Goal: Task Accomplishment & Management: Manage account settings

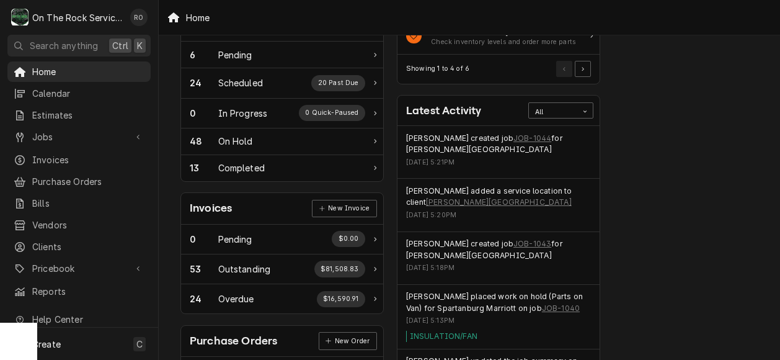
scroll to position [225, 0]
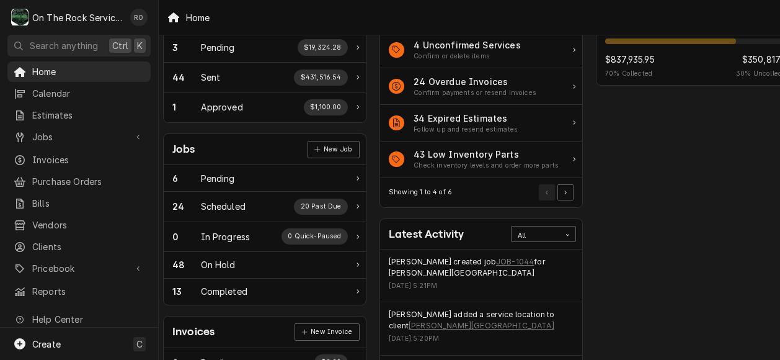
scroll to position [86, 17]
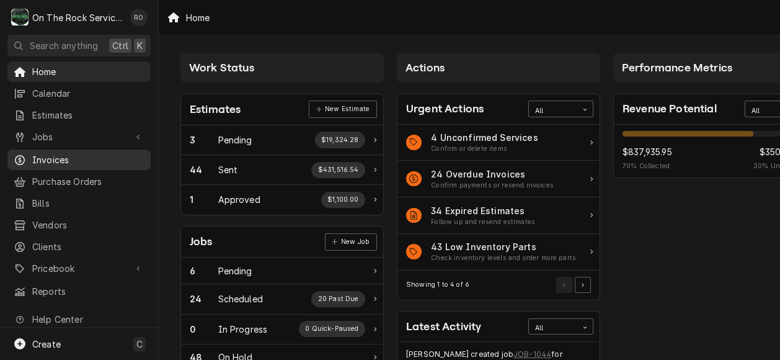
click at [78, 158] on span "Invoices" at bounding box center [88, 159] width 112 height 13
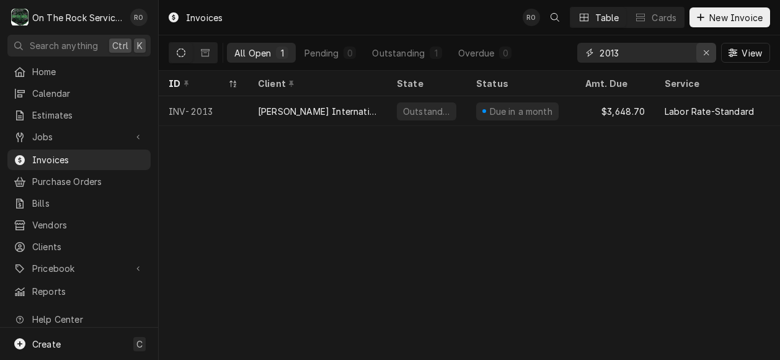
click at [707, 54] on icon "Erase input" at bounding box center [706, 52] width 7 height 9
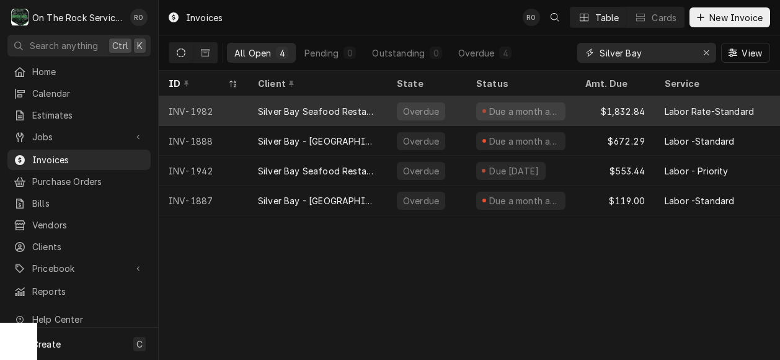
type input "Silver Bay"
click at [371, 105] on div "Silver Bay Seafood Restaurant - White Horse rd" at bounding box center [317, 111] width 119 height 13
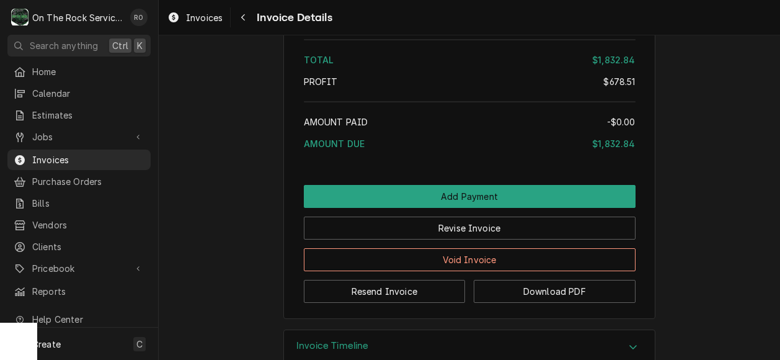
scroll to position [4158, 0]
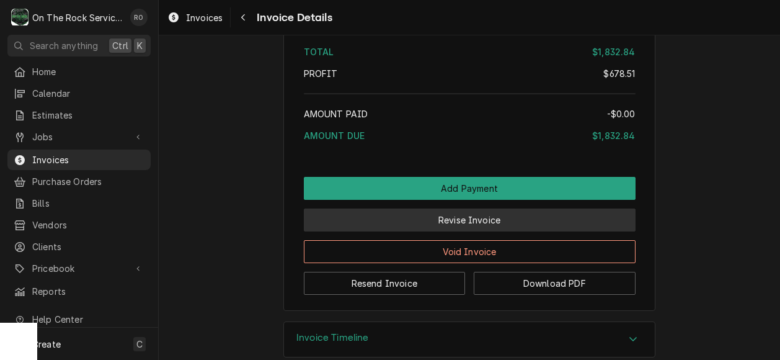
click at [500, 231] on button "Revise Invoice" at bounding box center [470, 219] width 332 height 23
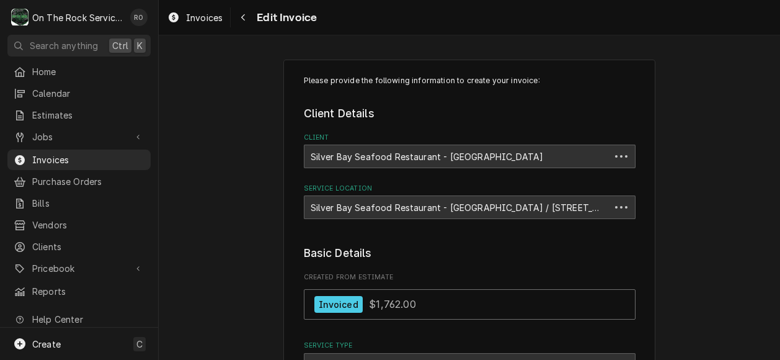
type textarea "x"
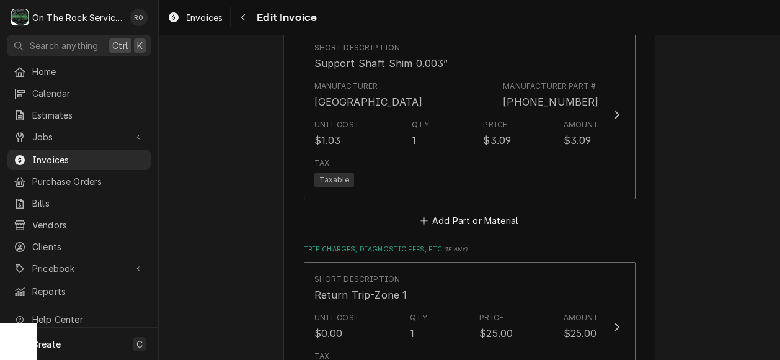
scroll to position [3646, 0]
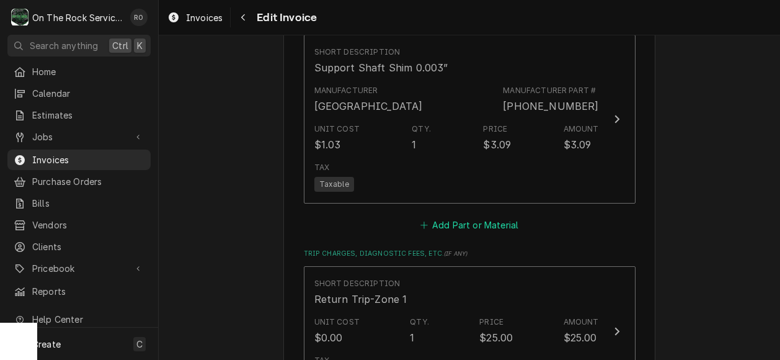
click at [493, 217] on button "Add Part or Material" at bounding box center [469, 225] width 102 height 17
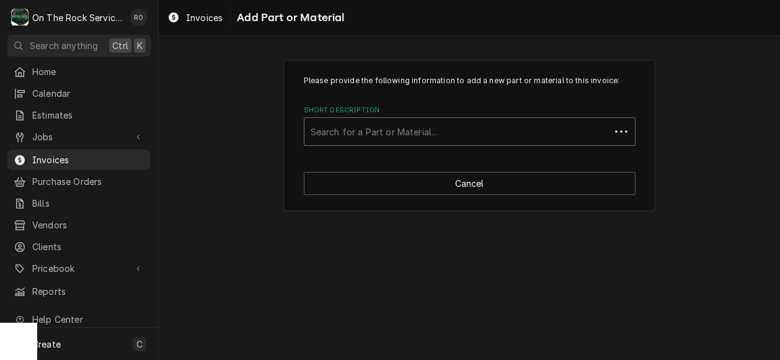
click at [462, 138] on div "Short Description" at bounding box center [457, 131] width 293 height 22
type input "miscell"
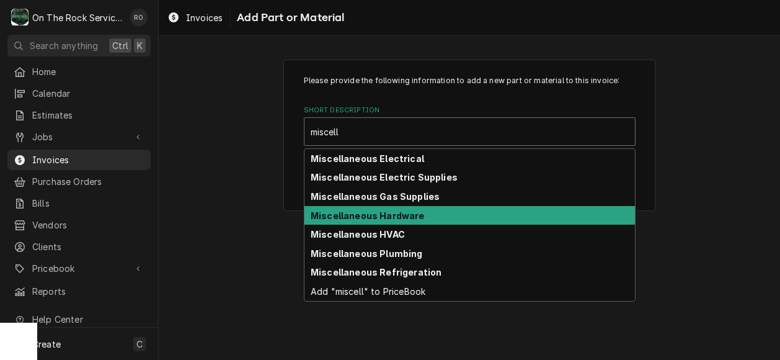
click at [465, 212] on div "Miscellaneous Hardware" at bounding box center [470, 215] width 331 height 19
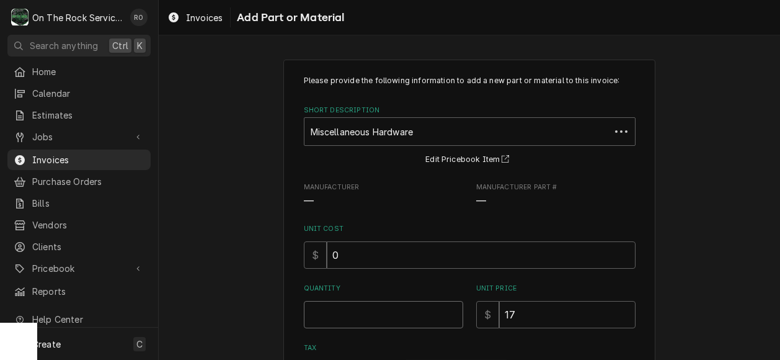
click at [427, 302] on input "Quantity" at bounding box center [383, 314] width 159 height 27
type textarea "x"
type input "1"
drag, startPoint x: 576, startPoint y: 309, endPoint x: 484, endPoint y: 310, distance: 91.8
click at [484, 310] on div "$ 17" at bounding box center [555, 314] width 159 height 27
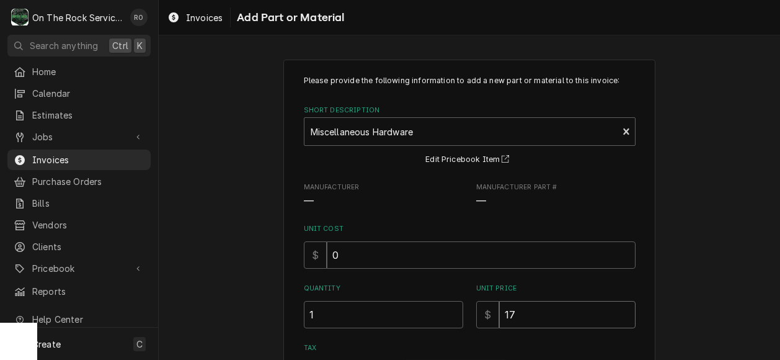
type textarea "x"
type input "1"
type textarea "x"
type input "12"
type textarea "x"
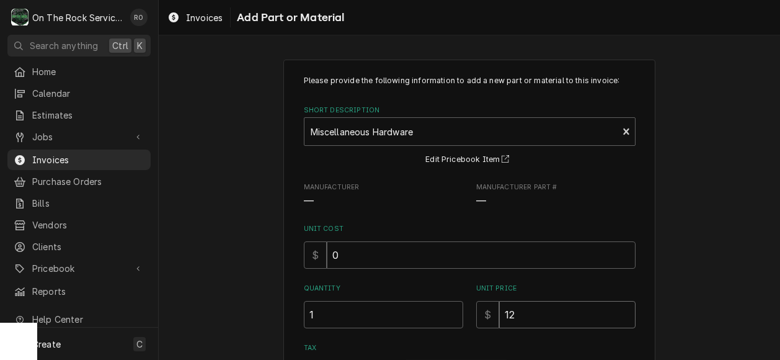
type input "120"
type textarea "x"
type input "1200"
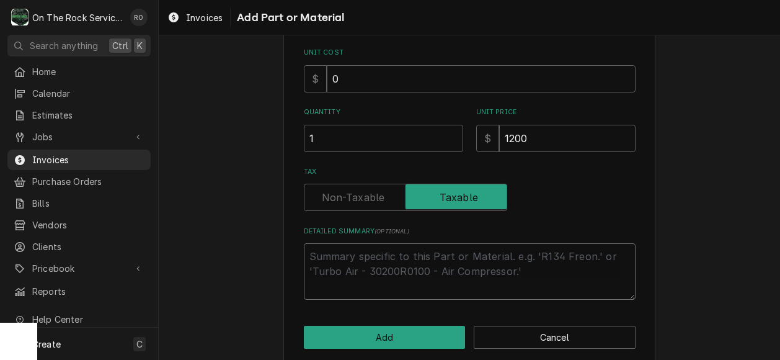
click at [444, 257] on textarea "Detailed Summary ( optional )" at bounding box center [470, 271] width 332 height 56
type textarea "x"
type textarea "S"
type textarea "x"
type textarea "Sh"
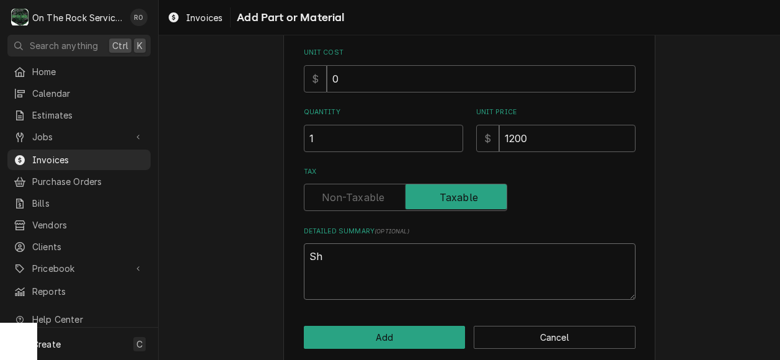
type textarea "x"
type textarea "Shaf"
type textarea "x"
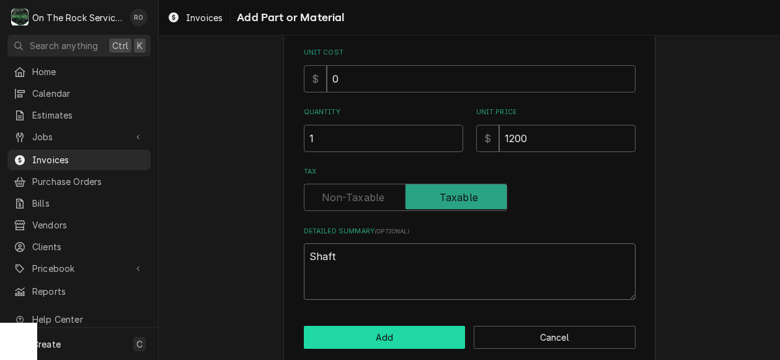
type textarea "Shaft"
click at [437, 328] on button "Add" at bounding box center [385, 337] width 162 height 23
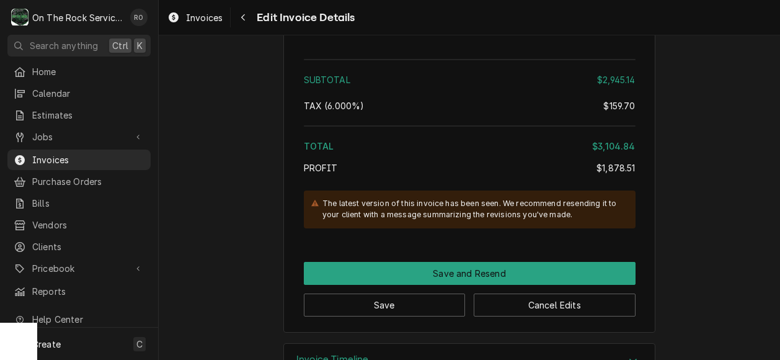
scroll to position [4975, 0]
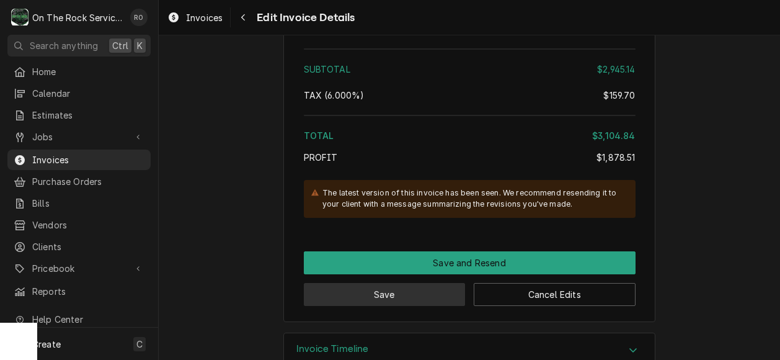
click at [422, 283] on button "Save" at bounding box center [385, 294] width 162 height 23
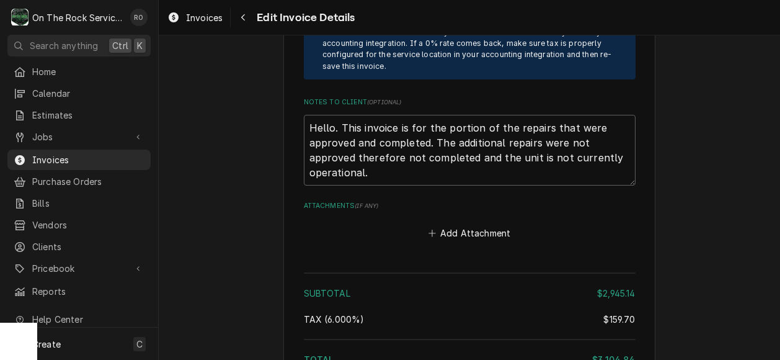
scroll to position [4746, 0]
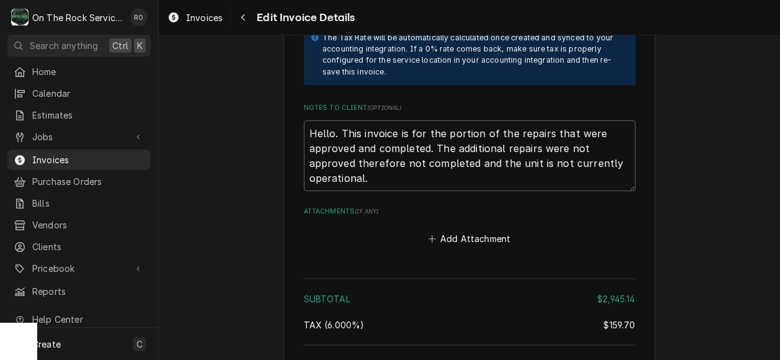
type textarea "x"
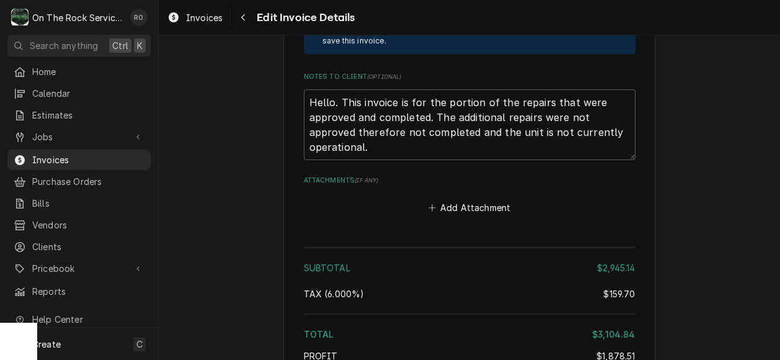
scroll to position [4785, 0]
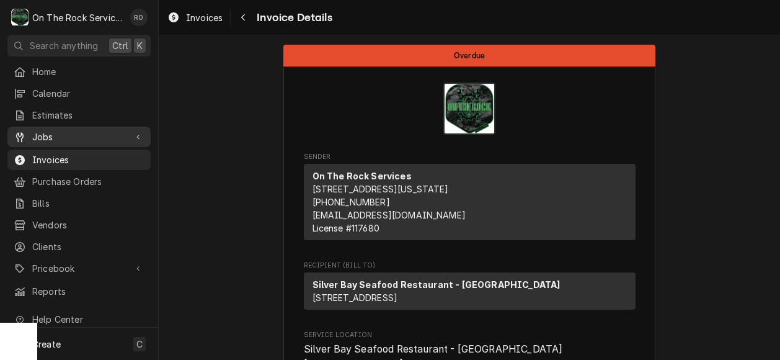
click at [46, 136] on span "Jobs" at bounding box center [79, 136] width 94 height 13
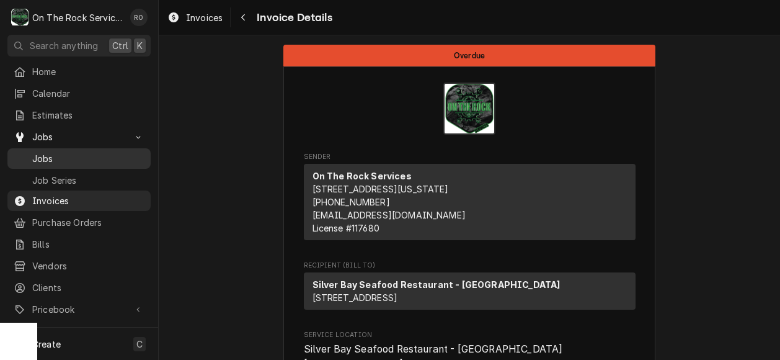
click at [65, 152] on span "Jobs" at bounding box center [88, 158] width 112 height 13
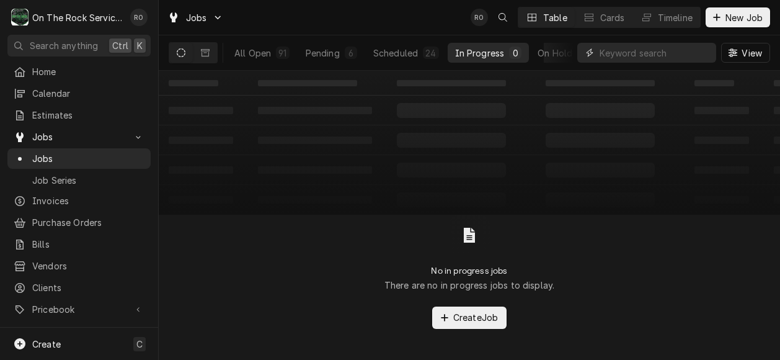
click at [667, 48] on input "Dynamic Content Wrapper" at bounding box center [655, 53] width 110 height 20
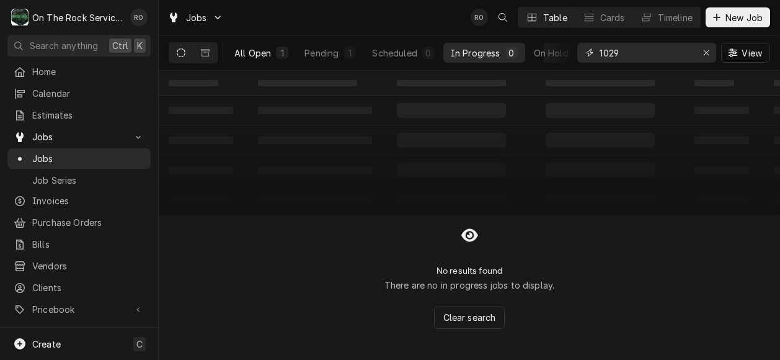
type input "1029"
click at [262, 50] on div "All Open" at bounding box center [252, 53] width 37 height 13
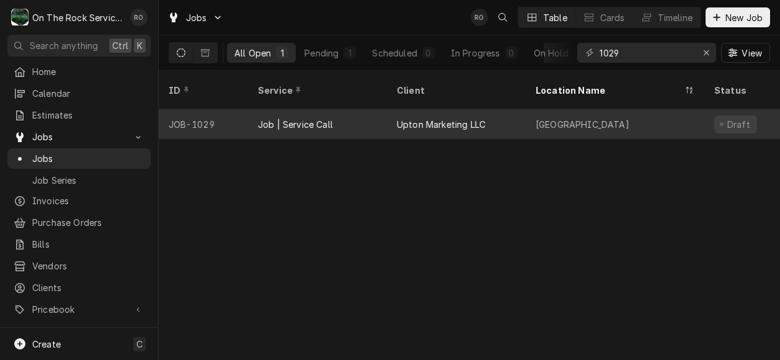
click at [279, 118] on div "Job | Service Call" at bounding box center [295, 124] width 75 height 13
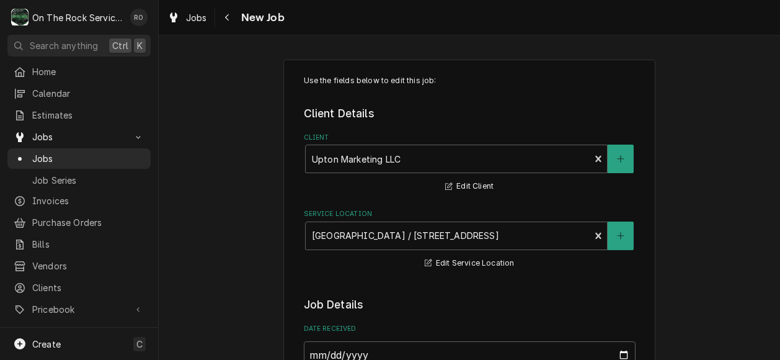
type textarea "x"
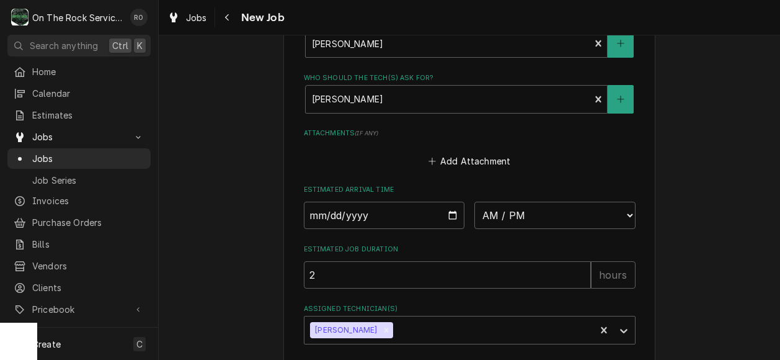
scroll to position [840, 0]
click at [453, 217] on input "Date" at bounding box center [384, 214] width 161 height 27
type input "[DATE]"
type textarea "x"
click at [529, 218] on select "AM / PM 6:00 AM 6:15 AM 6:30 AM 6:45 AM 7:00 AM 7:15 AM 7:30 AM 7:45 AM 8:00 AM…" at bounding box center [555, 214] width 161 height 27
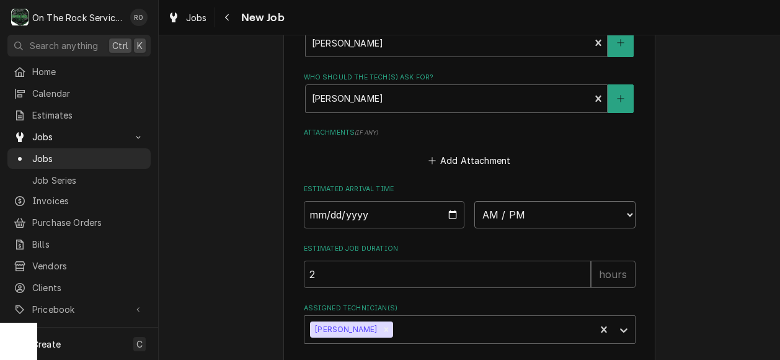
select select "08:00:00"
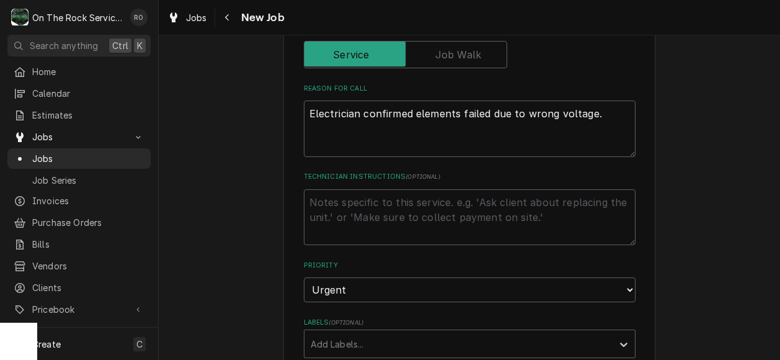
scroll to position [437, 0]
click at [448, 127] on textarea "Electrician confirmed elements failed due to wrong voltage." at bounding box center [470, 128] width 332 height 56
click at [491, 218] on textarea "Technician Instructions ( optional )" at bounding box center [470, 217] width 332 height 56
type textarea "x"
type textarea "R"
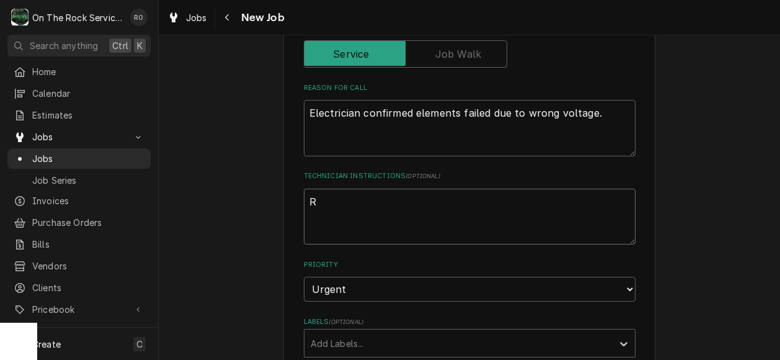
type textarea "x"
type textarea "Ra"
type textarea "x"
type textarea "Ray"
type textarea "x"
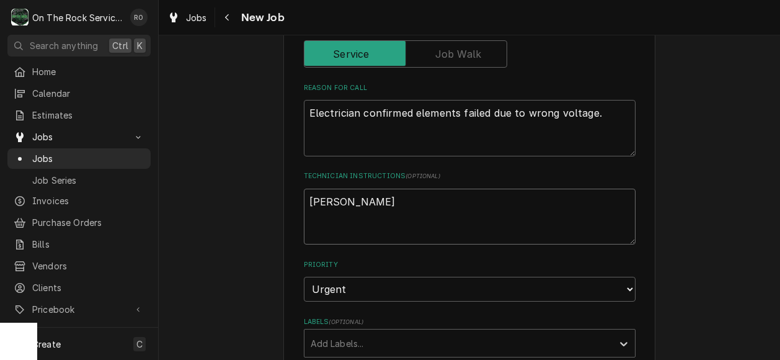
type textarea "Ray h"
type textarea "x"
type textarea "Ray ha"
type textarea "x"
type textarea "Ray has"
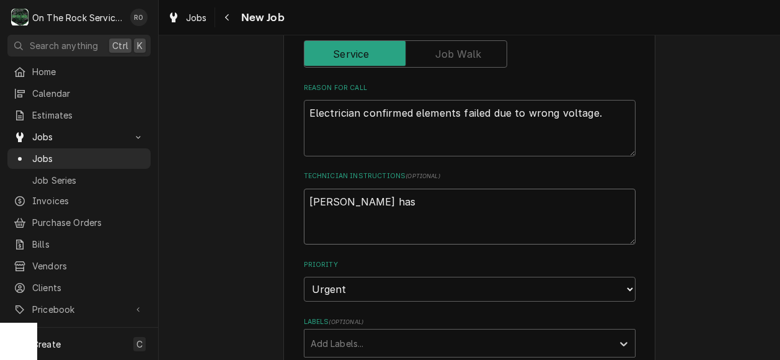
type textarea "x"
type textarea "Ray has"
type textarea "x"
type textarea "Ray has t"
type textarea "x"
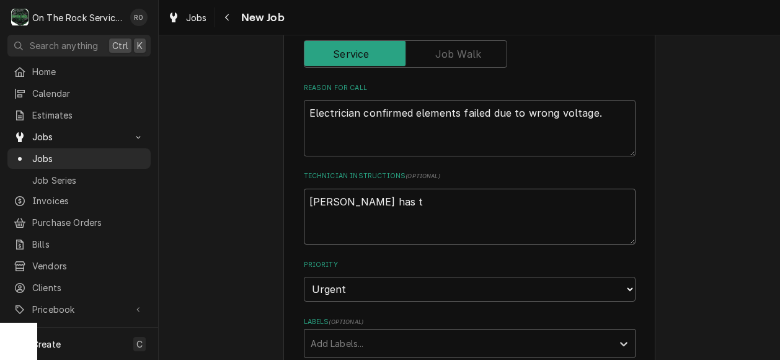
type textarea "Ray has th"
type textarea "x"
type textarea "Ray has the"
type textarea "x"
type textarea "Ray has the p"
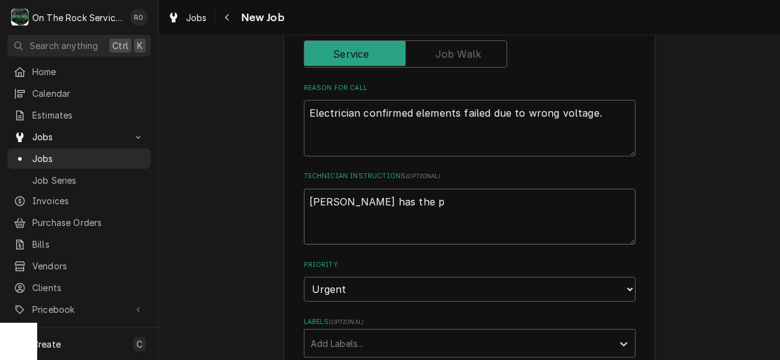
type textarea "x"
type textarea "Ray has the pa"
type textarea "x"
type textarea "Ray has the par"
type textarea "x"
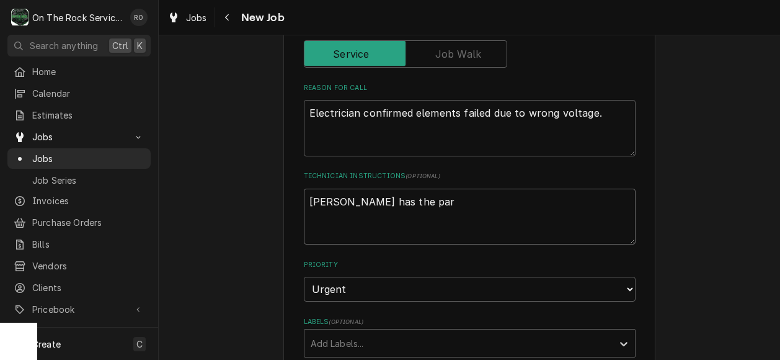
type textarea "Ray has the part"
type textarea "x"
type textarea "Ray has the parts"
type textarea "x"
type textarea "Ray has the parts"
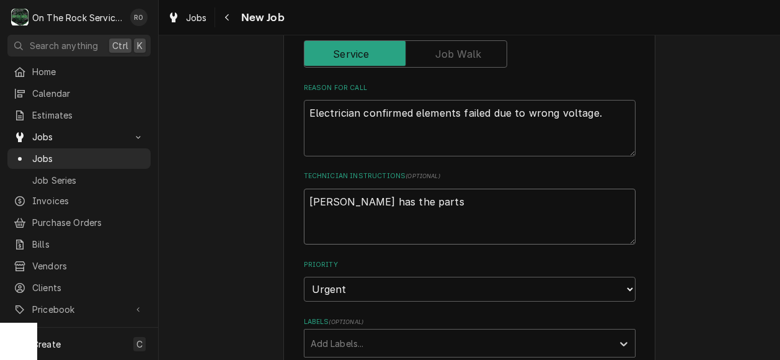
type textarea "x"
type textarea "Ray has the parts f"
type textarea "x"
type textarea "Ray has the parts fo"
type textarea "x"
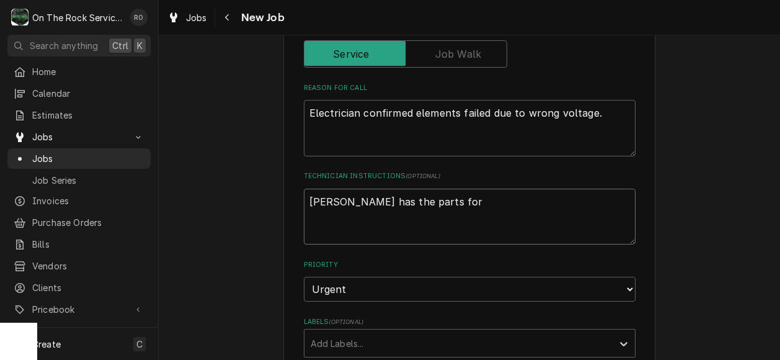
type textarea "Ray has the parts for"
type textarea "x"
type textarea "Ray has the parts for t"
type textarea "x"
type textarea "Ray has the parts for thi"
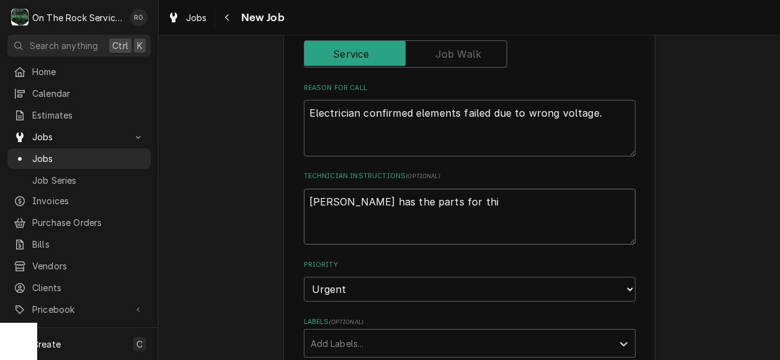
type textarea "x"
type textarea "Ray has the parts for this"
type textarea "x"
type textarea "Ray has the parts for this"
type textarea "x"
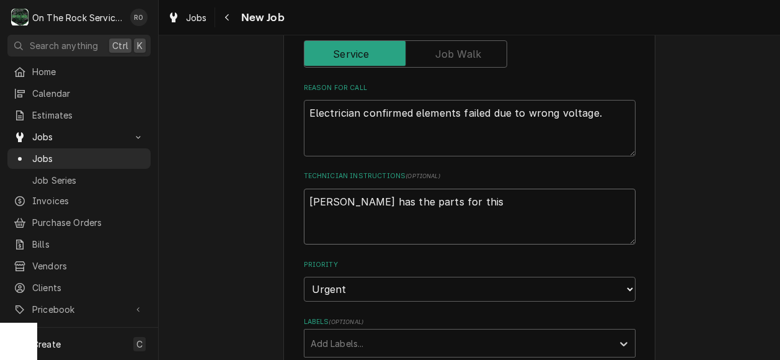
type textarea "Ray has the parts for this j"
type textarea "x"
type textarea "Ray has the parts for this job"
type textarea "x"
type textarea "Ray has the parts for this job"
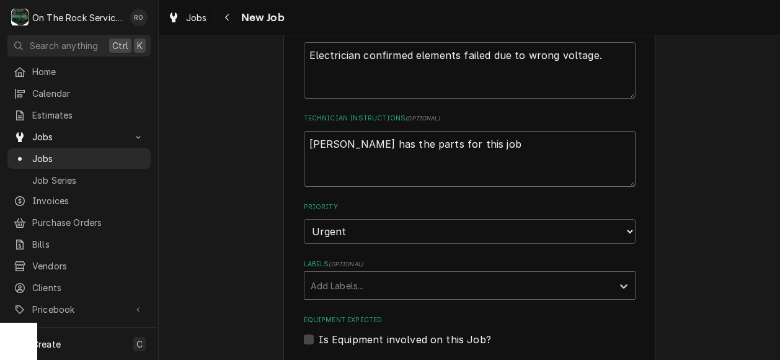
scroll to position [502, 0]
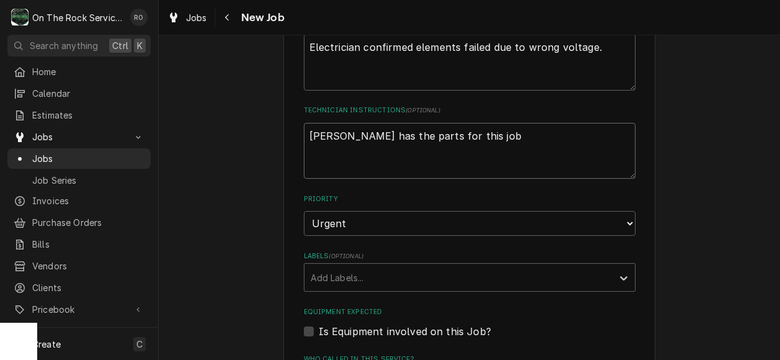
drag, startPoint x: 462, startPoint y: 127, endPoint x: 266, endPoint y: 138, distance: 196.3
click at [266, 138] on div "Use the fields below to edit this job: Client Details Client Upton Marketing LL…" at bounding box center [470, 201] width 622 height 1311
type textarea "x"
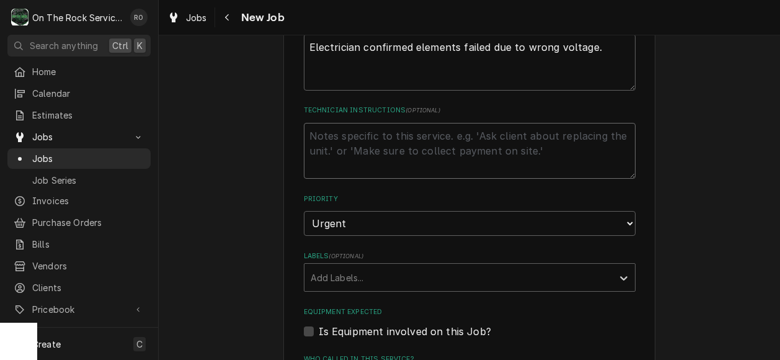
type textarea "x"
type textarea "W"
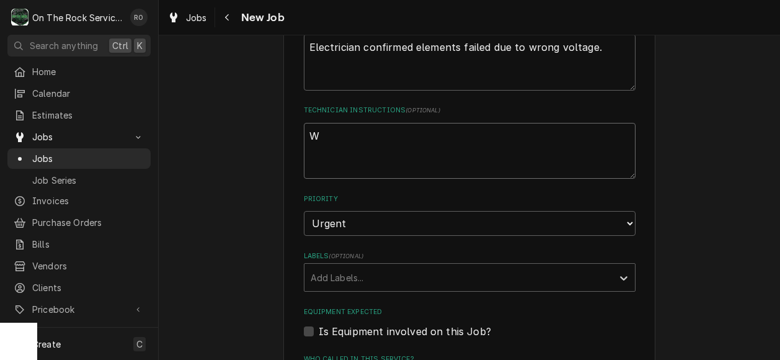
type textarea "x"
type textarea "We"
type textarea "x"
type textarea "We n"
type textarea "x"
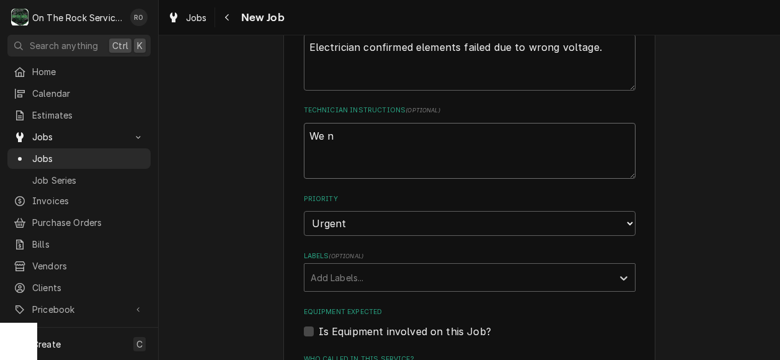
type textarea "We ne"
type textarea "x"
type textarea "We nee"
type textarea "x"
type textarea "We need"
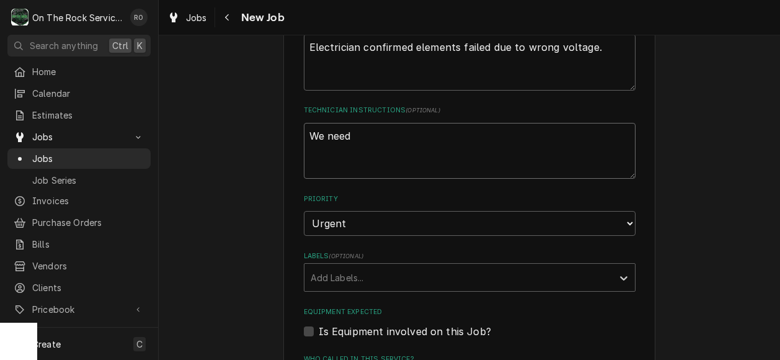
type textarea "x"
type textarea "We need to"
type textarea "x"
type textarea "We need to"
type textarea "x"
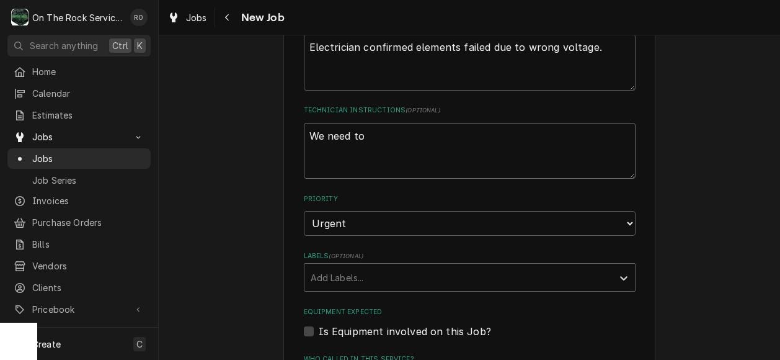
type textarea "We need to g"
type textarea "x"
type textarea "We need to gi"
type textarea "x"
type textarea "We need to giv"
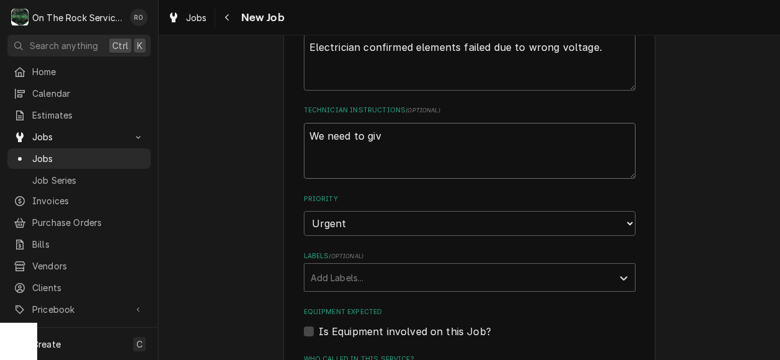
type textarea "x"
type textarea "We need to give"
type textarea "x"
type textarea "We need to give"
type textarea "x"
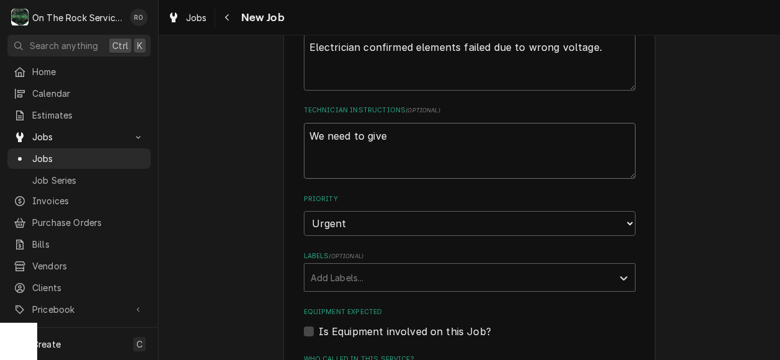
type textarea "We need to give t"
type textarea "x"
type textarea "We need to give th"
type textarea "x"
type textarea "We need to give the"
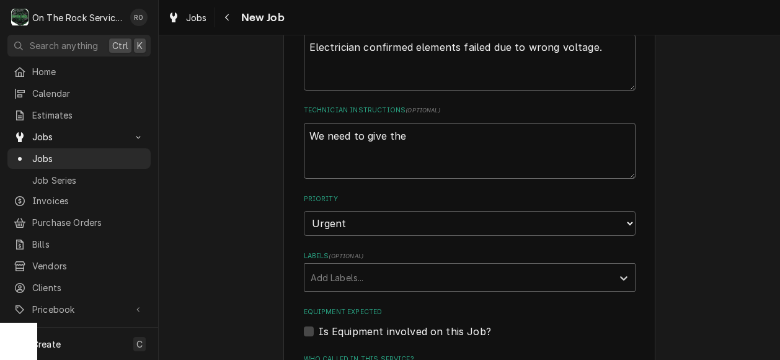
type textarea "x"
type textarea "We need to give the"
type textarea "x"
type textarea "We need to give the s"
type textarea "x"
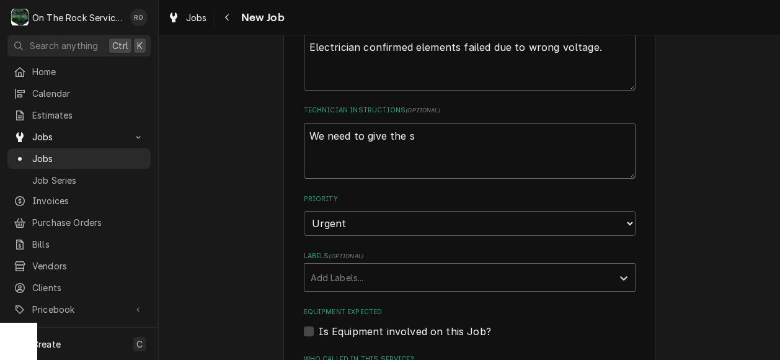
type textarea "We need to give the si"
type textarea "x"
type textarea "We need to give the sit"
type textarea "x"
type textarea "We need to give the site"
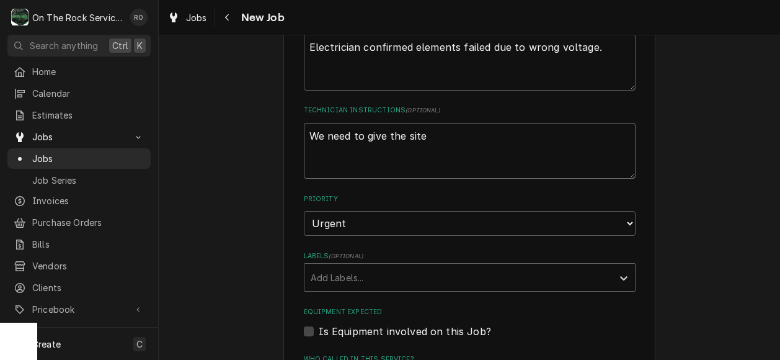
type textarea "x"
type textarea "We need to give the site"
type textarea "x"
type textarea "We need to give the site c"
type textarea "x"
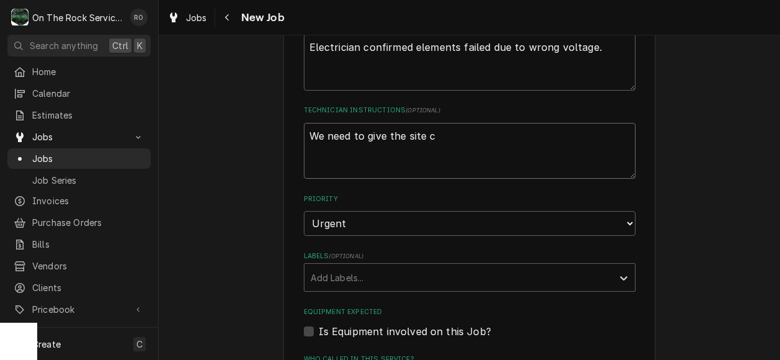
type textarea "We need to give the site co"
type textarea "x"
type textarea "We need to give the site cont"
type textarea "x"
type textarea "We need to give the site conta"
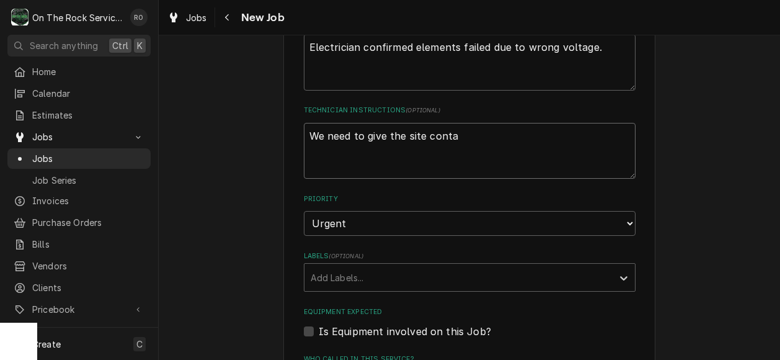
type textarea "x"
type textarea "We need to give the site contac"
type textarea "x"
type textarea "We need to give the site contact"
type textarea "x"
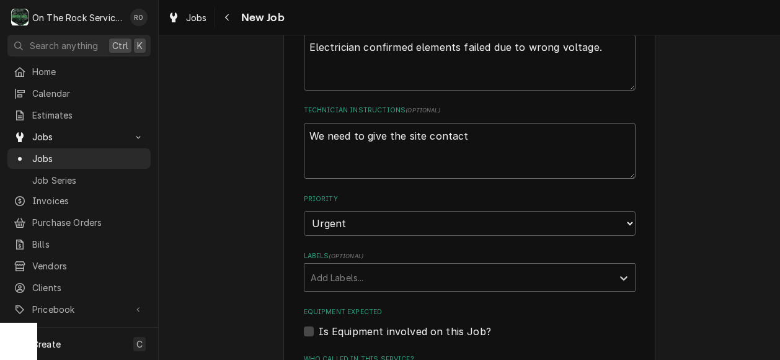
type textarea "We need to give the site contact a"
type textarea "x"
type textarea "We need to give the site contact a"
type textarea "x"
type textarea "We need to give the site contact a h"
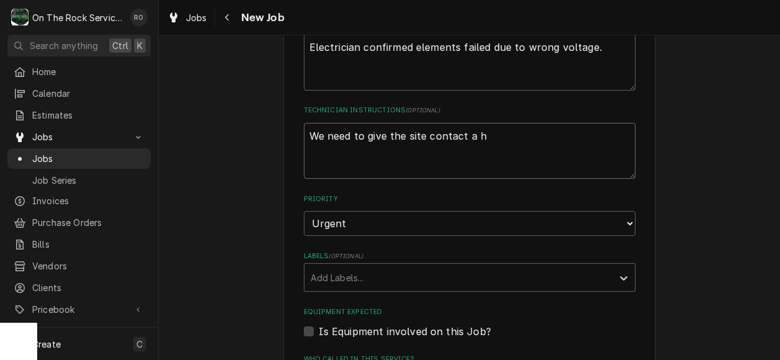
type textarea "x"
type textarea "We need to give the site contact a he"
type textarea "x"
type textarea "We need to give the site contact a hea"
type textarea "x"
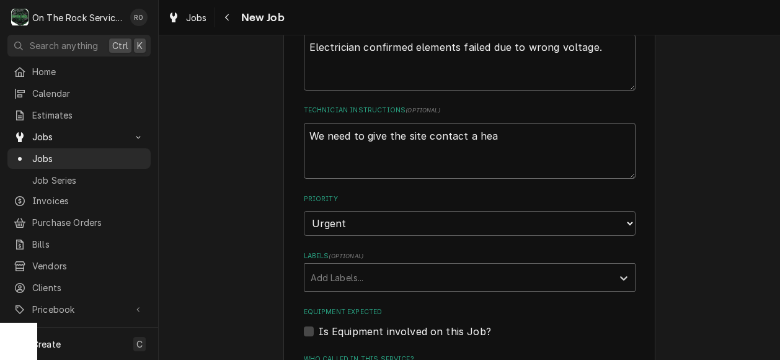
type textarea "We need to give the site contact a head"
type textarea "x"
type textarea "We need to give the site contact a heads"
type textarea "x"
type textarea "We need to give the site contact a heads"
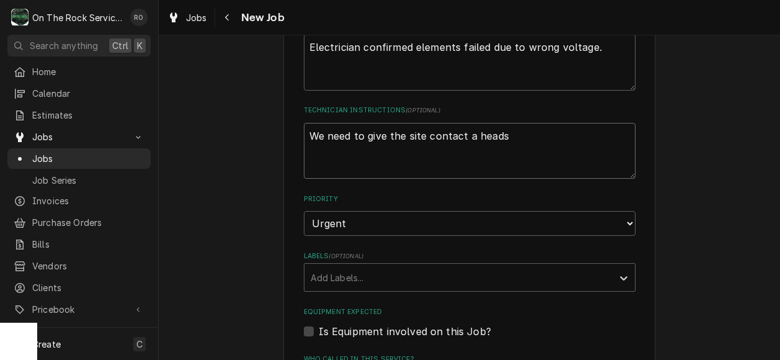
type textarea "x"
type textarea "We need to give the site contact a heads i"
type textarea "x"
type textarea "We need to give the site contact a heads ip"
type textarea "x"
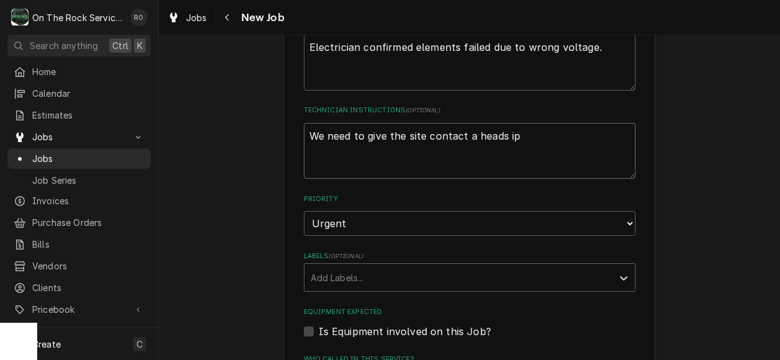
type textarea "We need to give the site contact a heads ip"
type textarea "x"
type textarea "We need to give the site contact a heads ip"
type textarea "x"
type textarea "We need to give the site contact a heads i"
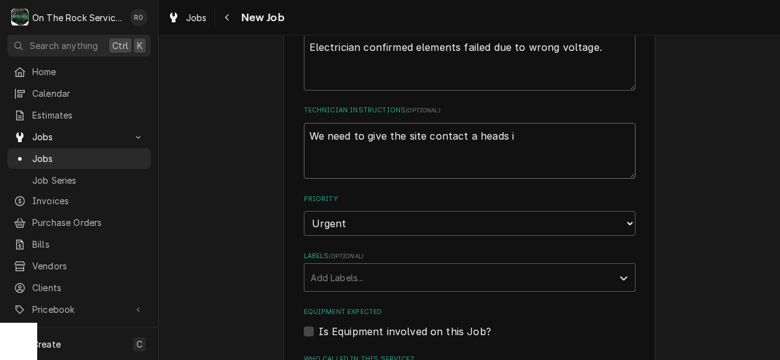
type textarea "x"
type textarea "We need to give the site contact a heads"
type textarea "x"
type textarea "We need to give the site contact a heads u"
type textarea "x"
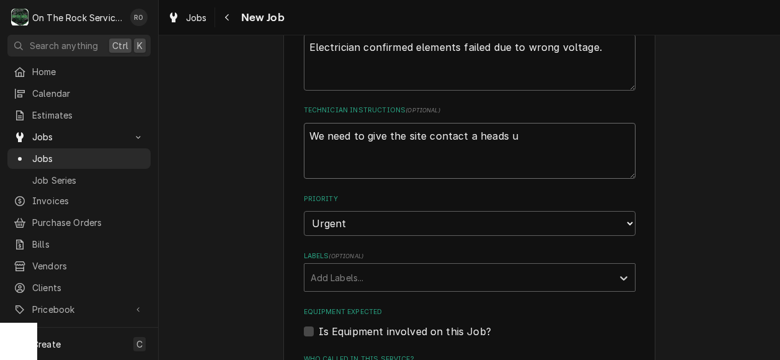
type textarea "We need to give the site contact a heads up"
type textarea "x"
type textarea "We need to give the site contact a heads up b"
type textarea "x"
type textarea "We need to give the site contact a heads up be"
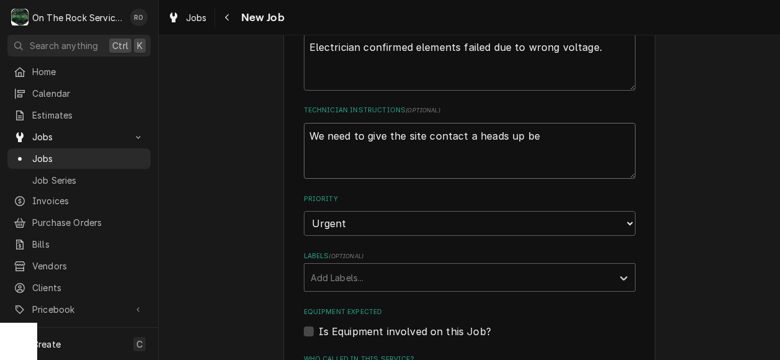
type textarea "x"
type textarea "We need to give the site contact a heads up befo"
type textarea "x"
type textarea "We need to give the site contact a heads up befor"
type textarea "x"
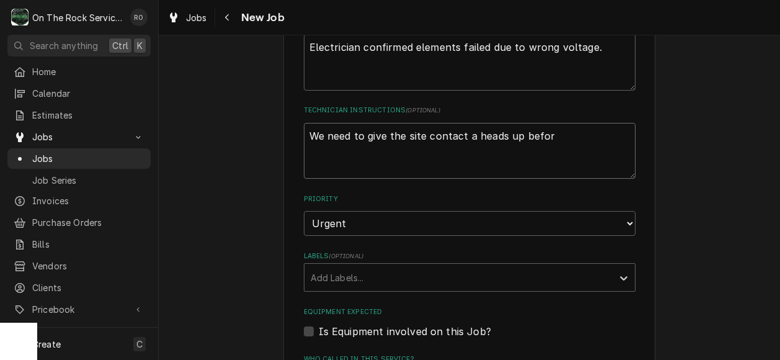
type textarea "We need to give the site contact a heads up before"
type textarea "x"
type textarea "We need to give the site contact a heads up before y"
type textarea "x"
type textarea "We need to give the site contact a heads up before yo"
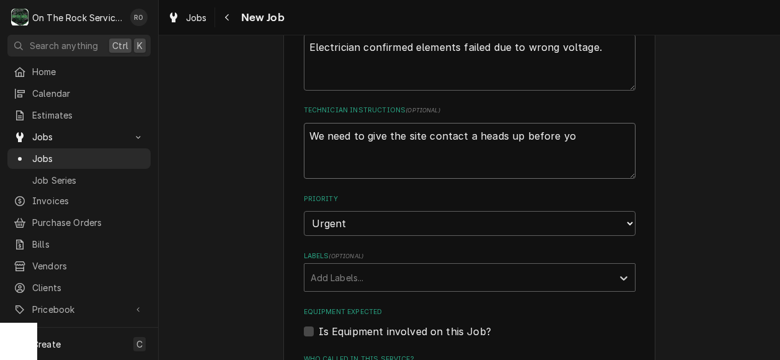
type textarea "x"
type textarea "We need to give the site contact a heads up before you"
type textarea "x"
type textarea "We need to give the site contact a heads up before you g"
type textarea "x"
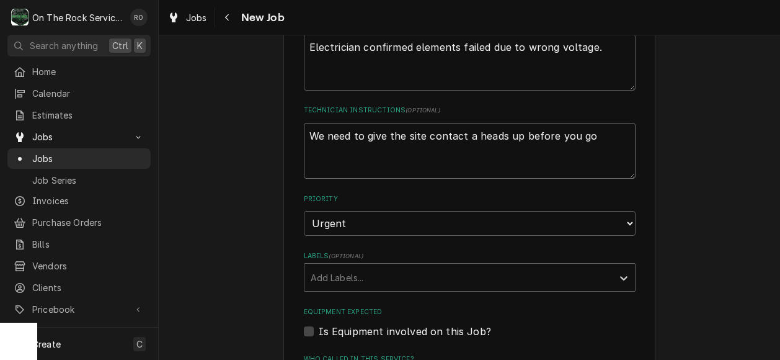
type textarea "We need to give the site contact a heads up before you go"
type textarea "x"
type textarea "We need to give the site contact a heads up before you go t"
type textarea "x"
type textarea "We need to give the site contact a heads up before you go th"
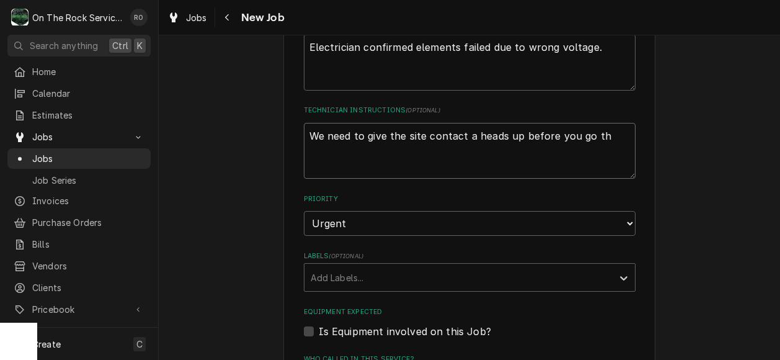
type textarea "x"
type textarea "We need to give the site contact a heads up before you go the"
type textarea "x"
type textarea "We need to give the site contact a heads up before you go there"
type textarea "x"
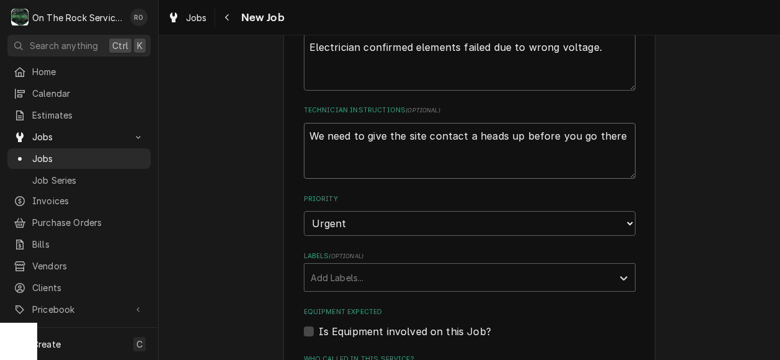
type textarea "We need to give the site contact a heads up before you go there."
type textarea "x"
type textarea "We need to give the site contact a heads up before you go there."
type textarea "x"
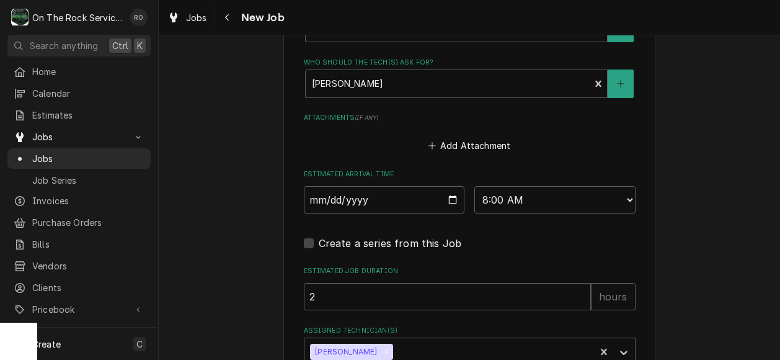
scroll to position [1003, 0]
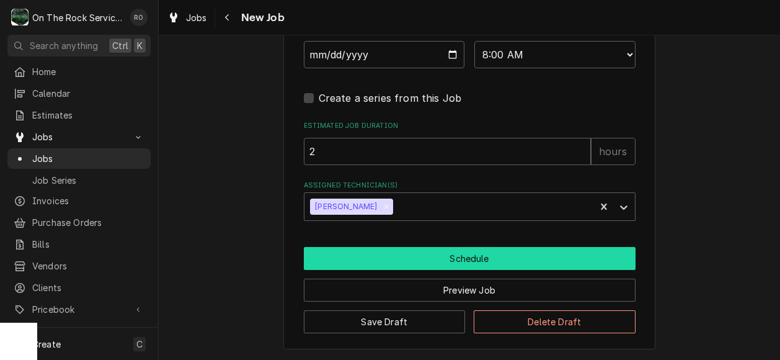
type textarea "We need to give the site contact a heads up before you go there."
click at [556, 257] on button "Schedule" at bounding box center [470, 258] width 332 height 23
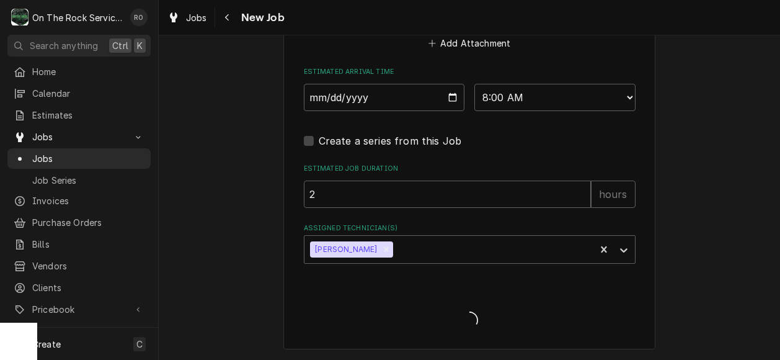
type textarea "x"
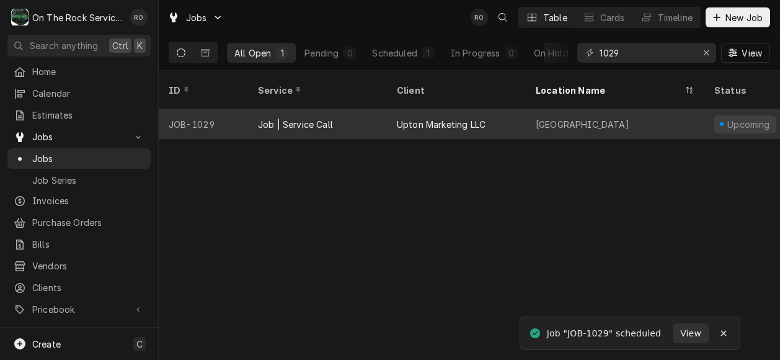
click at [502, 112] on div "Upton Marketing LLC" at bounding box center [456, 124] width 139 height 30
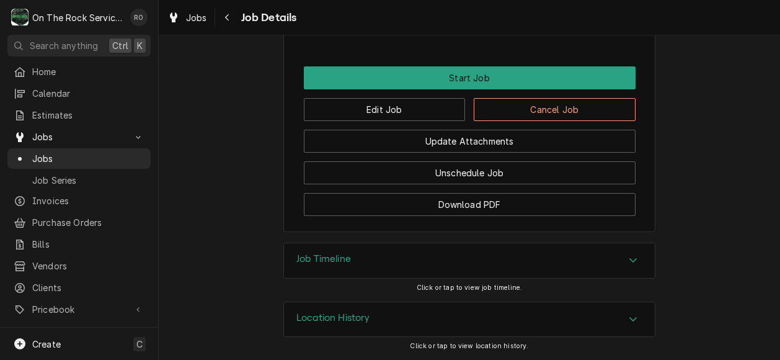
scroll to position [1104, 0]
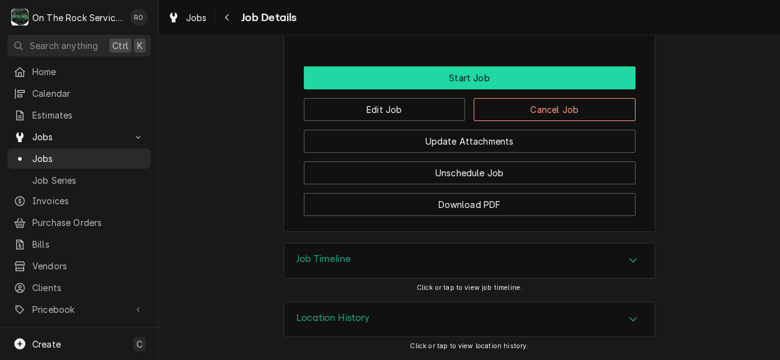
click at [519, 71] on button "Start Job" at bounding box center [470, 77] width 332 height 23
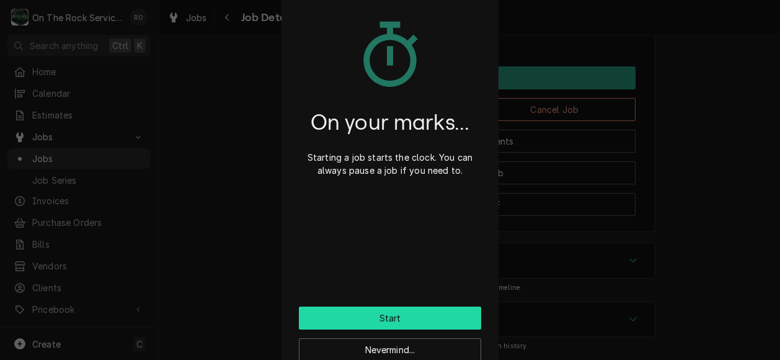
click at [446, 311] on button "Start" at bounding box center [390, 317] width 182 height 23
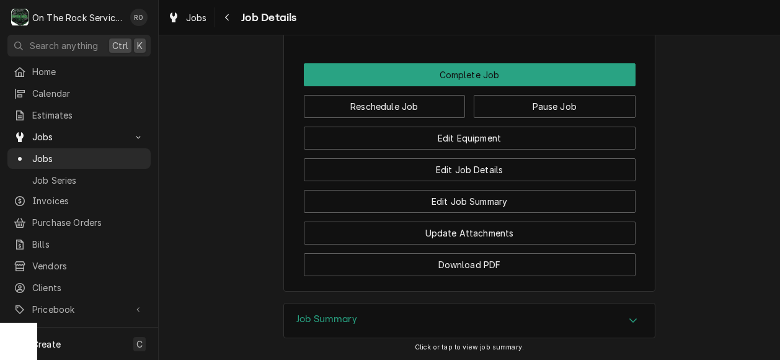
scroll to position [1134, 0]
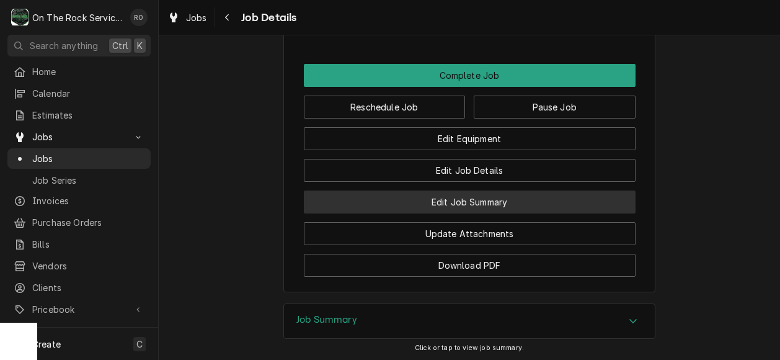
click at [583, 213] on button "Edit Job Summary" at bounding box center [470, 201] width 332 height 23
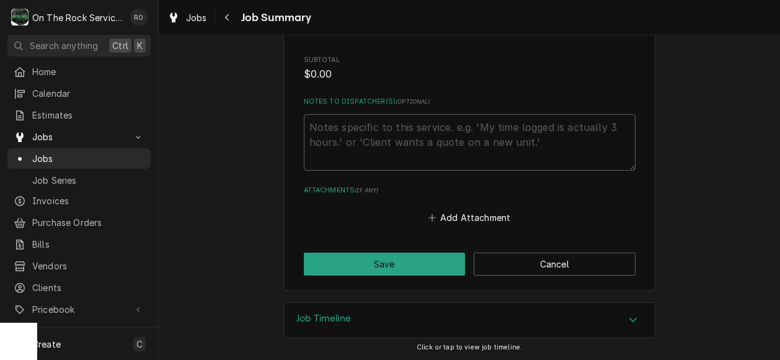
scroll to position [550, 0]
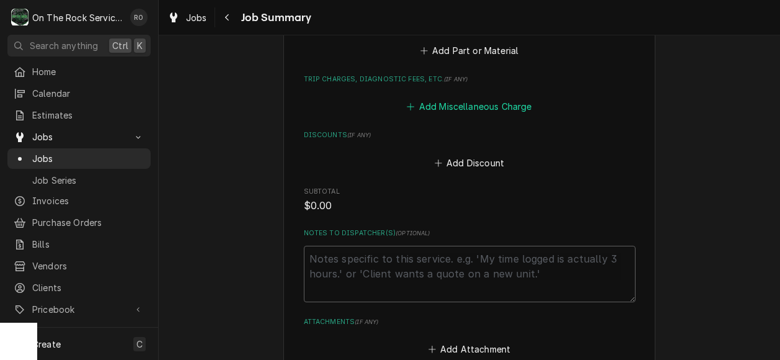
click at [483, 99] on button "Add Miscellaneous Charge" at bounding box center [469, 106] width 129 height 17
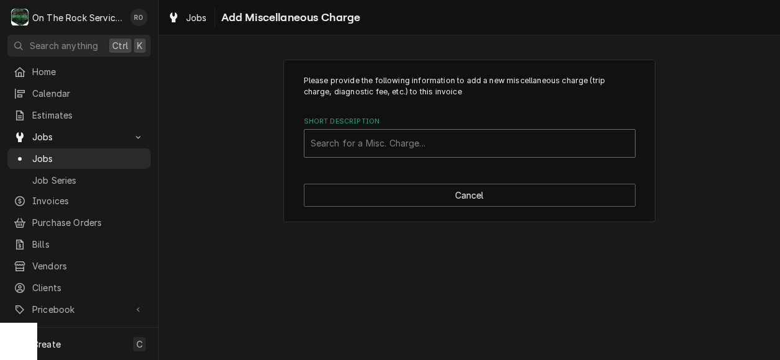
click at [486, 145] on div "Short Description" at bounding box center [470, 143] width 318 height 22
type input "shipping exp"
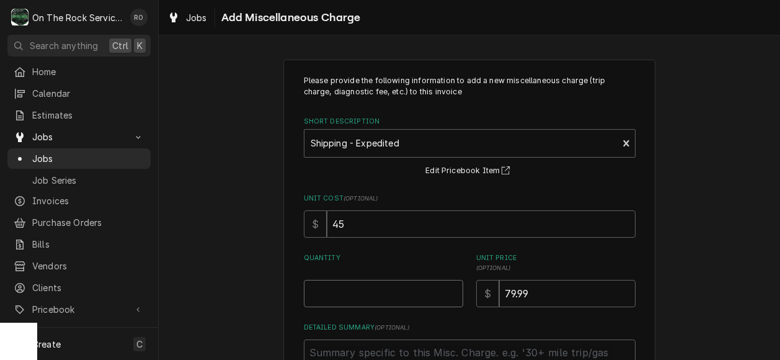
click at [403, 283] on input "Quantity" at bounding box center [383, 293] width 159 height 27
type textarea "x"
type input "1"
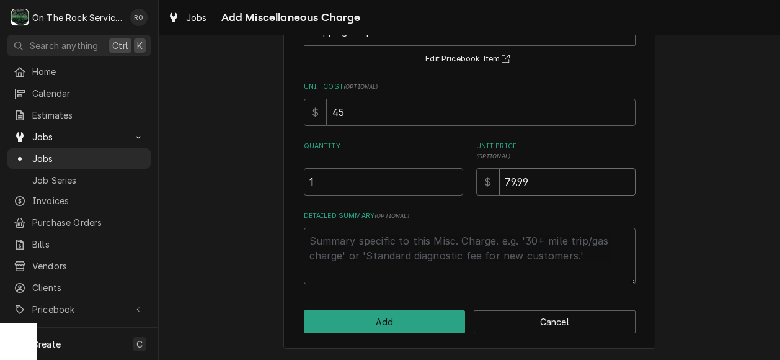
click at [503, 179] on input "79.99" at bounding box center [567, 181] width 136 height 27
type textarea "x"
type input "9.99"
type textarea "x"
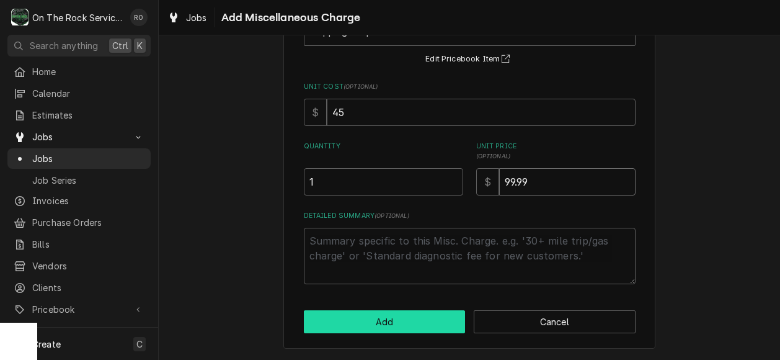
type input "99.99"
click at [423, 315] on button "Add" at bounding box center [385, 321] width 162 height 23
type textarea "x"
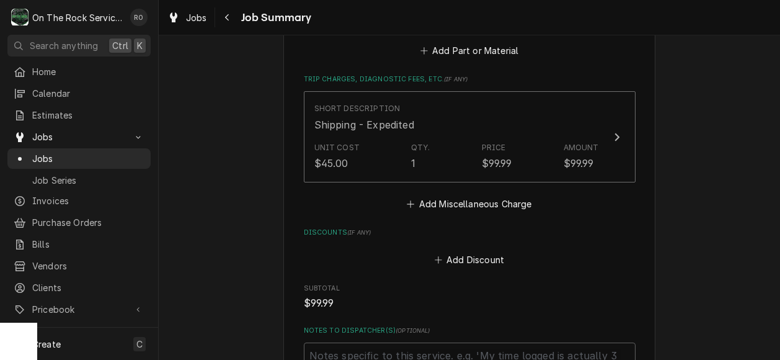
scroll to position [514, 0]
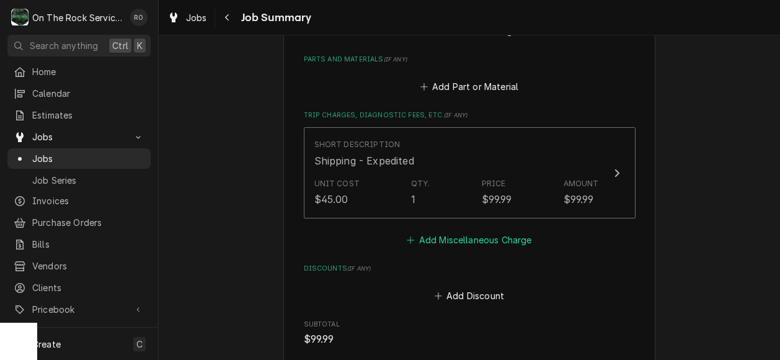
click at [506, 247] on button "Add Miscellaneous Charge" at bounding box center [469, 239] width 129 height 17
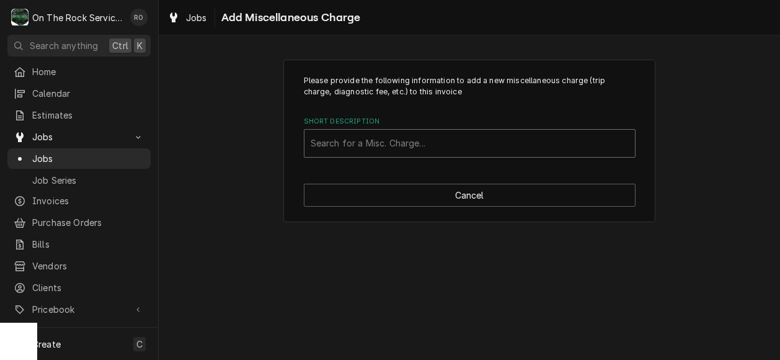
click at [524, 142] on div "Short Description" at bounding box center [470, 143] width 318 height 22
type input "trip"
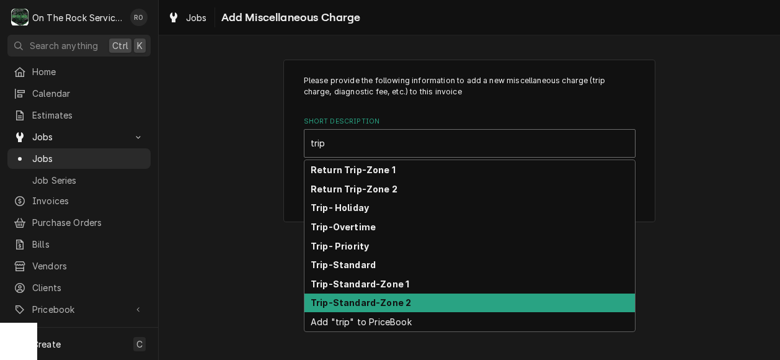
click at [471, 300] on div "Trip-Standard-Zone 2" at bounding box center [470, 302] width 331 height 19
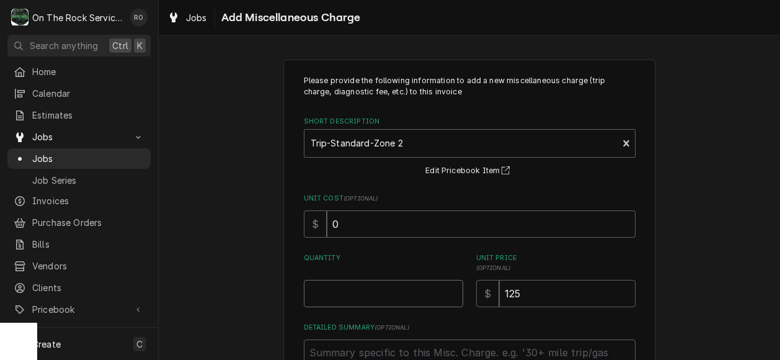
click at [416, 301] on input "Quantity" at bounding box center [383, 293] width 159 height 27
type textarea "x"
type input "1"
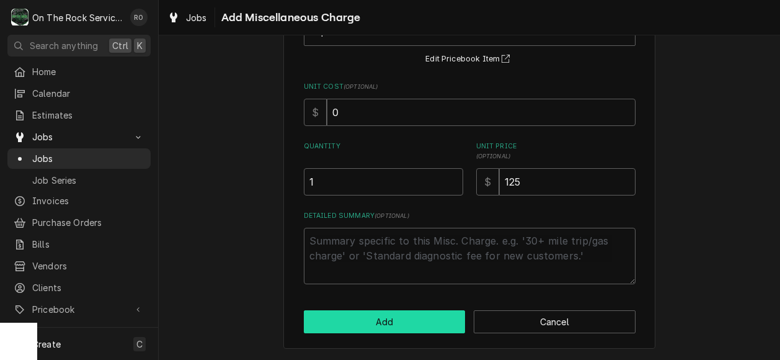
click at [429, 315] on button "Add" at bounding box center [385, 321] width 162 height 23
type textarea "x"
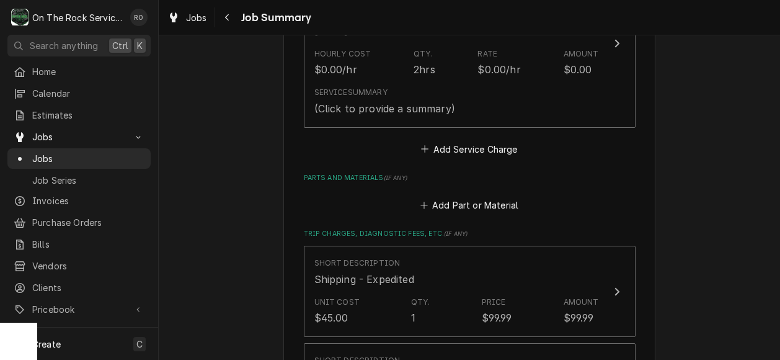
scroll to position [395, 0]
click at [449, 205] on button "Add Part or Material" at bounding box center [469, 205] width 102 height 17
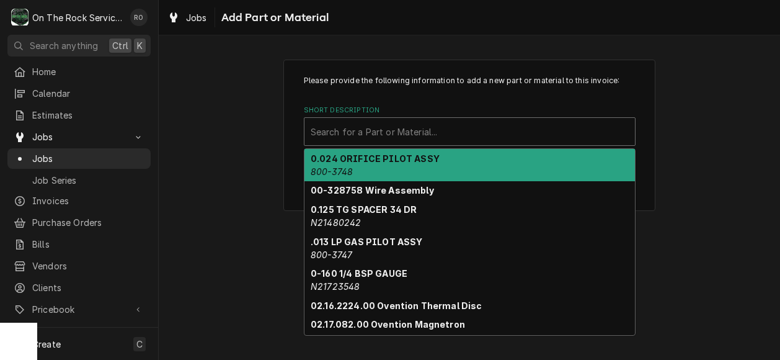
click at [370, 123] on div "Short Description" at bounding box center [470, 131] width 318 height 22
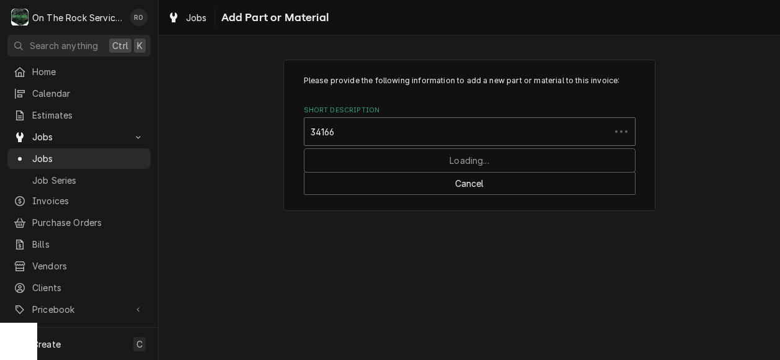
type input "341666"
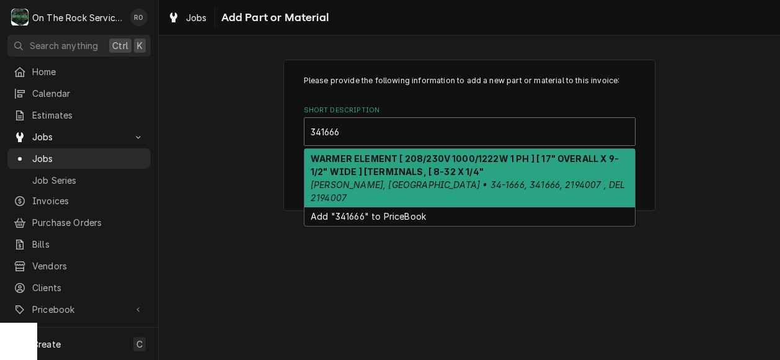
click at [370, 160] on strong "WARMER ELEMENT [ 208/230V 1000/1222W 1 PH ] [ 17" OVERALL X 9-1/2" WIDE ] [TERM…" at bounding box center [465, 165] width 308 height 24
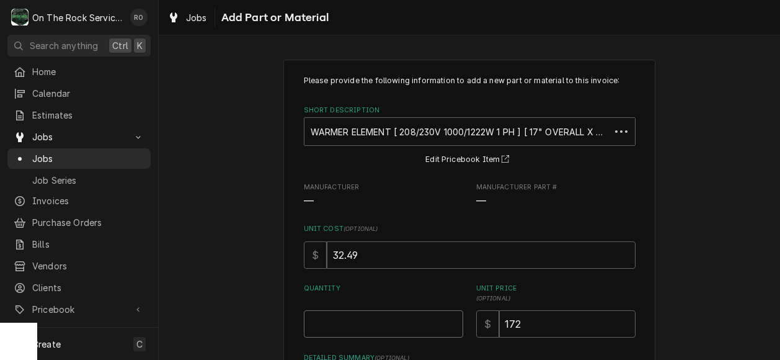
click at [380, 327] on input "Quantity" at bounding box center [383, 323] width 159 height 27
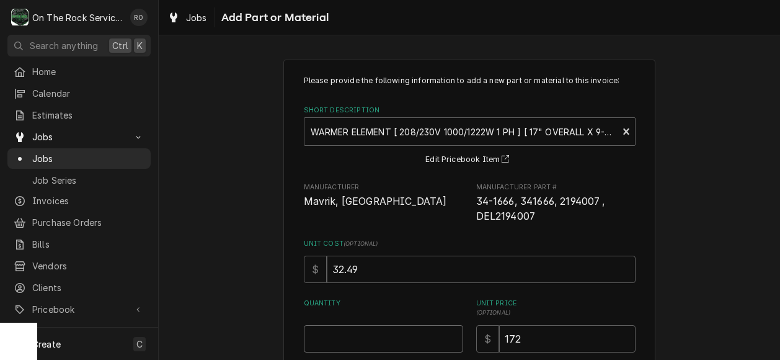
type textarea "x"
type input "2"
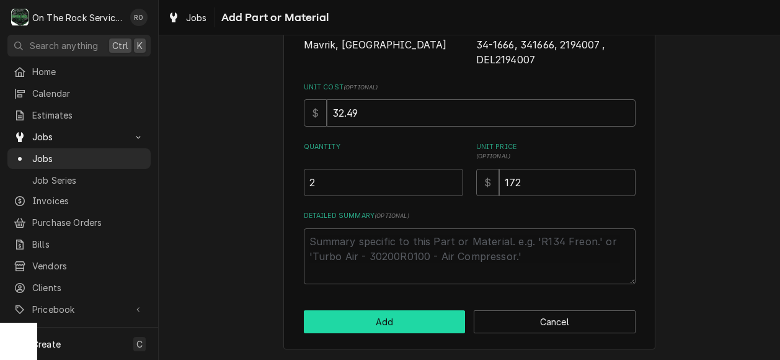
click at [431, 325] on button "Add" at bounding box center [385, 321] width 162 height 23
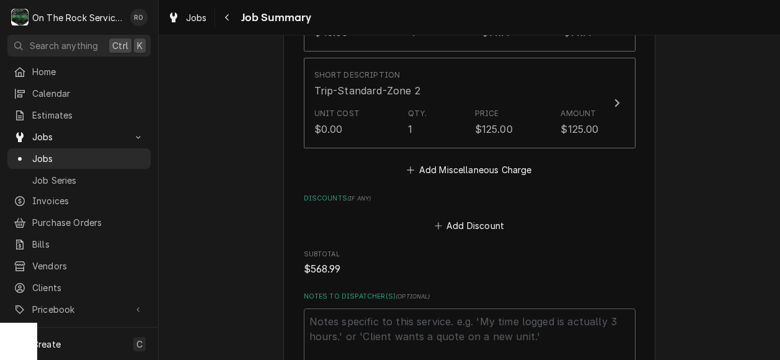
scroll to position [1027, 0]
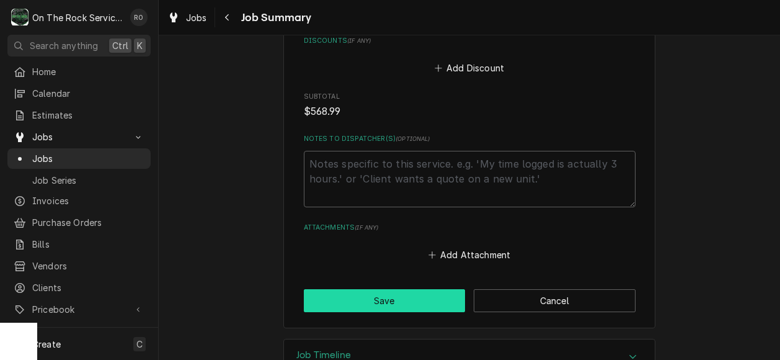
click at [392, 289] on button "Save" at bounding box center [385, 300] width 162 height 23
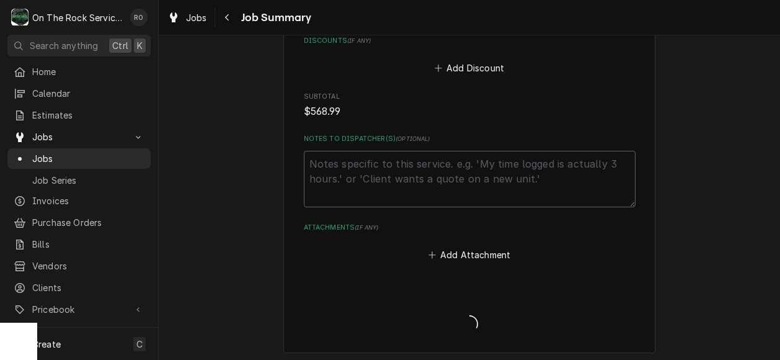
type textarea "x"
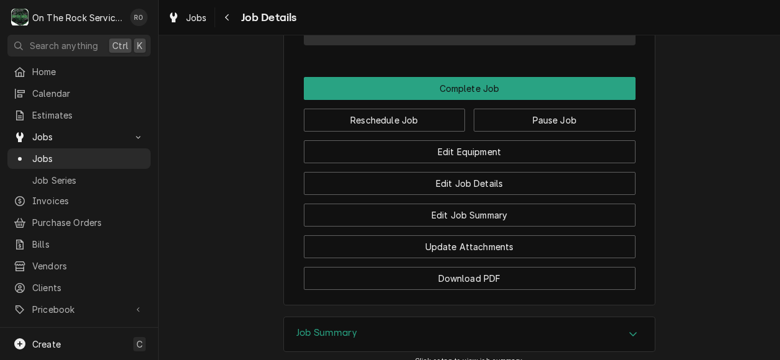
scroll to position [1220, 0]
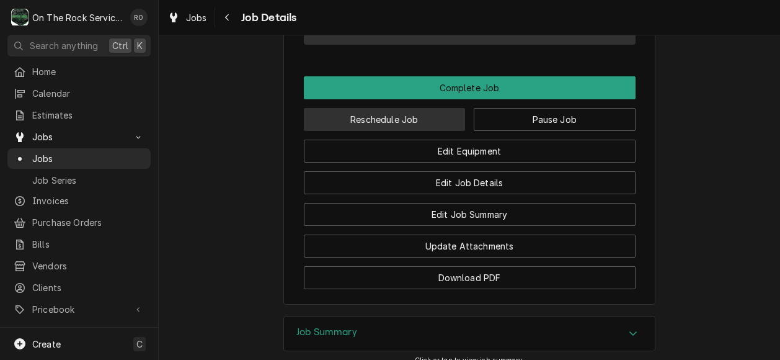
click at [427, 131] on button "Reschedule Job" at bounding box center [385, 119] width 162 height 23
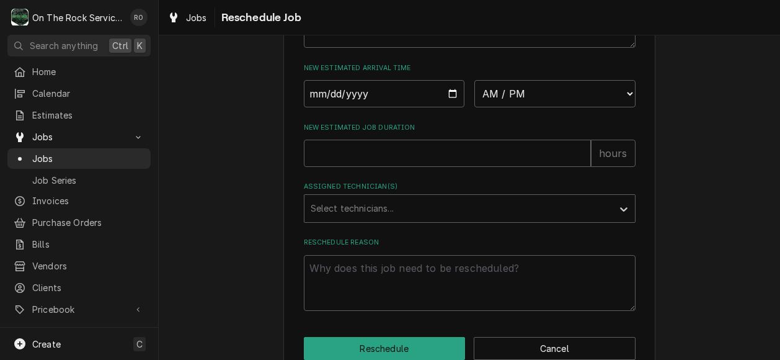
scroll to position [529, 0]
click at [445, 106] on input "Date" at bounding box center [384, 92] width 161 height 27
type input "[DATE]"
type textarea "x"
click at [540, 103] on select "AM / PM 6:00 AM 6:15 AM 6:30 AM 6:45 AM 7:00 AM 7:15 AM 7:30 AM 7:45 AM 8:00 AM…" at bounding box center [555, 92] width 161 height 27
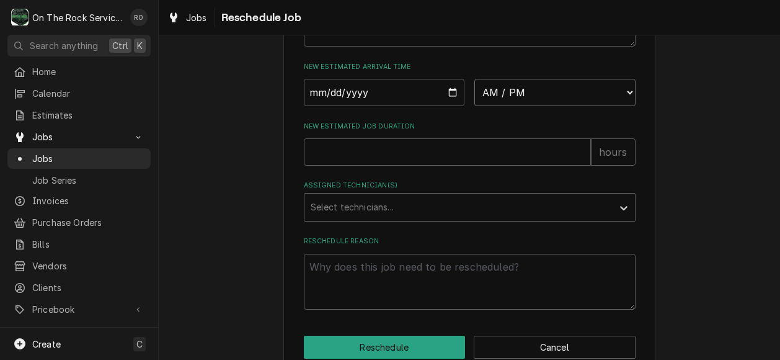
select select "09:00:00"
click at [475, 92] on select "AM / PM 6:00 AM 6:15 AM 6:30 AM 6:45 AM 7:00 AM 7:15 AM 7:30 AM 7:45 AM 8:00 AM…" at bounding box center [555, 92] width 161 height 27
click at [417, 154] on input "New Estimated Job Duration" at bounding box center [447, 151] width 287 height 27
type textarea "x"
type input "2"
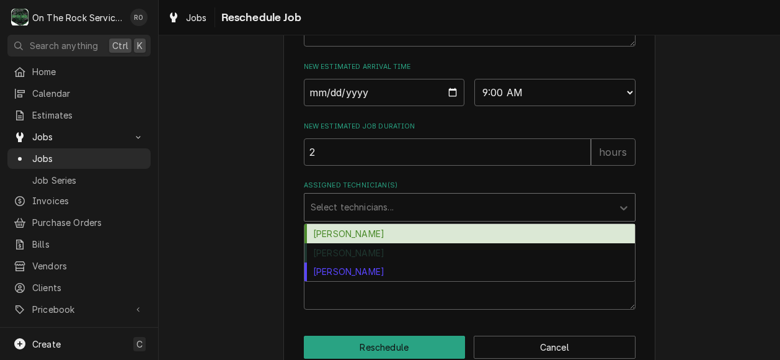
click at [406, 218] on div "Assigned Technician(s)" at bounding box center [459, 207] width 296 height 22
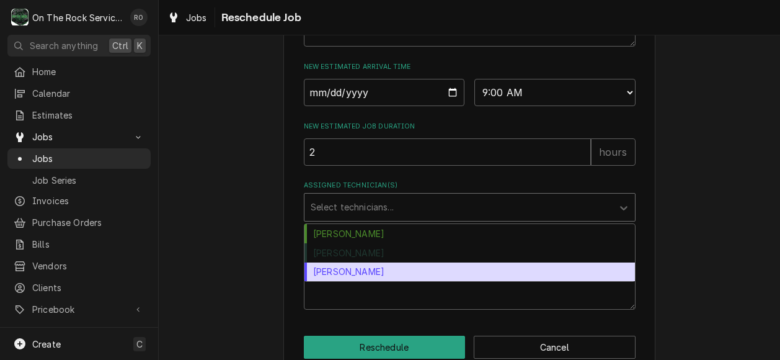
click at [405, 282] on div "Todd Brady" at bounding box center [470, 271] width 331 height 19
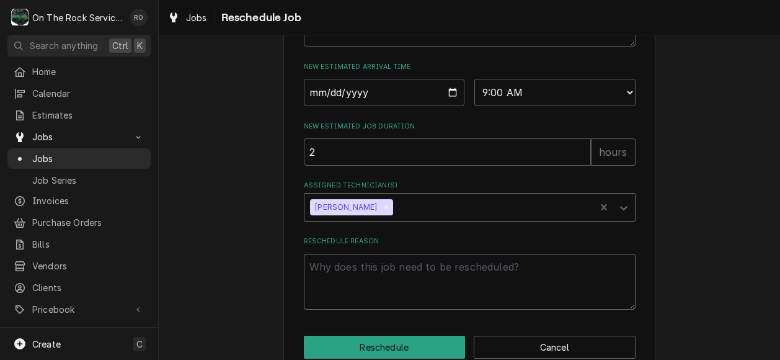
click at [399, 295] on textarea "Reschedule Reason" at bounding box center [470, 282] width 332 height 56
type textarea "x"
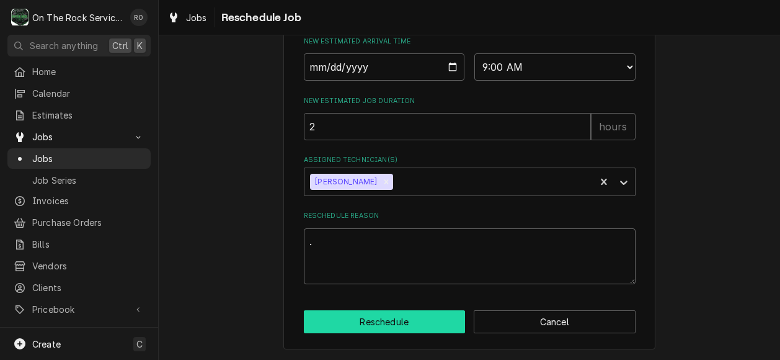
type textarea "."
click at [395, 321] on button "Reschedule" at bounding box center [385, 321] width 162 height 23
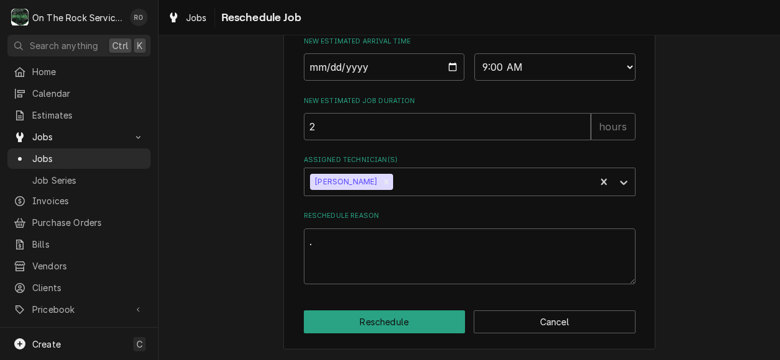
type textarea "x"
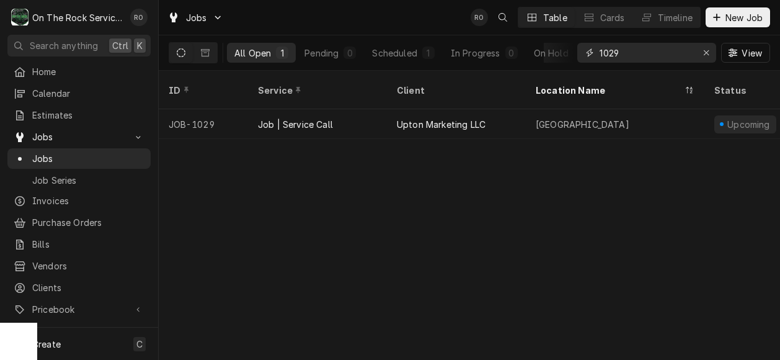
click at [667, 53] on input "1029" at bounding box center [646, 53] width 93 height 20
type input "1025"
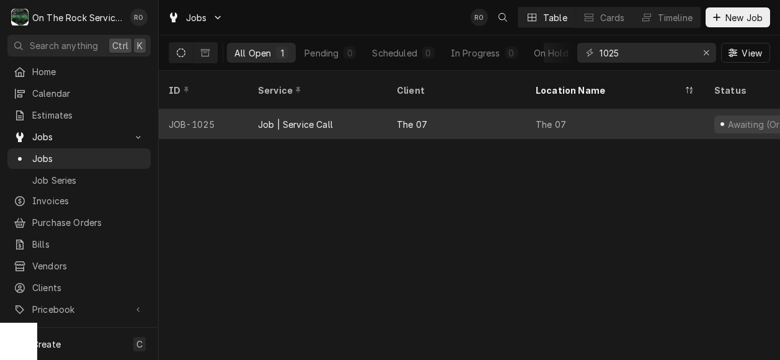
click at [490, 111] on div "The 07" at bounding box center [456, 124] width 139 height 30
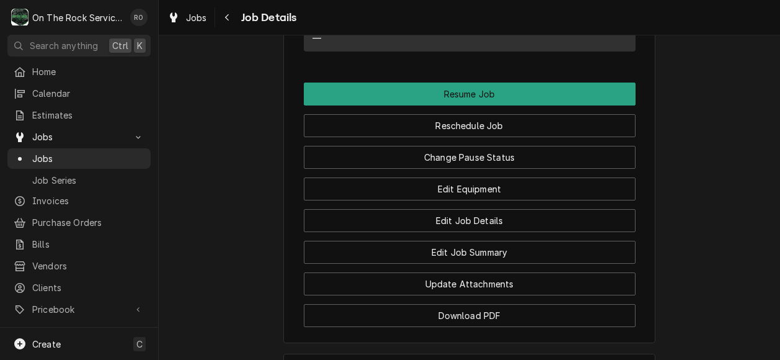
scroll to position [1226, 0]
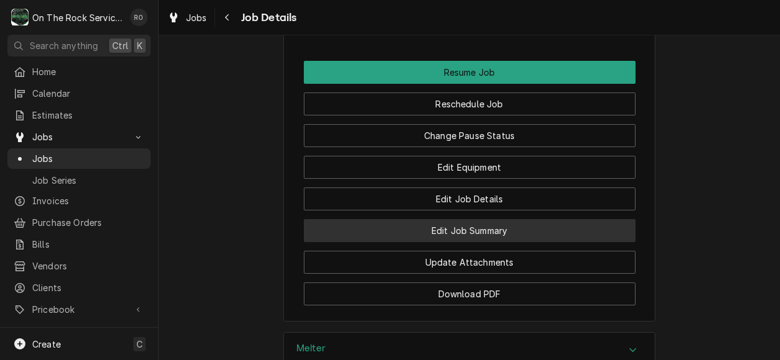
click at [550, 242] on button "Edit Job Summary" at bounding box center [470, 230] width 332 height 23
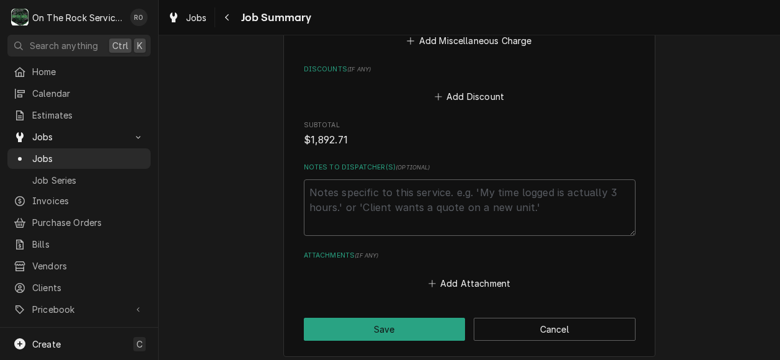
scroll to position [1402, 0]
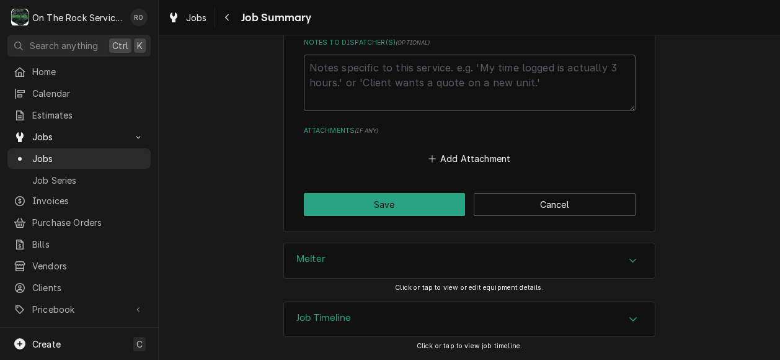
click at [654, 252] on div "Melter Click or tap to view or edit equipment details." at bounding box center [470, 272] width 622 height 58
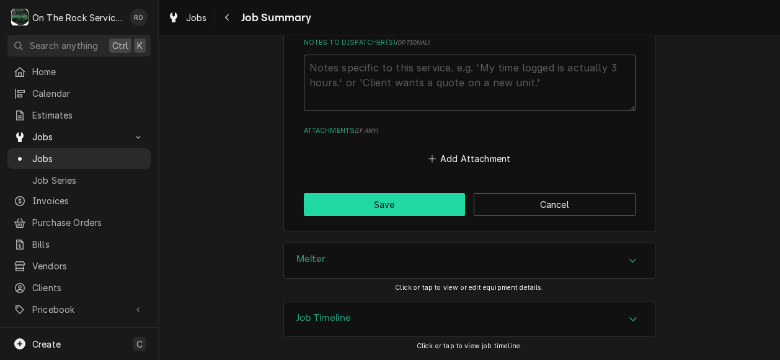
click at [392, 209] on button "Save" at bounding box center [385, 204] width 162 height 23
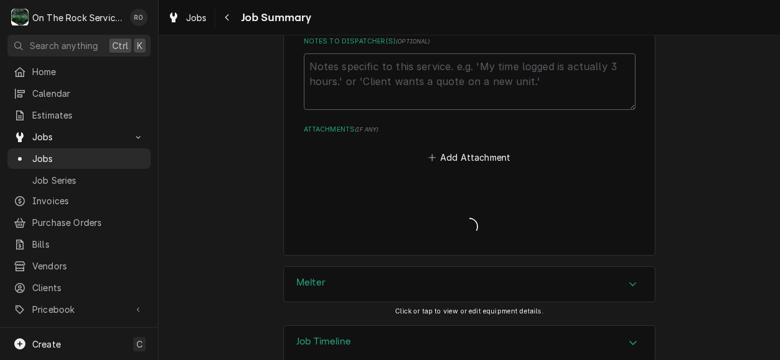
type textarea "x"
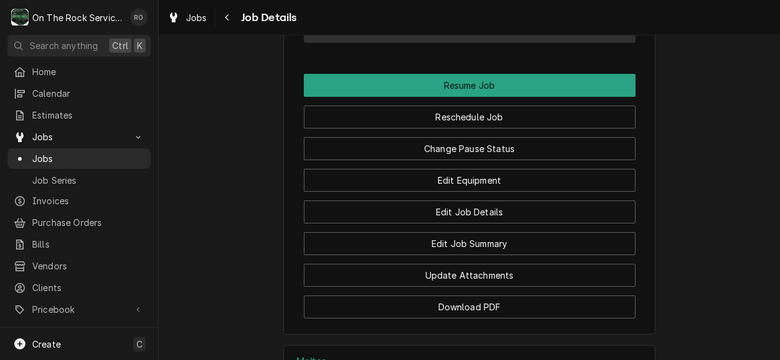
scroll to position [1211, 0]
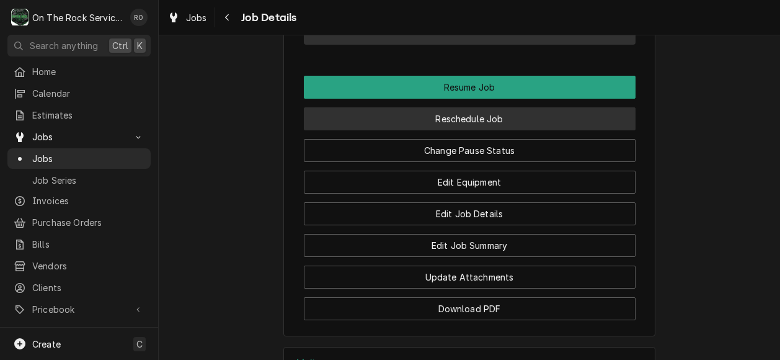
click at [530, 127] on button "Reschedule Job" at bounding box center [470, 118] width 332 height 23
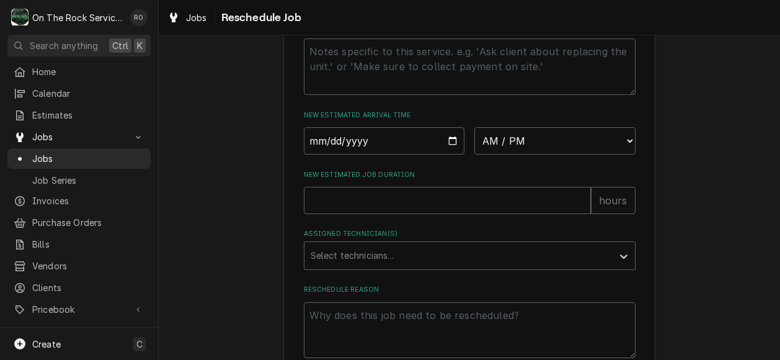
scroll to position [478, 0]
click at [447, 157] on input "Date" at bounding box center [384, 143] width 161 height 27
click at [447, 155] on input "Date" at bounding box center [384, 143] width 161 height 27
type input "2025-09-05"
type textarea "x"
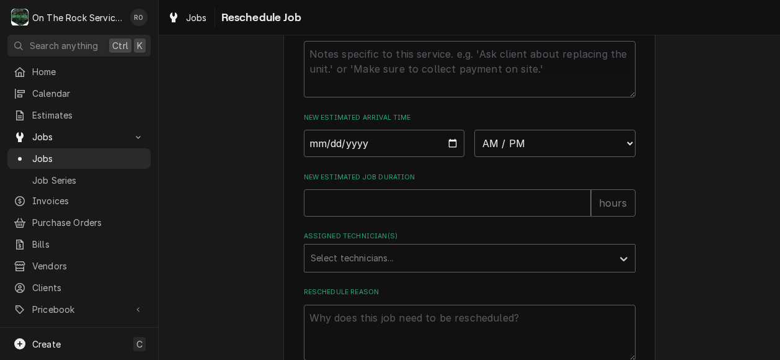
click at [566, 157] on select "AM / PM 6:00 AM 6:15 AM 6:30 AM 6:45 AM 7:00 AM 7:15 AM 7:30 AM 7:45 AM 8:00 AM…" at bounding box center [555, 143] width 161 height 27
select select "08:00:00"
click at [475, 143] on select "AM / PM 6:00 AM 6:15 AM 6:30 AM 6:45 AM 7:00 AM 7:15 AM 7:30 AM 7:45 AM 8:00 AM…" at bounding box center [555, 143] width 161 height 27
click at [454, 214] on input "New Estimated Job Duration" at bounding box center [447, 202] width 287 height 27
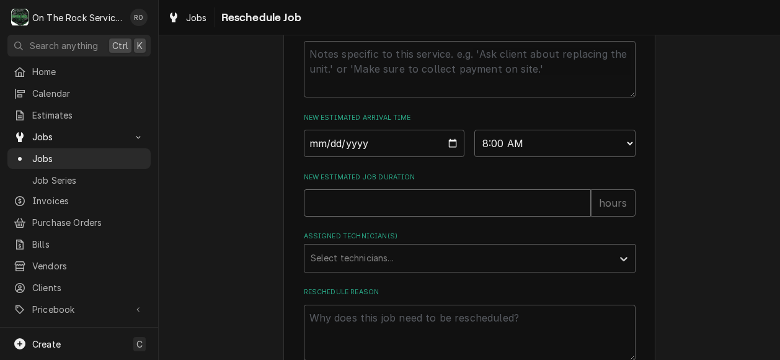
type textarea "x"
type input "2"
click at [444, 269] on div "Assigned Technician(s)" at bounding box center [459, 258] width 296 height 22
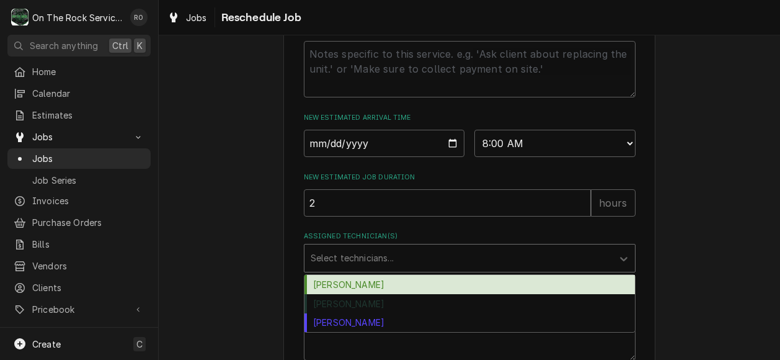
click at [461, 294] on div "[PERSON_NAME]" at bounding box center [470, 284] width 331 height 19
type textarea "x"
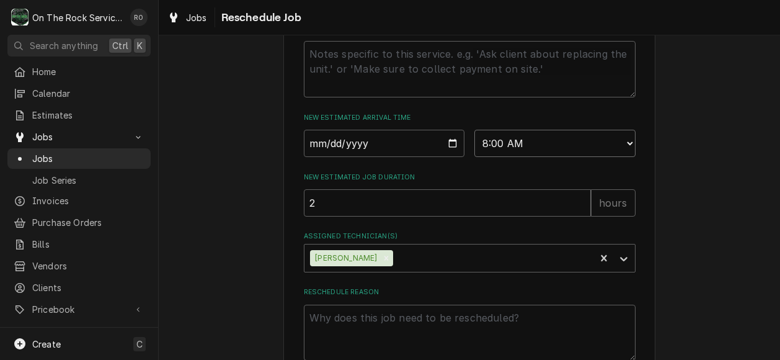
click at [575, 157] on select "AM / PM 6:00 AM 6:15 AM 6:30 AM 6:45 AM 7:00 AM 7:15 AM 7:30 AM 7:45 AM 8:00 AM…" at bounding box center [555, 143] width 161 height 27
select select "09:00:00"
click at [475, 143] on select "AM / PM 6:00 AM 6:15 AM 6:30 AM 6:45 AM 7:00 AM 7:15 AM 7:30 AM 7:45 AM 8:00 AM…" at bounding box center [555, 143] width 161 height 27
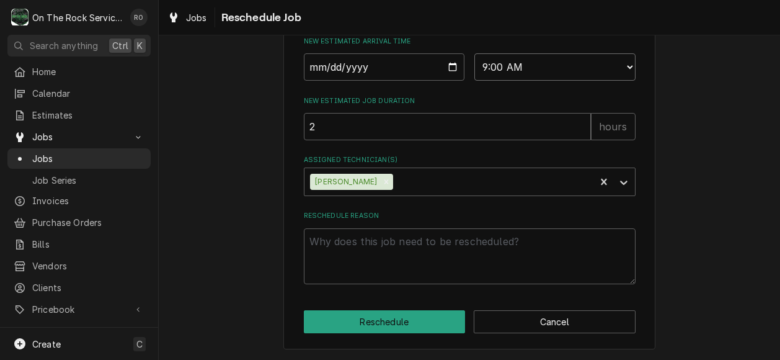
scroll to position [569, 0]
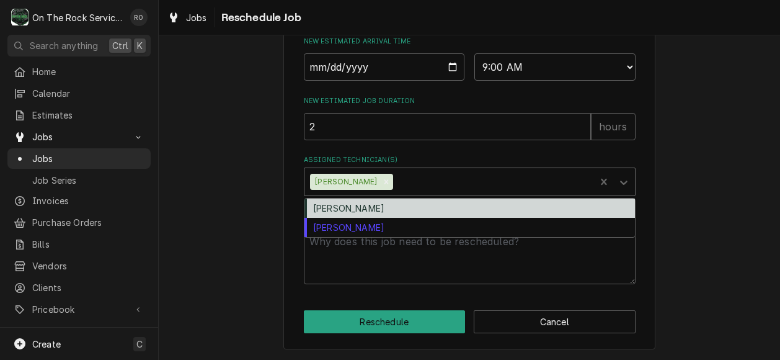
click at [435, 185] on div "Assigned Technician(s)" at bounding box center [493, 182] width 194 height 22
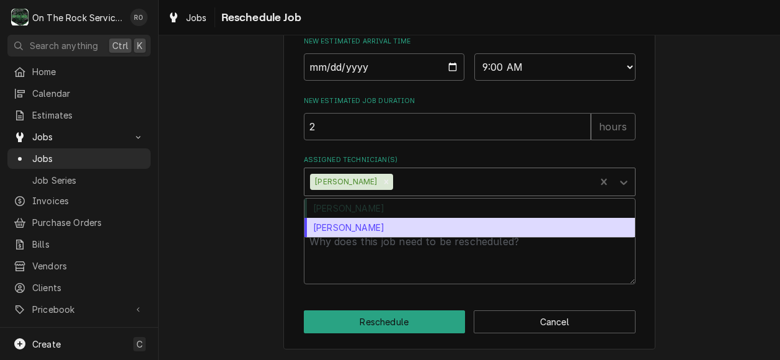
click at [423, 226] on div "Todd Brady" at bounding box center [470, 227] width 331 height 19
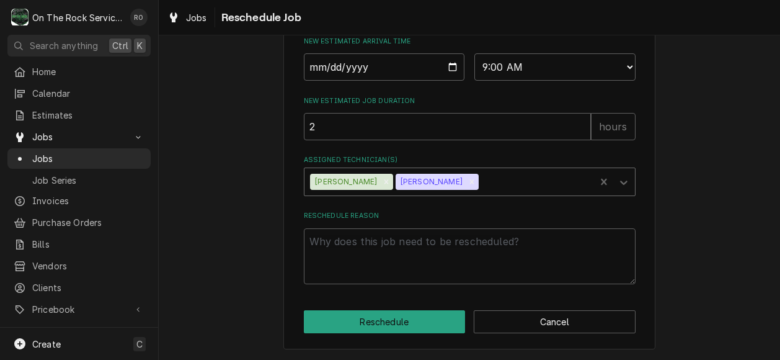
click at [551, 251] on textarea "Reschedule Reason" at bounding box center [470, 256] width 332 height 56
type textarea "x"
type textarea "P"
type textarea "x"
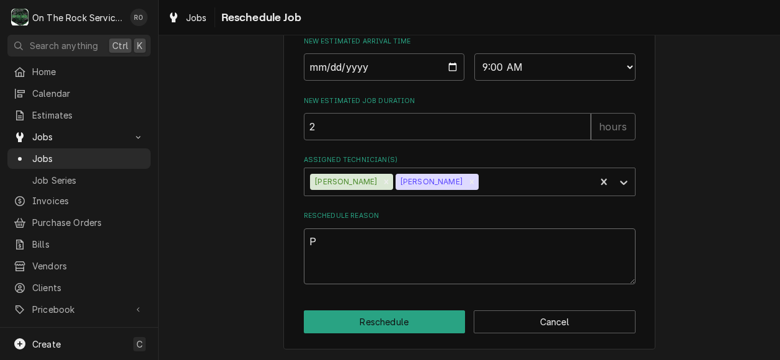
type textarea "Pa"
type textarea "x"
type textarea "Par"
type textarea "x"
type textarea "Part"
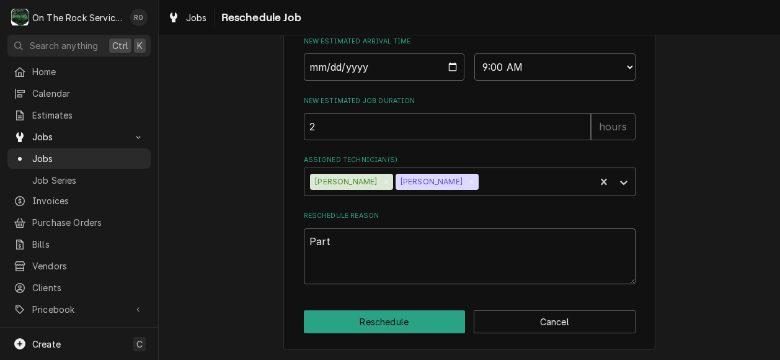
type textarea "x"
type textarea "Parts"
type textarea "x"
type textarea "Parts"
type textarea "x"
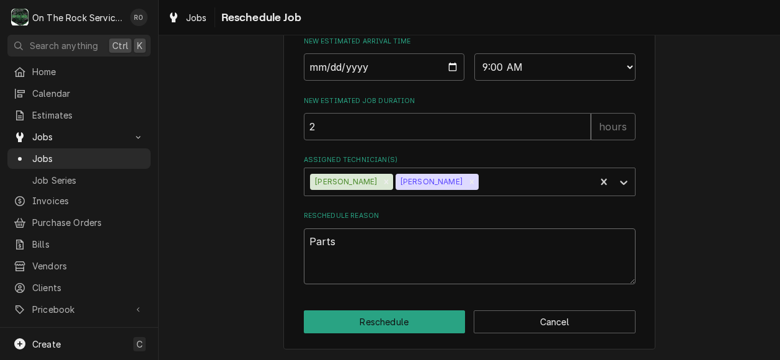
type textarea "Parts A"
type textarea "x"
type textarea "Parts Ar"
type textarea "x"
type textarea "Parts Arr"
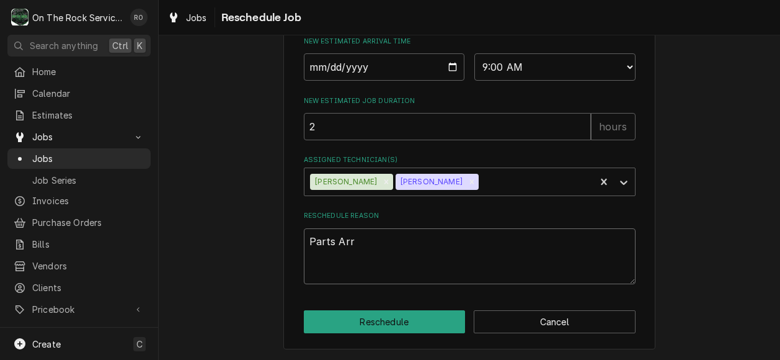
type textarea "x"
type textarea "Parts Arri"
type textarea "x"
type textarea "Parts Arriv"
type textarea "x"
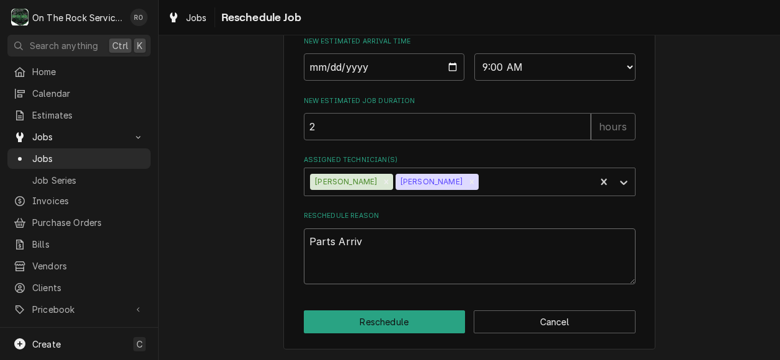
type textarea "Parts Arriva"
type textarea "x"
type textarea "Parts Arrival"
type textarea "x"
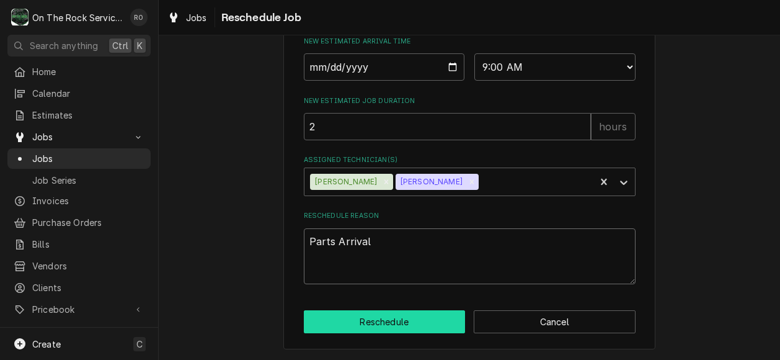
type textarea "Parts Arrival"
click at [371, 311] on button "Reschedule" at bounding box center [385, 321] width 162 height 23
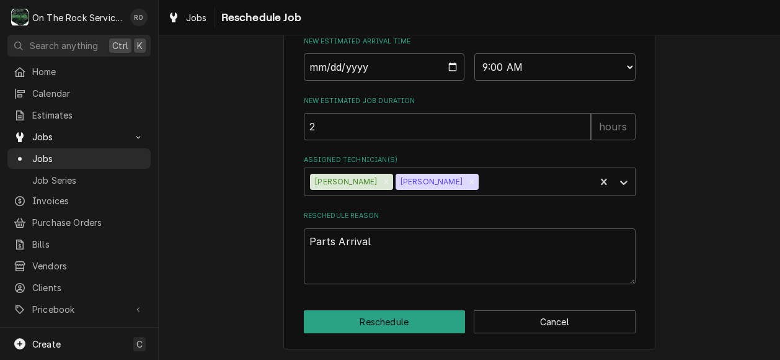
type textarea "x"
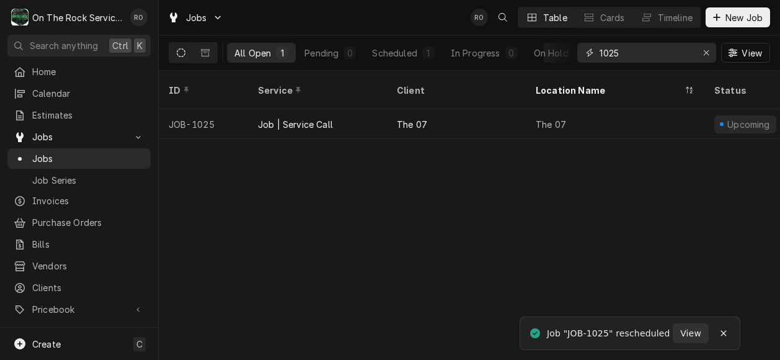
click at [645, 54] on input "1025" at bounding box center [646, 53] width 93 height 20
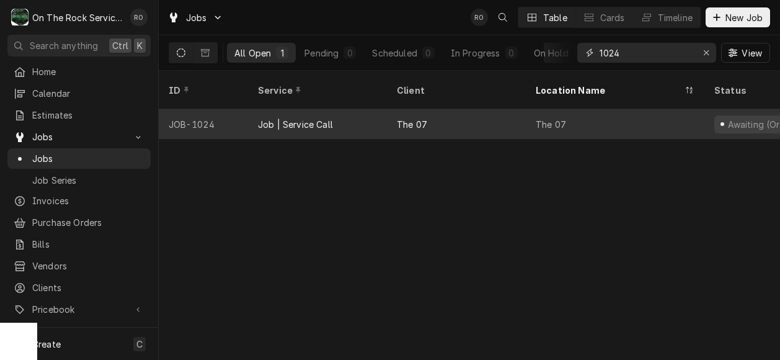
type input "1024"
click at [624, 109] on div "The 07" at bounding box center [615, 124] width 179 height 30
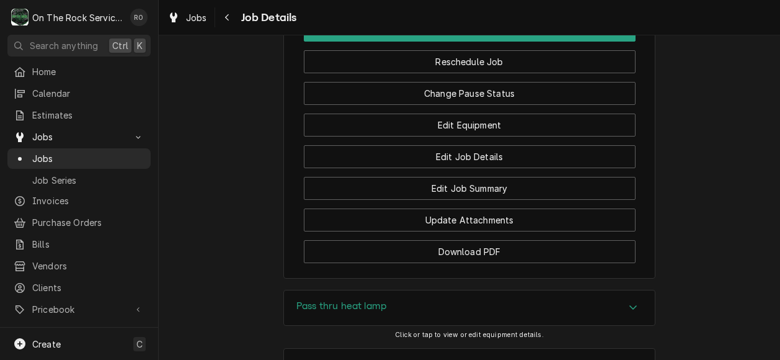
scroll to position [1298, 0]
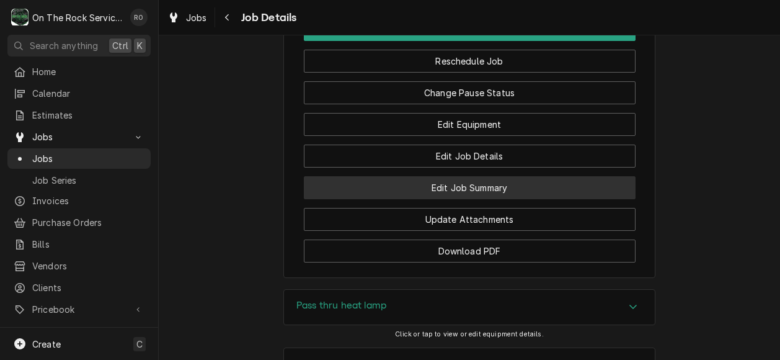
click at [557, 199] on button "Edit Job Summary" at bounding box center [470, 187] width 332 height 23
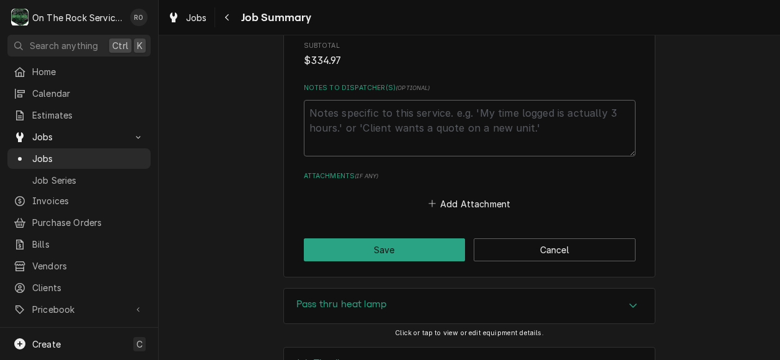
scroll to position [1115, 0]
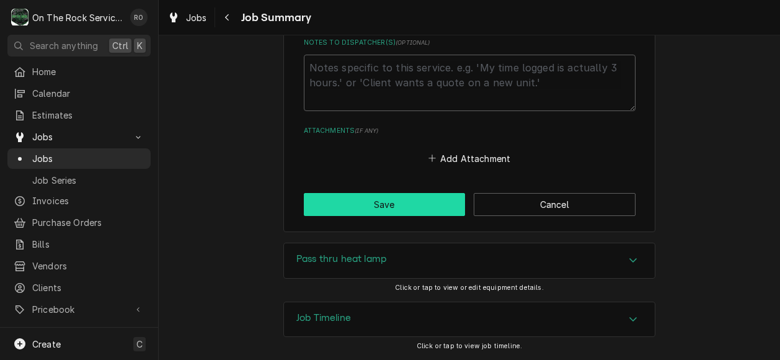
click at [409, 205] on button "Save" at bounding box center [385, 204] width 162 height 23
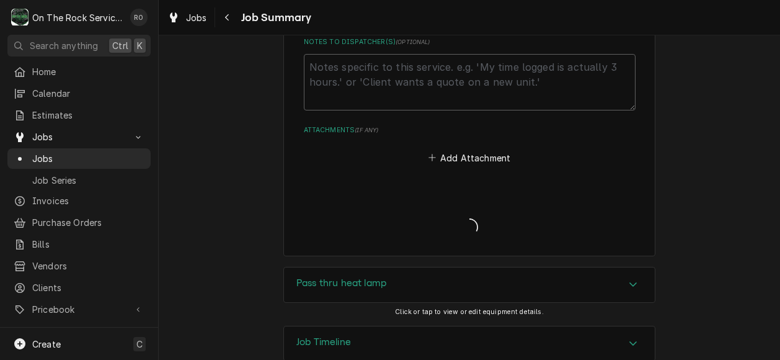
type textarea "x"
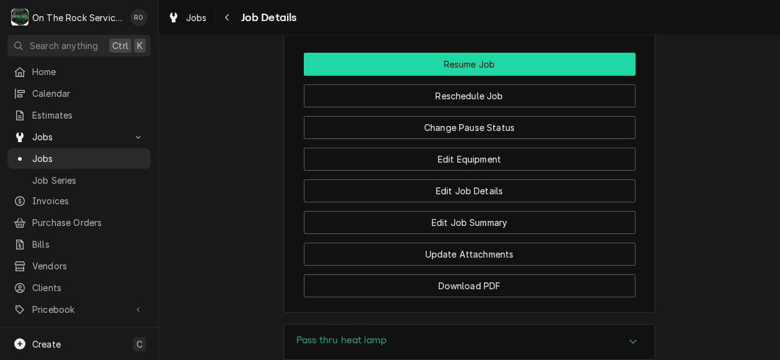
scroll to position [1260, 0]
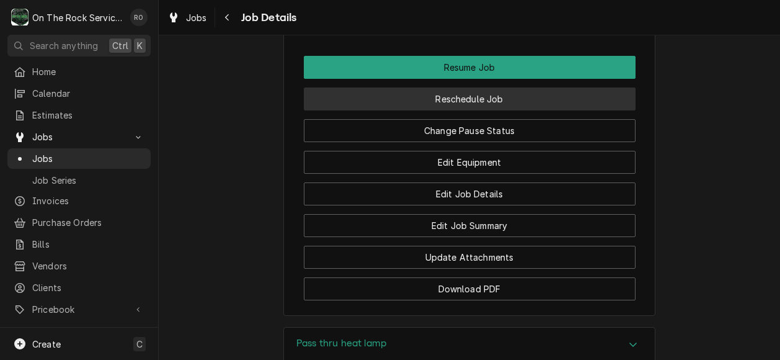
click at [524, 110] on button "Reschedule Job" at bounding box center [470, 98] width 332 height 23
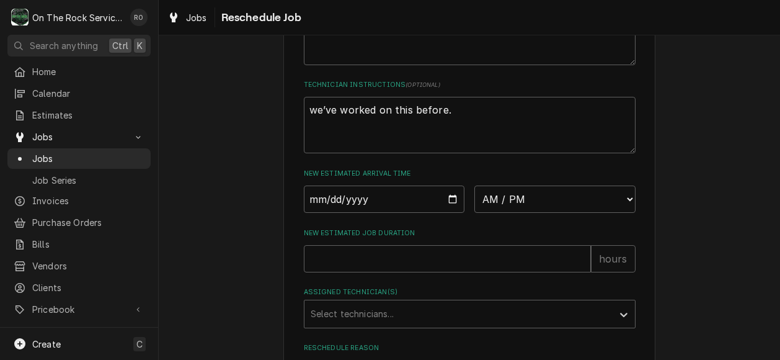
scroll to position [569, 0]
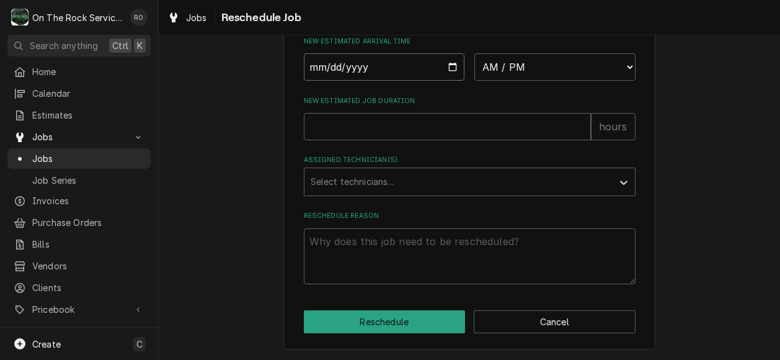
click at [444, 73] on input "Date" at bounding box center [384, 66] width 161 height 27
click at [445, 68] on input "Date" at bounding box center [384, 66] width 161 height 27
type input "2025-09-05"
type textarea "x"
click at [529, 70] on select "AM / PM 6:00 AM 6:15 AM 6:30 AM 6:45 AM 7:00 AM 7:15 AM 7:30 AM 7:45 AM 8:00 AM…" at bounding box center [555, 66] width 161 height 27
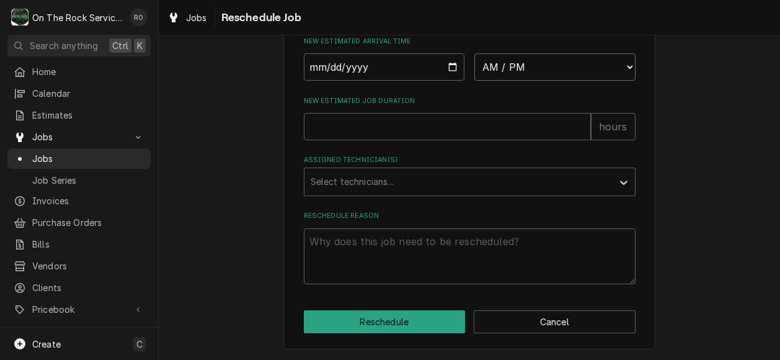
select select "09:00:00"
click at [475, 53] on select "AM / PM 6:00 AM 6:15 AM 6:30 AM 6:45 AM 7:00 AM 7:15 AM 7:30 AM 7:45 AM 8:00 AM…" at bounding box center [555, 66] width 161 height 27
click at [378, 129] on input "New Estimated Job Duration" at bounding box center [447, 126] width 287 height 27
type textarea "x"
type input "2"
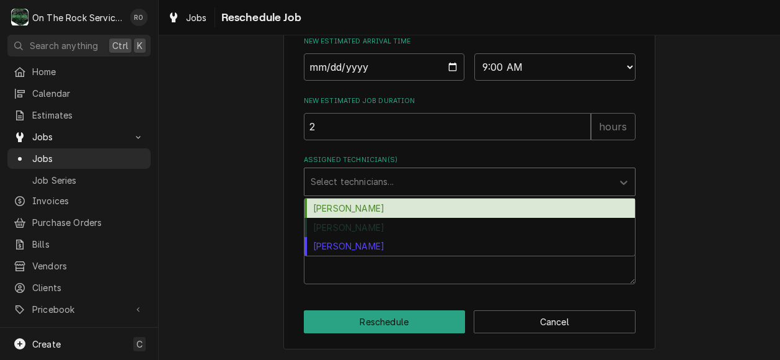
click at [391, 184] on div "Assigned Technician(s)" at bounding box center [459, 182] width 296 height 22
click at [392, 199] on div "[PERSON_NAME]" at bounding box center [470, 208] width 331 height 19
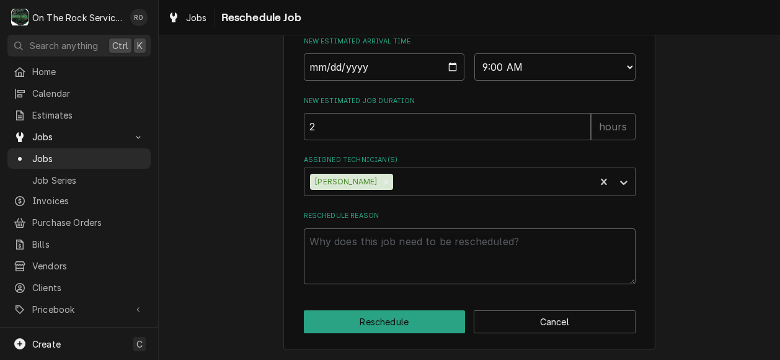
click at [393, 236] on textarea "Reschedule Reason" at bounding box center [470, 256] width 332 height 56
type textarea "x"
type textarea "P"
type textarea "x"
type textarea "Pa"
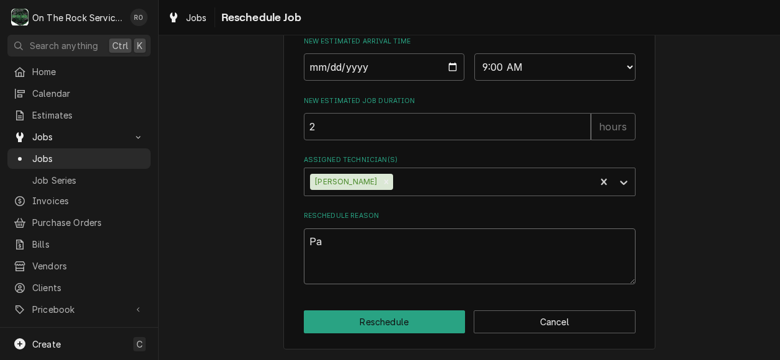
type textarea "x"
type textarea "Par"
type textarea "x"
type textarea "Pars"
type textarea "x"
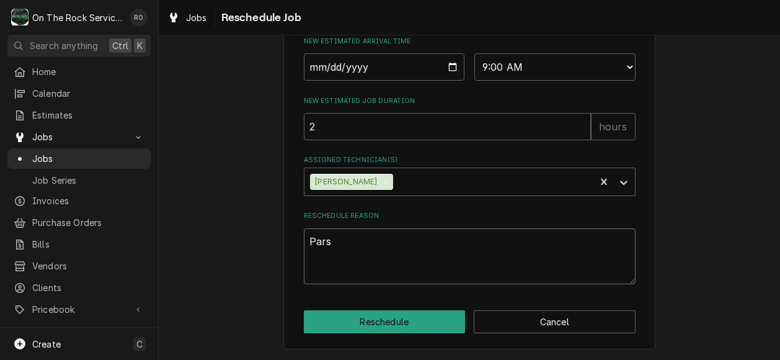
type textarea "Par"
type textarea "x"
type textarea "Part"
type textarea "x"
type textarea "Parts"
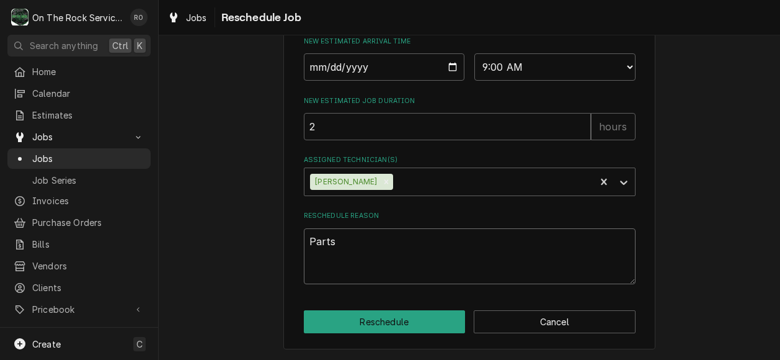
type textarea "x"
type textarea "Parts"
type textarea "x"
type textarea "Parts R"
type textarea "x"
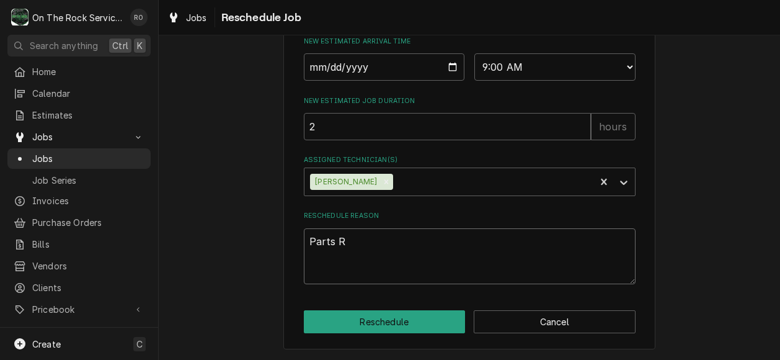
type textarea "Parts"
type textarea "x"
type textarea "Parts A"
type textarea "x"
type textarea "Parts Ar"
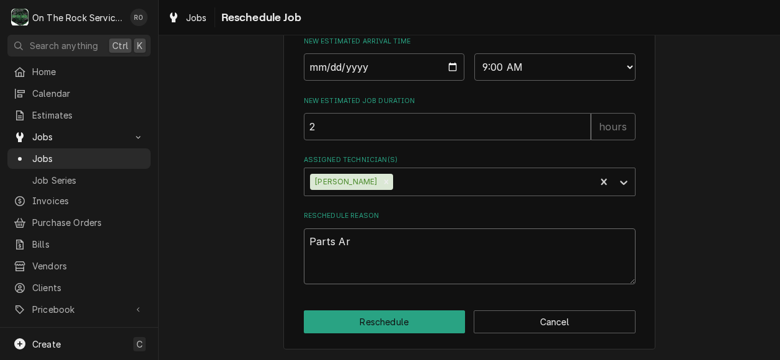
type textarea "x"
type textarea "Parts Arr"
type textarea "x"
type textarea "Parts Arri"
type textarea "x"
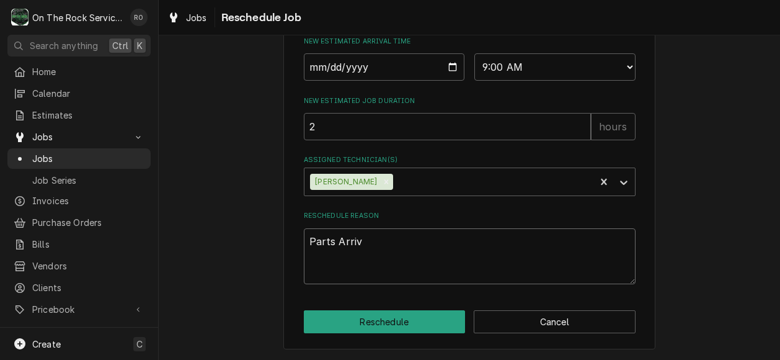
type textarea "Parts Arriva"
type textarea "x"
type textarea "Parts Arrival"
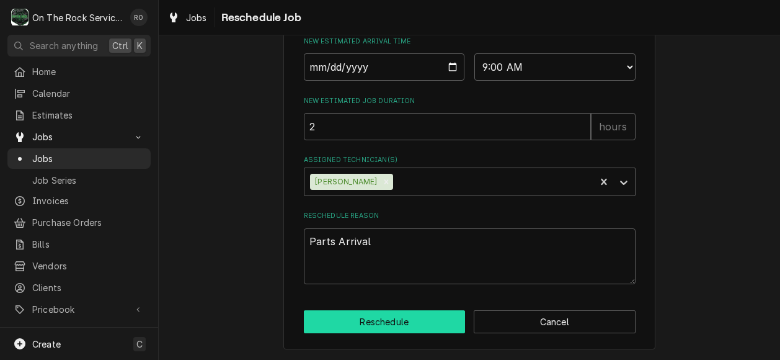
click at [410, 312] on button "Reschedule" at bounding box center [385, 321] width 162 height 23
type textarea "x"
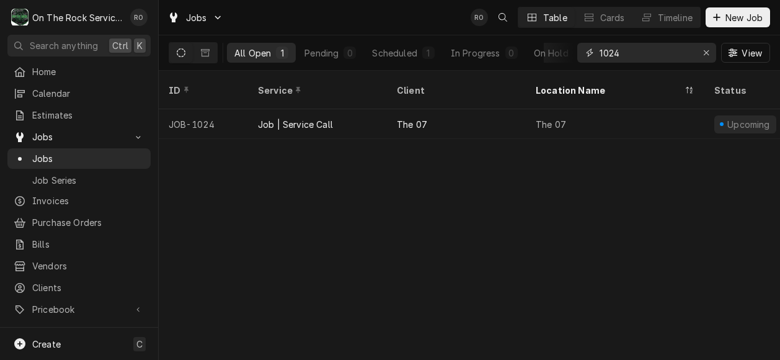
click at [622, 54] on input "1024" at bounding box center [646, 53] width 93 height 20
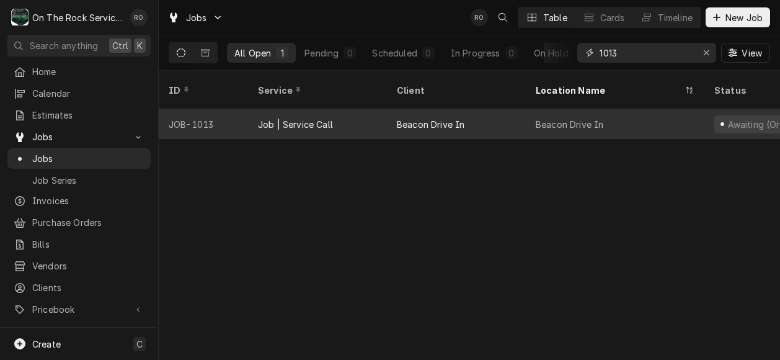
type input "1013"
click at [494, 113] on div "Beacon Drive In" at bounding box center [456, 124] width 139 height 30
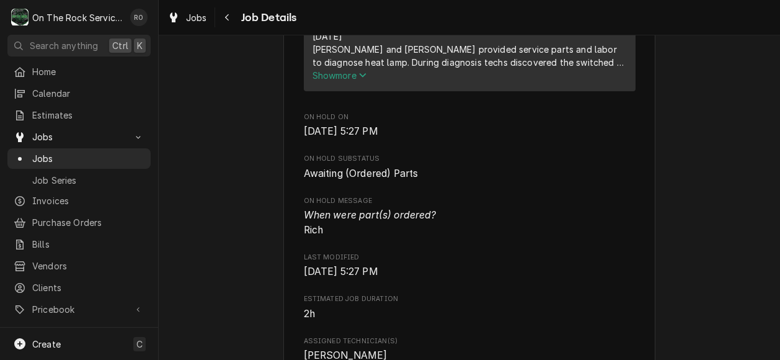
scroll to position [514, 0]
click at [359, 78] on icon "Service Summary" at bounding box center [362, 73] width 7 height 9
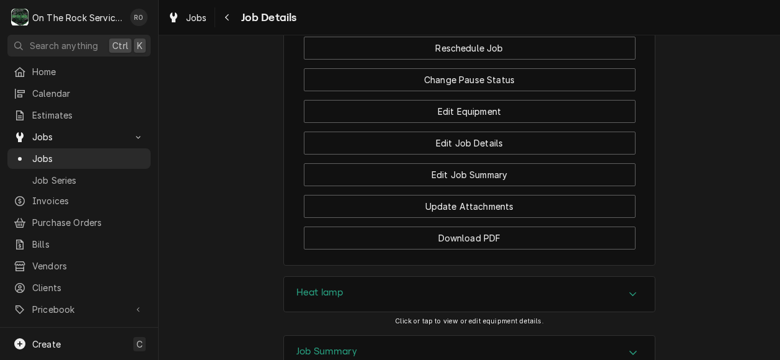
scroll to position [1229, 0]
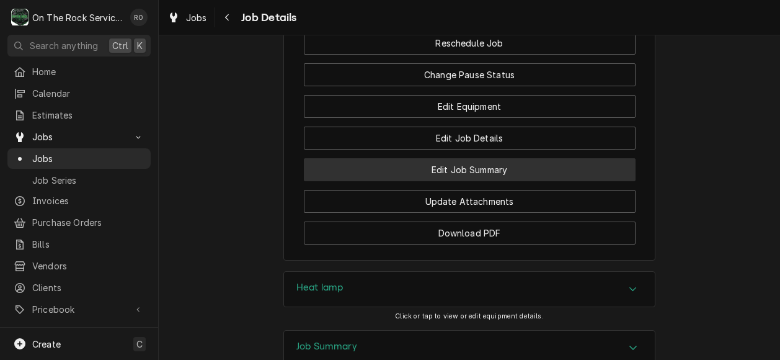
click at [541, 181] on button "Edit Job Summary" at bounding box center [470, 169] width 332 height 23
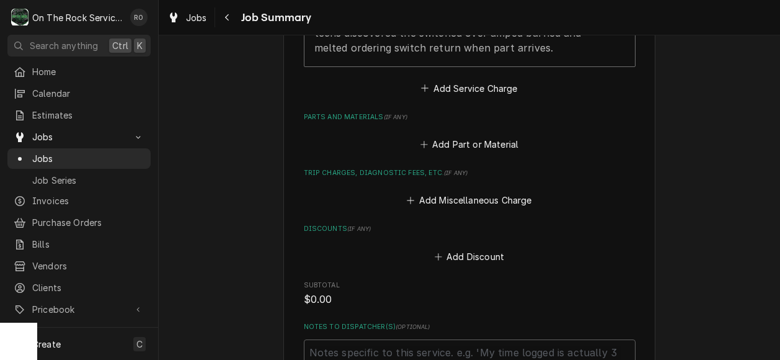
scroll to position [516, 0]
click at [501, 200] on button "Add Miscellaneous Charge" at bounding box center [469, 199] width 129 height 17
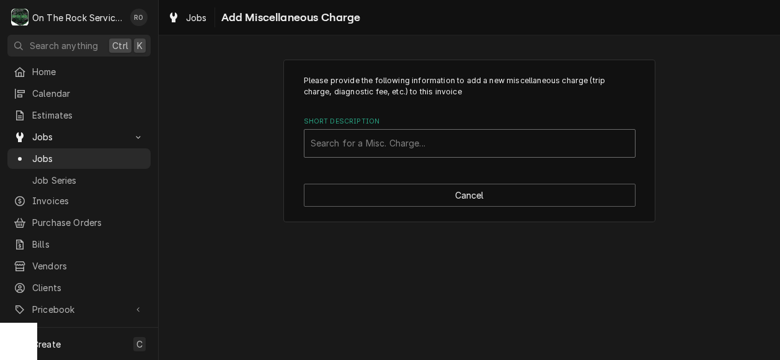
click at [491, 146] on div "Short Description" at bounding box center [470, 143] width 318 height 22
type input "shipping"
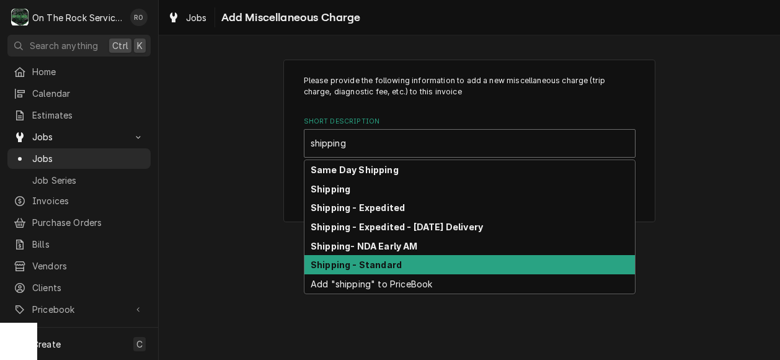
click at [486, 264] on div "Shipping - Standard" at bounding box center [470, 264] width 331 height 19
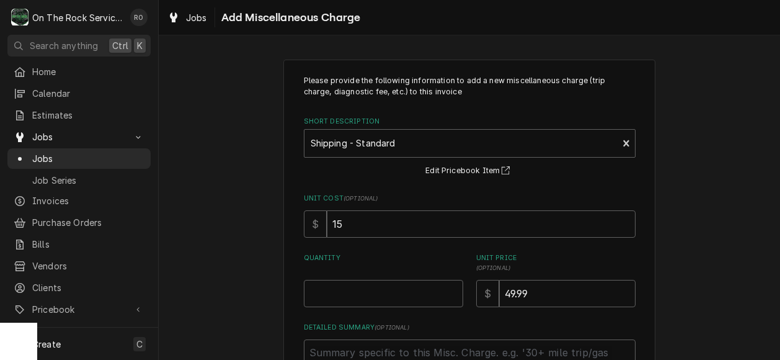
click at [422, 316] on div "Please provide the following information to add a new miscellaneous charge (tri…" at bounding box center [470, 235] width 332 height 321
click at [415, 301] on input "Quantity" at bounding box center [383, 293] width 159 height 27
type textarea "x"
type input "1"
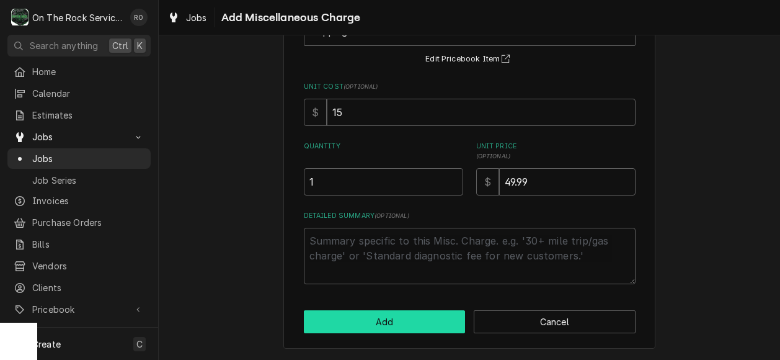
click at [414, 323] on button "Add" at bounding box center [385, 321] width 162 height 23
type textarea "x"
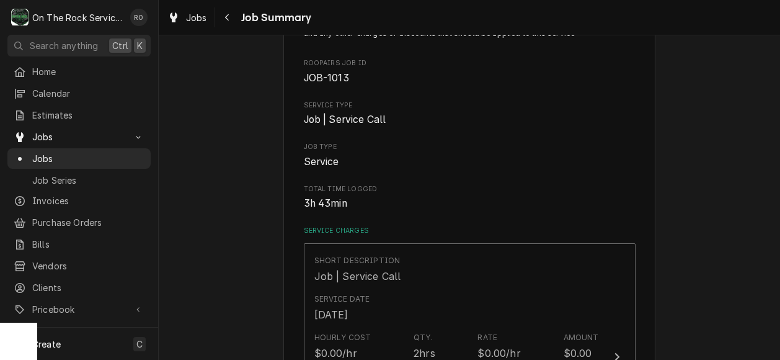
scroll to position [516, 0]
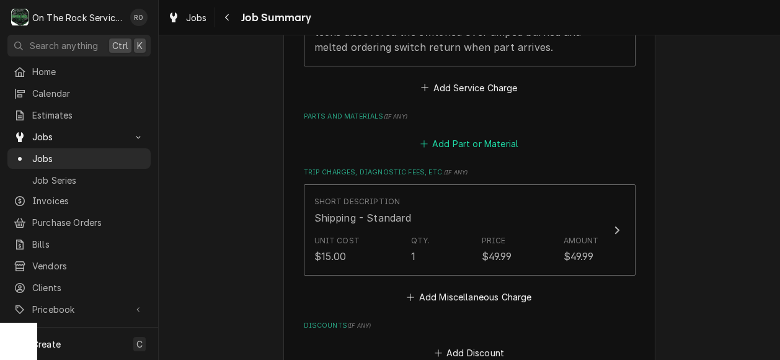
click at [468, 138] on button "Add Part or Material" at bounding box center [469, 143] width 102 height 17
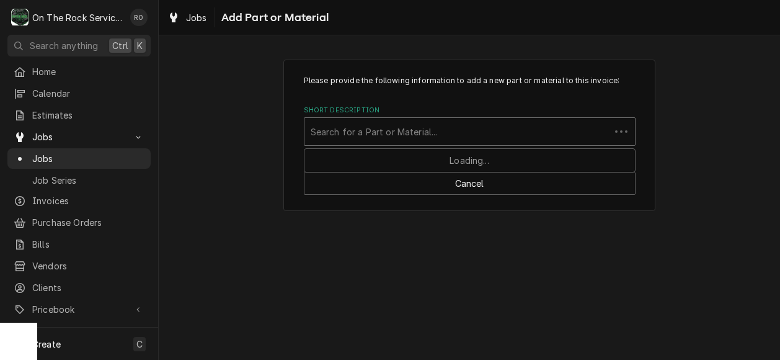
click at [437, 128] on div "Short Description" at bounding box center [457, 131] width 293 height 22
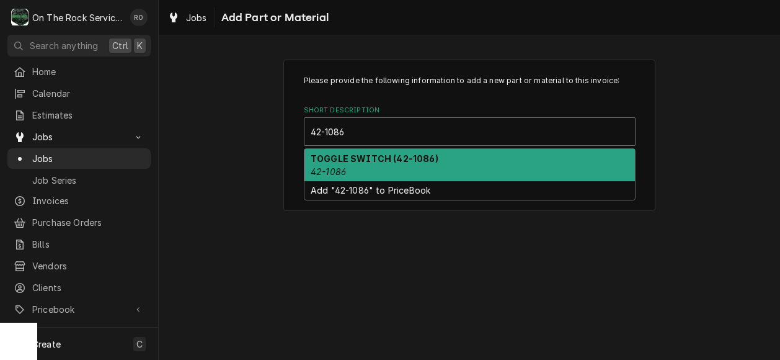
type input "42-1086"
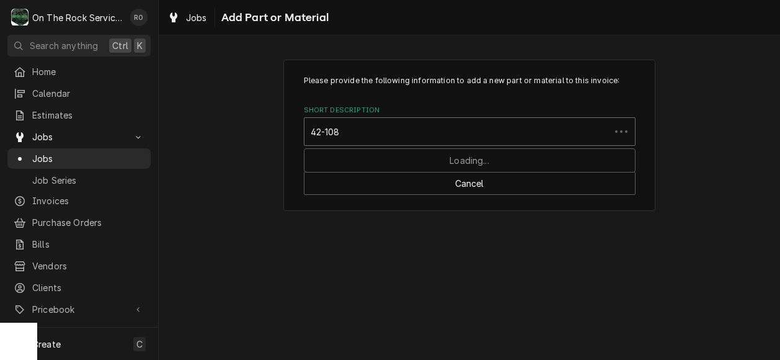
type input "42-1086"
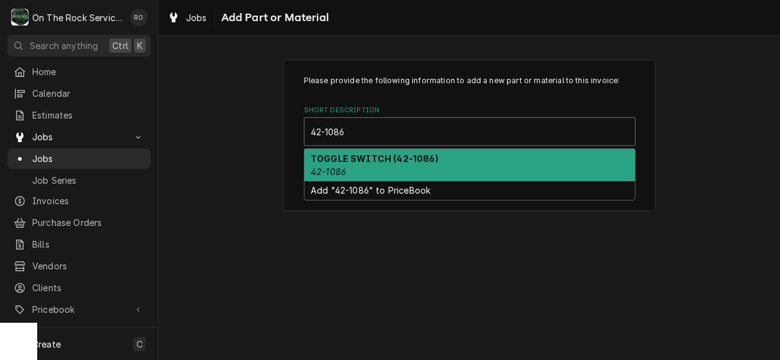
click at [426, 159] on strong "TOGGLE SWITCH (42-1086)" at bounding box center [375, 158] width 128 height 11
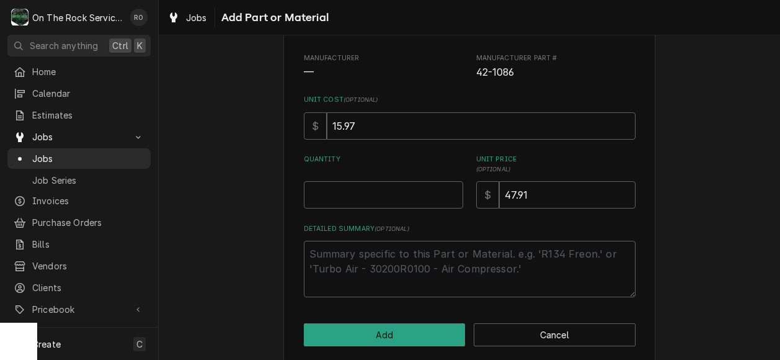
scroll to position [142, 0]
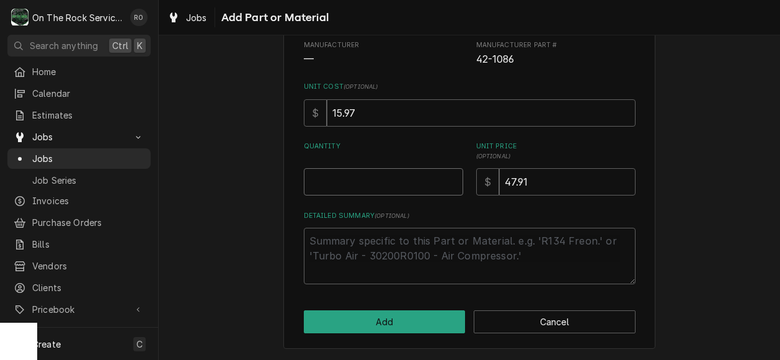
click at [399, 176] on input "Quantity" at bounding box center [383, 181] width 159 height 27
type textarea "x"
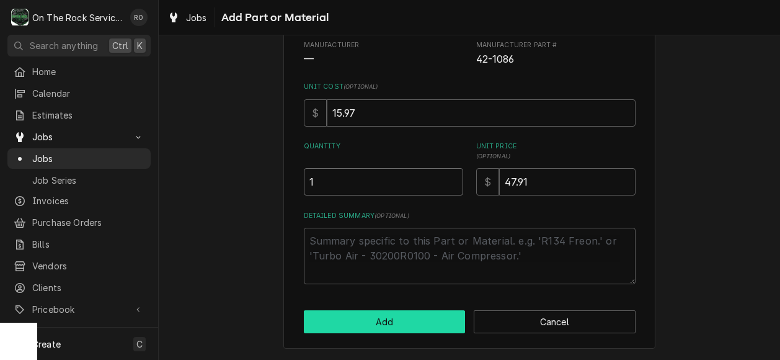
type input "1"
click at [370, 327] on button "Add" at bounding box center [385, 321] width 162 height 23
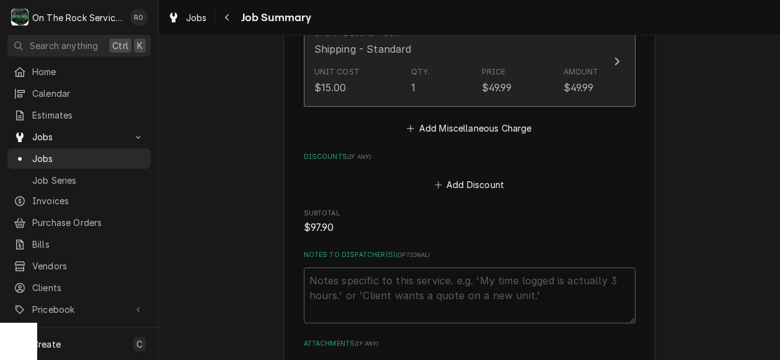
click at [568, 64] on div "Unit Cost $15.00 Qty. 1 Price $49.99 Amount $49.99" at bounding box center [457, 80] width 285 height 38
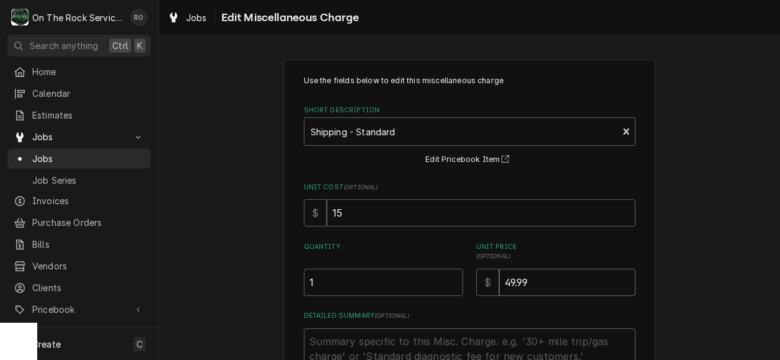
click at [505, 277] on input "49.99" at bounding box center [567, 282] width 136 height 27
type textarea "x"
type input "9.99"
type textarea "x"
type input "29.99"
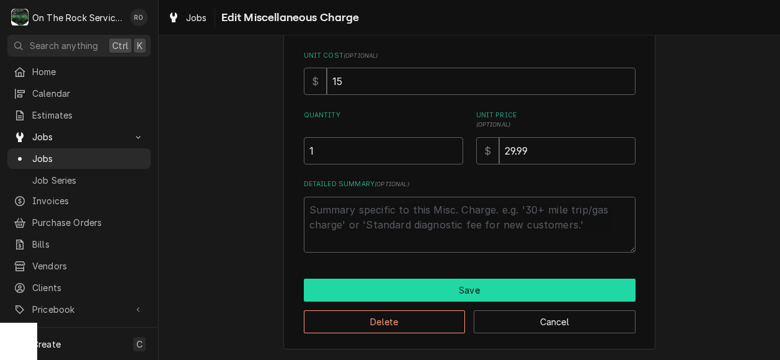
click at [433, 284] on button "Save" at bounding box center [470, 290] width 332 height 23
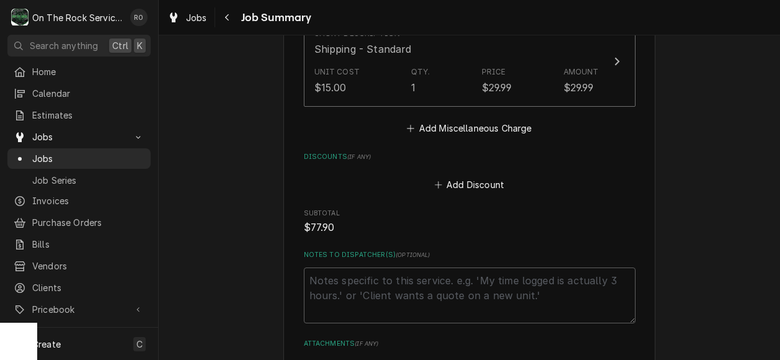
scroll to position [1047, 0]
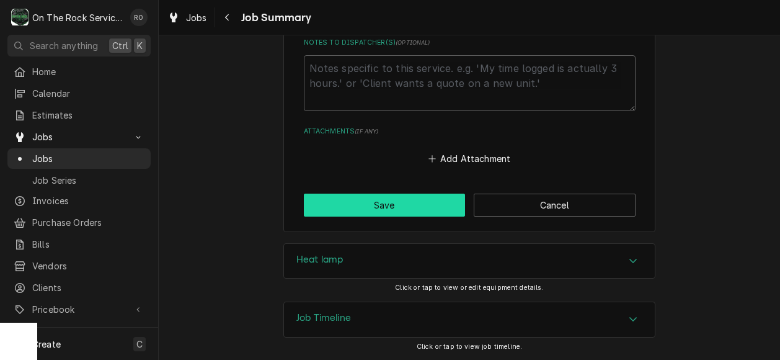
click at [396, 208] on button "Save" at bounding box center [385, 205] width 162 height 23
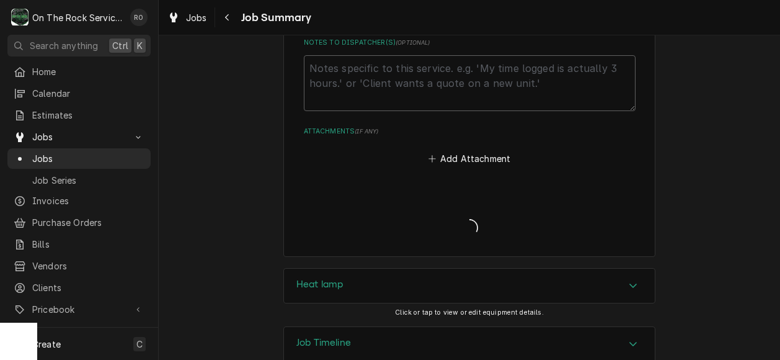
type textarea "x"
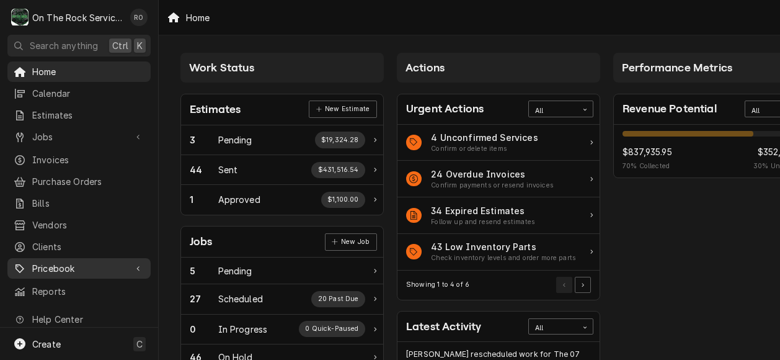
click at [69, 262] on span "Pricebook" at bounding box center [79, 268] width 94 height 13
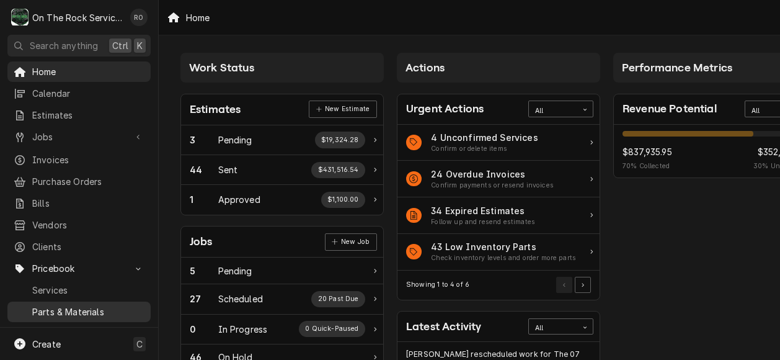
click at [86, 305] on span "Parts & Materials" at bounding box center [88, 311] width 112 height 13
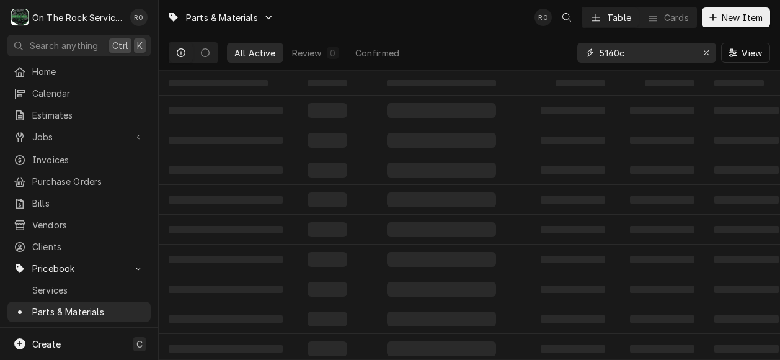
drag, startPoint x: 665, startPoint y: 55, endPoint x: 478, endPoint y: 58, distance: 187.4
click at [478, 58] on div "All Active Review 0 Confirmed 5140c View" at bounding box center [470, 52] width 602 height 35
type input "42-1086"
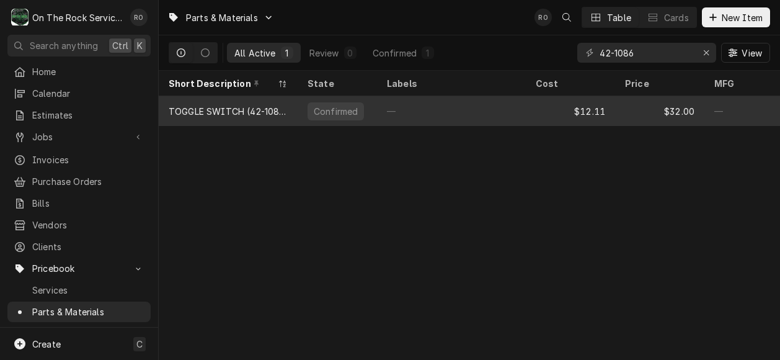
click at [288, 113] on div "TOGGLE SWITCH (42-1086)" at bounding box center [228, 111] width 139 height 30
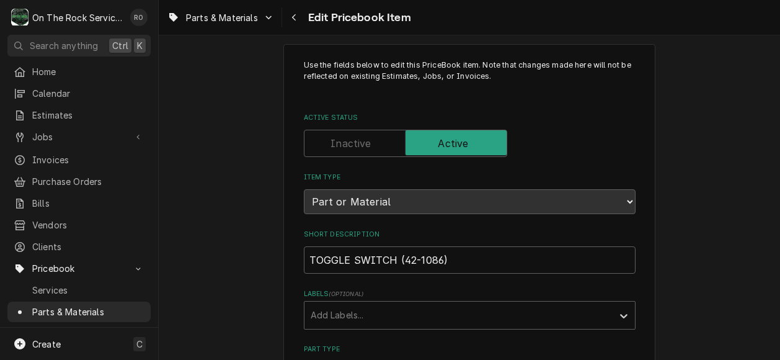
scroll to position [4, 0]
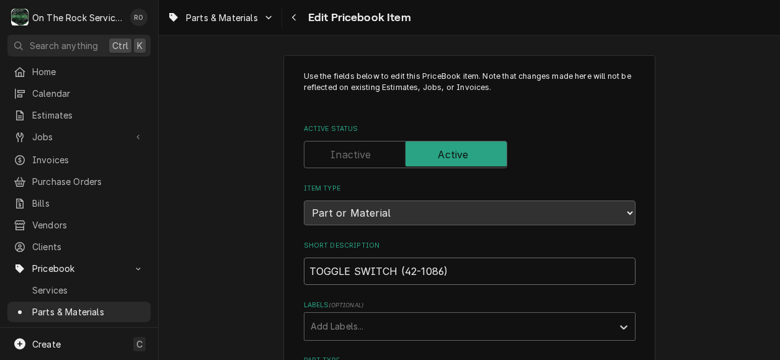
drag, startPoint x: 488, startPoint y: 272, endPoint x: 264, endPoint y: 258, distance: 224.4
paste input "[ TOGGLE ] [ FITS HOLE 1/2" ] [ ON/OFF ] [ DPST ] [ TERMINALS 4 (SCREWS) ] [ VO…"
type textarea "x"
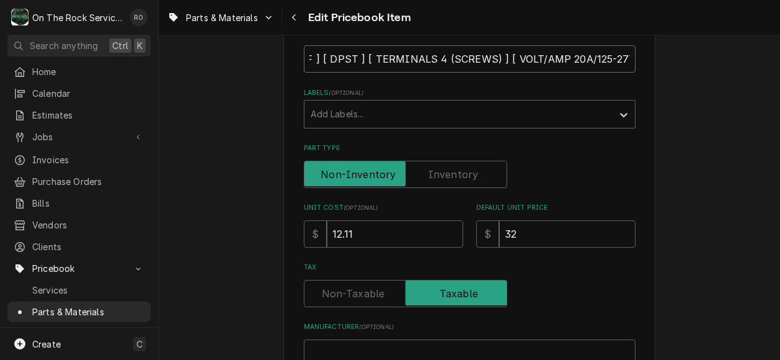
scroll to position [234, 0]
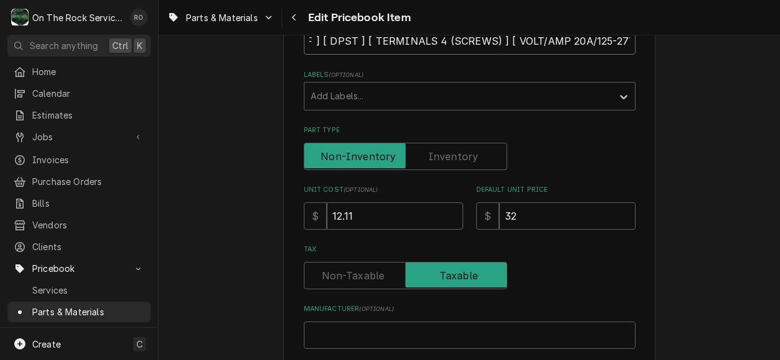
type input "[ TOGGLE ] [ FITS HOLE 1/2" ] [ ON/OFF ] [ DPST ] [ TERMINALS 4 (SCREWS) ] [ VO…"
drag, startPoint x: 408, startPoint y: 220, endPoint x: 195, endPoint y: 213, distance: 213.5
click at [195, 213] on div "Use the fields below to edit this PriceBook item. Note that changes made here w…" at bounding box center [470, 302] width 622 height 976
type textarea "x"
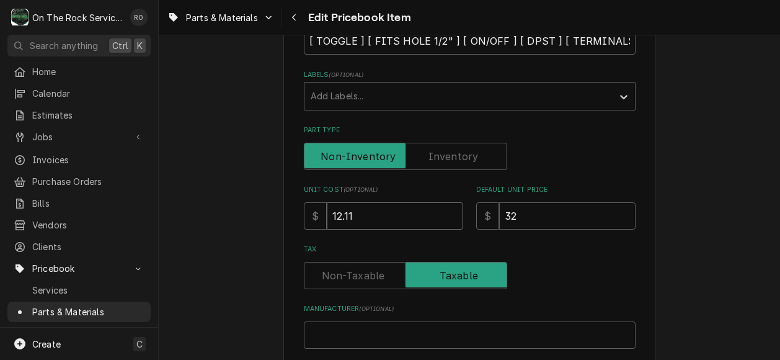
type input "1"
type textarea "x"
type input "15"
type textarea "x"
type input "15.9"
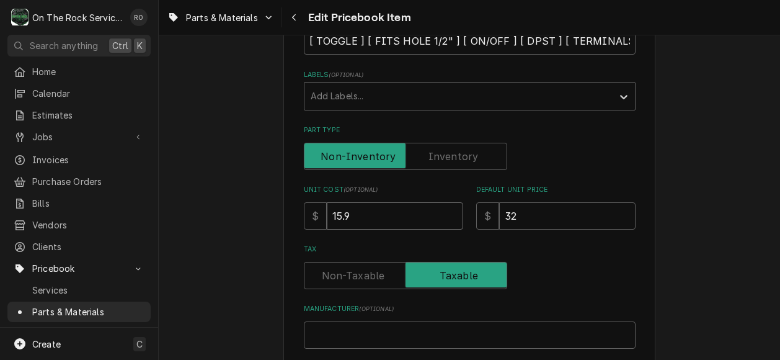
type textarea "x"
type input "15.97"
type textarea "x"
type input "4"
type textarea "x"
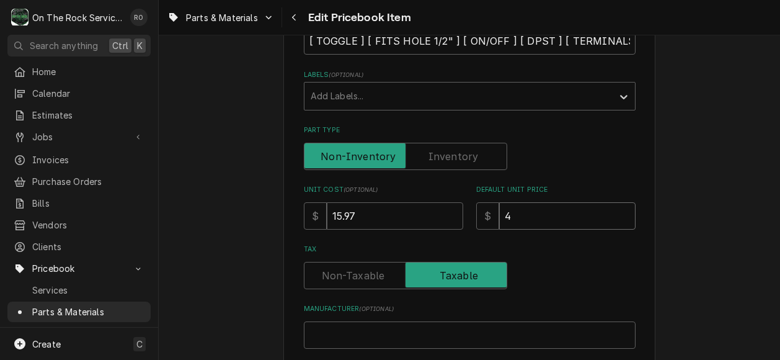
type input "47"
type textarea "x"
type input "47.9"
type textarea "x"
type input "47.91"
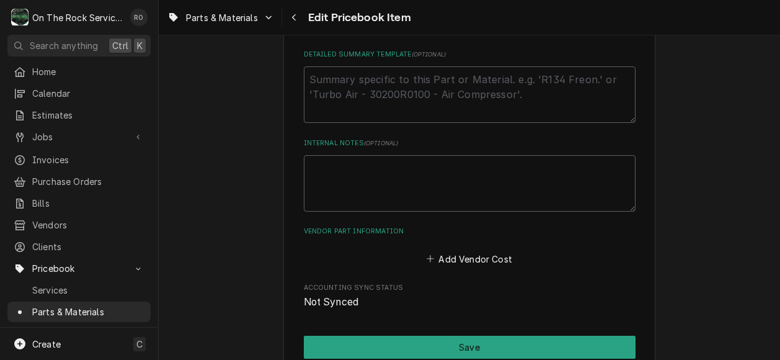
scroll to position [684, 0]
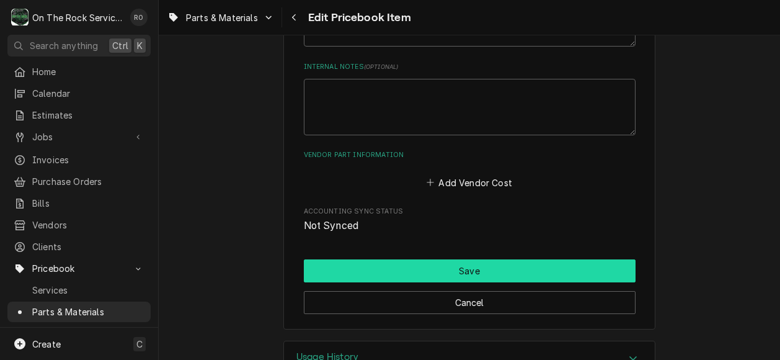
click at [404, 269] on button "Save" at bounding box center [470, 270] width 332 height 23
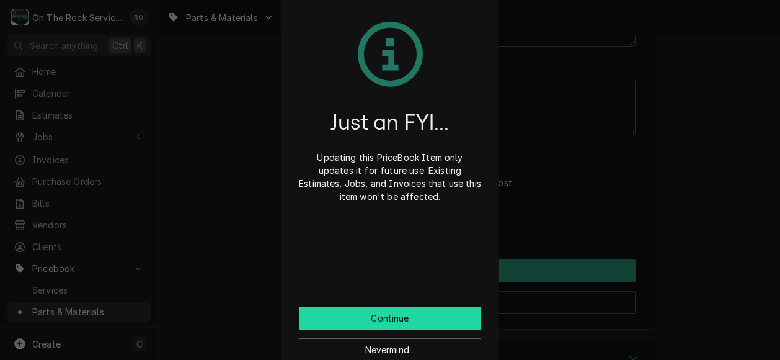
click at [423, 318] on button "Continue" at bounding box center [390, 317] width 182 height 23
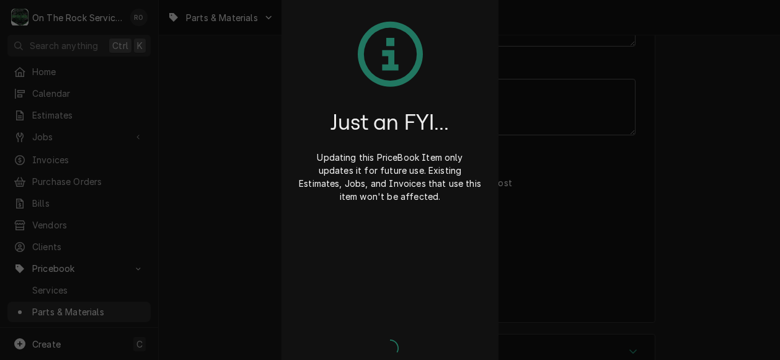
type textarea "x"
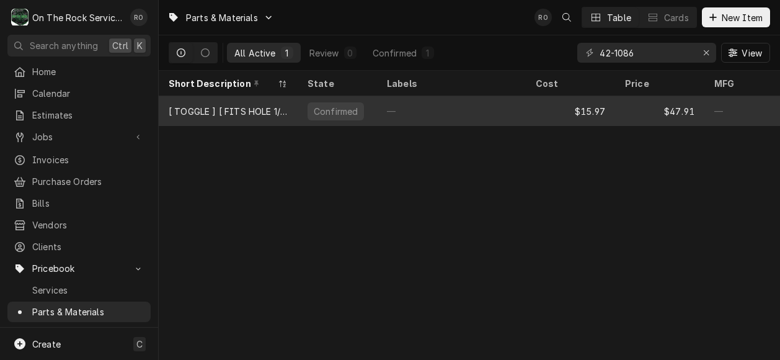
click at [551, 116] on div "$15.97" at bounding box center [570, 111] width 89 height 30
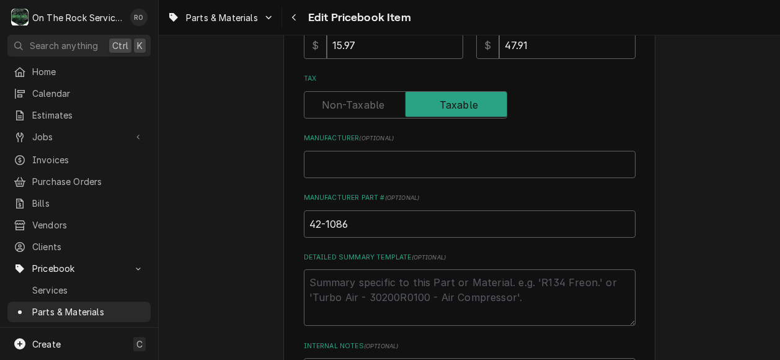
scroll to position [406, 0]
click at [458, 215] on input "42-1086" at bounding box center [470, 223] width 332 height 27
type textarea "x"
type input "42-1086,"
type textarea "x"
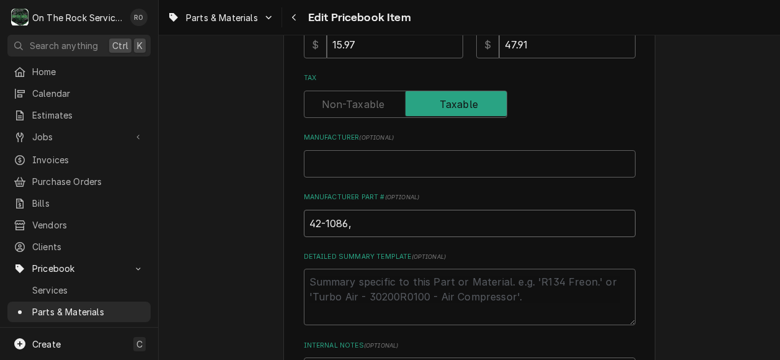
type input "42-1086,"
type textarea "x"
type input "42-1086, 4"
type textarea "x"
type input "42-1086, 42"
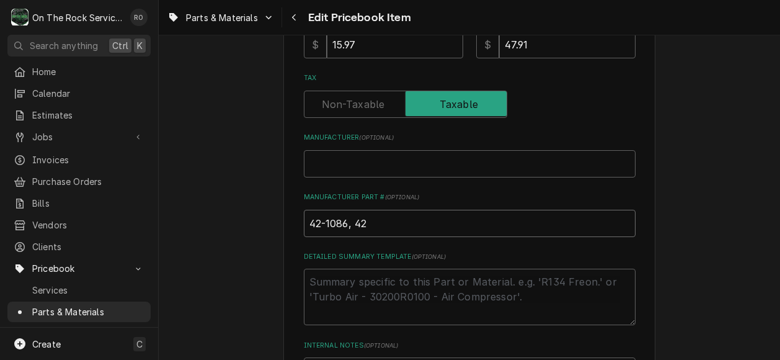
type textarea "x"
type input "42-1086, 421"
type textarea "x"
type input "42-1086, 42109"
type textarea "x"
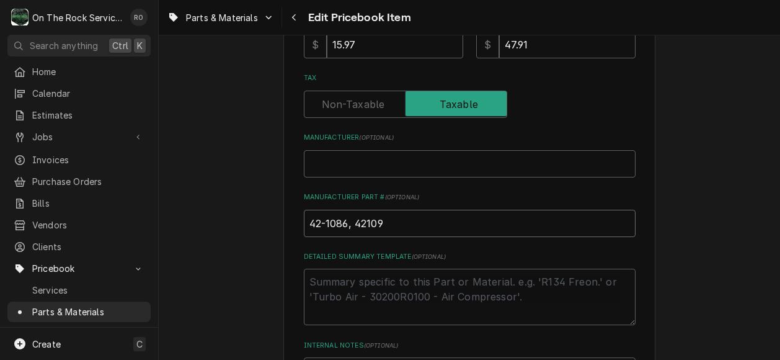
type input "42-1086, 421098"
type textarea "x"
type input "42-1086, 4210986"
type textarea "x"
type input "42-1086, 421098"
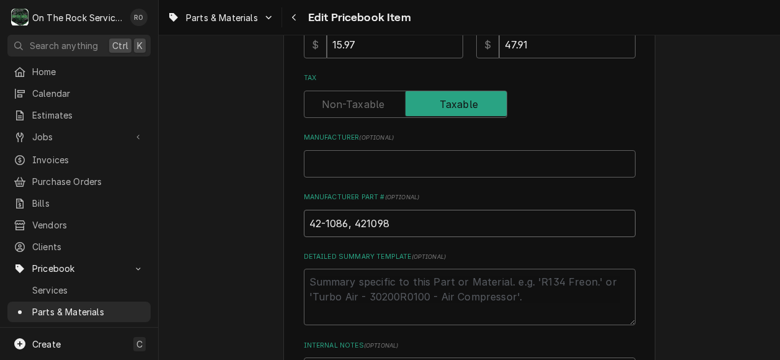
type textarea "x"
type input "42-1086, 42109"
type textarea "x"
type input "42-1086, 4210"
type textarea "x"
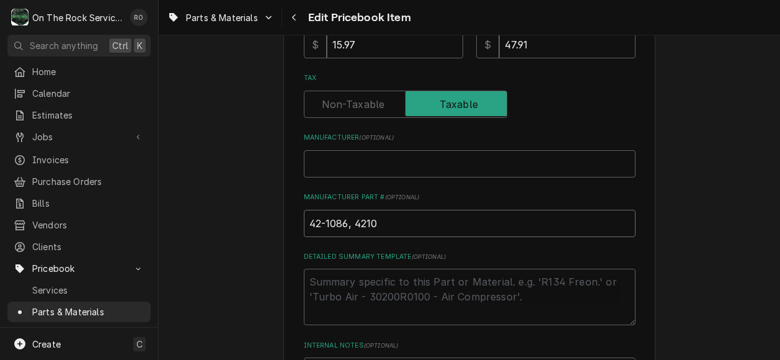
type input "42-1086, 42108"
type textarea "x"
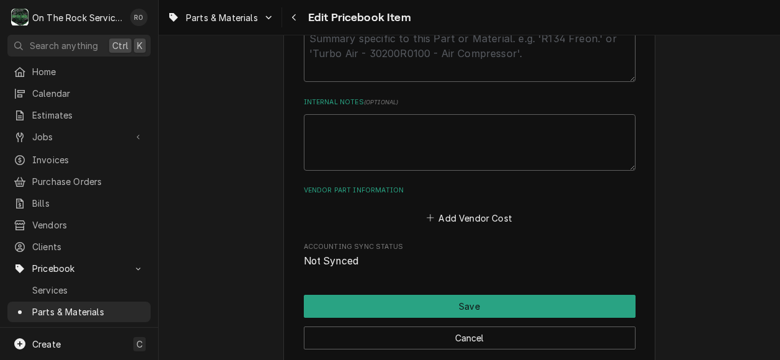
scroll to position [650, 0]
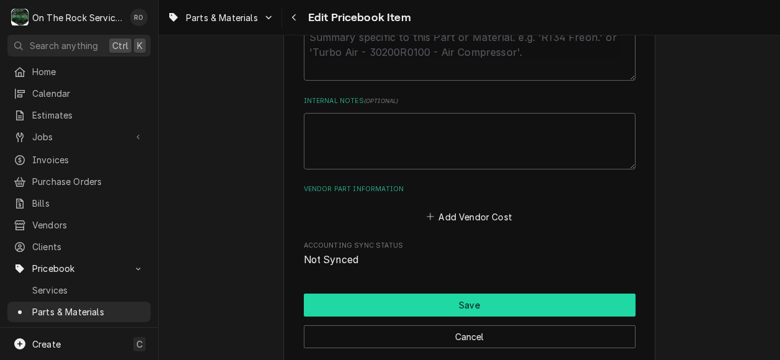
type input "42-1086, 421086"
click at [545, 300] on button "Save" at bounding box center [470, 304] width 332 height 23
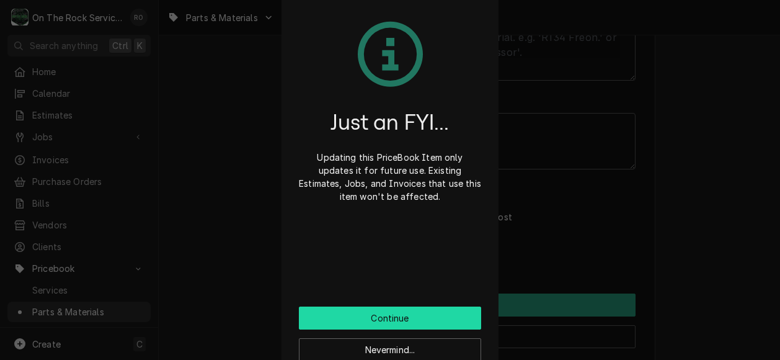
click at [417, 313] on button "Continue" at bounding box center [390, 317] width 182 height 23
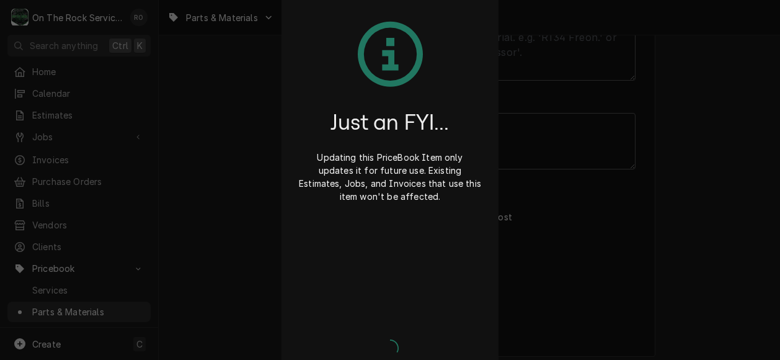
type textarea "x"
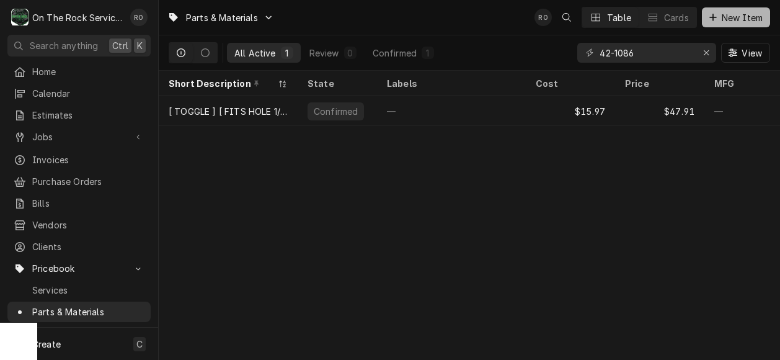
click at [726, 16] on span "New Item" at bounding box center [743, 17] width 46 height 13
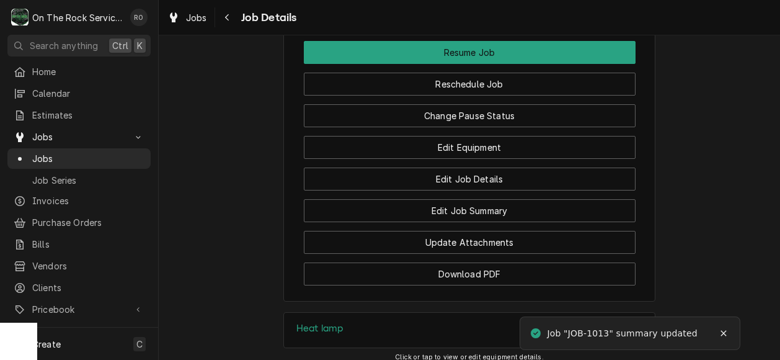
scroll to position [1176, 0]
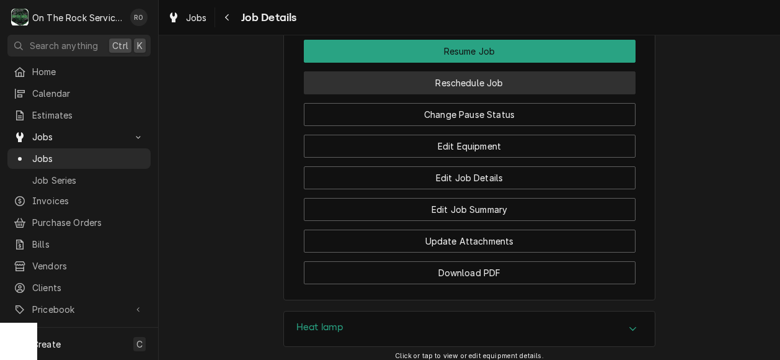
click at [537, 94] on button "Reschedule Job" at bounding box center [470, 82] width 332 height 23
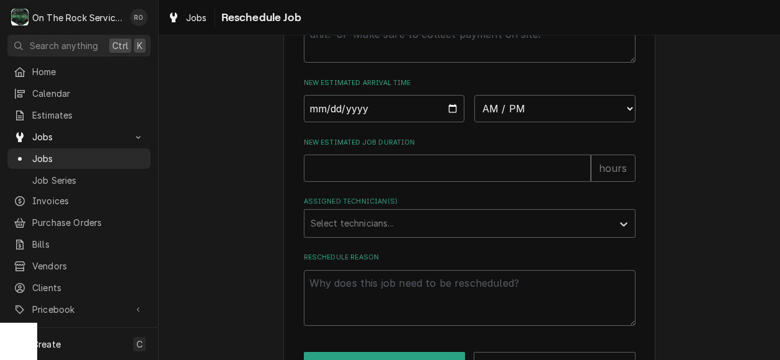
scroll to position [569, 0]
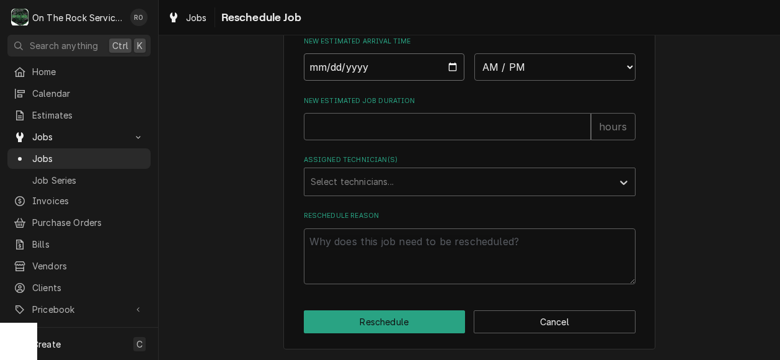
click at [452, 59] on input "Date" at bounding box center [384, 66] width 161 height 27
click at [449, 65] on input "Date" at bounding box center [384, 66] width 161 height 27
type textarea "x"
type input "[DATE]"
click at [524, 61] on select "AM / PM 6:00 AM 6:15 AM 6:30 AM 6:45 AM 7:00 AM 7:15 AM 7:30 AM 7:45 AM 8:00 AM…" at bounding box center [555, 66] width 161 height 27
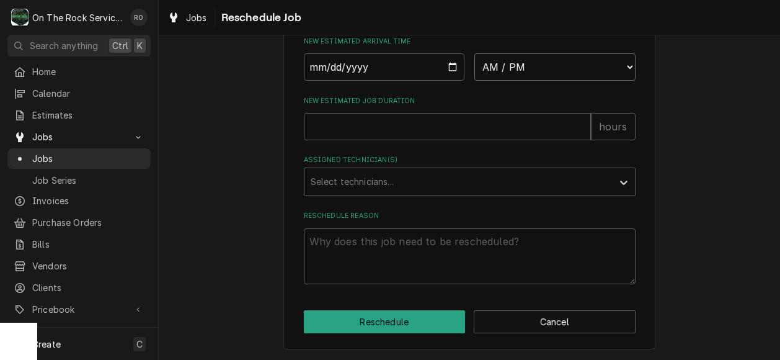
select select "08:00:00"
click at [475, 53] on select "AM / PM 6:00 AM 6:15 AM 6:30 AM 6:45 AM 7:00 AM 7:15 AM 7:30 AM 7:45 AM 8:00 AM…" at bounding box center [555, 66] width 161 height 27
click at [463, 136] on input "New Estimated Job Duration" at bounding box center [447, 126] width 287 height 27
type textarea "x"
type input "2"
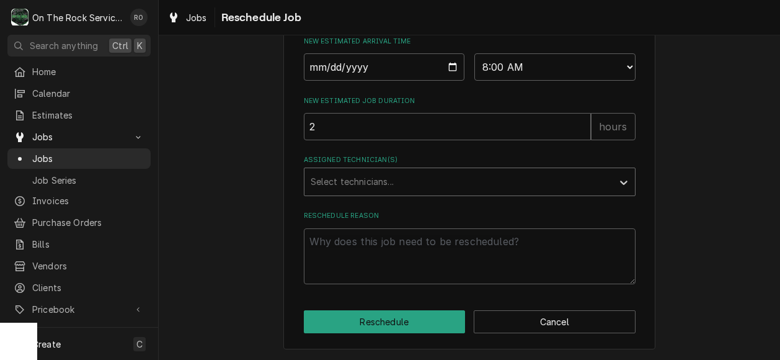
click at [442, 185] on div "Assigned Technician(s)" at bounding box center [459, 182] width 296 height 22
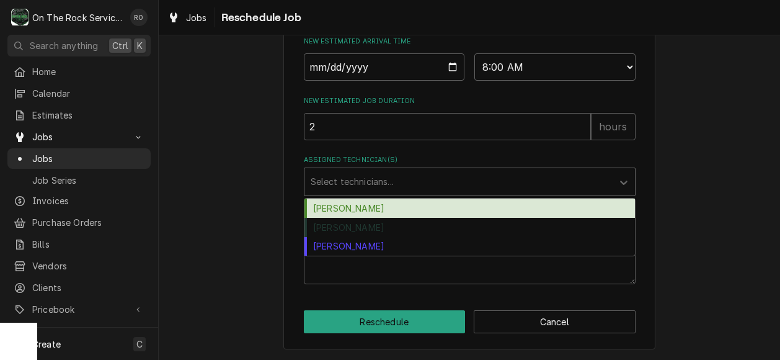
click at [439, 212] on div "Ray Beals" at bounding box center [470, 208] width 331 height 19
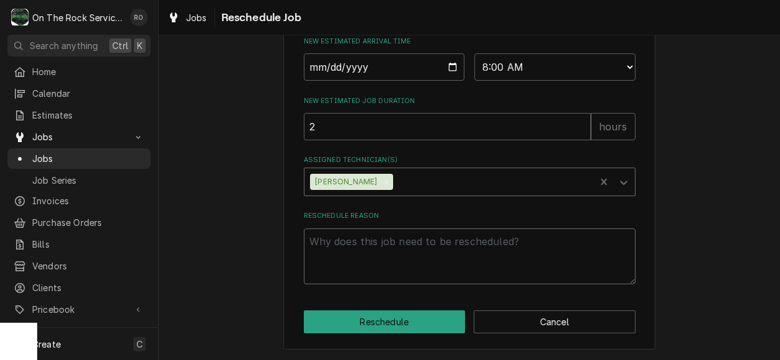
click at [537, 243] on textarea "Reschedule Reason" at bounding box center [470, 256] width 332 height 56
type textarea "x"
type textarea "P"
type textarea "x"
type textarea "Pa"
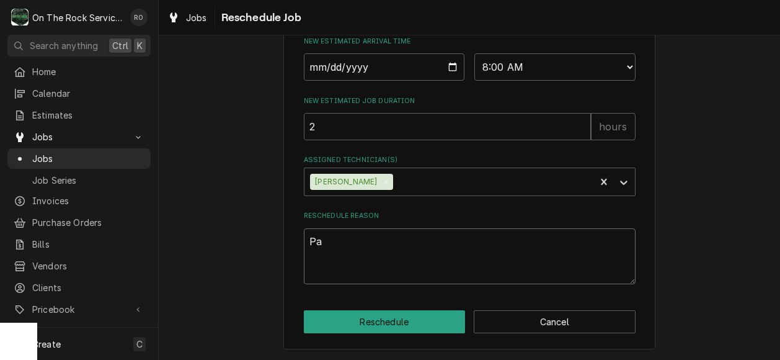
type textarea "x"
type textarea "Par"
type textarea "x"
type textarea "Part"
type textarea "x"
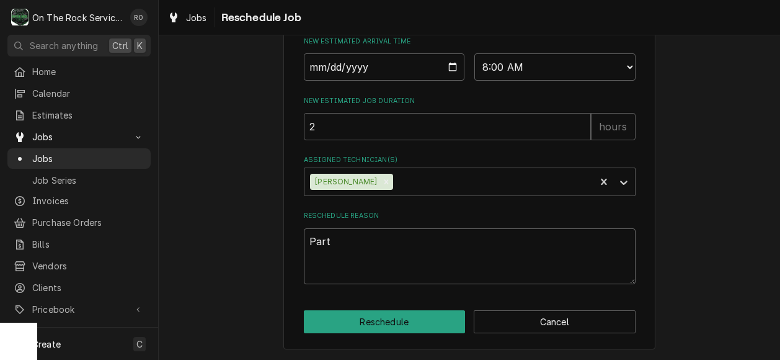
type textarea "Parts"
type textarea "x"
type textarea "Parts"
type textarea "x"
type textarea "Parts A"
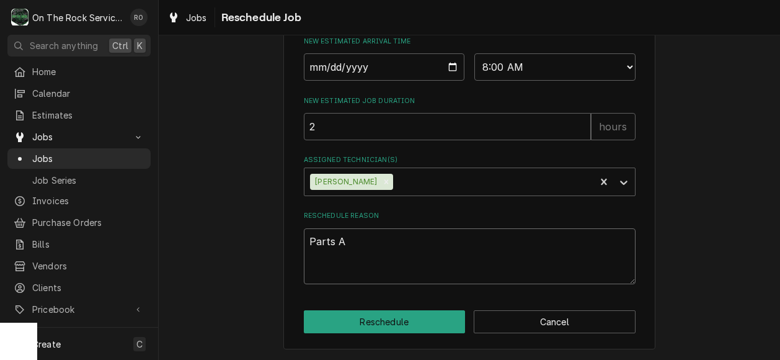
type textarea "x"
type textarea "Parts Ar"
type textarea "x"
type textarea "Parts Arr"
type textarea "x"
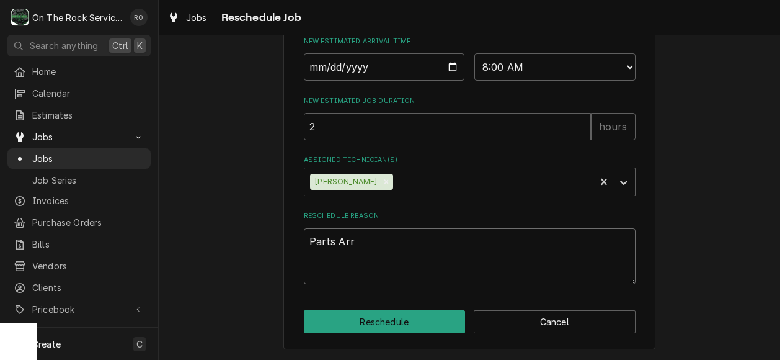
type textarea "Parts Arri"
type textarea "x"
type textarea "Parts Arriv"
type textarea "x"
type textarea "Parts Arriva"
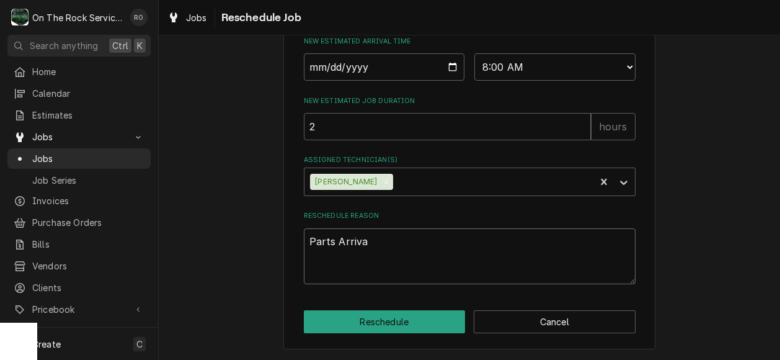
type textarea "x"
click at [382, 178] on icon "Remove Ray Beals" at bounding box center [386, 181] width 9 height 9
type textarea "Parts Arrival"
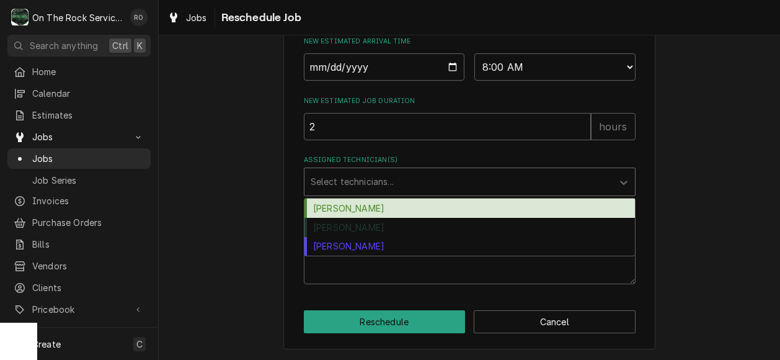
click at [376, 184] on div "Assigned Technician(s)" at bounding box center [459, 182] width 296 height 22
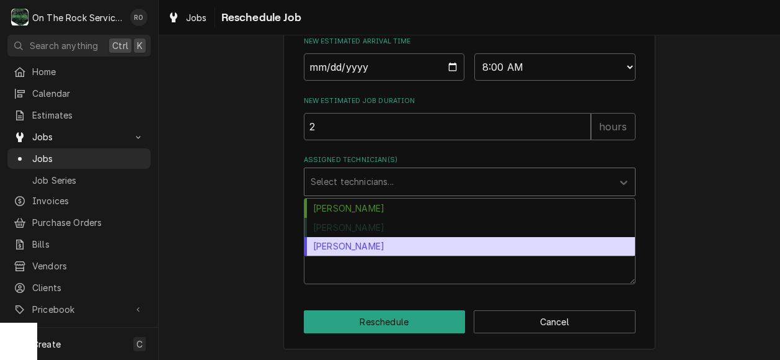
click at [381, 240] on div "Todd Brady" at bounding box center [470, 246] width 331 height 19
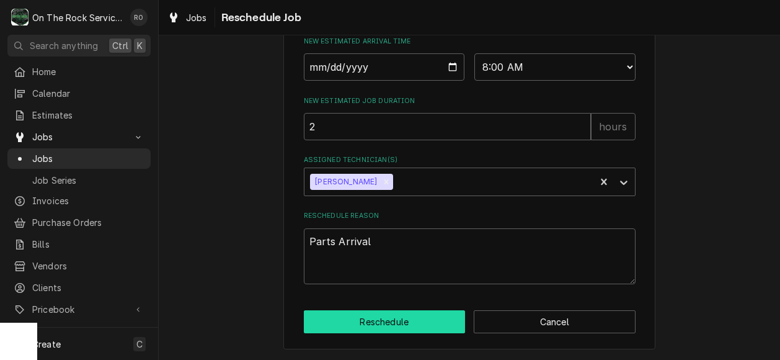
click at [399, 314] on button "Reschedule" at bounding box center [385, 321] width 162 height 23
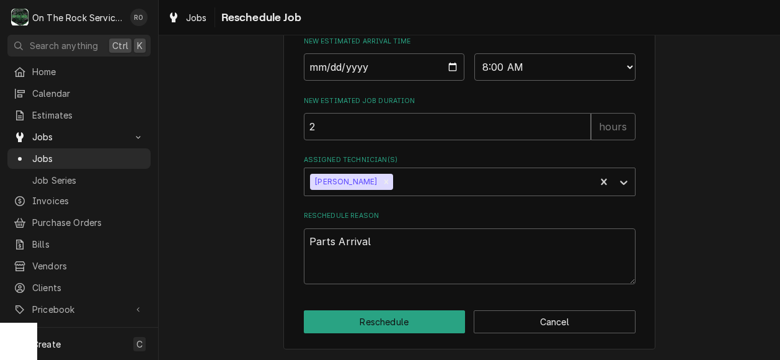
type textarea "x"
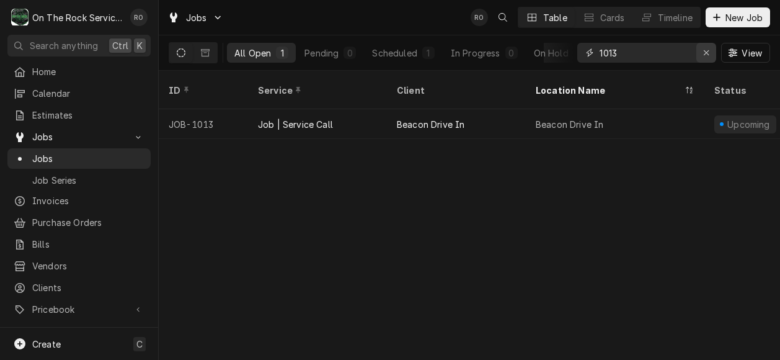
click at [706, 55] on icon "Erase input" at bounding box center [706, 52] width 7 height 9
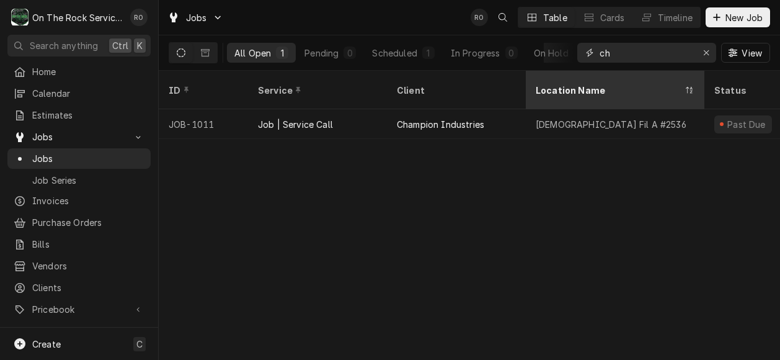
type input "c"
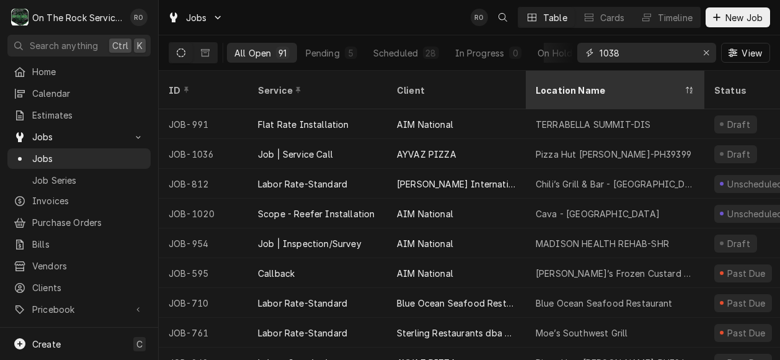
type input "1038"
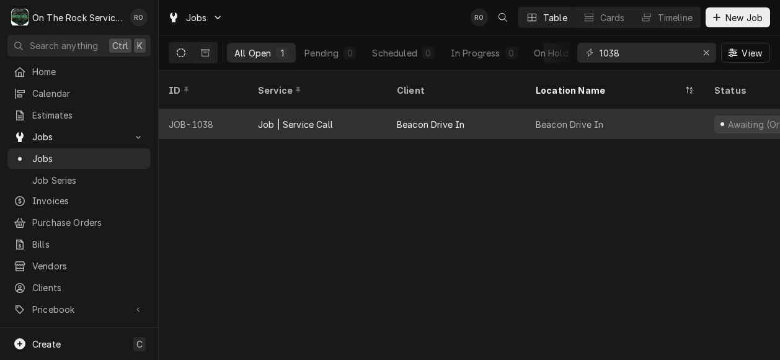
click at [583, 109] on div "Beacon Drive In" at bounding box center [615, 124] width 179 height 30
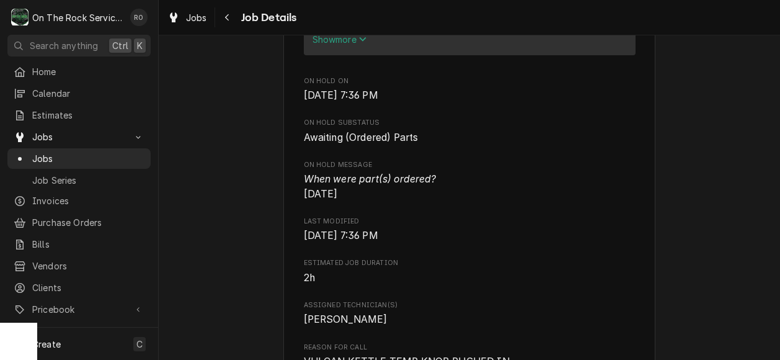
scroll to position [553, 0]
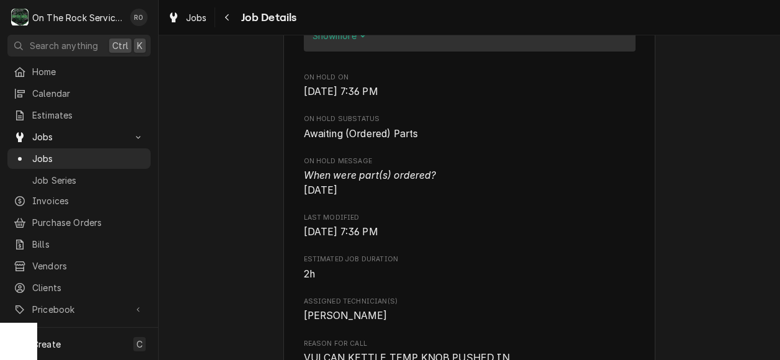
drag, startPoint x: 560, startPoint y: 220, endPoint x: 565, endPoint y: 270, distance: 50.4
click at [565, 264] on span "Estimated Job Duration" at bounding box center [470, 259] width 332 height 10
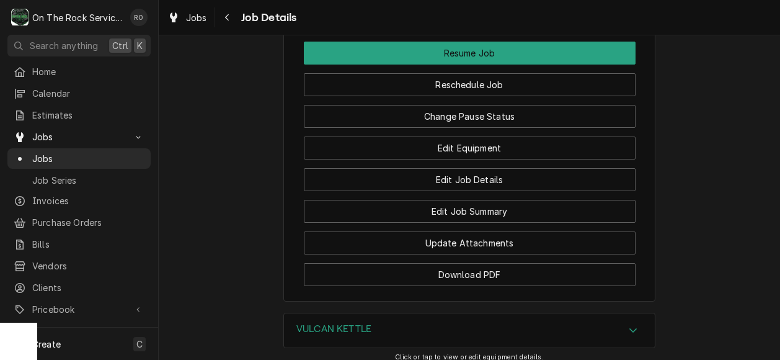
scroll to position [1149, 0]
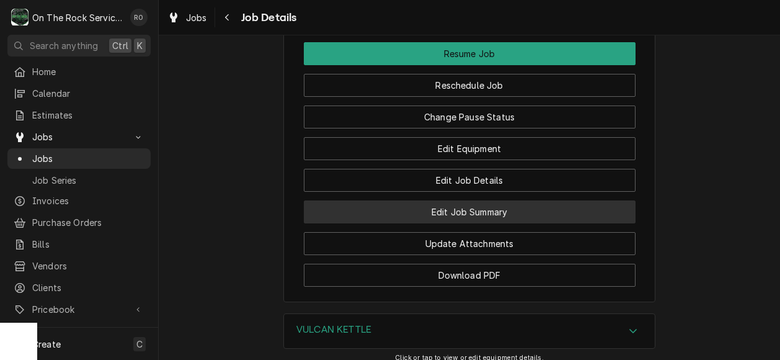
click at [564, 223] on button "Edit Job Summary" at bounding box center [470, 211] width 332 height 23
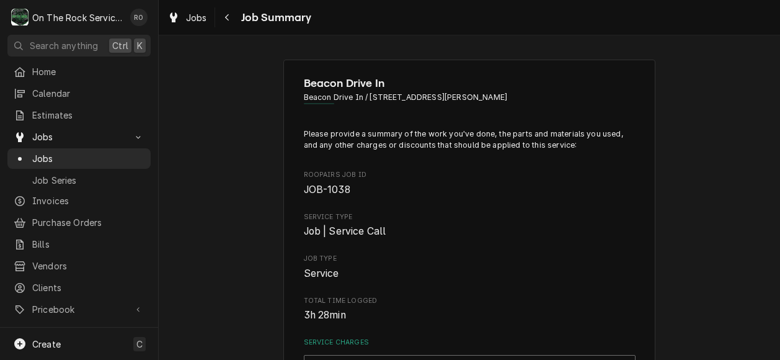
type textarea "x"
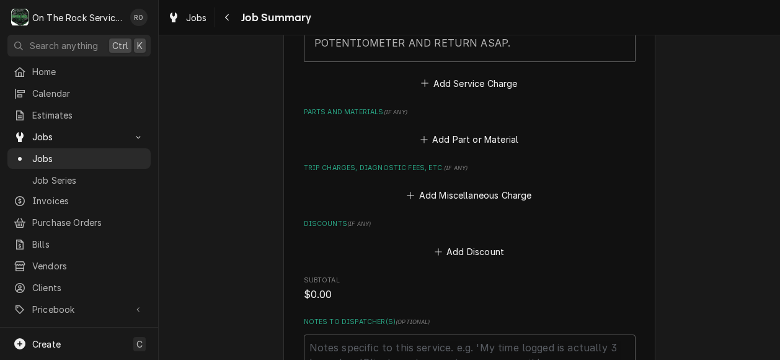
scroll to position [543, 0]
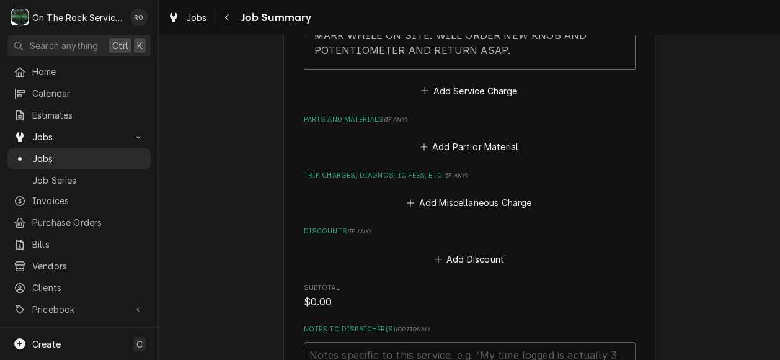
click at [505, 217] on div "Please provide a summary of the work you've done, the parts and materials you u…" at bounding box center [470, 20] width 332 height 868
click at [512, 200] on button "Add Miscellaneous Charge" at bounding box center [469, 202] width 129 height 17
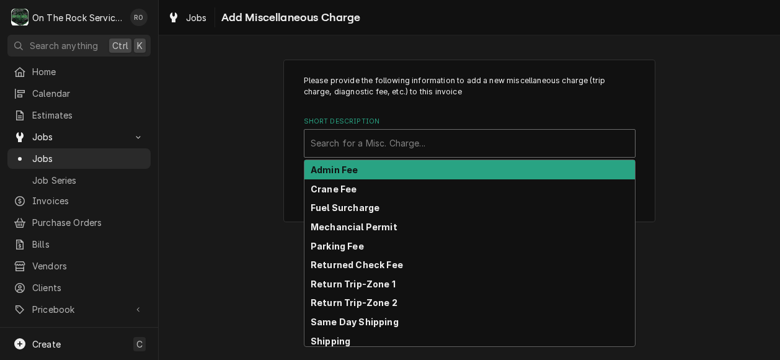
click at [469, 151] on div "Short Description" at bounding box center [470, 143] width 318 height 22
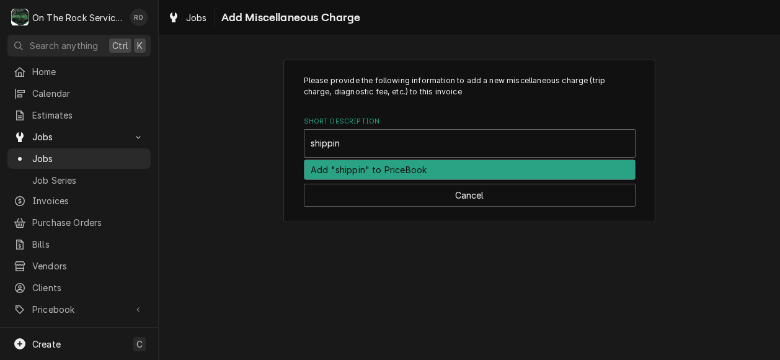
type input "shipping"
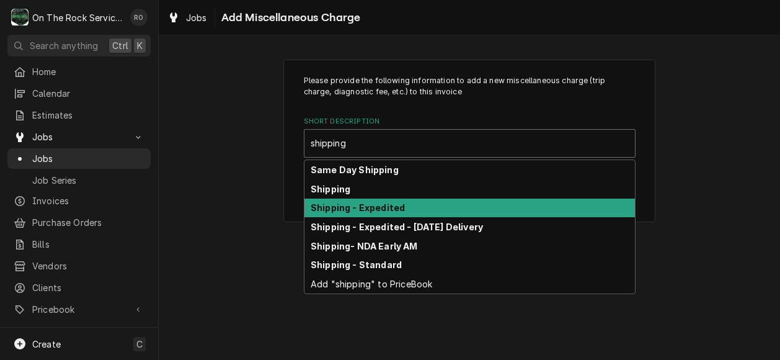
click at [474, 205] on div "Shipping - Expedited" at bounding box center [470, 208] width 331 height 19
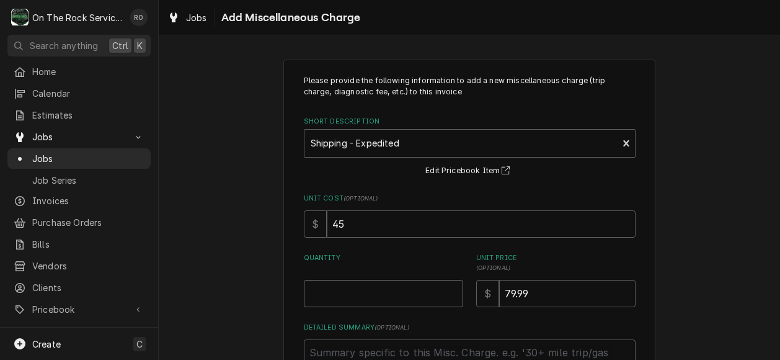
click at [393, 284] on input "Quantity" at bounding box center [383, 293] width 159 height 27
type textarea "x"
type input "1"
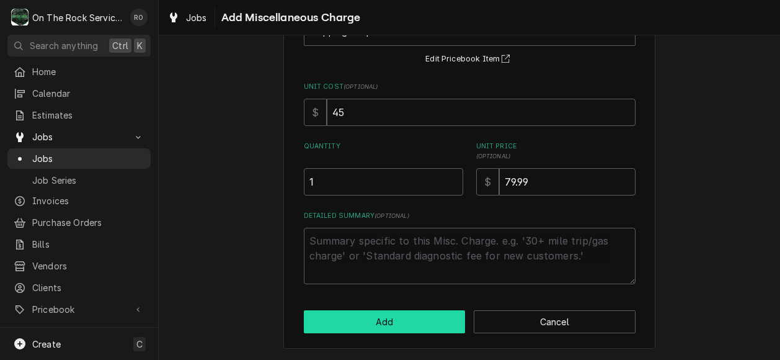
click at [370, 315] on button "Add" at bounding box center [385, 321] width 162 height 23
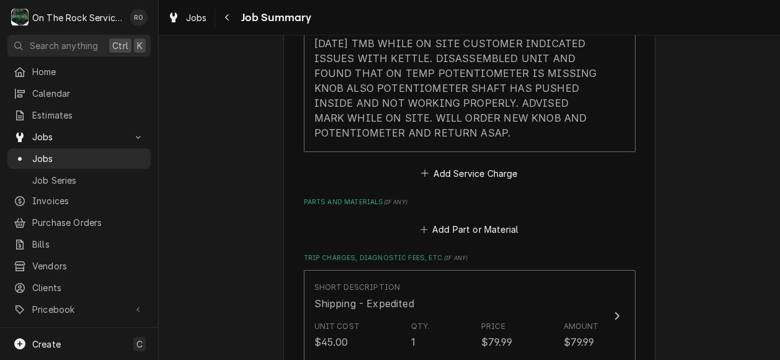
scroll to position [460, 0]
type textarea "x"
click at [478, 226] on button "Add Part or Material" at bounding box center [469, 229] width 102 height 17
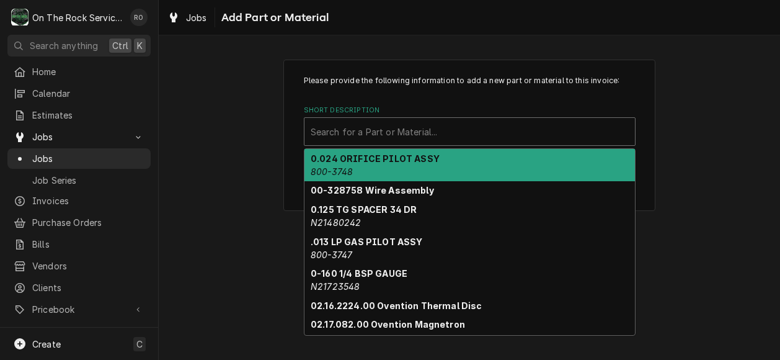
click at [453, 135] on div "Short Description" at bounding box center [470, 131] width 318 height 22
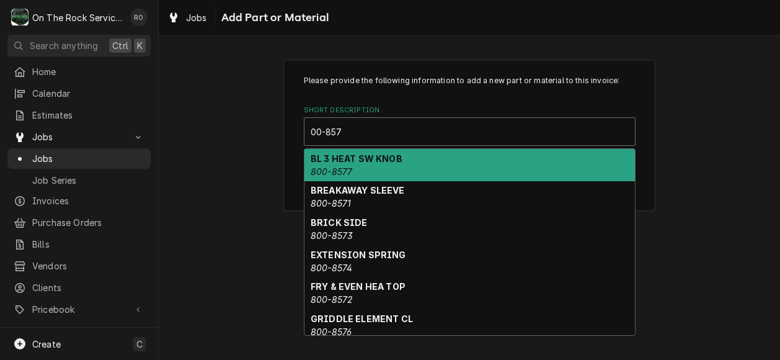
type input "00-857"
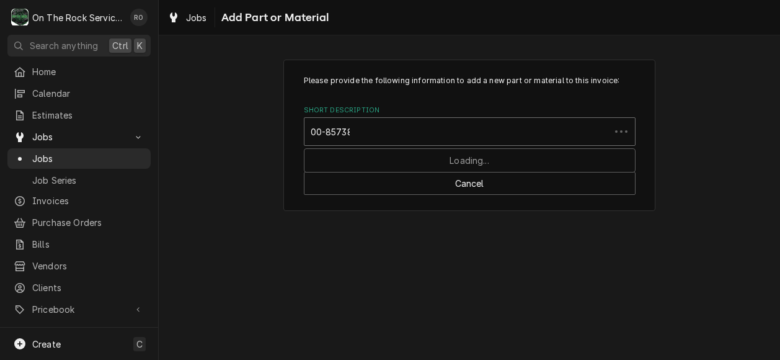
type input "00-857389"
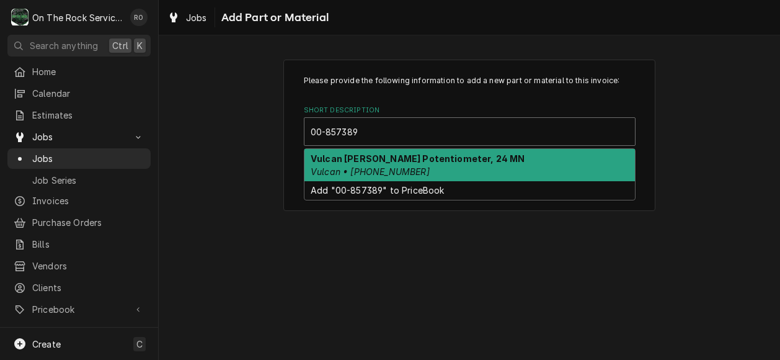
click at [450, 163] on strong "Vulcan Hart Potentiometer, 24 MN" at bounding box center [418, 158] width 215 height 11
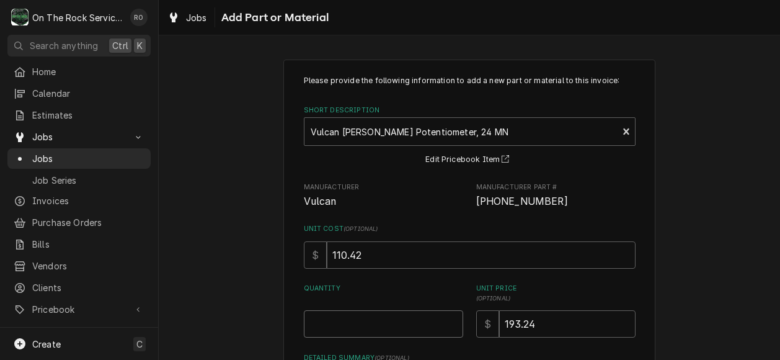
click at [408, 314] on input "Quantity" at bounding box center [383, 323] width 159 height 27
type textarea "x"
type input "1"
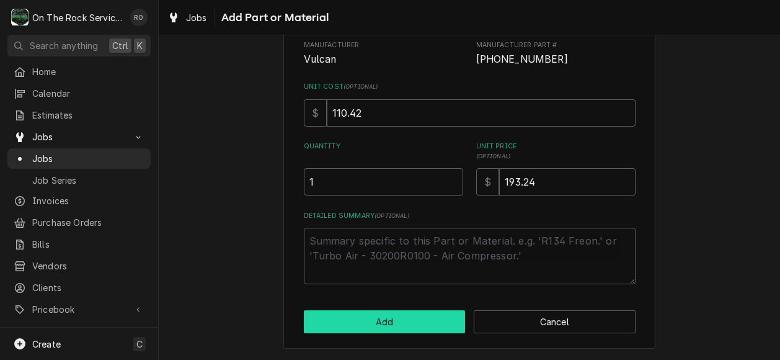
click at [400, 328] on button "Add" at bounding box center [385, 321] width 162 height 23
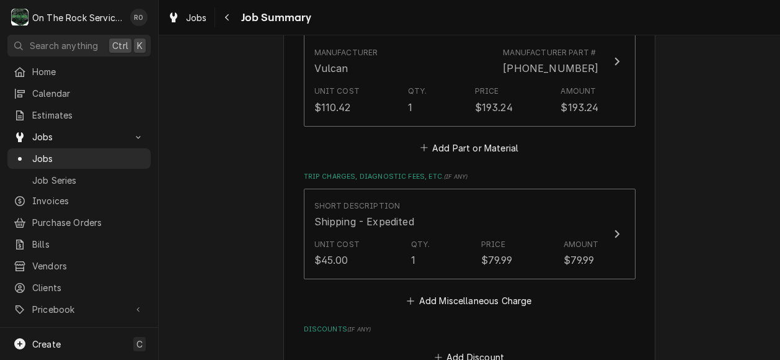
scroll to position [678, 0]
type textarea "x"
click at [493, 145] on button "Add Part or Material" at bounding box center [469, 146] width 102 height 17
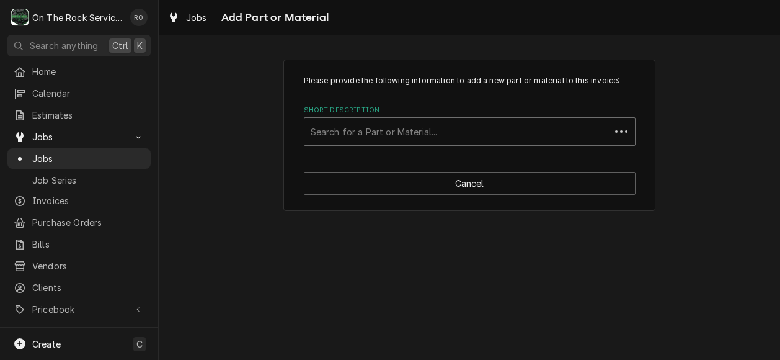
click at [462, 128] on div "Short Description" at bounding box center [457, 131] width 293 height 22
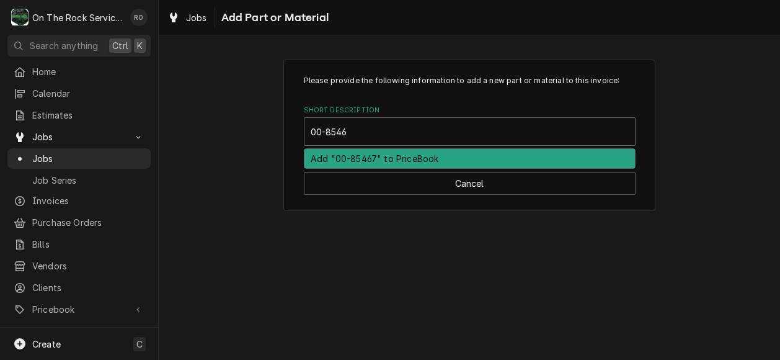
type input "00-85467"
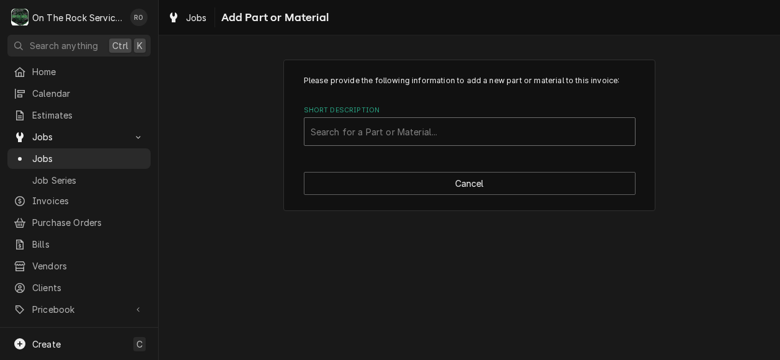
drag, startPoint x: 380, startPoint y: 130, endPoint x: 196, endPoint y: 121, distance: 183.9
click at [196, 121] on div "Please provide the following information to add a new part or material to this …" at bounding box center [470, 134] width 622 height 173
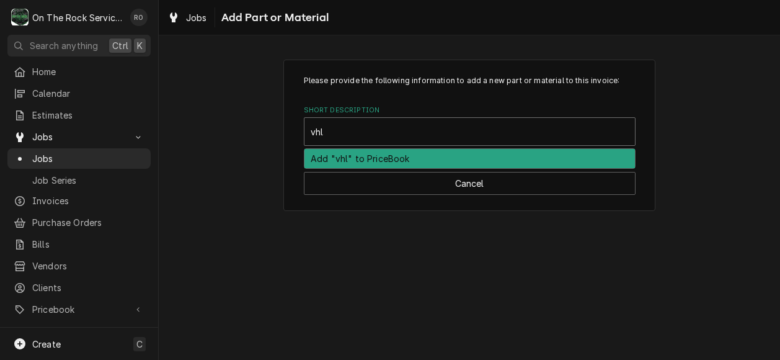
type input "vhl"
click at [520, 170] on div "Please provide the following information to add a new part or material to this …" at bounding box center [470, 135] width 372 height 151
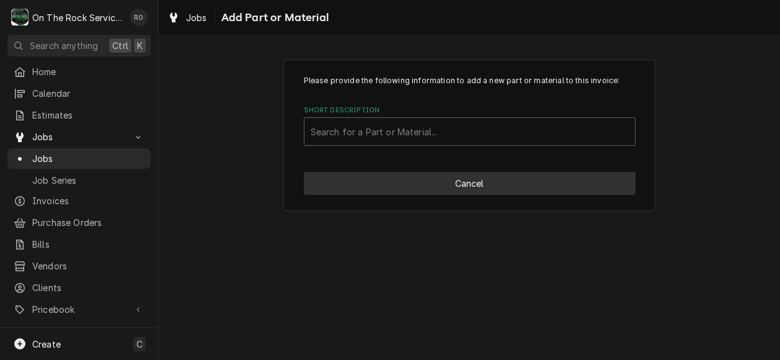
click at [520, 177] on button "Cancel" at bounding box center [470, 183] width 332 height 23
type textarea "x"
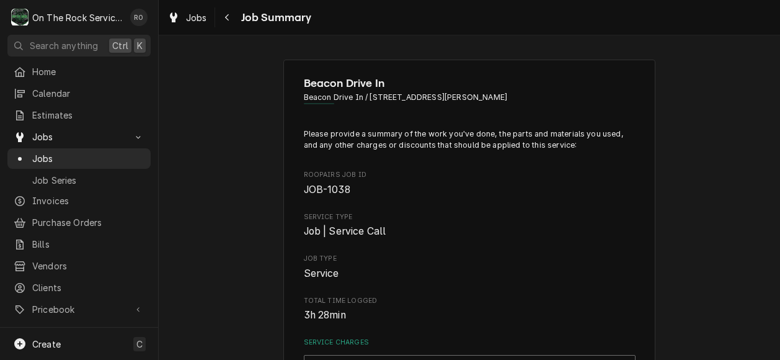
scroll to position [678, 0]
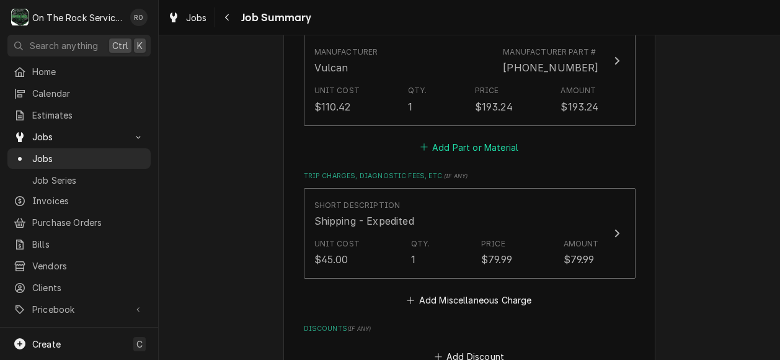
click at [490, 148] on button "Add Part or Material" at bounding box center [469, 146] width 102 height 17
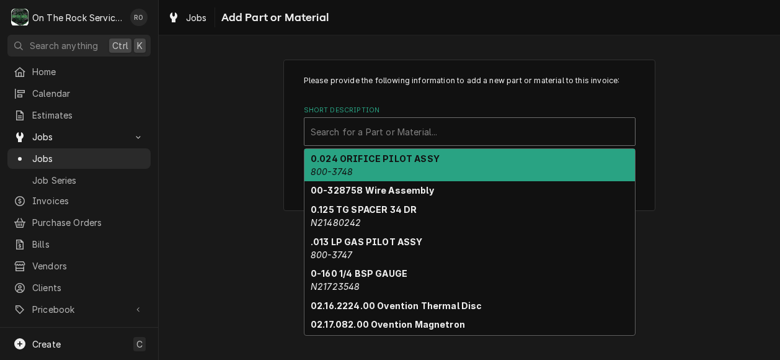
click at [401, 128] on div "Short Description" at bounding box center [470, 131] width 318 height 22
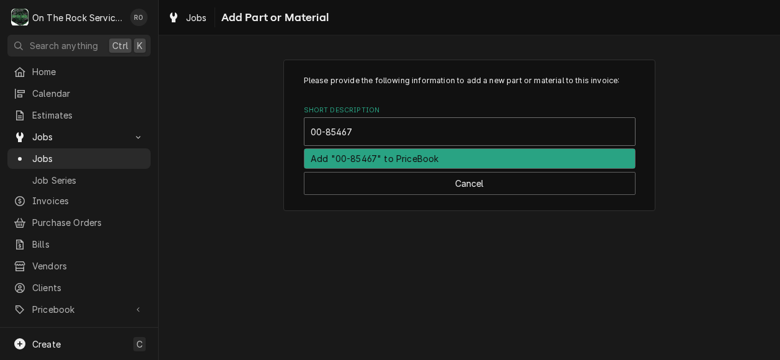
type input "00-85467"
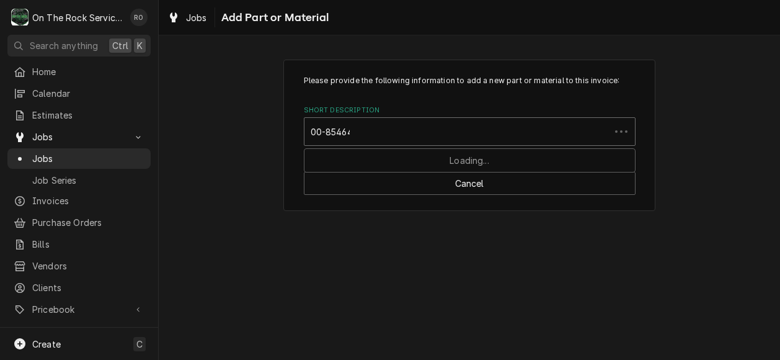
type input "00-854647"
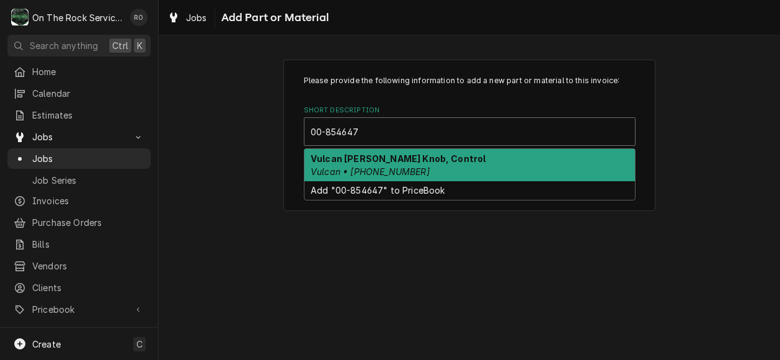
click at [451, 167] on div "Vulcan Hart Knob, Control Vulcan • 00-854647-00001" at bounding box center [470, 165] width 331 height 32
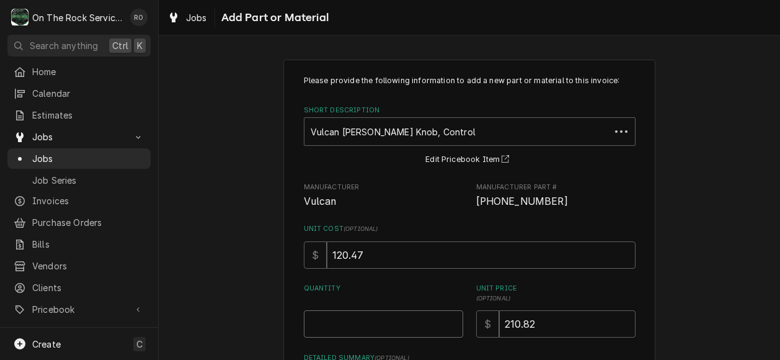
click at [419, 334] on input "Quantity" at bounding box center [383, 323] width 159 height 27
type textarea "x"
type input "1"
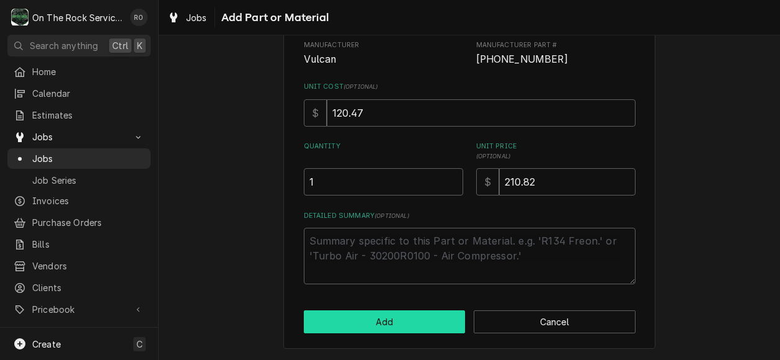
click at [406, 318] on button "Add" at bounding box center [385, 321] width 162 height 23
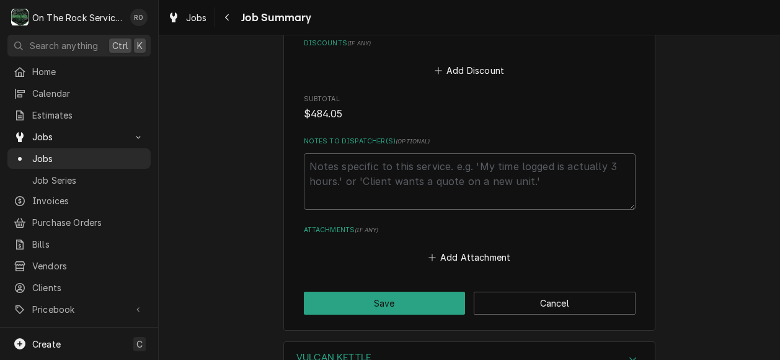
scroll to position [1199, 0]
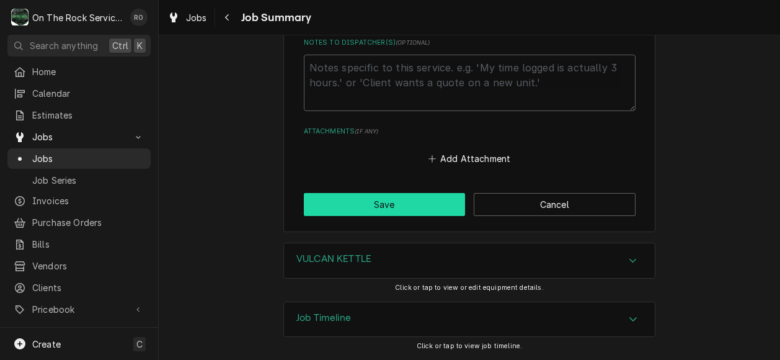
click at [425, 203] on button "Save" at bounding box center [385, 204] width 162 height 23
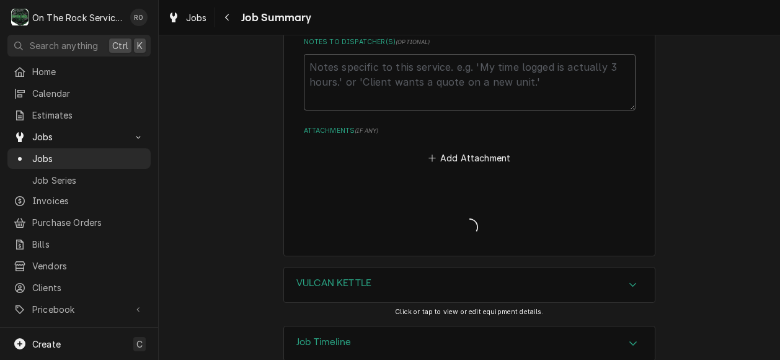
type textarea "x"
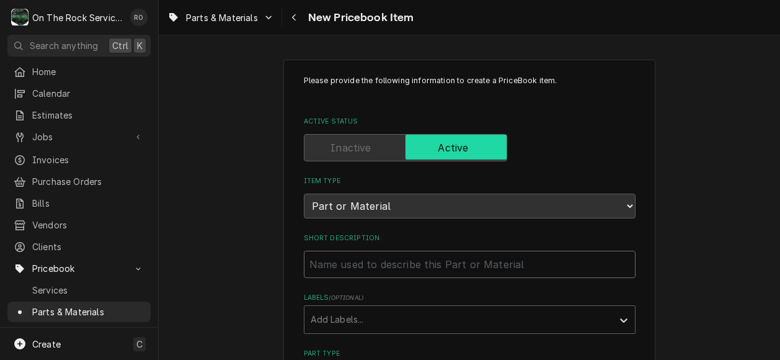
click at [424, 266] on input "Short Description" at bounding box center [470, 264] width 332 height 27
paste input "Vulcan [PERSON_NAME] [PHONE_NUMBER] Potentiometer, 24 MN"
type textarea "x"
type input "Vulcan [PERSON_NAME] [PHONE_NUMBER] Potentiometer, 24 MN"
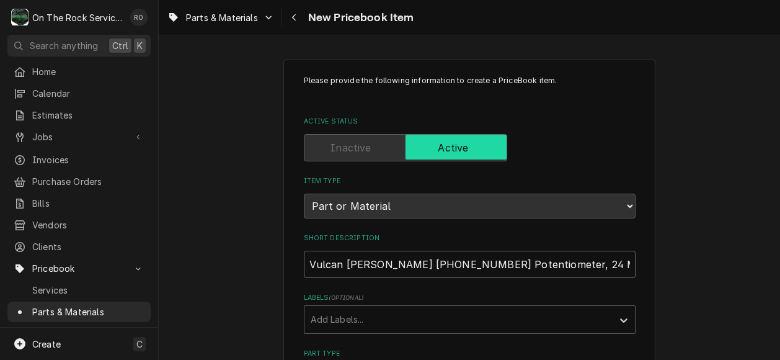
drag, startPoint x: 362, startPoint y: 260, endPoint x: 450, endPoint y: 262, distance: 88.7
click at [450, 262] on input "Vulcan Hart 00-857389-00001 Potentiometer, 24 MN" at bounding box center [470, 264] width 332 height 27
type textarea "x"
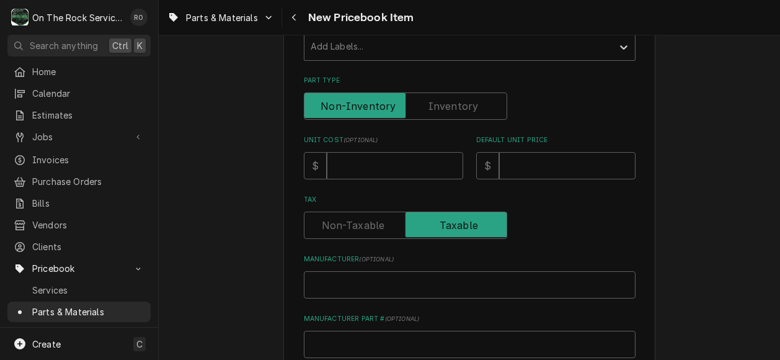
scroll to position [305, 0]
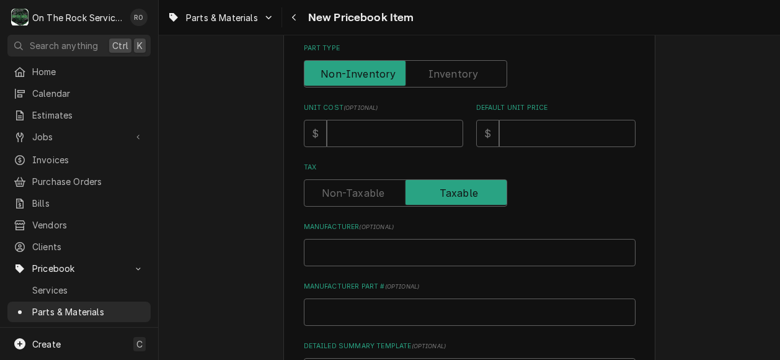
type input "Vulcan Hart Potentiometer, 24 MN"
click at [417, 259] on input "Manufacturer ( optional )" at bounding box center [470, 252] width 332 height 27
type textarea "x"
type input "u"
type textarea "x"
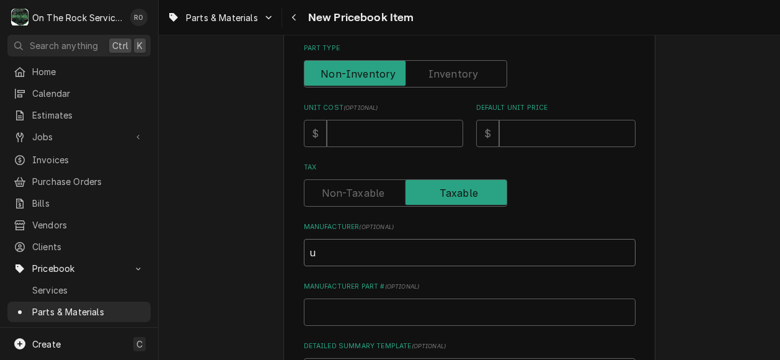
type input "ul"
type textarea "x"
type input "u"
type textarea "x"
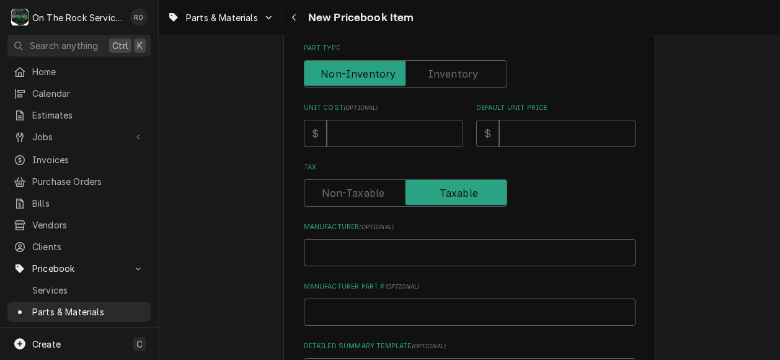
type input "V"
type textarea "x"
type input "Vu"
type textarea "x"
type input "Vul"
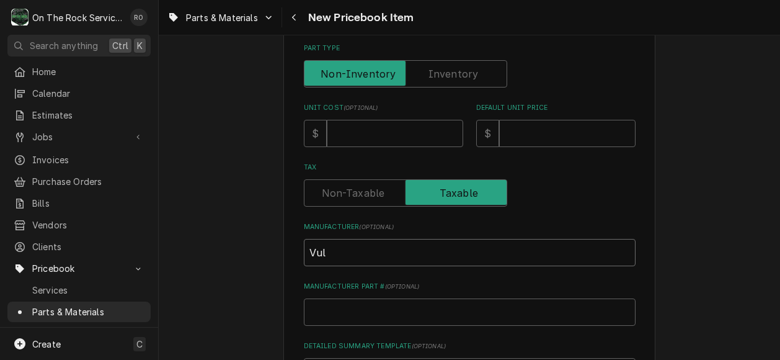
type textarea "x"
type input "Vulc"
type textarea "x"
type input "Vulca"
type textarea "x"
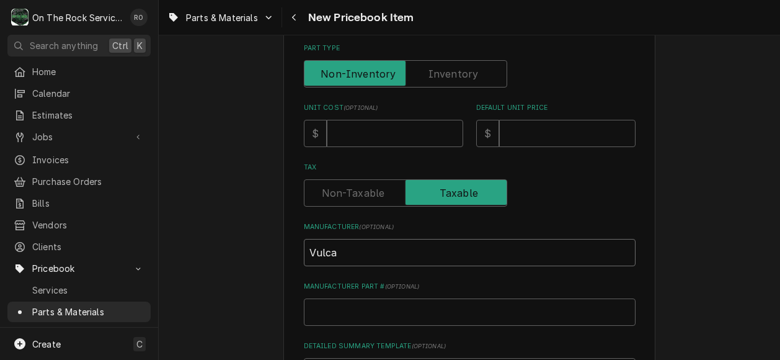
type input "Vulcan"
type textarea "x"
type input "Vulcan"
click at [385, 300] on input "Manufacturer Part # ( optional )" at bounding box center [470, 311] width 332 height 27
paste input "00-857389-00001"
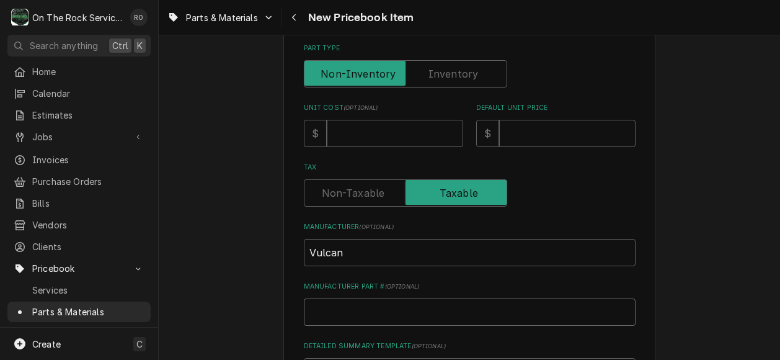
type textarea "x"
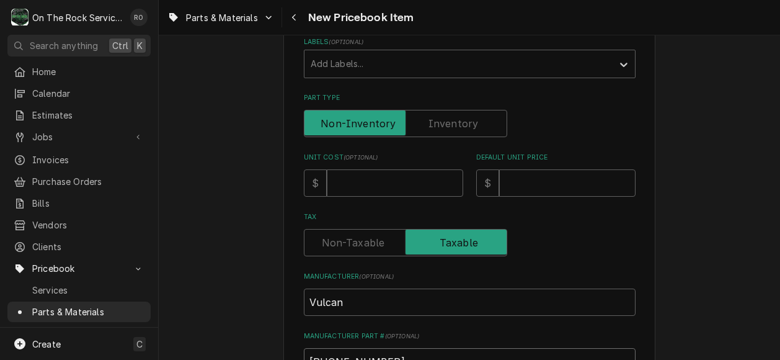
scroll to position [241, 0]
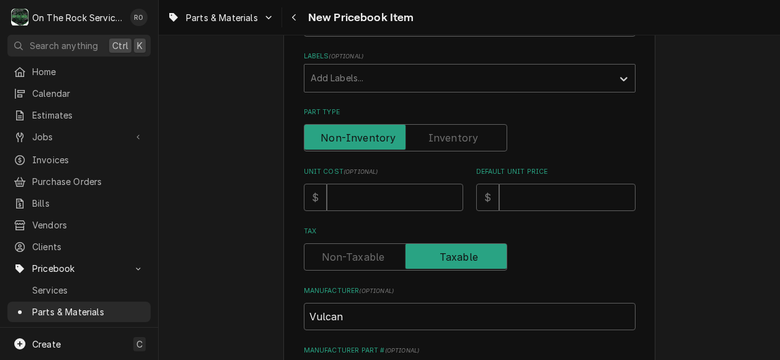
type input "00-857389-00001"
click at [422, 185] on input "Unit Cost ( optional )" at bounding box center [395, 197] width 136 height 27
type textarea "x"
type input "1"
type textarea "x"
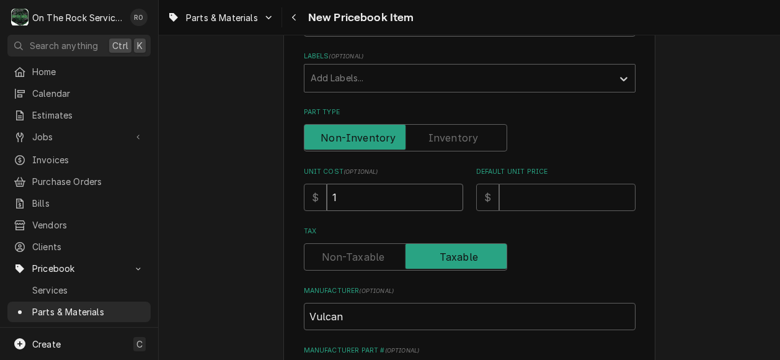
type input "11"
type textarea "x"
type input "110"
type textarea "x"
type input "110.4"
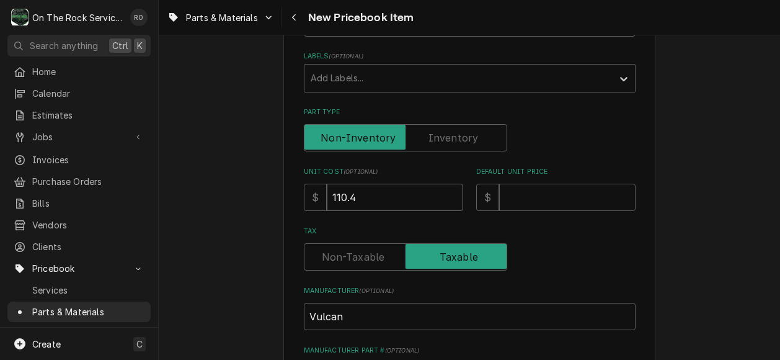
type textarea "x"
type input "110.42"
type textarea "x"
type input "1"
type textarea "x"
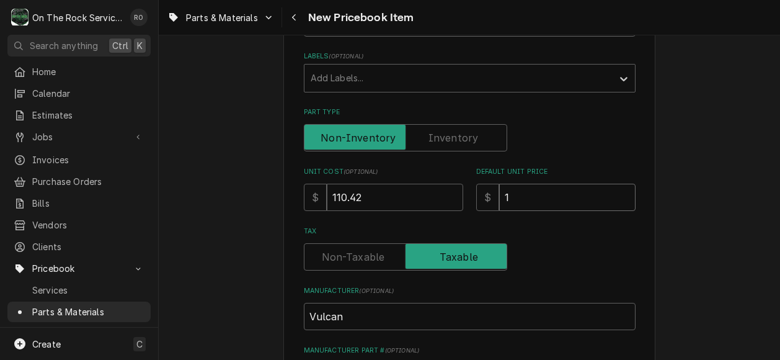
type input "19"
type textarea "x"
type input "193"
type textarea "x"
type input "193.2"
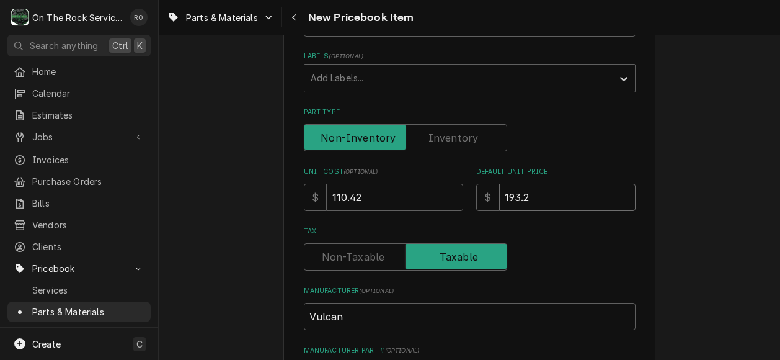
type textarea "x"
type input "193.24"
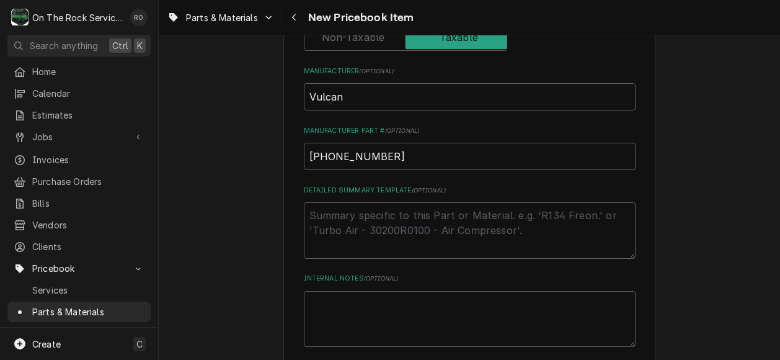
scroll to position [579, 0]
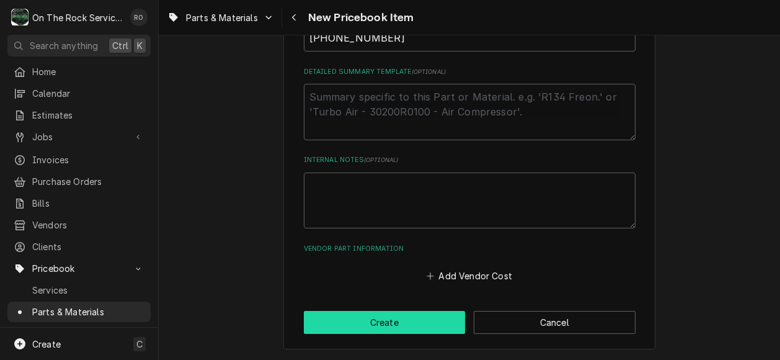
click at [379, 324] on button "Create" at bounding box center [385, 322] width 162 height 23
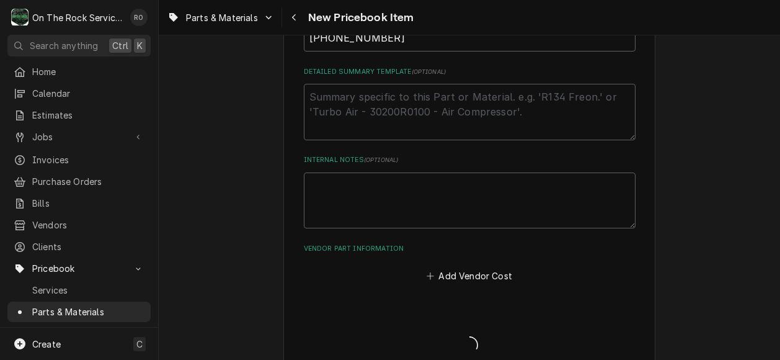
type textarea "x"
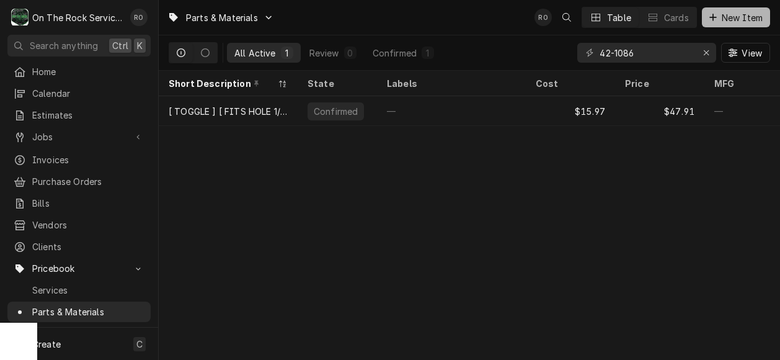
click at [723, 17] on span "New Item" at bounding box center [743, 17] width 46 height 13
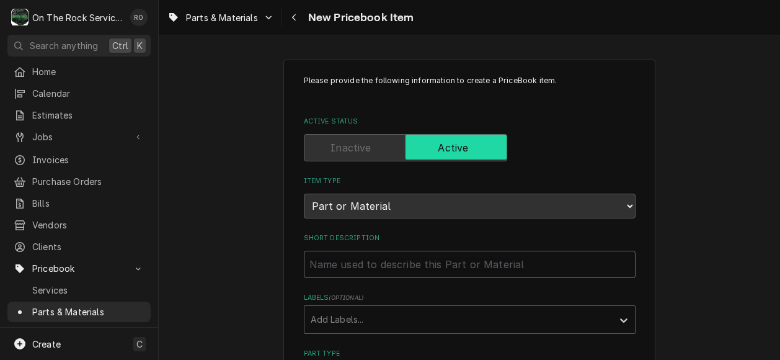
click at [464, 275] on input "Short Description" at bounding box center [470, 264] width 332 height 27
paste input "Vulcan [PERSON_NAME] [PHONE_NUMBER] Knob, Control"
type textarea "x"
type input "Vulcan [PERSON_NAME] [PHONE_NUMBER] Knob, Control"
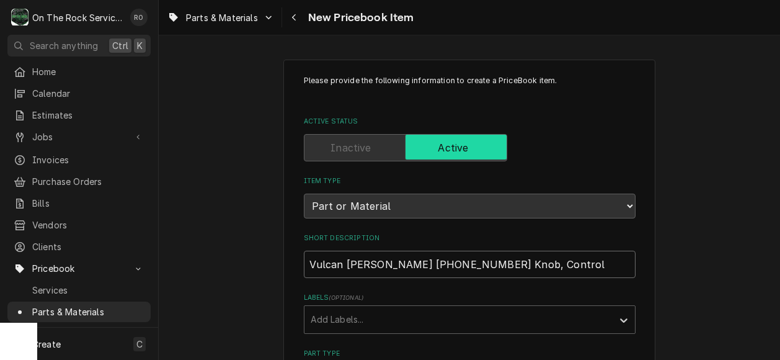
drag, startPoint x: 363, startPoint y: 264, endPoint x: 452, endPoint y: 265, distance: 89.3
click at [452, 265] on input "Vulcan [PERSON_NAME] [PHONE_NUMBER] Knob, Control" at bounding box center [470, 264] width 332 height 27
type textarea "x"
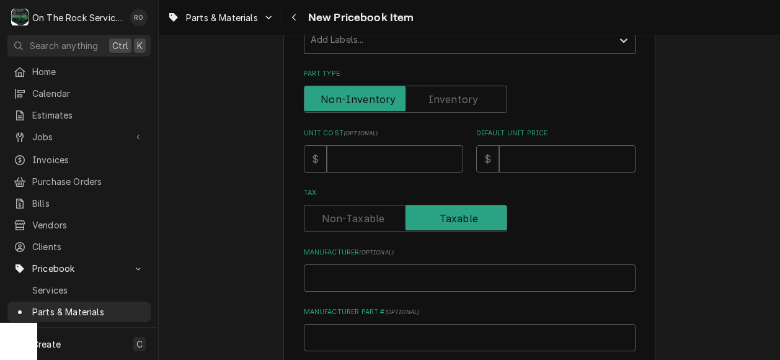
scroll to position [280, 0]
type input "Vulcan [PERSON_NAME] Knob, Control"
click at [357, 331] on input "Manufacturer Part # ( optional )" at bounding box center [470, 336] width 332 height 27
paste input "[PHONE_NUMBER]"
type textarea "x"
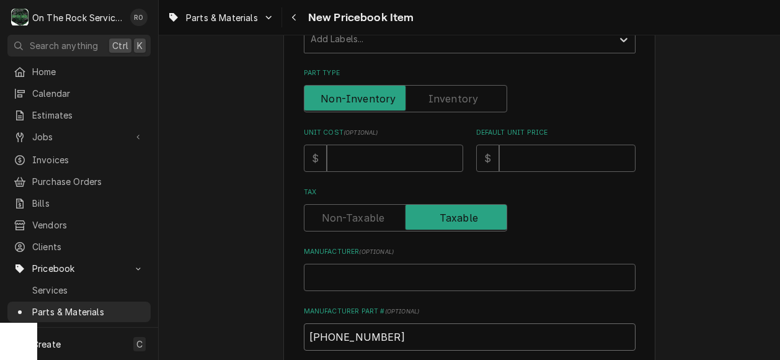
type input "[PHONE_NUMBER]"
click at [339, 277] on input "Manufacturer ( optional )" at bounding box center [470, 277] width 332 height 27
type textarea "x"
type input "V"
type textarea "x"
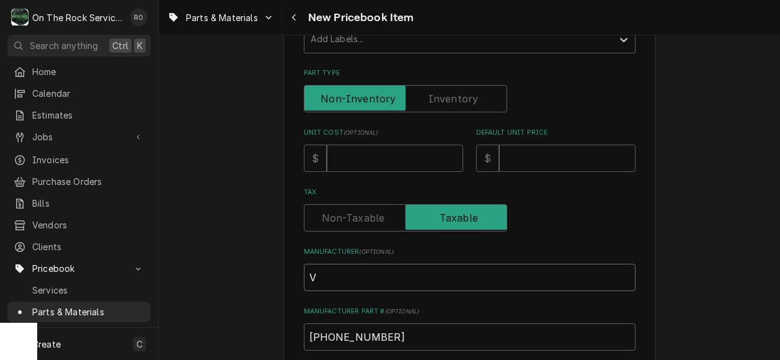
type input "Vu"
type textarea "x"
type input "Vul"
type textarea "x"
type input "Vulc"
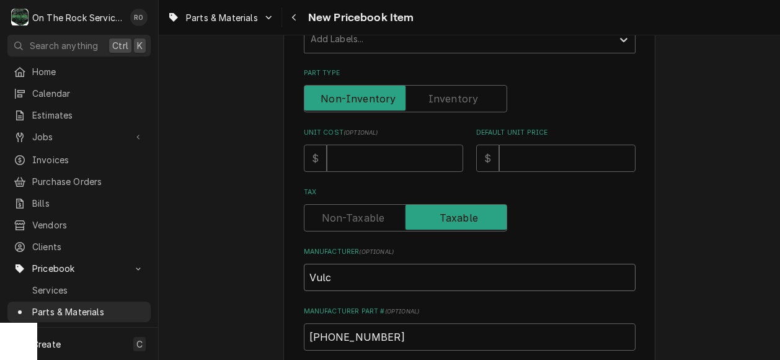
type textarea "x"
type input "Vulca"
type textarea "x"
type input "Vulcan"
type textarea "x"
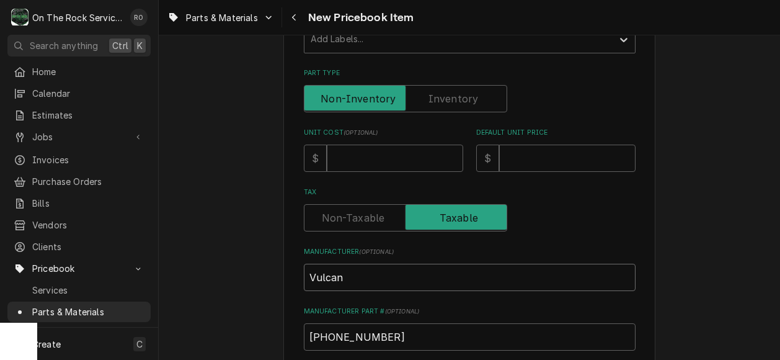
type input "Vulcan"
click at [368, 153] on input "Unit Cost ( optional )" at bounding box center [395, 158] width 136 height 27
type textarea "x"
type input "1"
type textarea "x"
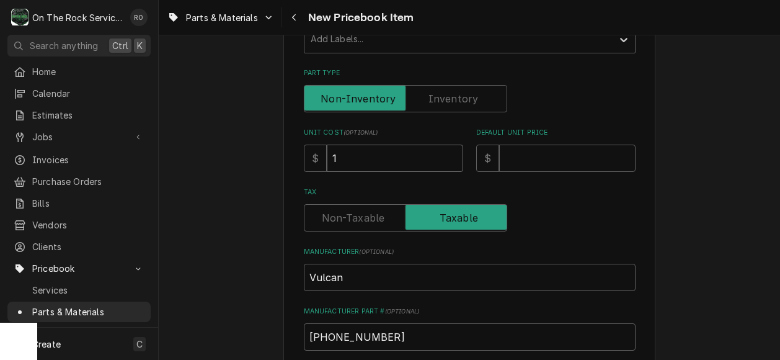
type input "11"
type textarea "x"
type input "1"
type textarea "x"
type input "12"
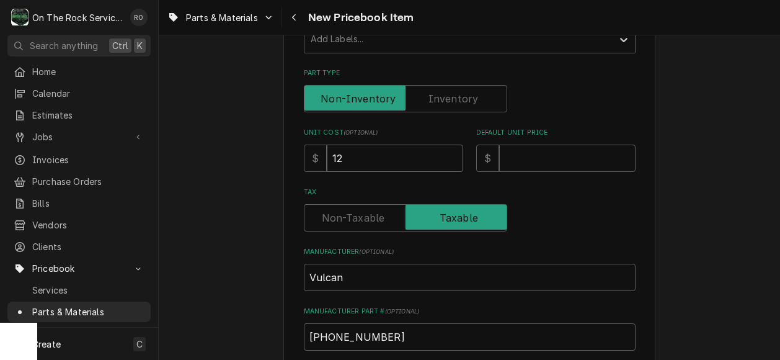
type textarea "x"
type input "120"
type textarea "x"
type input "120.4"
type textarea "x"
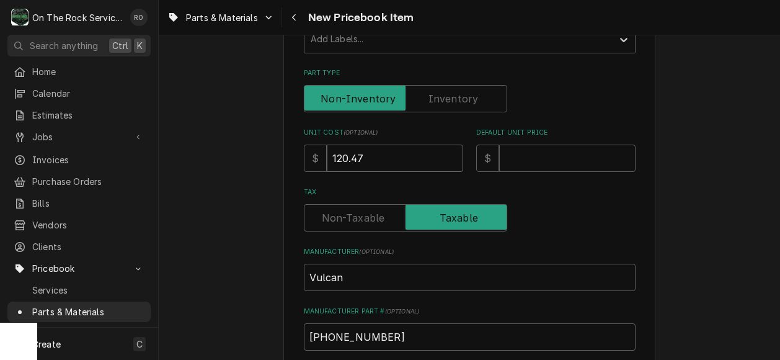
type input "120.47"
type textarea "x"
type input "2"
type textarea "x"
type input "210"
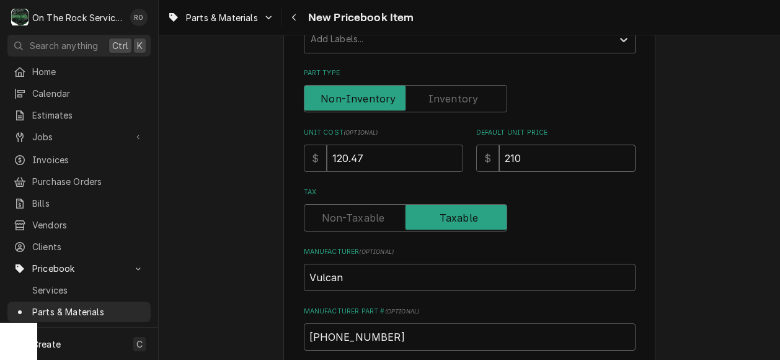
type textarea "x"
type input "210.8"
type textarea "x"
type input "210.82"
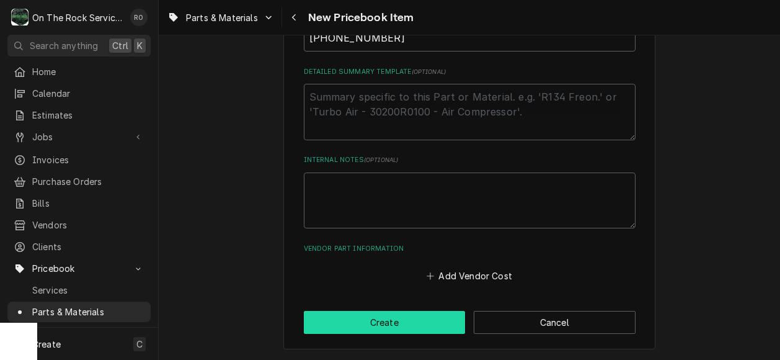
click at [383, 321] on button "Create" at bounding box center [385, 322] width 162 height 23
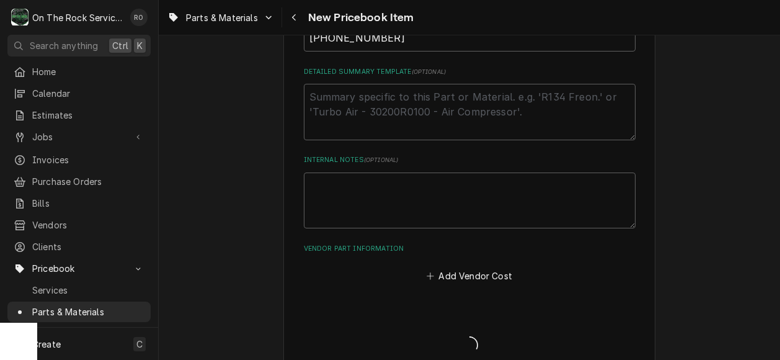
type textarea "x"
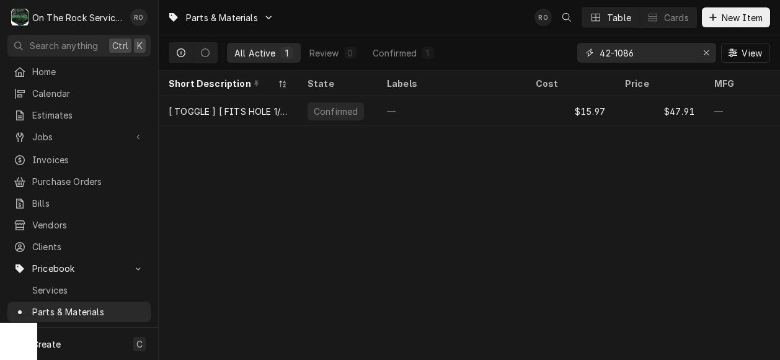
drag, startPoint x: 635, startPoint y: 50, endPoint x: 507, endPoint y: 23, distance: 130.7
click at [507, 23] on div "Parts & Materials RO Table Cards New Item All Active 1 Review 0 Confirmed 1 42-…" at bounding box center [470, 35] width 622 height 71
type input "00-854647"
drag, startPoint x: 671, startPoint y: 54, endPoint x: 526, endPoint y: 49, distance: 144.6
click at [526, 49] on div "All Active 1 Review 0 Confirmed 1 00-854647 View" at bounding box center [470, 52] width 602 height 35
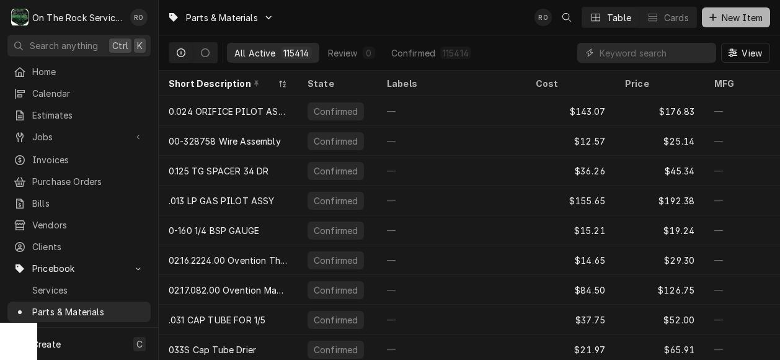
click at [732, 19] on span "New Item" at bounding box center [743, 17] width 46 height 13
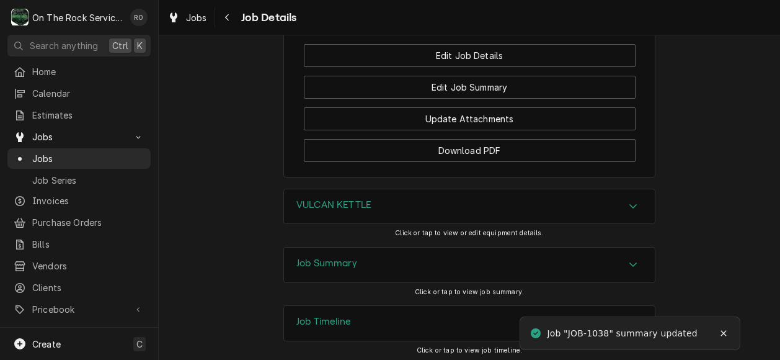
scroll to position [1241, 0]
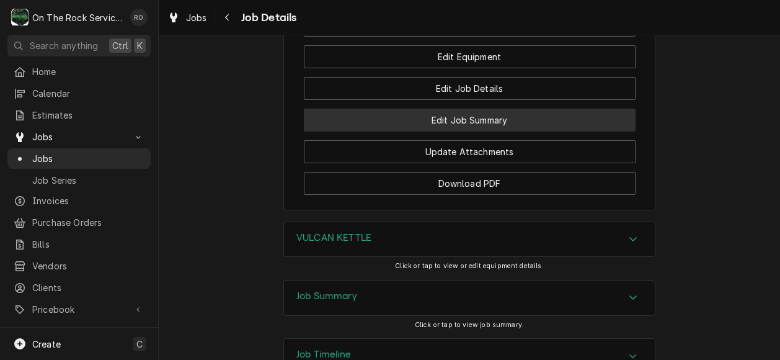
click at [568, 132] on button "Edit Job Summary" at bounding box center [470, 120] width 332 height 23
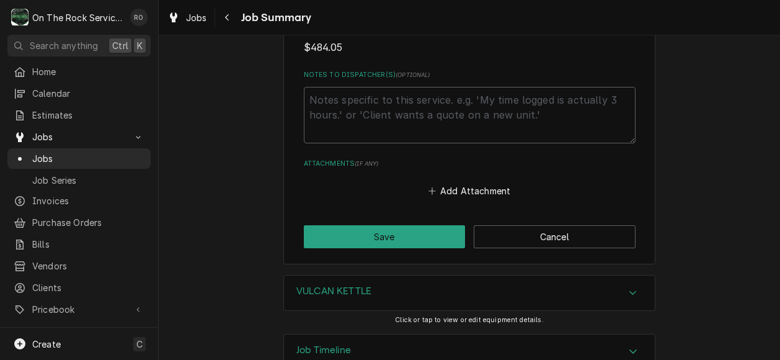
scroll to position [1199, 0]
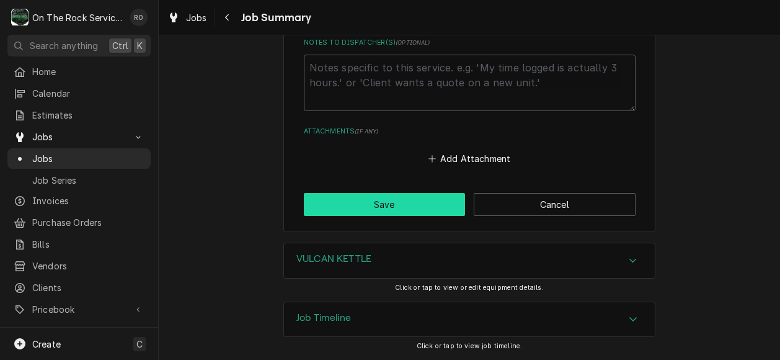
click at [396, 210] on button "Save" at bounding box center [385, 204] width 162 height 23
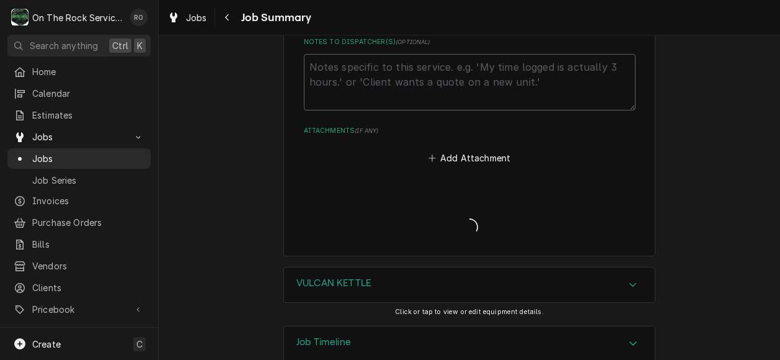
type textarea "x"
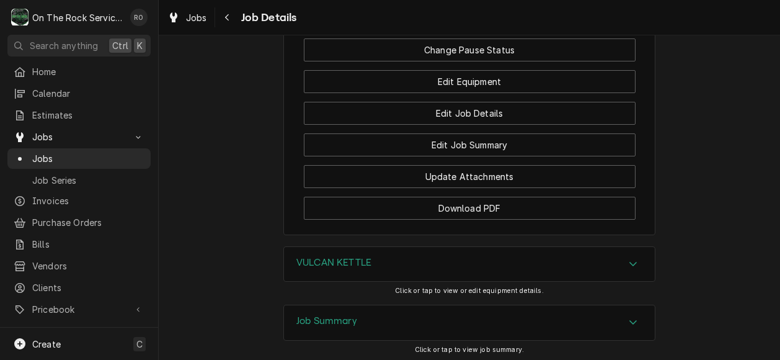
scroll to position [1164, 0]
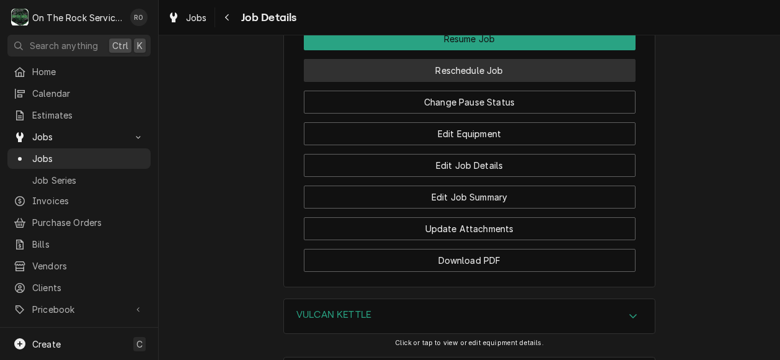
click at [434, 82] on button "Reschedule Job" at bounding box center [470, 70] width 332 height 23
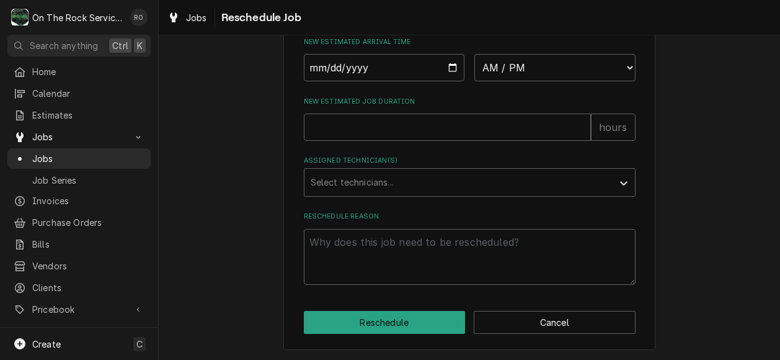
scroll to position [569, 0]
click at [449, 68] on input "Date" at bounding box center [384, 66] width 161 height 27
type input "2025-09-04"
type textarea "x"
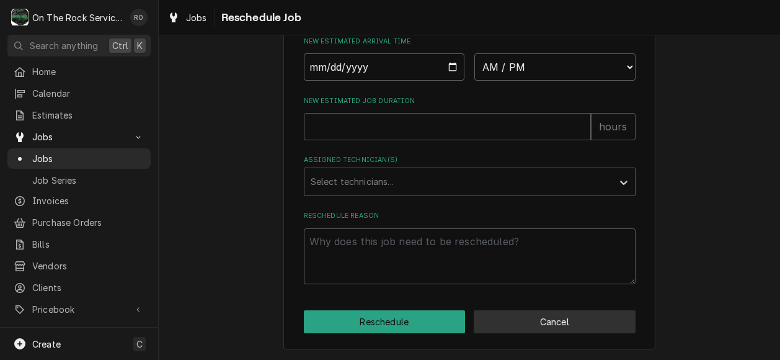
click at [517, 329] on button "Cancel" at bounding box center [555, 321] width 162 height 23
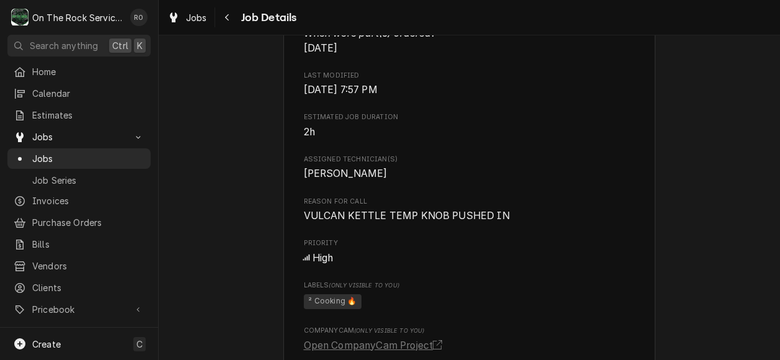
scroll to position [692, 0]
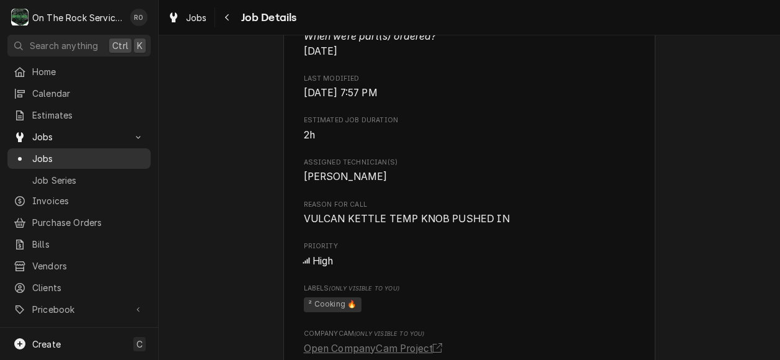
click at [105, 156] on span "Jobs" at bounding box center [88, 158] width 112 height 13
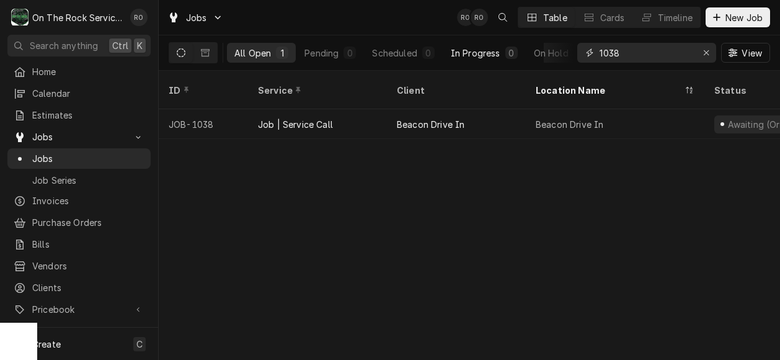
drag, startPoint x: 651, startPoint y: 48, endPoint x: 490, endPoint y: 60, distance: 161.7
click at [490, 60] on div "All Open 1 Pending 0 Scheduled 0 In Progress 0 On Hold 1 Completed 0 1038 View" at bounding box center [470, 52] width 602 height 35
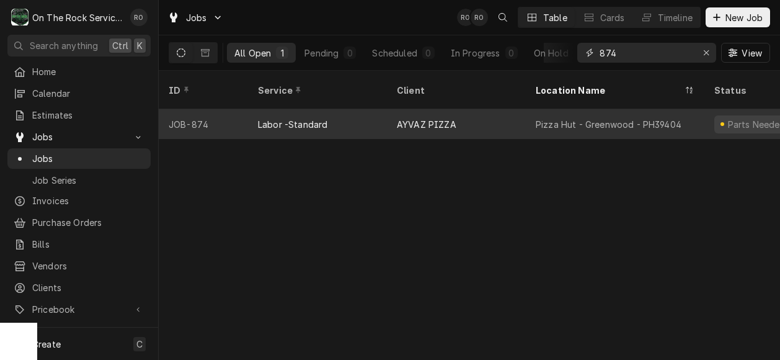
type input "874"
click at [464, 109] on div "AYVAZ PIZZA" at bounding box center [456, 124] width 139 height 30
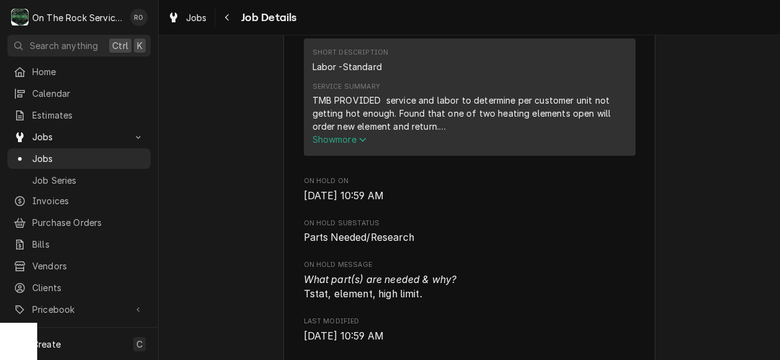
scroll to position [489, 0]
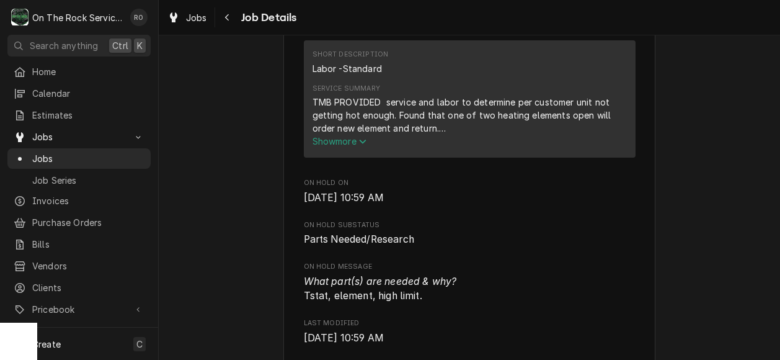
click at [347, 146] on span "Show more" at bounding box center [340, 141] width 55 height 11
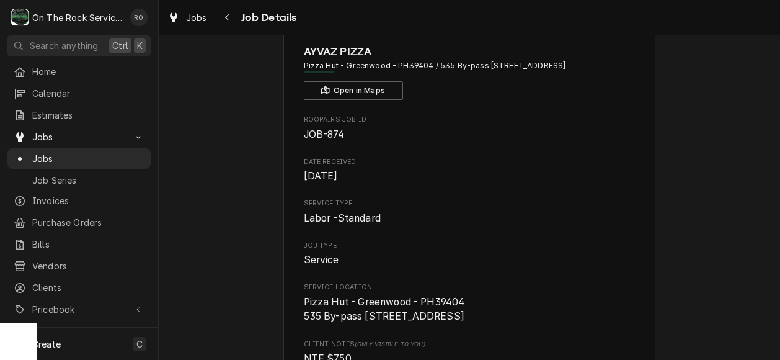
scroll to position [0, 0]
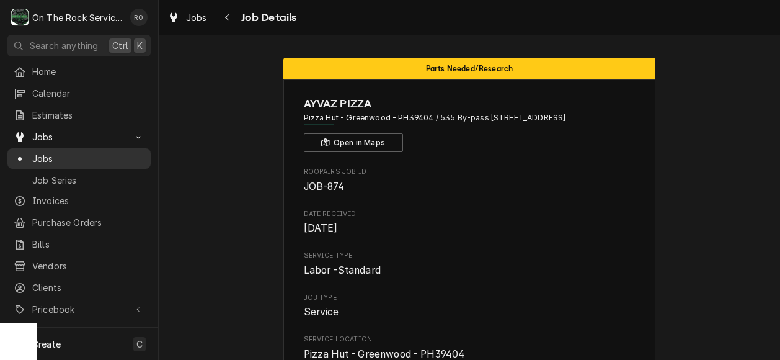
drag, startPoint x: 651, startPoint y: 164, endPoint x: 97, endPoint y: 150, distance: 554.8
click at [97, 152] on span "Jobs" at bounding box center [88, 158] width 112 height 13
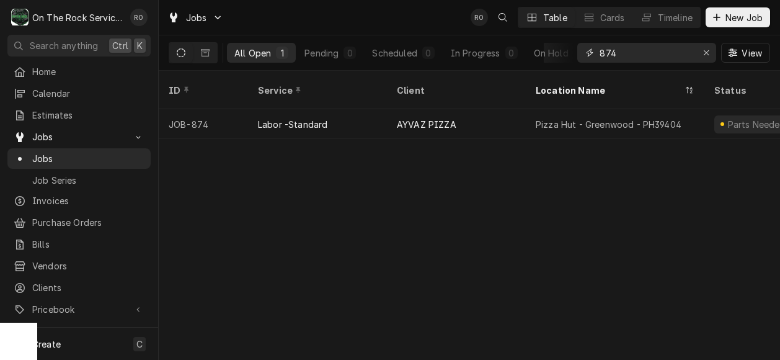
click at [692, 53] on input "874" at bounding box center [646, 53] width 93 height 20
type input "8"
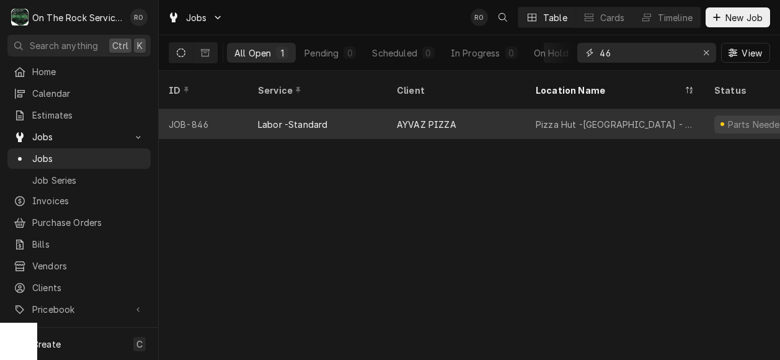
type input "46"
click at [602, 118] on div "Pizza Hut -[GEOGRAPHIC_DATA] - PH39394" at bounding box center [615, 124] width 159 height 13
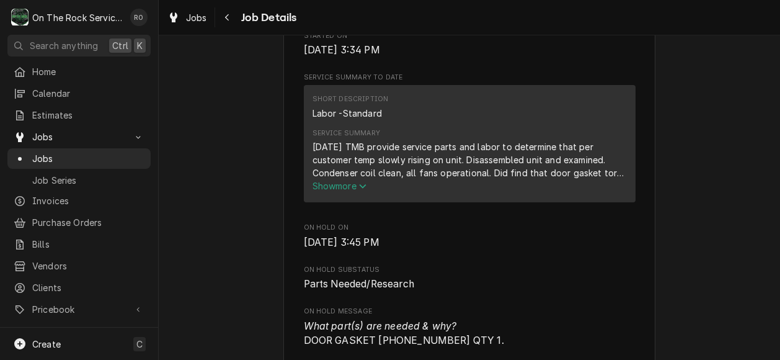
scroll to position [445, 0]
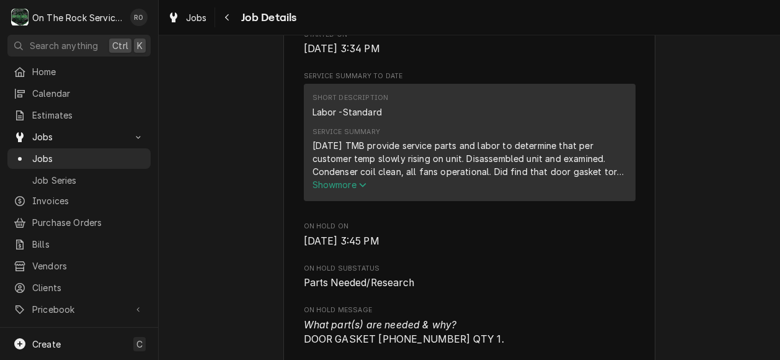
click at [359, 189] on icon "Service Summary" at bounding box center [362, 185] width 7 height 9
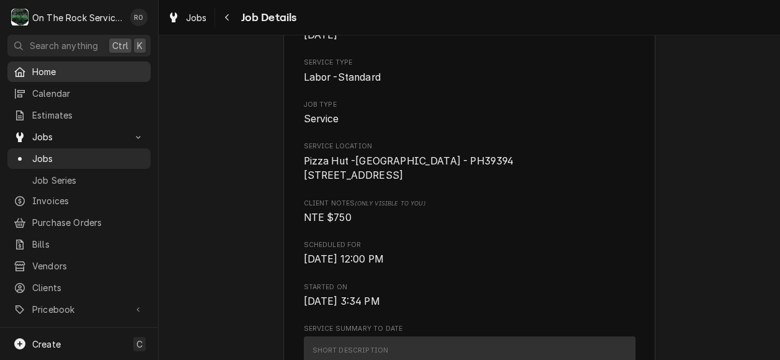
scroll to position [192, 0]
click at [65, 153] on span "Jobs" at bounding box center [88, 158] width 112 height 13
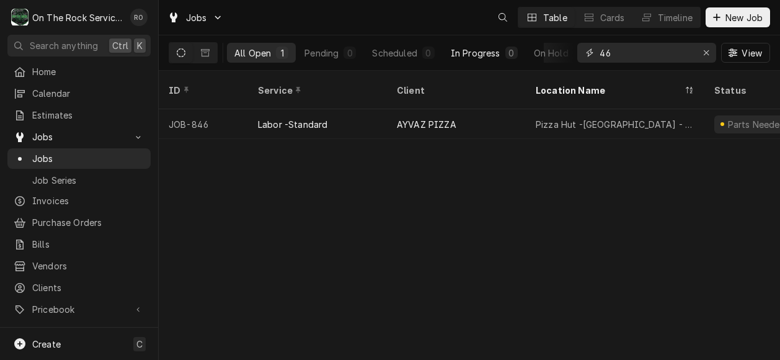
drag, startPoint x: 629, startPoint y: 51, endPoint x: 471, endPoint y: 44, distance: 158.4
click at [471, 44] on div "All Open 1 Pending 0 Scheduled 0 In Progress 0 On Hold 1 Completed 0 46 View" at bounding box center [470, 52] width 602 height 35
type input "9"
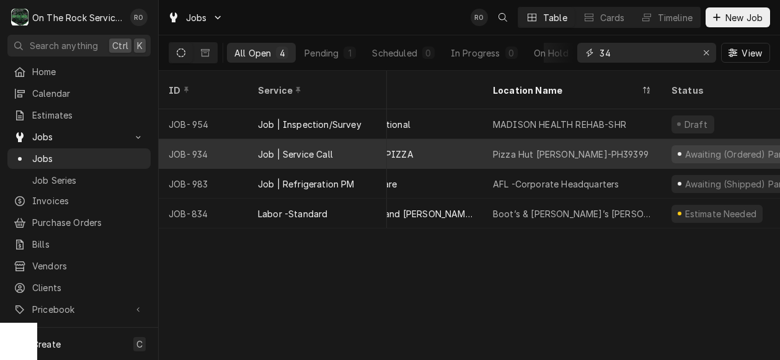
scroll to position [0, 43]
type input "34"
click at [582, 148] on div "Pizza Hut [PERSON_NAME]-PH39399" at bounding box center [571, 154] width 156 height 13
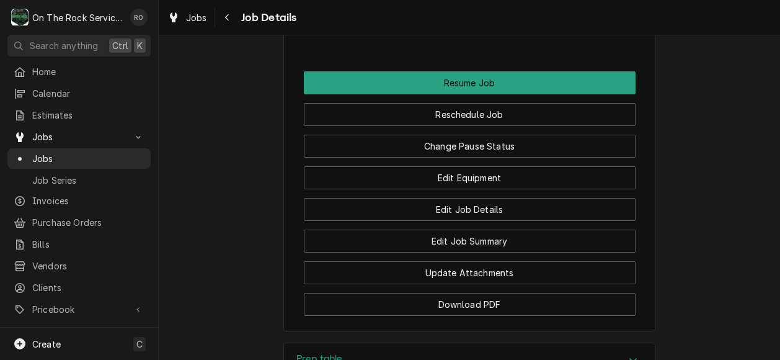
scroll to position [1623, 0]
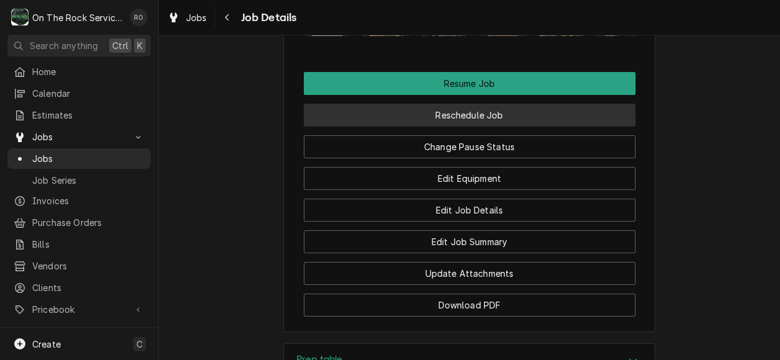
click at [587, 123] on button "Reschedule Job" at bounding box center [470, 115] width 332 height 23
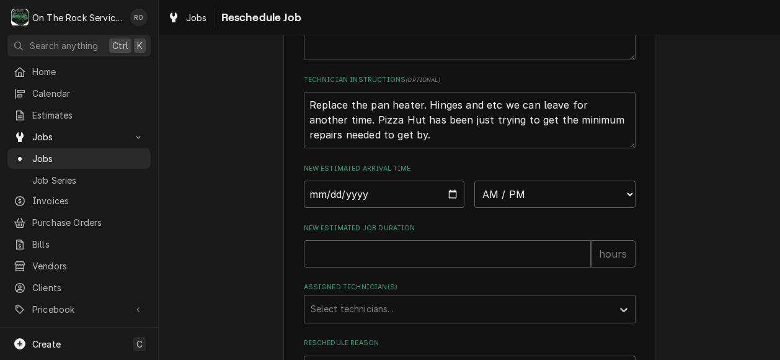
scroll to position [569, 0]
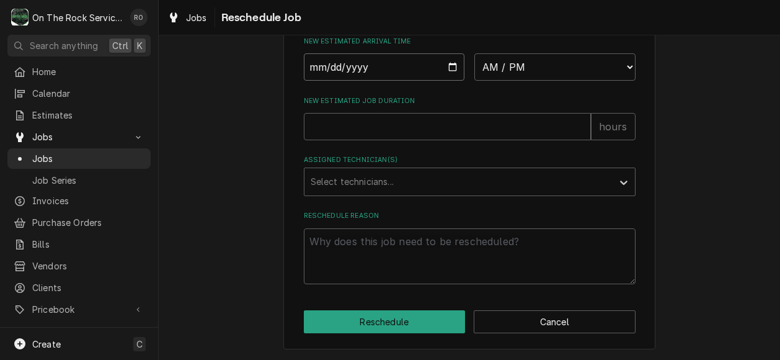
click at [447, 66] on input "Date" at bounding box center [384, 66] width 161 height 27
type input "2025-09-10"
type textarea "x"
click at [447, 63] on input "2025-09-10" at bounding box center [384, 66] width 161 height 27
type input "2025-09-09"
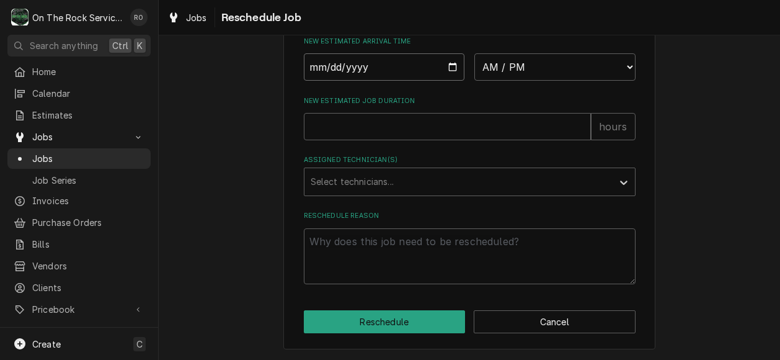
type textarea "x"
click at [516, 66] on select "AM / PM 6:00 AM 6:15 AM 6:30 AM 6:45 AM 7:00 AM 7:15 AM 7:30 AM 7:45 AM 8:00 AM…" at bounding box center [555, 66] width 161 height 27
select select "08:00:00"
click at [475, 53] on select "AM / PM 6:00 AM 6:15 AM 6:30 AM 6:45 AM 7:00 AM 7:15 AM 7:30 AM 7:45 AM 8:00 AM…" at bounding box center [555, 66] width 161 height 27
type textarea "x"
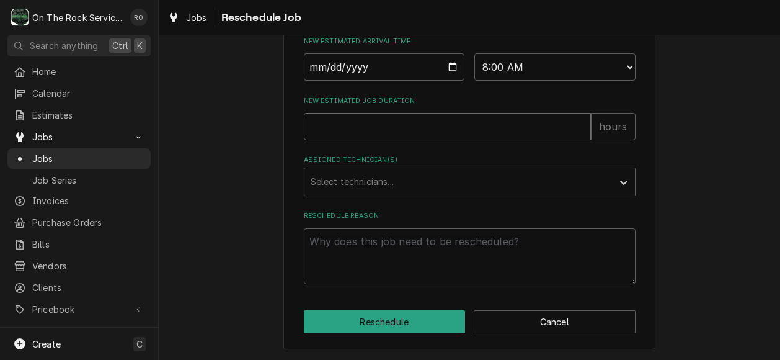
click at [375, 120] on input "New Estimated Job Duration" at bounding box center [447, 126] width 287 height 27
type input "3"
type textarea "x"
type input "32"
type textarea "x"
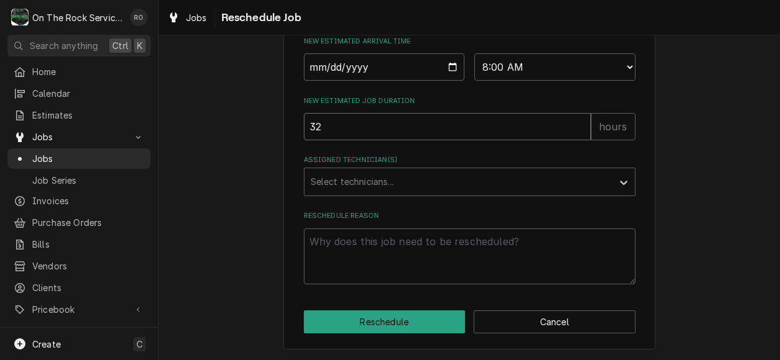
type input "3"
type textarea "x"
type input "2"
click at [618, 177] on icon "Assigned Technician(s)" at bounding box center [624, 182] width 12 height 12
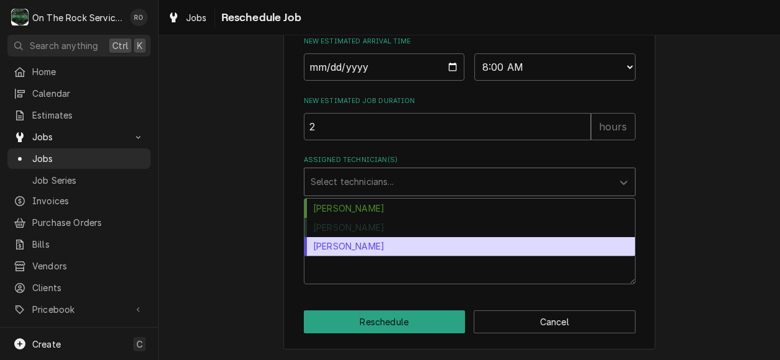
click at [521, 239] on div "[PERSON_NAME]" at bounding box center [470, 246] width 331 height 19
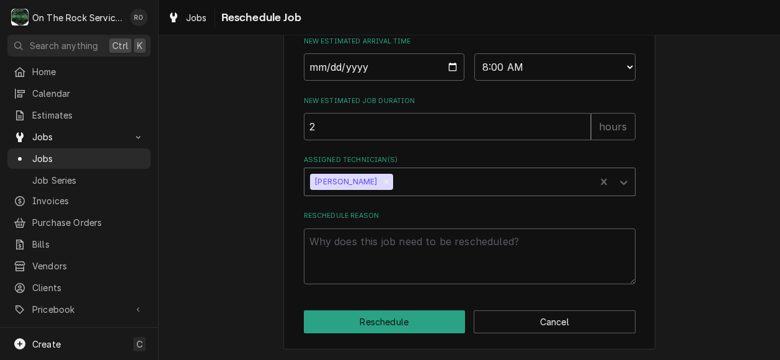
scroll to position [558, 0]
click at [505, 257] on textarea "Reschedule Reason" at bounding box center [470, 256] width 332 height 56
type textarea "x"
type textarea "p"
type textarea "x"
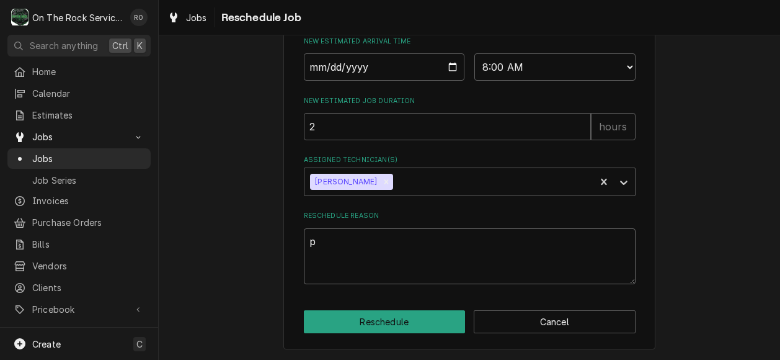
type textarea "pa"
type textarea "x"
type textarea "par"
type textarea "x"
type textarea "part"
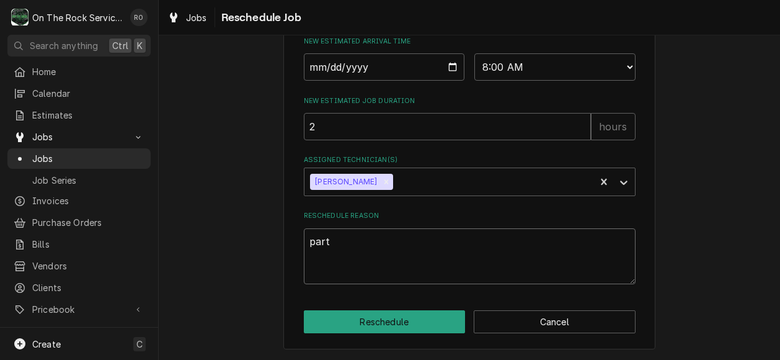
type textarea "x"
type textarea "parts"
type textarea "x"
type textarea "parts"
type textarea "x"
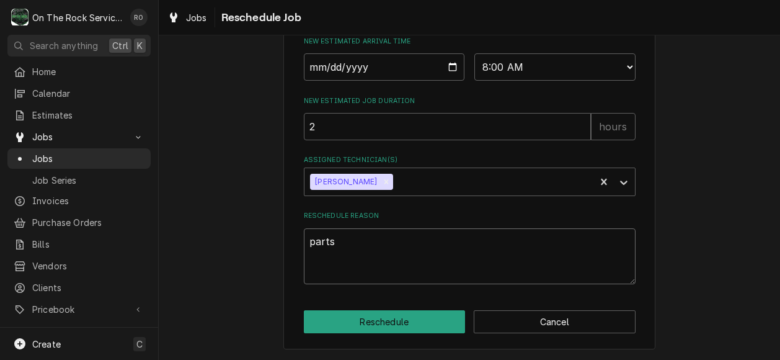
type textarea "parts a"
type textarea "x"
type textarea "parts ar"
type textarea "x"
type textarea "parts arr"
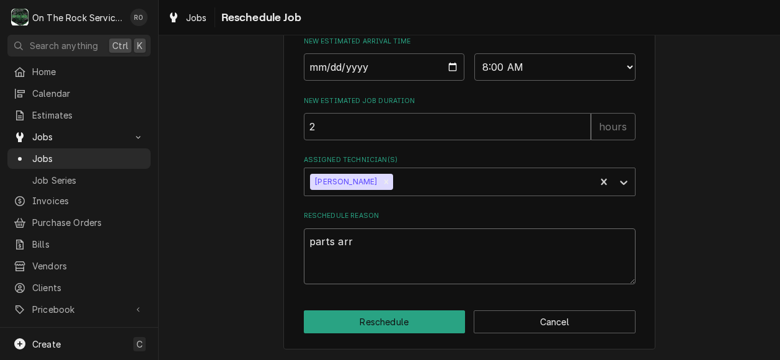
type textarea "x"
type textarea "parts arri"
type textarea "x"
type textarea "parts arriv"
type textarea "x"
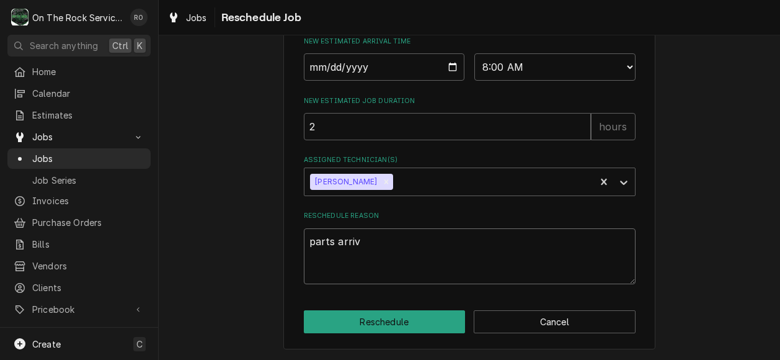
type textarea "parts arriva"
type textarea "x"
type textarea "parts arrival"
type textarea "x"
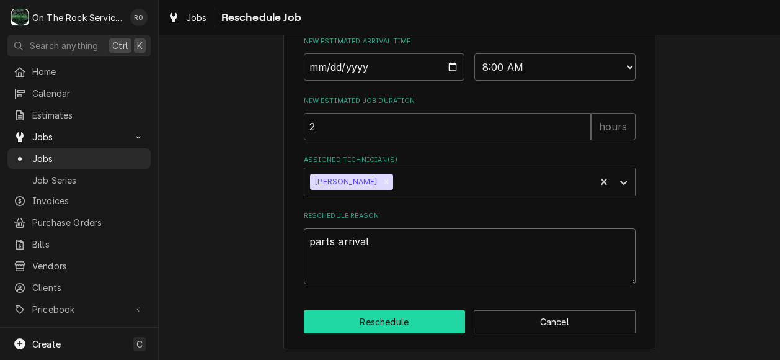
type textarea "parts arrival"
click at [429, 329] on button "Reschedule" at bounding box center [385, 321] width 162 height 23
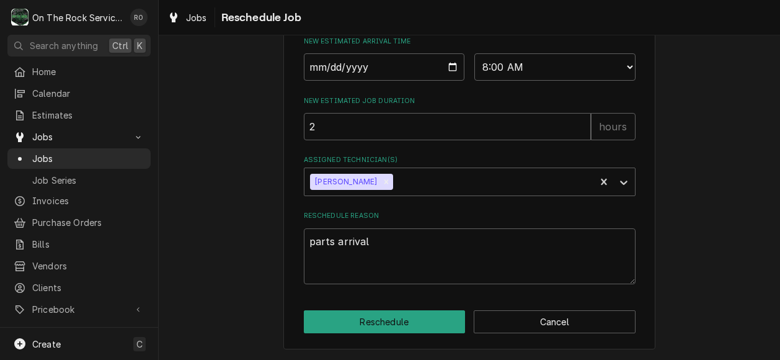
type textarea "x"
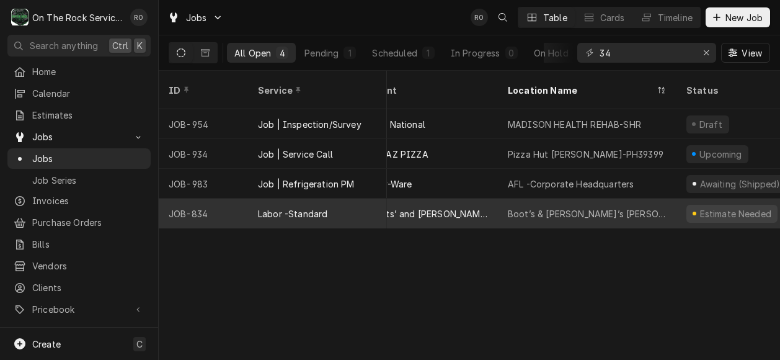
scroll to position [0, 26]
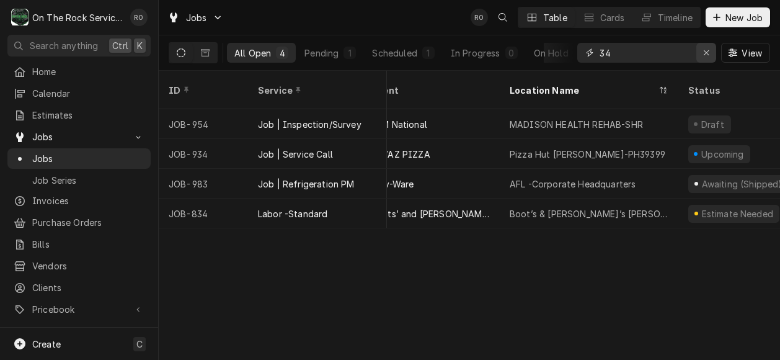
click at [708, 52] on icon "Erase input" at bounding box center [706, 52] width 7 height 9
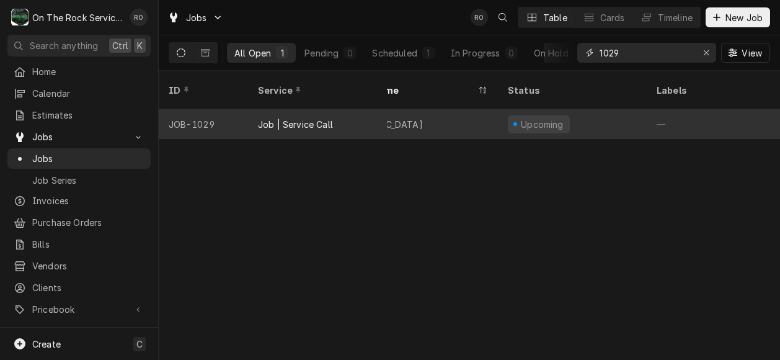
scroll to position [0, 0]
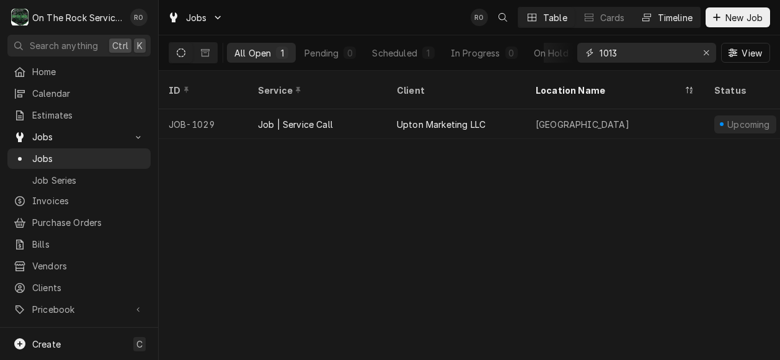
type input "1013"
drag, startPoint x: 655, startPoint y: 56, endPoint x: 411, endPoint y: 43, distance: 244.2
click at [411, 43] on div "All Open 1 Pending 0 Scheduled 1 In Progress 0 On Hold 0 Completed 0 1013 View" at bounding box center [470, 52] width 602 height 35
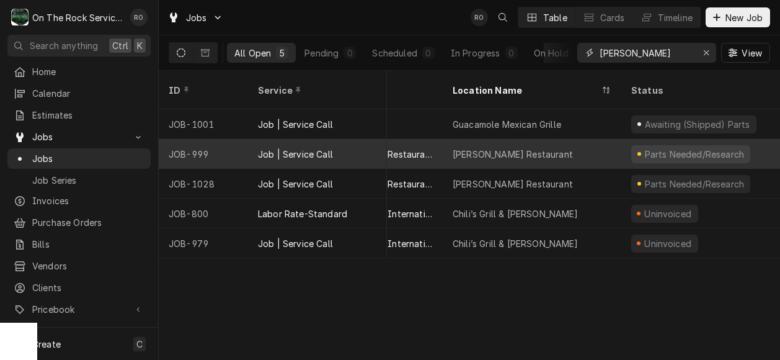
scroll to position [0, 117]
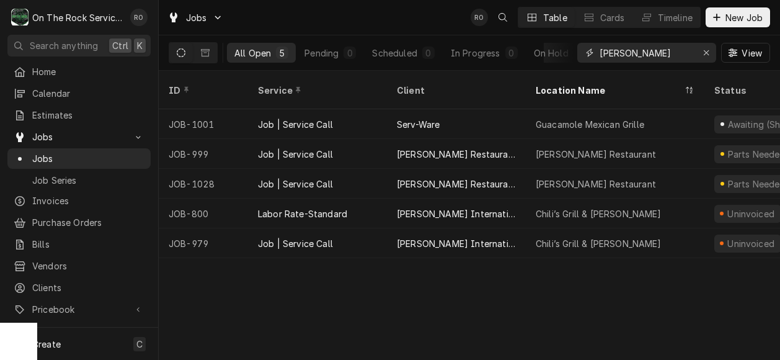
type input "[PERSON_NAME]"
click at [394, 7] on div "Jobs RO Table Cards Timeline New Job" at bounding box center [470, 17] width 622 height 35
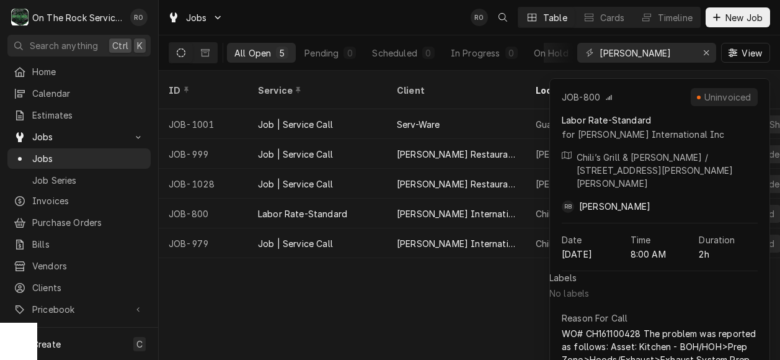
click at [421, 300] on div "ID Service Client Location Name Status Labels State Job Type Priority Techs Dat…" at bounding box center [470, 215] width 622 height 289
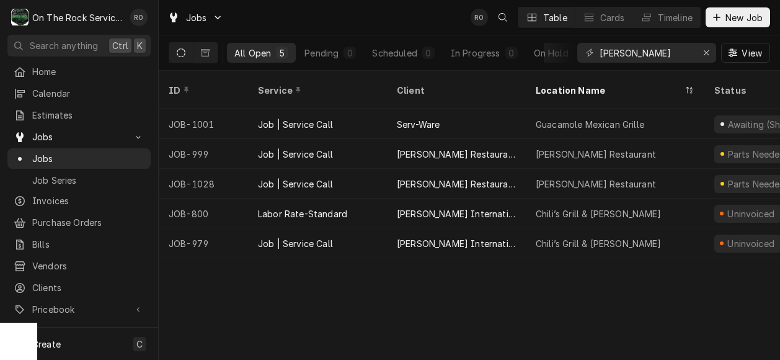
click at [413, 17] on div "Jobs RO Table Cards Timeline New Job" at bounding box center [470, 17] width 622 height 35
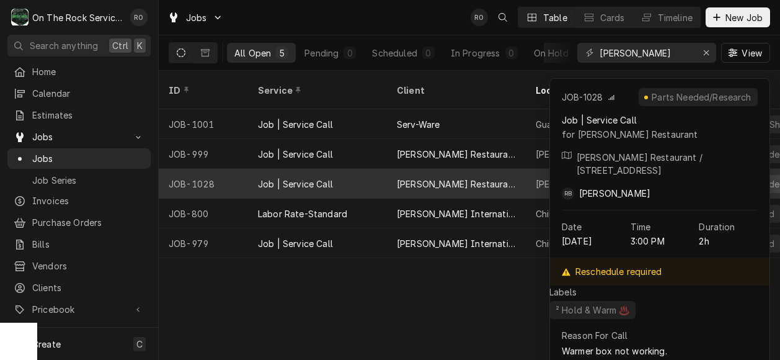
click at [395, 169] on div "[PERSON_NAME] Restaurant" at bounding box center [456, 184] width 139 height 30
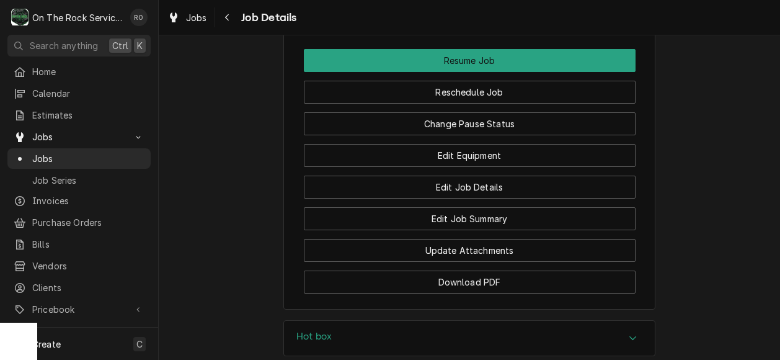
scroll to position [1519, 0]
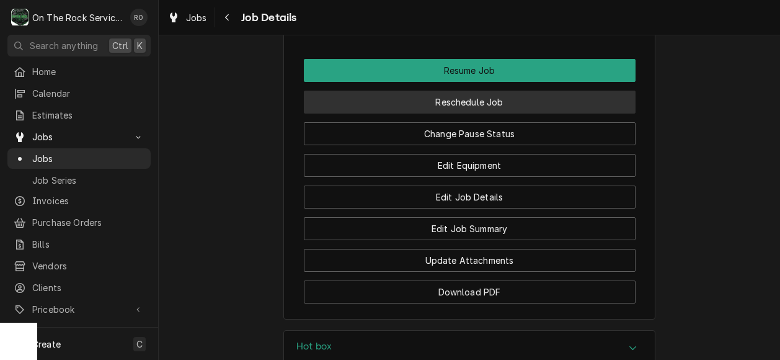
click at [493, 107] on button "Reschedule Job" at bounding box center [470, 102] width 332 height 23
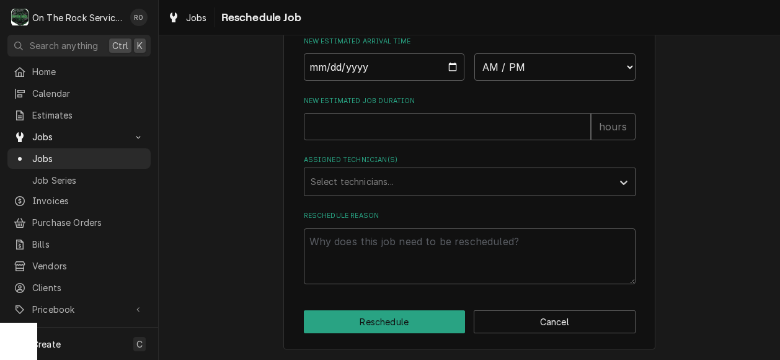
scroll to position [560, 0]
click at [452, 70] on input "Date" at bounding box center [384, 66] width 161 height 27
type input "2025-09-04"
type textarea "x"
click at [517, 81] on select "AM / PM 6:00 AM 6:15 AM 6:30 AM 6:45 AM 7:00 AM 7:15 AM 7:30 AM 7:45 AM 8:00 AM…" at bounding box center [555, 66] width 161 height 27
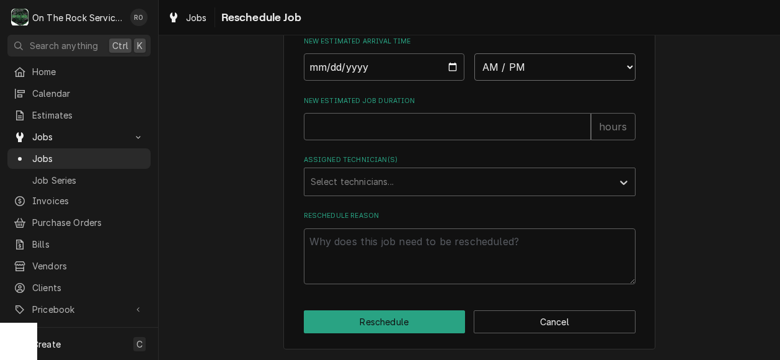
select select "06:45:00"
click at [475, 61] on select "AM / PM 6:00 AM 6:15 AM 6:30 AM 6:45 AM 7:00 AM 7:15 AM 7:30 AM 7:45 AM 8:00 AM…" at bounding box center [555, 66] width 161 height 27
click at [454, 123] on input "New Estimated Job Duration" at bounding box center [447, 126] width 287 height 27
type textarea "x"
type input "2"
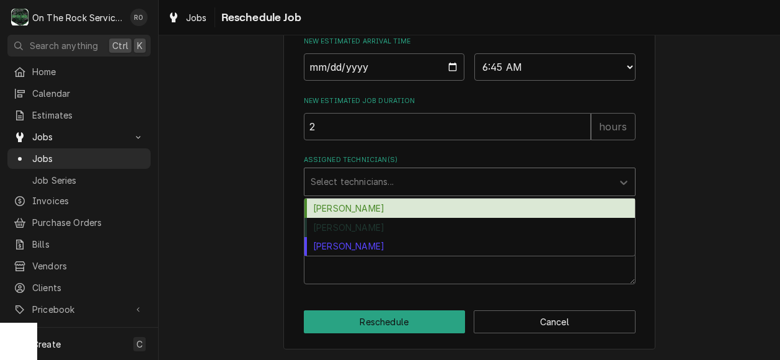
click at [432, 196] on div "Select technicians..." at bounding box center [470, 181] width 332 height 29
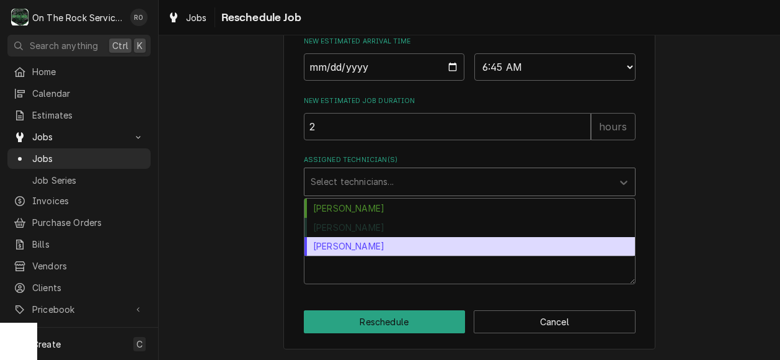
click at [429, 251] on div "[PERSON_NAME]" at bounding box center [470, 246] width 331 height 19
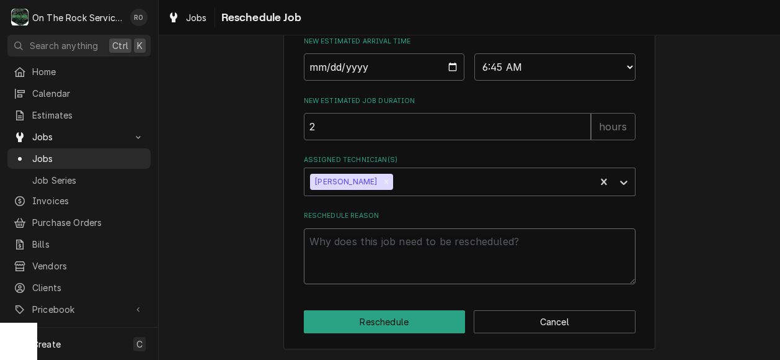
click at [423, 259] on textarea "Reschedule Reason" at bounding box center [470, 256] width 332 height 56
type textarea "x"
type textarea "Pa"
type textarea "x"
type textarea "Par"
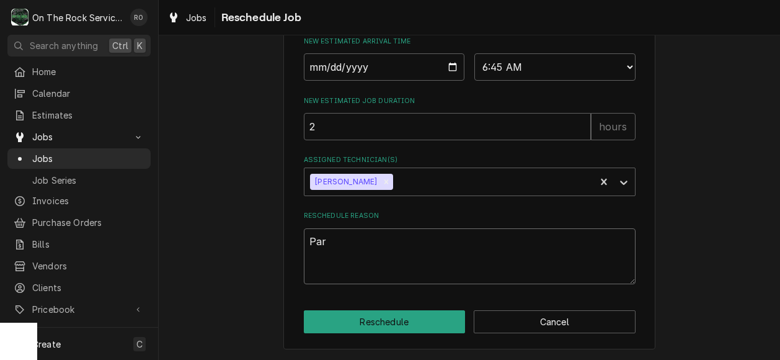
type textarea "x"
type textarea "Pars"
type textarea "x"
type textarea "Pars"
type textarea "x"
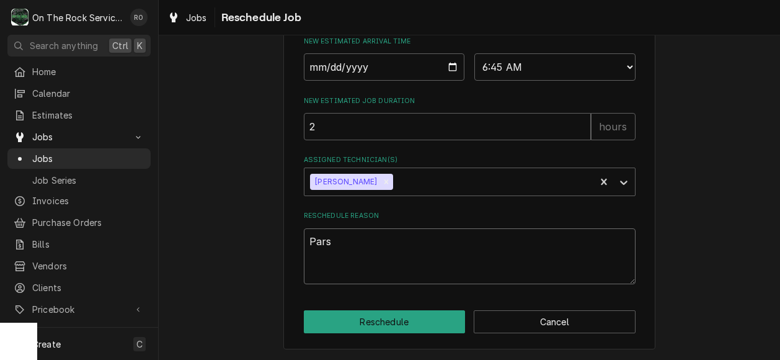
type textarea "Pars a"
type textarea "x"
type textarea "Pars ar"
type textarea "x"
type textarea "Pars arr"
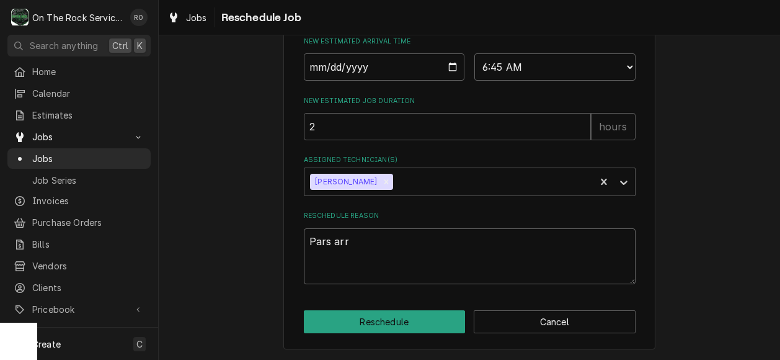
type textarea "x"
type textarea "Pars arri"
type textarea "x"
type textarea "Pars arriv"
type textarea "x"
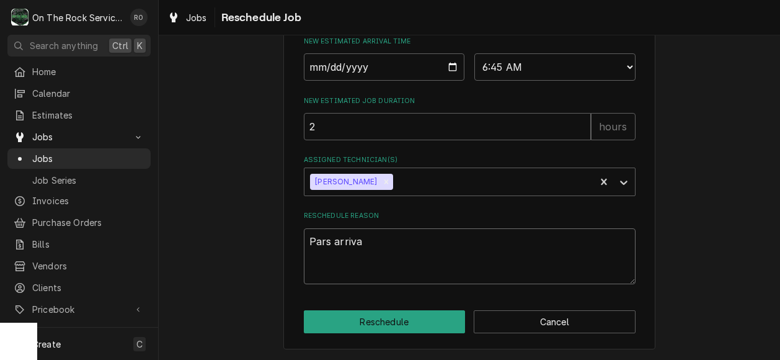
type textarea "Pars arrival"
type textarea "x"
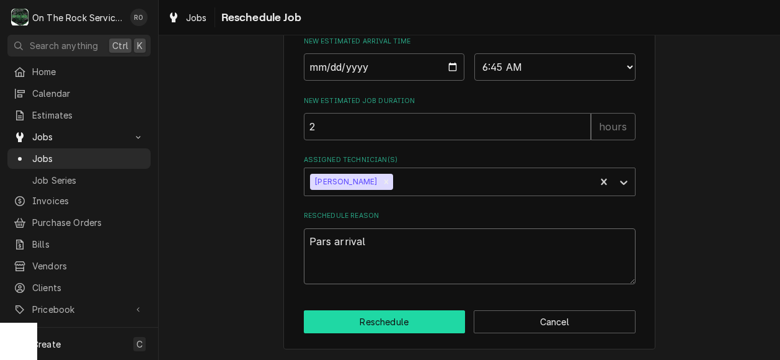
type textarea "Pars arrival"
click at [404, 328] on button "Reschedule" at bounding box center [385, 321] width 162 height 23
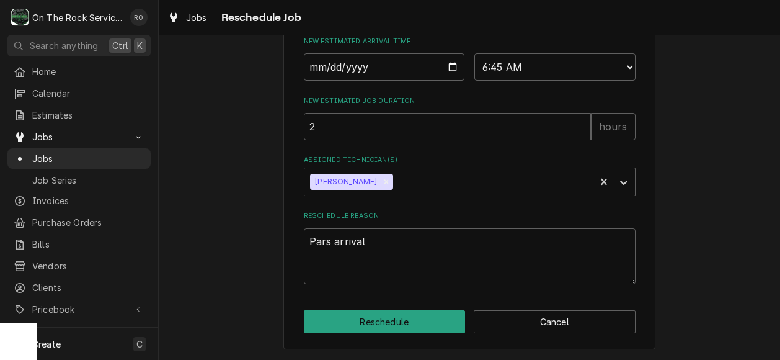
type textarea "x"
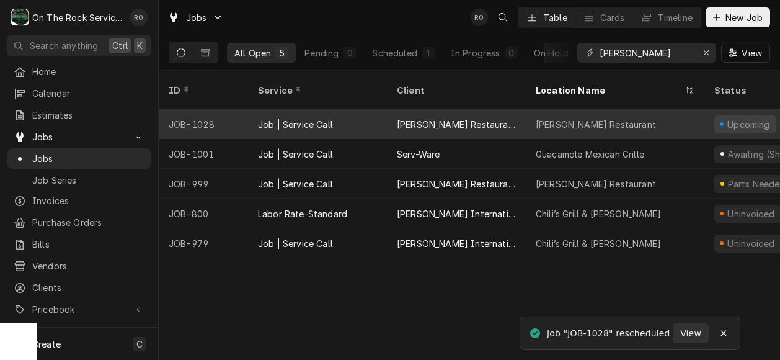
click at [305, 109] on div "Job | Service Call" at bounding box center [317, 124] width 139 height 30
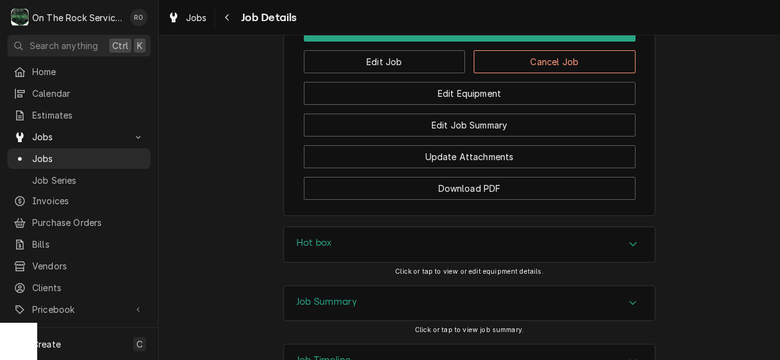
scroll to position [1503, 0]
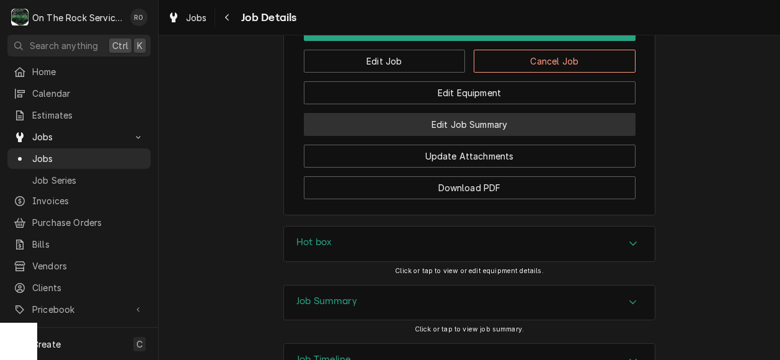
click at [516, 130] on button "Edit Job Summary" at bounding box center [470, 124] width 332 height 23
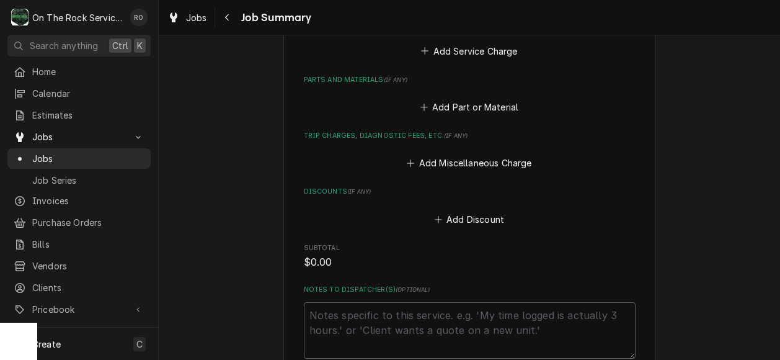
scroll to position [557, 0]
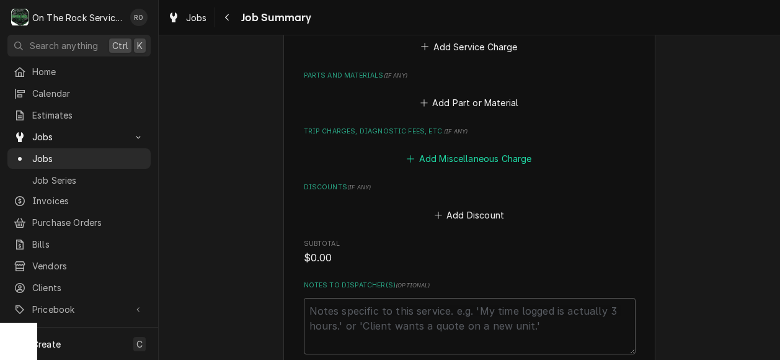
click at [486, 158] on button "Add Miscellaneous Charge" at bounding box center [469, 158] width 129 height 17
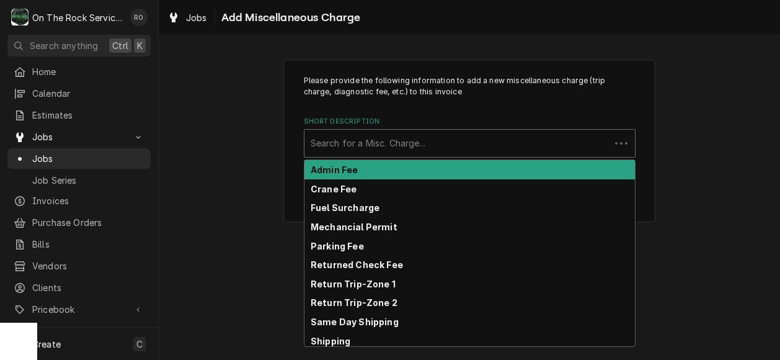
click at [524, 147] on div "Short Description" at bounding box center [457, 143] width 293 height 22
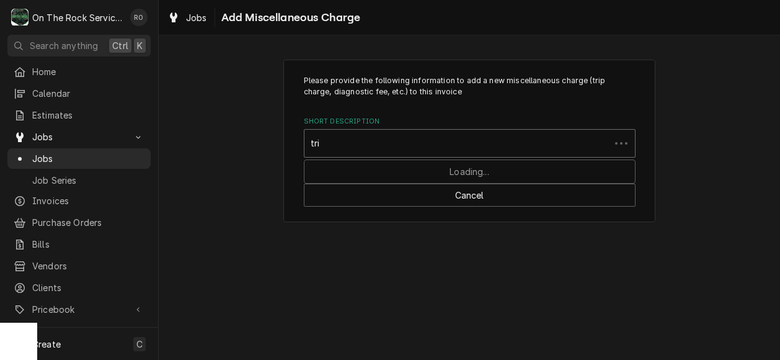
type input "trip"
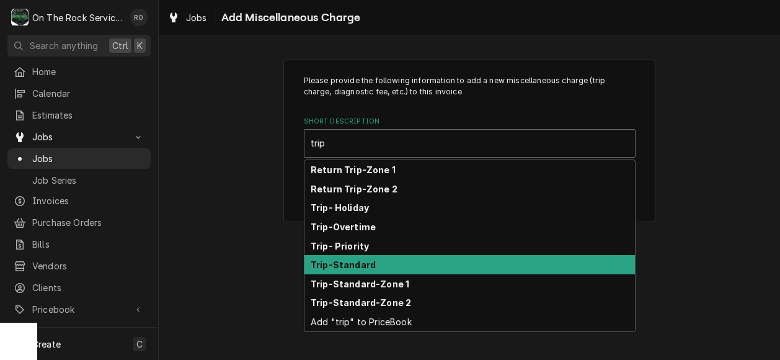
click at [481, 262] on div "Trip-Standard" at bounding box center [470, 264] width 331 height 19
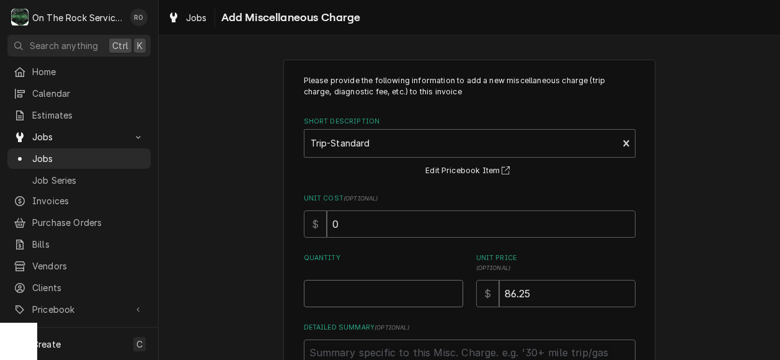
click at [403, 292] on input "Quantity" at bounding box center [383, 293] width 159 height 27
type textarea "x"
type input "1"
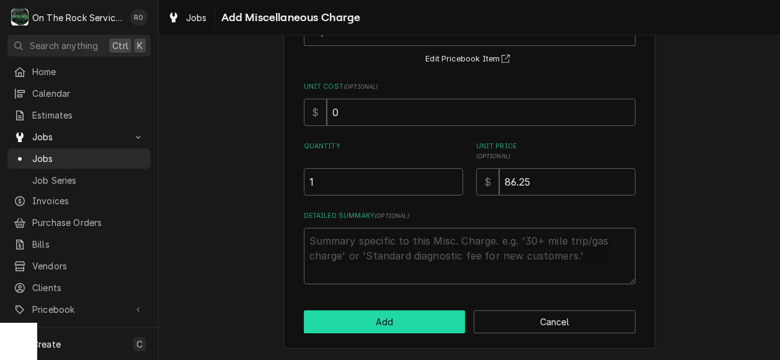
click at [406, 323] on button "Add" at bounding box center [385, 321] width 162 height 23
type textarea "x"
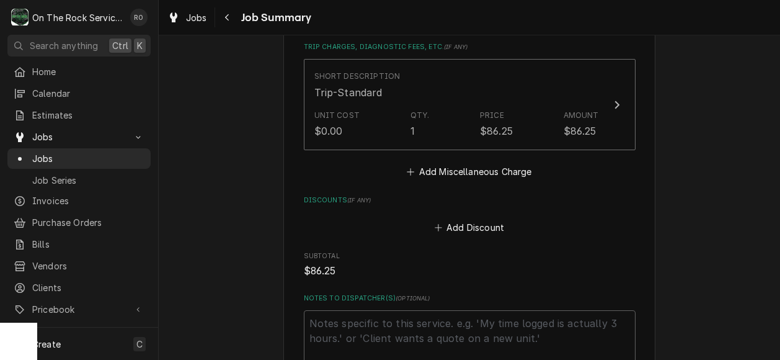
scroll to position [618, 0]
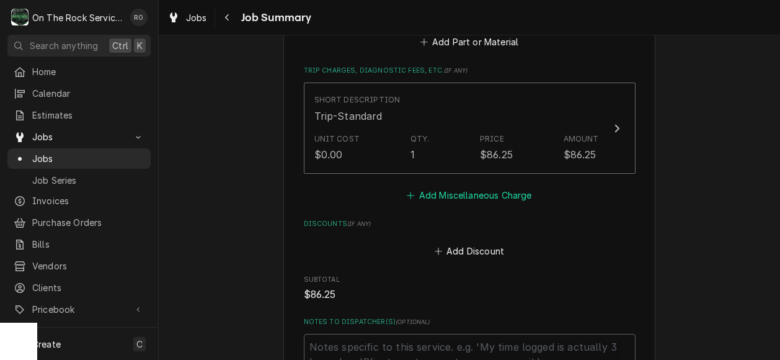
click at [498, 193] on button "Add Miscellaneous Charge" at bounding box center [469, 194] width 129 height 17
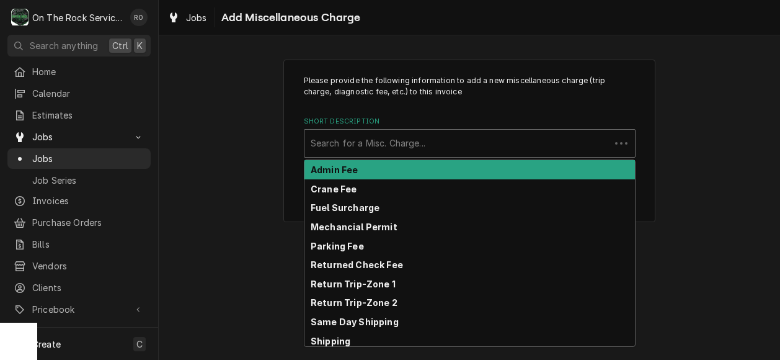
click at [490, 137] on div "Short Description" at bounding box center [457, 143] width 293 height 22
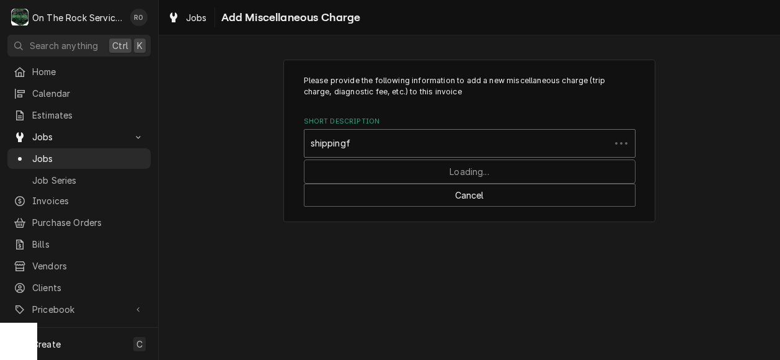
type input "shipping"
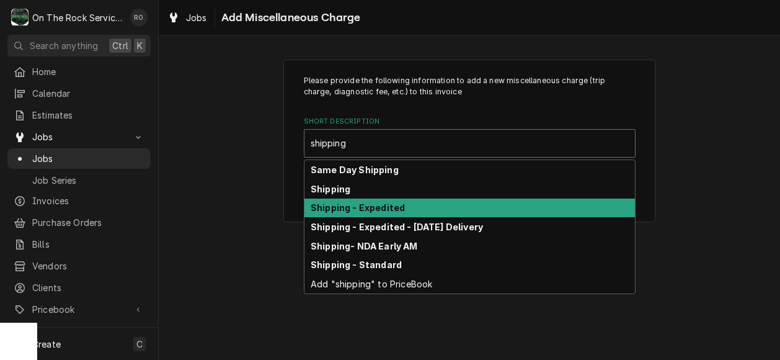
click at [489, 203] on div "Shipping - Expedited" at bounding box center [470, 208] width 331 height 19
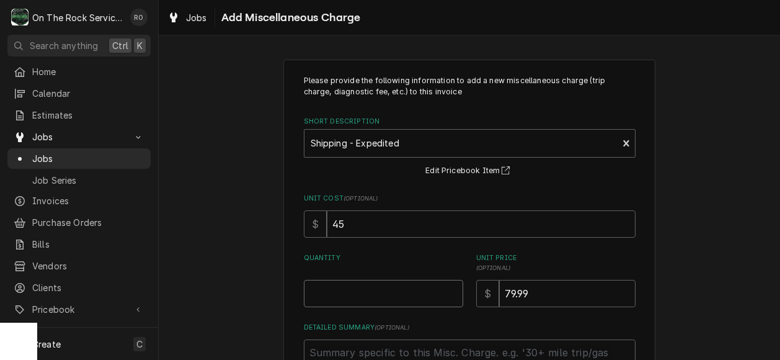
click at [385, 292] on input "Quantity" at bounding box center [383, 293] width 159 height 27
type textarea "x"
type input "2"
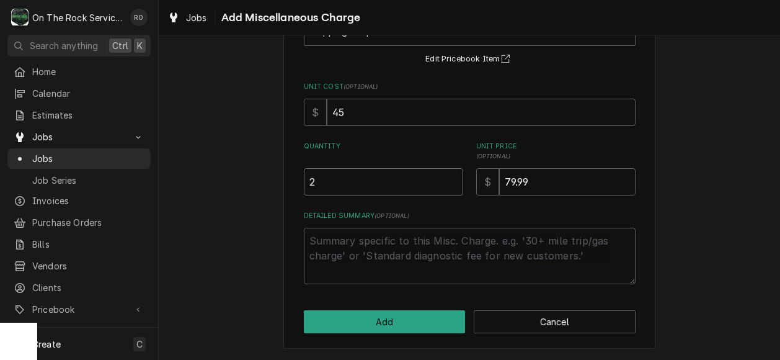
click at [368, 182] on input "2" at bounding box center [383, 181] width 159 height 27
type textarea "x"
type input "1"
click at [407, 308] on div "Please provide the following information to add a new miscellaneous charge (tri…" at bounding box center [470, 148] width 372 height 401
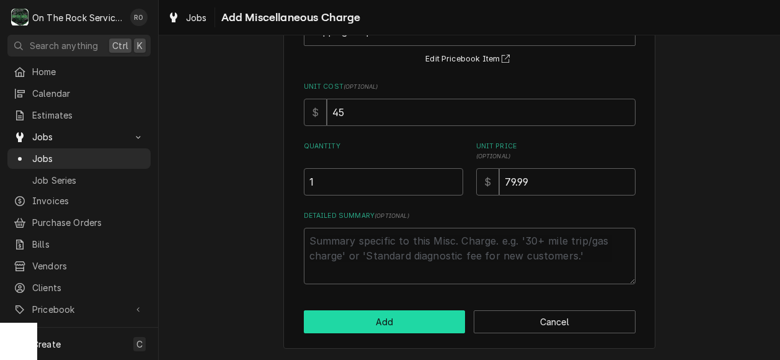
click at [406, 324] on button "Add" at bounding box center [385, 321] width 162 height 23
type textarea "x"
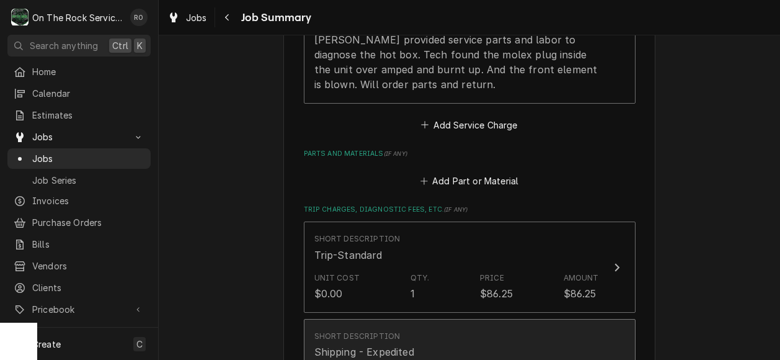
scroll to position [481, 0]
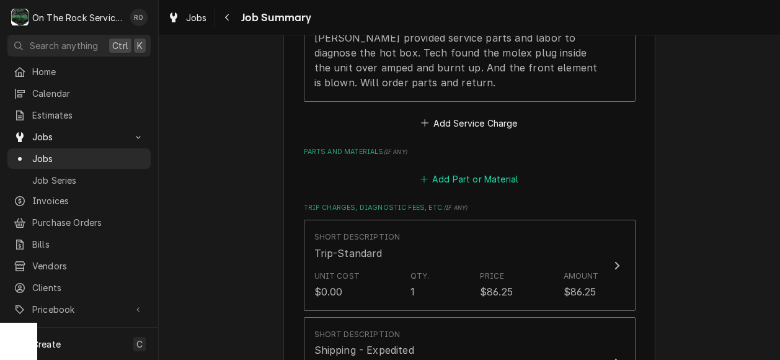
click at [498, 177] on button "Add Part or Material" at bounding box center [469, 179] width 102 height 17
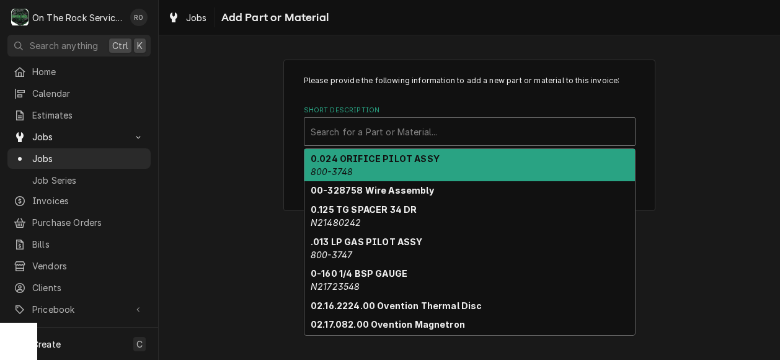
click at [378, 133] on div "Short Description" at bounding box center [470, 131] width 318 height 22
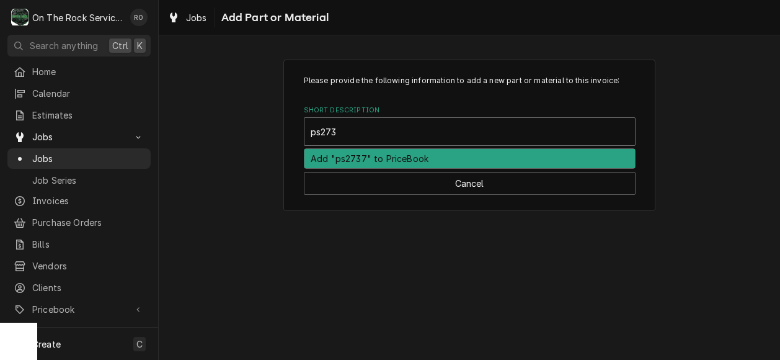
type input "ps2737"
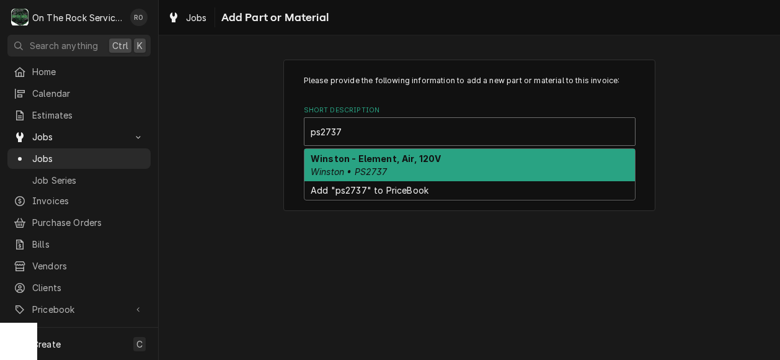
click at [385, 166] on em "Winston • PS2737" at bounding box center [349, 171] width 77 height 11
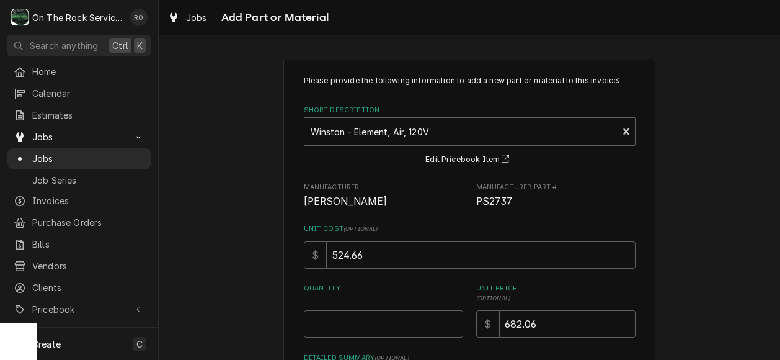
click at [383, 307] on div "Quantity" at bounding box center [383, 311] width 159 height 54
click at [385, 318] on input "Quantity" at bounding box center [383, 323] width 159 height 27
type textarea "x"
type input "1"
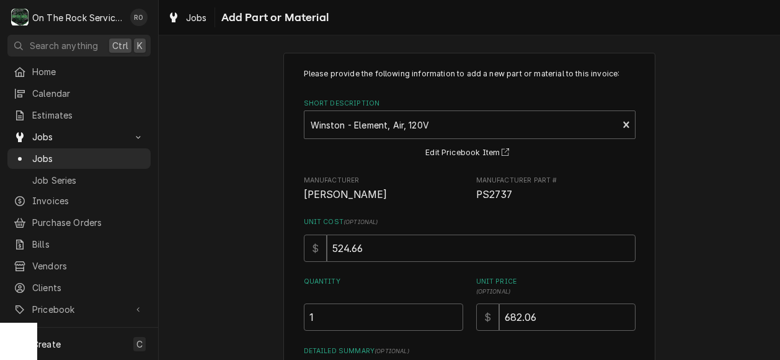
scroll to position [142, 0]
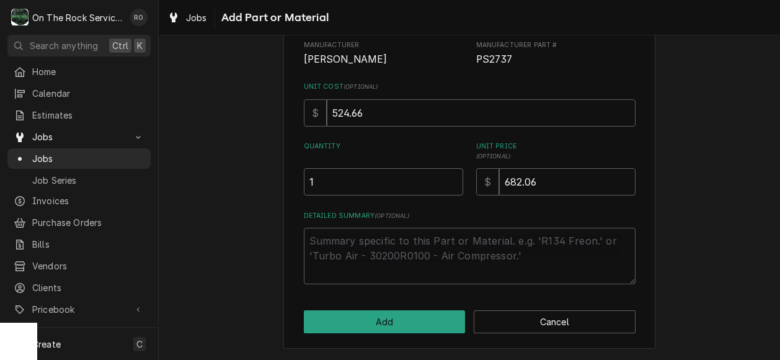
click at [377, 336] on div "Please provide the following information to add a new part or material to this …" at bounding box center [470, 133] width 372 height 432
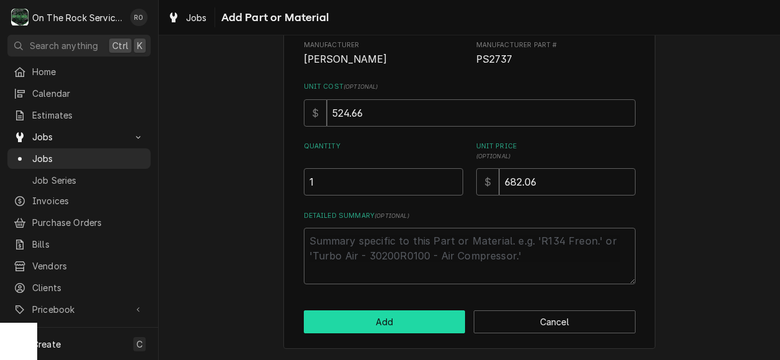
click at [383, 329] on button "Add" at bounding box center [385, 321] width 162 height 23
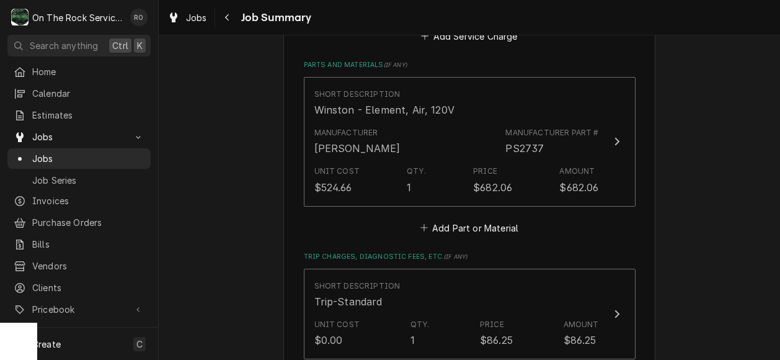
scroll to position [542, 0]
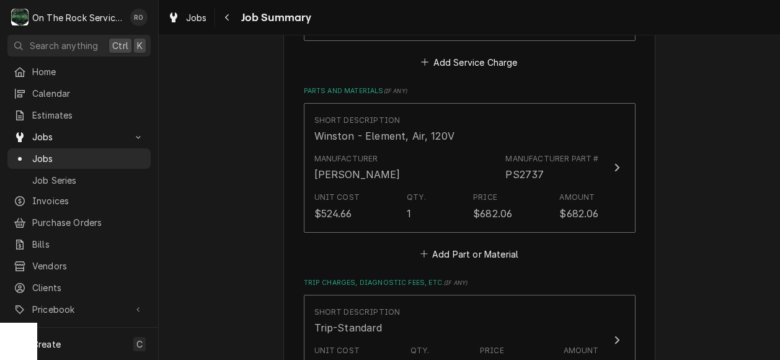
type textarea "x"
click at [466, 248] on button "Add Part or Material" at bounding box center [469, 253] width 102 height 17
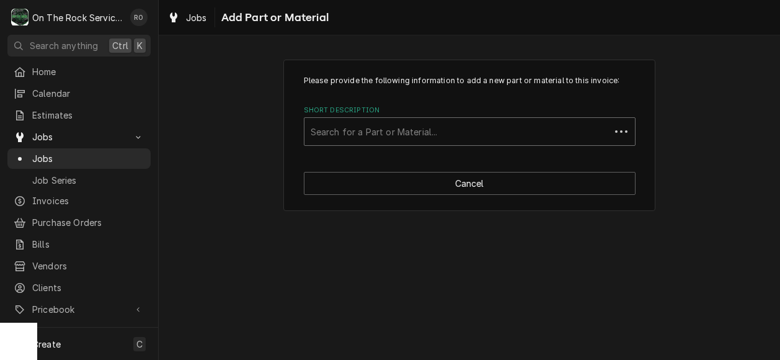
click at [478, 141] on div "Short Description" at bounding box center [457, 131] width 293 height 22
type input "ps297"
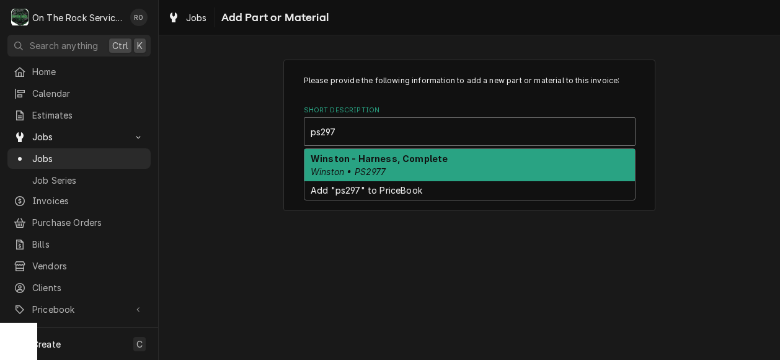
click at [471, 166] on div "Winston - Harness, Complete Winston • PS2977" at bounding box center [470, 165] width 331 height 32
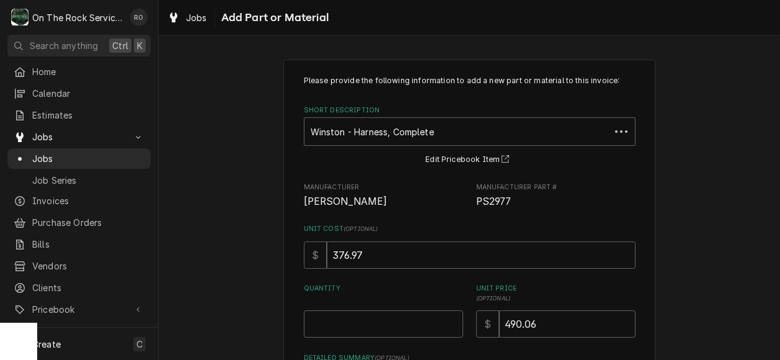
scroll to position [109, 0]
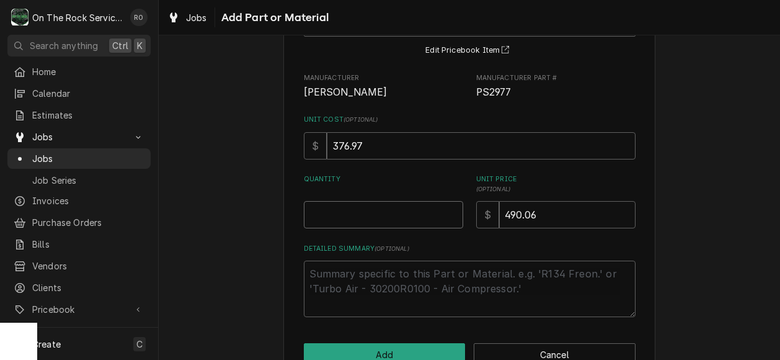
click at [407, 204] on input "Quantity" at bounding box center [383, 214] width 159 height 27
type textarea "x"
type input "1"
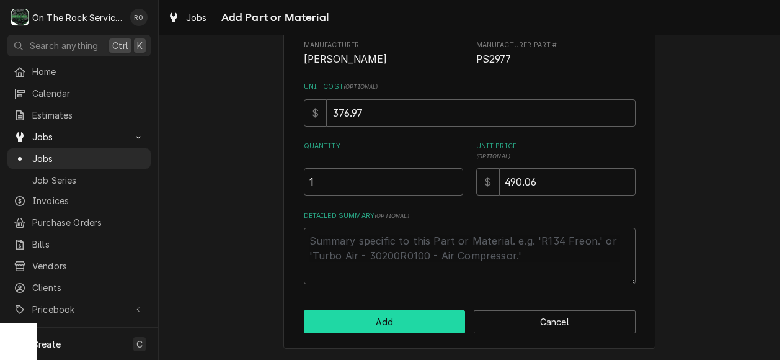
click at [403, 323] on button "Add" at bounding box center [385, 321] width 162 height 23
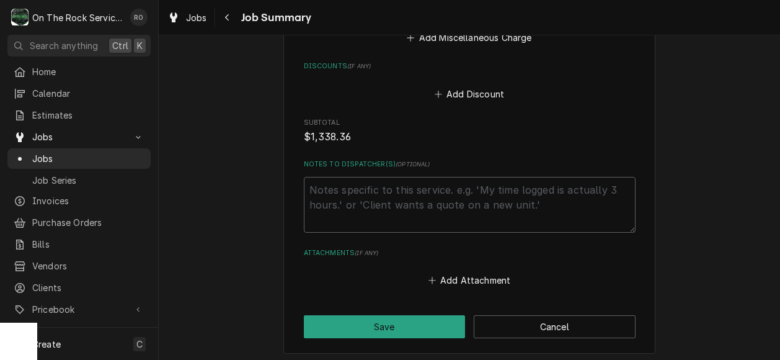
scroll to position [1228, 0]
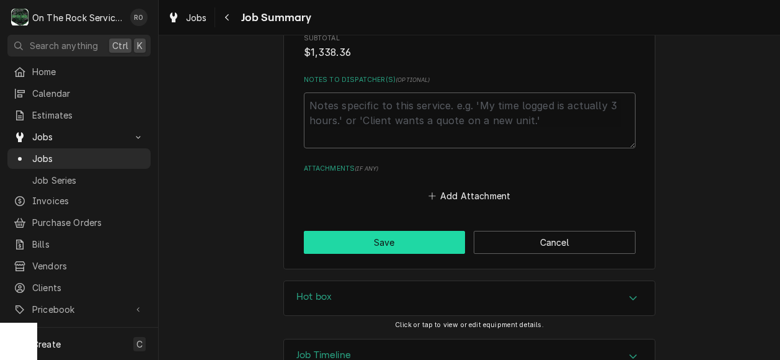
click at [382, 244] on button "Save" at bounding box center [385, 242] width 162 height 23
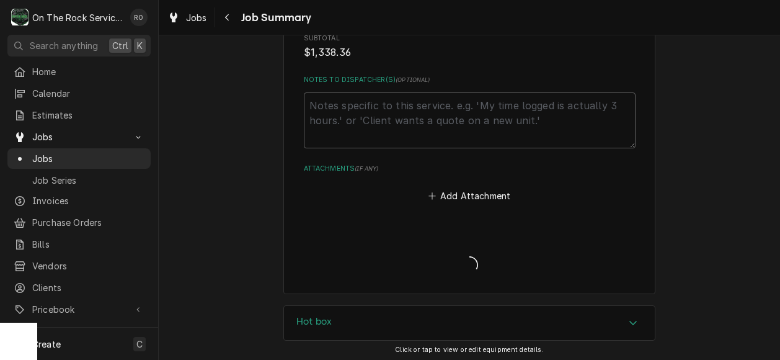
type textarea "x"
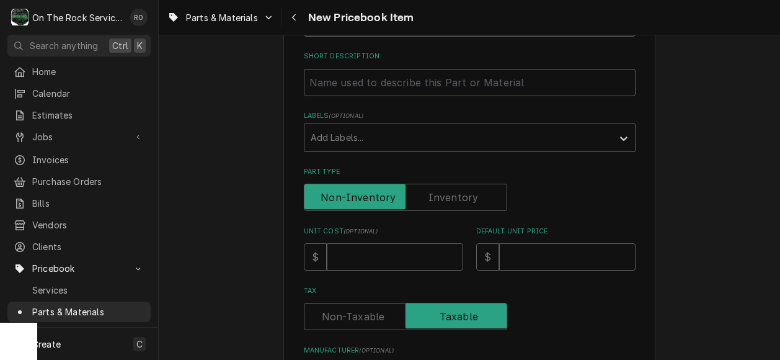
scroll to position [177, 0]
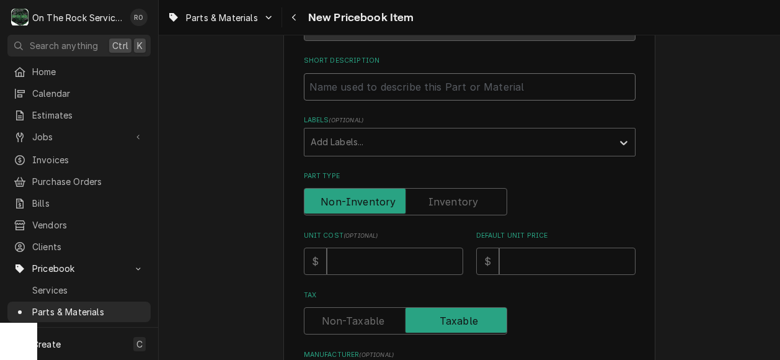
click at [354, 81] on input "Short Description" at bounding box center [470, 86] width 332 height 27
paste input "Winston - Element, Air, 120V"
type textarea "x"
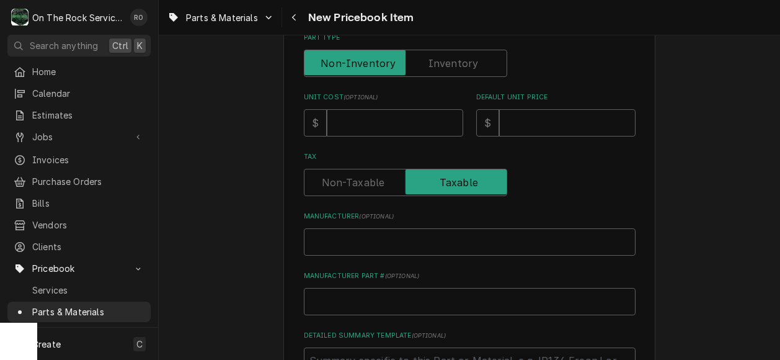
scroll to position [349, 0]
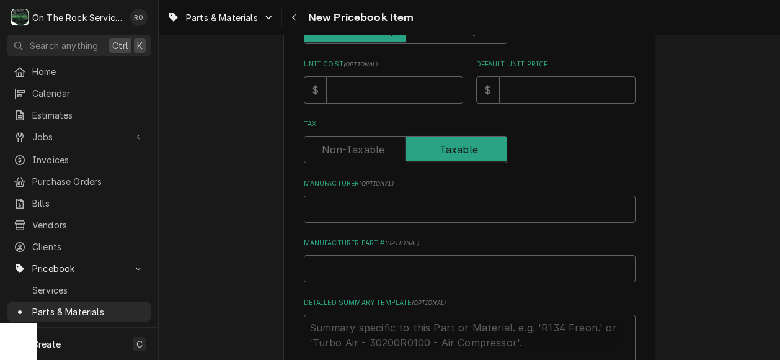
type input "Winston - Element, Air, 120V"
click at [382, 217] on input "Manufacturer ( optional )" at bounding box center [470, 208] width 332 height 27
type textarea "x"
type input "W"
type textarea "x"
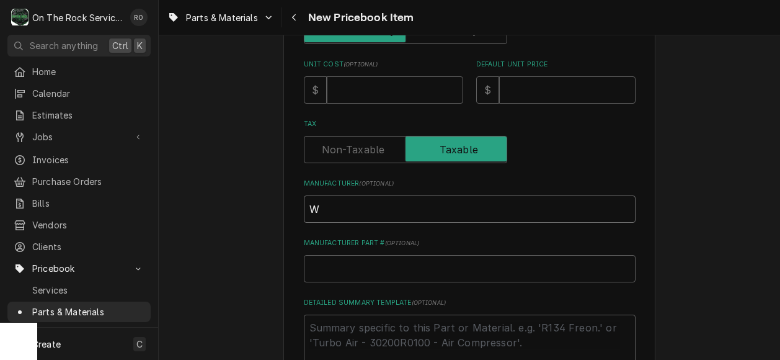
type input "Wi"
type textarea "x"
type input "Win"
type textarea "x"
type input "Wins"
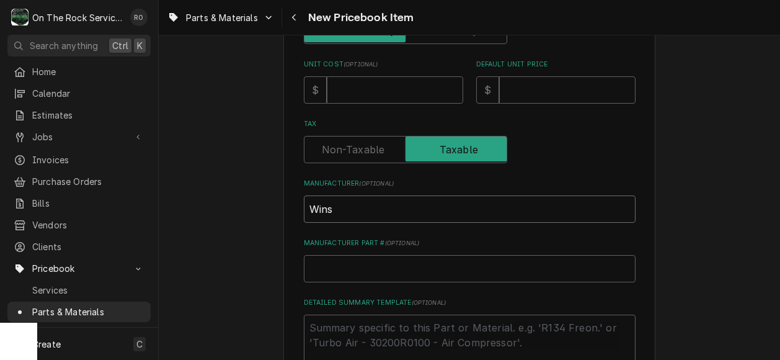
type textarea "x"
type input "Winst"
type textarea "x"
type input "Winsto"
type textarea "x"
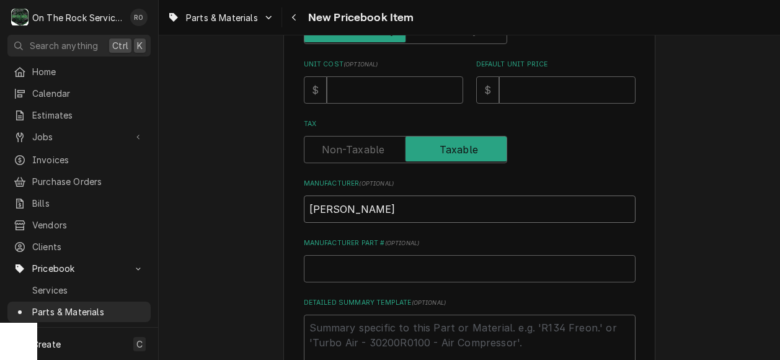
type input "[PERSON_NAME]"
click at [401, 257] on input "Manufacturer Part # ( optional )" at bounding box center [470, 268] width 332 height 27
paste input "PS2737"
type textarea "x"
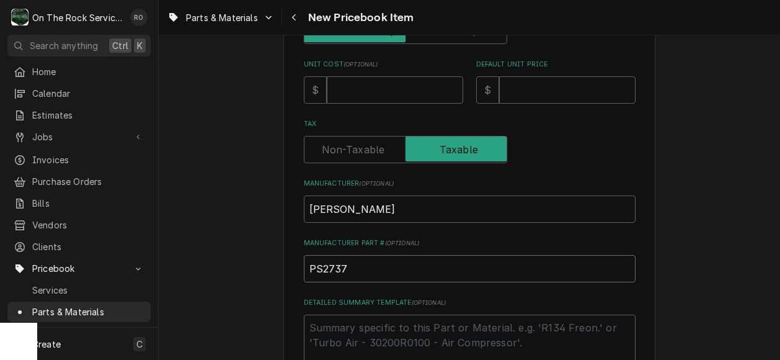
scroll to position [325, 0]
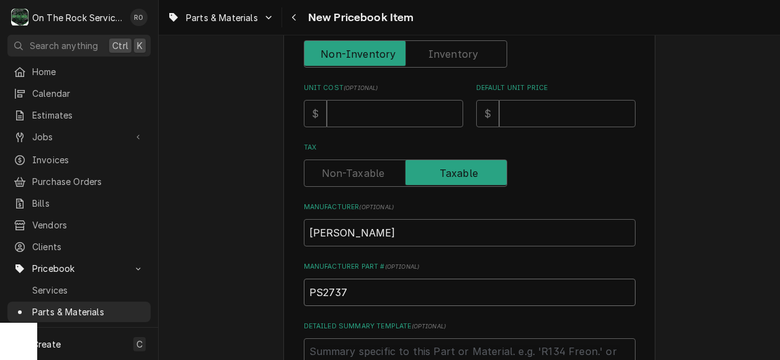
type input "PS2737"
click at [406, 121] on input "Unit Cost ( optional )" at bounding box center [395, 113] width 136 height 27
type textarea "x"
type input "5"
type textarea "x"
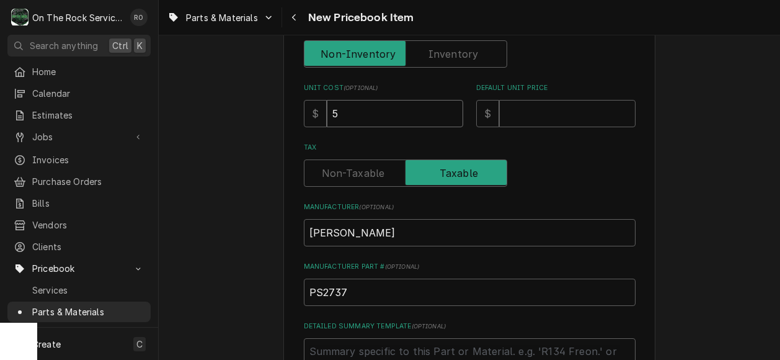
type input "52"
type textarea "x"
type input "524"
type textarea "x"
type input "524.6"
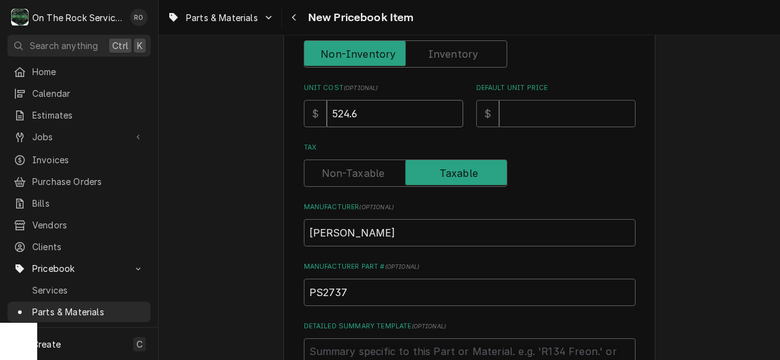
type textarea "x"
type input "524.66"
type textarea "x"
type input "6"
type textarea "x"
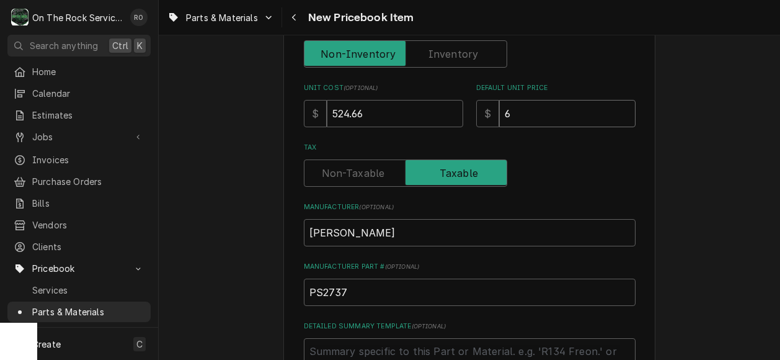
type input "68"
type textarea "x"
type input "682"
type textarea "x"
type input "682.0"
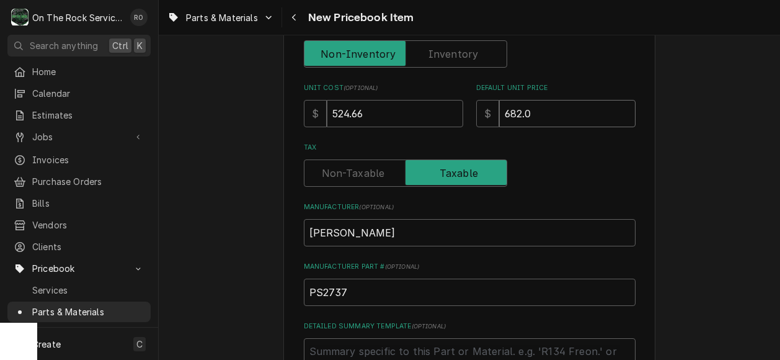
type textarea "x"
type input "682.06"
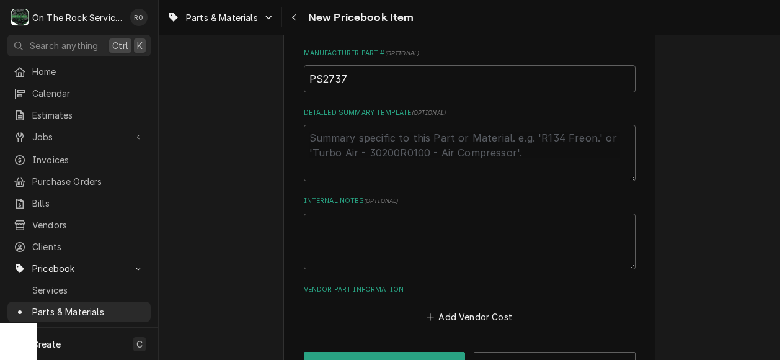
scroll to position [579, 0]
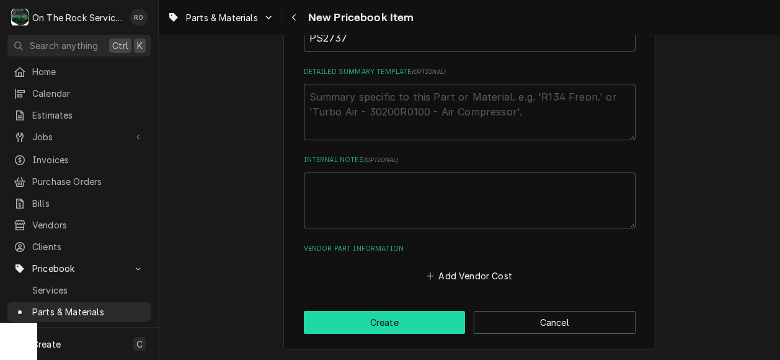
click at [416, 317] on button "Create" at bounding box center [385, 322] width 162 height 23
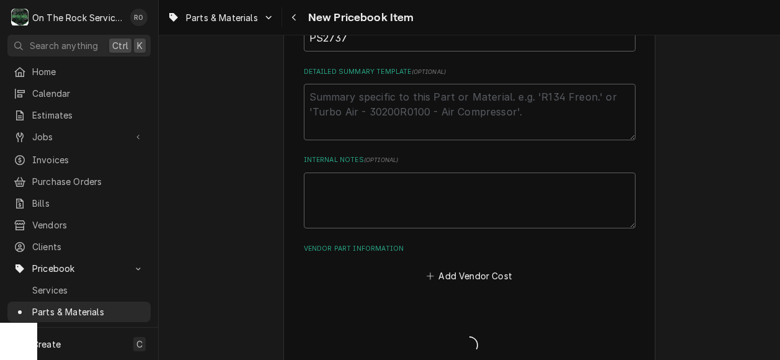
type textarea "x"
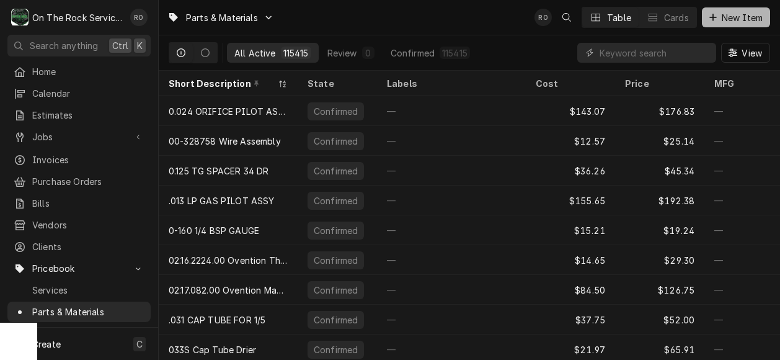
click at [732, 10] on button "New Item" at bounding box center [736, 17] width 68 height 20
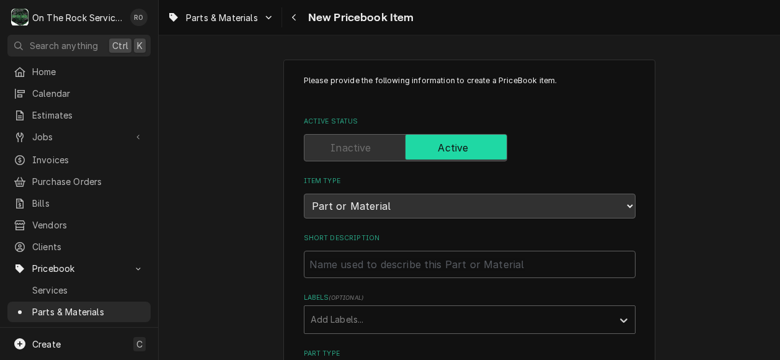
scroll to position [124, 0]
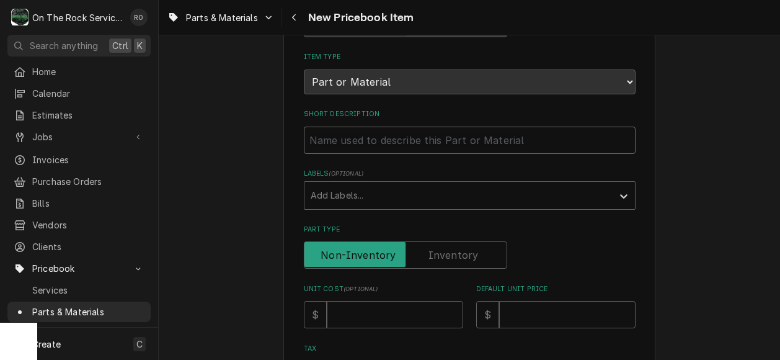
click at [339, 135] on input "Short Description" at bounding box center [470, 140] width 332 height 27
paste input "Winston - Harness, Complete"
type input "Winston - Harness, Complete"
type textarea "x"
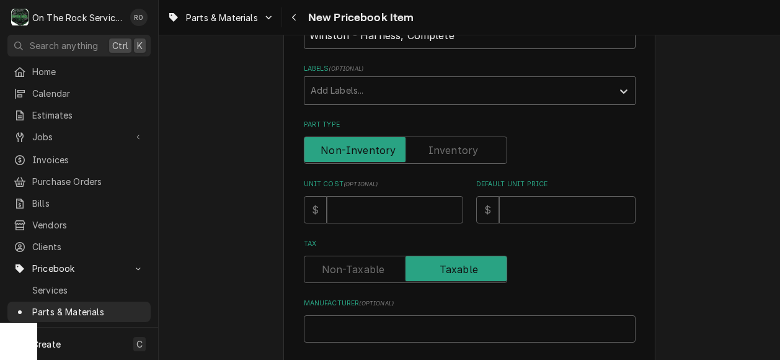
scroll to position [230, 0]
type input "Winston - Harness, Complete"
click at [375, 323] on input "Manufacturer ( optional )" at bounding box center [470, 328] width 332 height 27
type input "W"
type textarea "x"
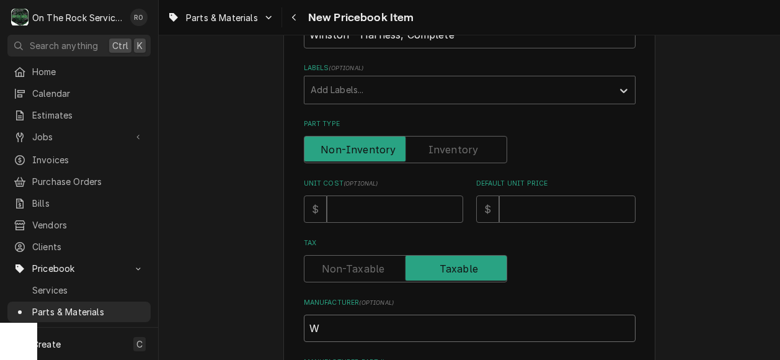
type input "Wi"
type textarea "x"
type input "Win"
type textarea "x"
type input "Wins"
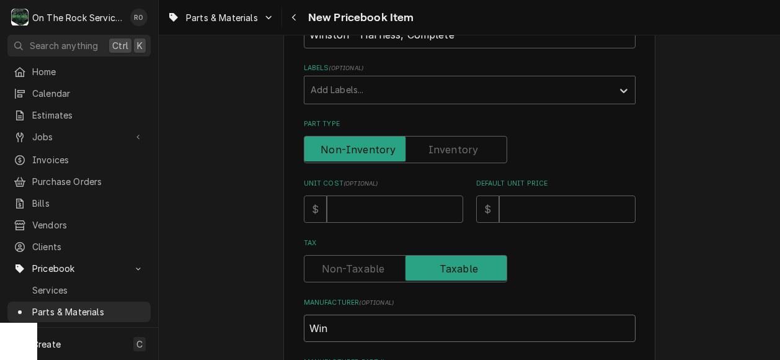
type textarea "x"
type input "Winst"
type textarea "x"
type input "Winsto"
type textarea "x"
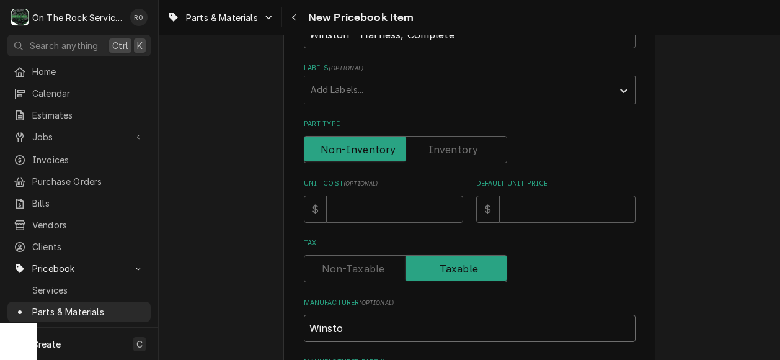
type input "Winston"
type textarea "x"
type input "Winston"
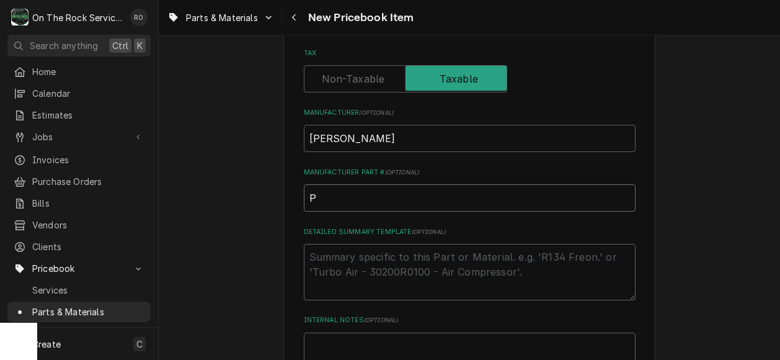
type input "P"
type textarea "x"
type input "PS"
type textarea "x"
type input "PS2"
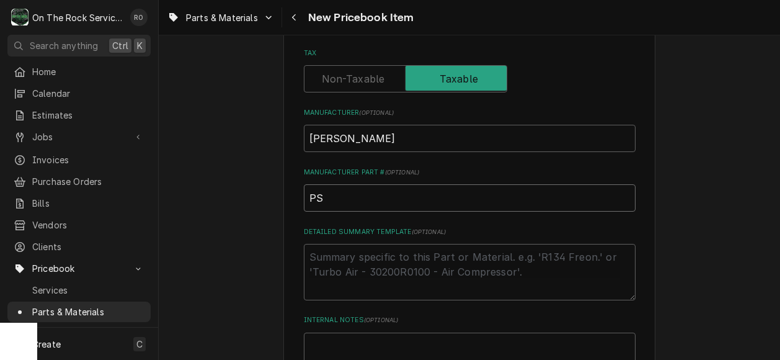
type textarea "x"
type input "PS29"
type textarea "x"
type input "PS297"
type textarea "x"
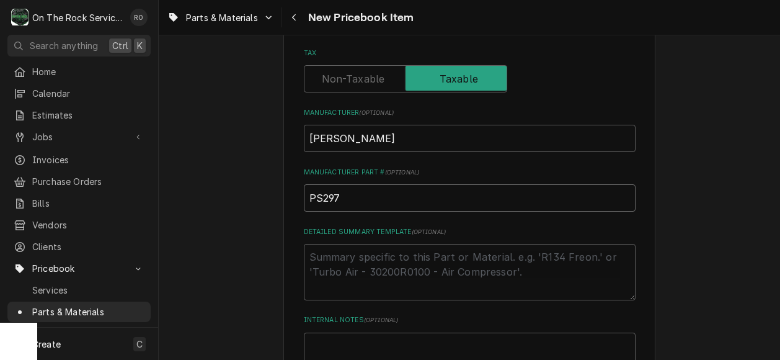
type input "PS2977"
type textarea "x"
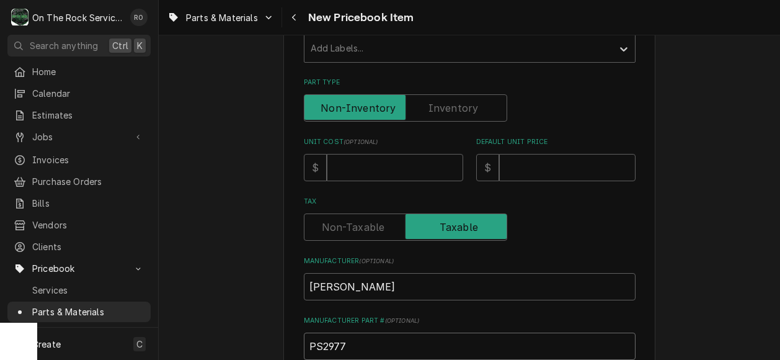
scroll to position [266, 0]
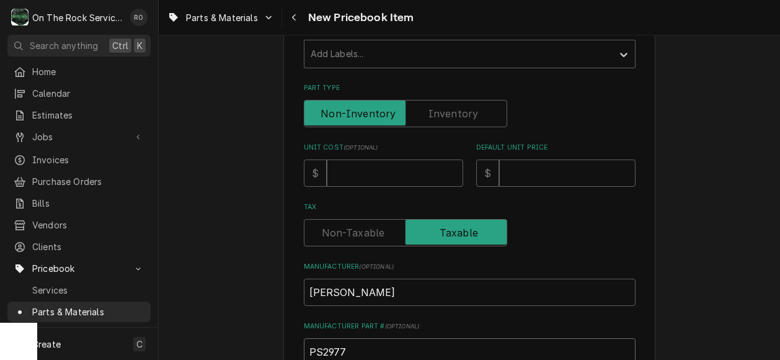
type input "PS2977"
click at [445, 154] on div "Unit Cost ( optional ) $" at bounding box center [383, 165] width 159 height 44
click at [424, 163] on input "Unit Cost ( optional )" at bounding box center [395, 172] width 136 height 27
type input "3"
type textarea "x"
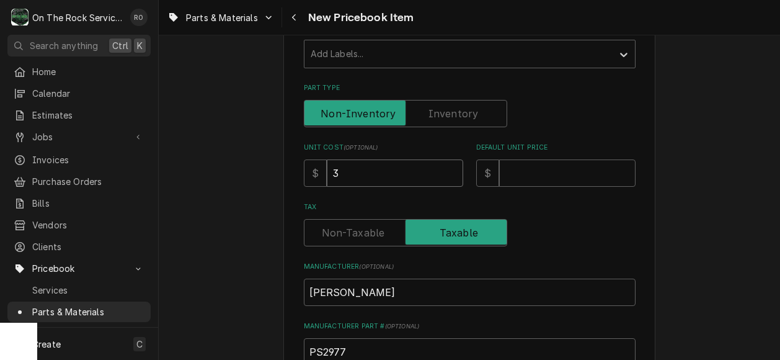
type input "37"
type textarea "x"
type input "376"
type textarea "x"
type input "376.9"
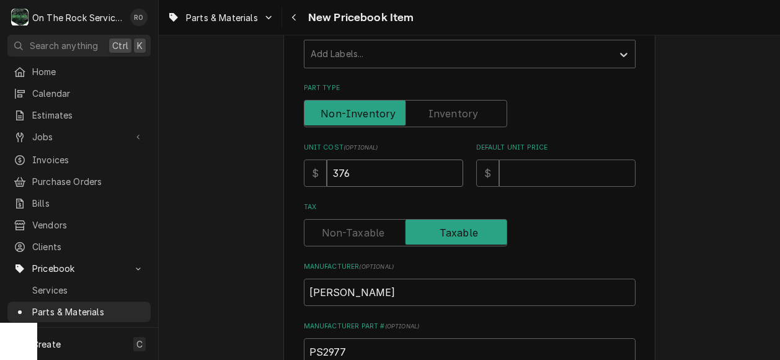
type textarea "x"
type input "376.97"
type textarea "x"
type input "376.97"
type input "4"
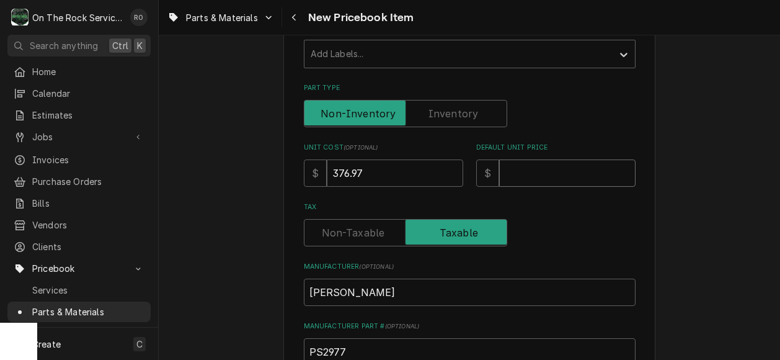
type textarea "x"
type input "49"
type textarea "x"
type input "490"
type textarea "x"
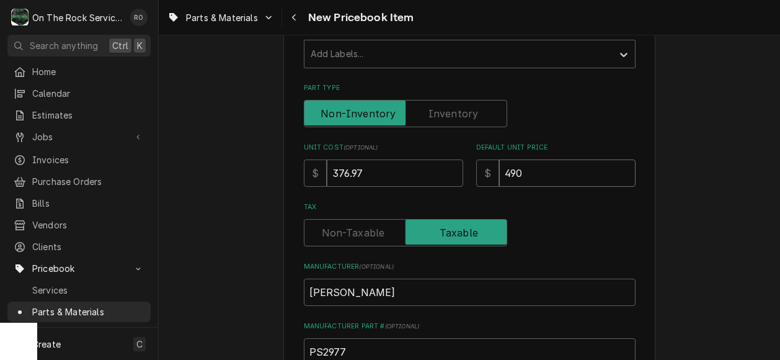
type input "490.0"
type textarea "x"
type input "490.06"
type textarea "x"
type input "490.06"
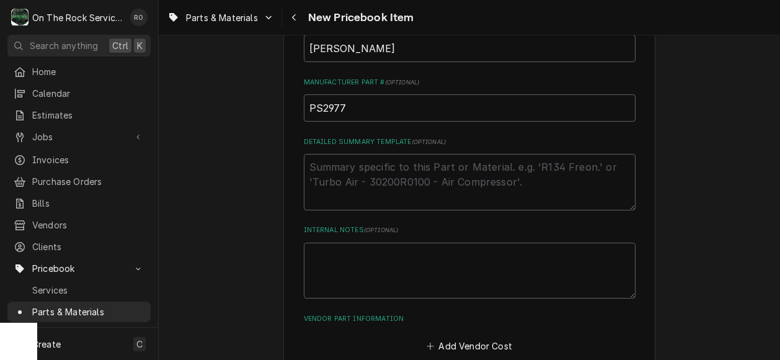
scroll to position [579, 0]
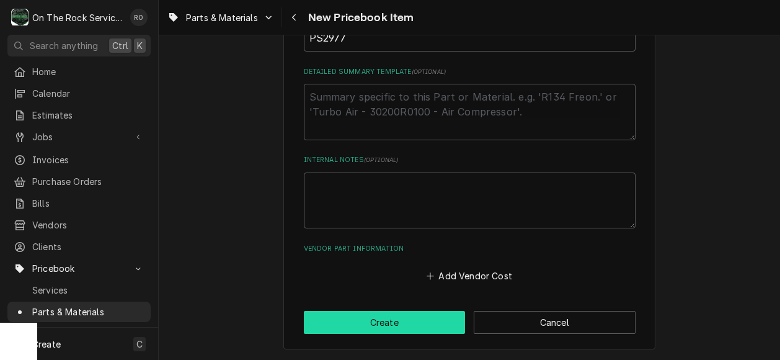
click at [421, 312] on button "Create" at bounding box center [385, 322] width 162 height 23
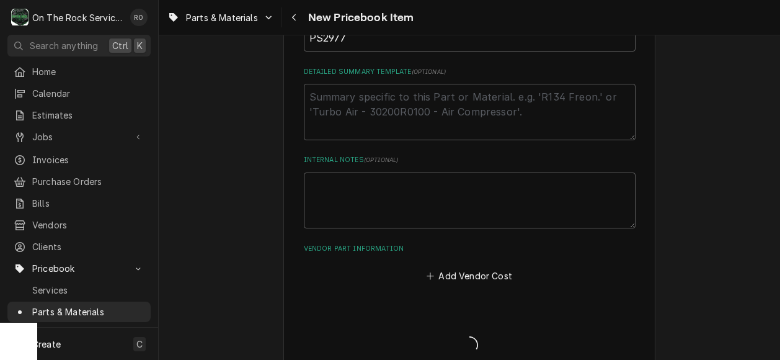
type textarea "x"
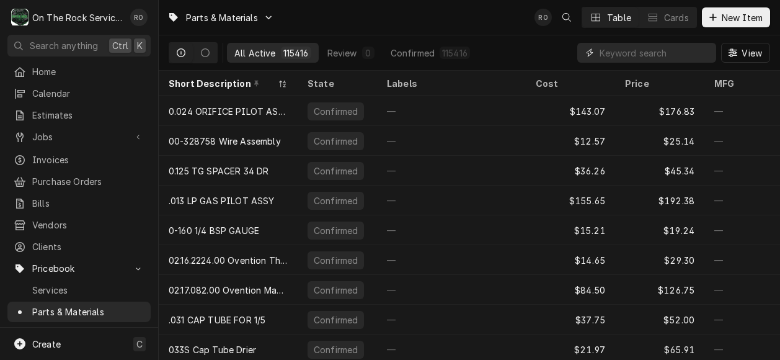
click at [684, 56] on input "Dynamic Content Wrapper" at bounding box center [655, 53] width 110 height 20
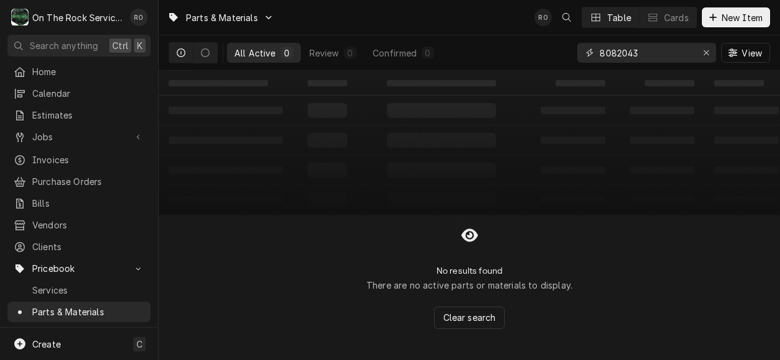
click at [621, 52] on input "8082043" at bounding box center [646, 53] width 93 height 20
click at [615, 52] on input "8082043" at bounding box center [646, 53] width 93 height 20
type input "808-2043"
drag, startPoint x: 672, startPoint y: 54, endPoint x: 449, endPoint y: 38, distance: 223.9
click at [449, 38] on div "All Active 0 Review 0 Confirmed 0 808-2043 View" at bounding box center [470, 52] width 602 height 35
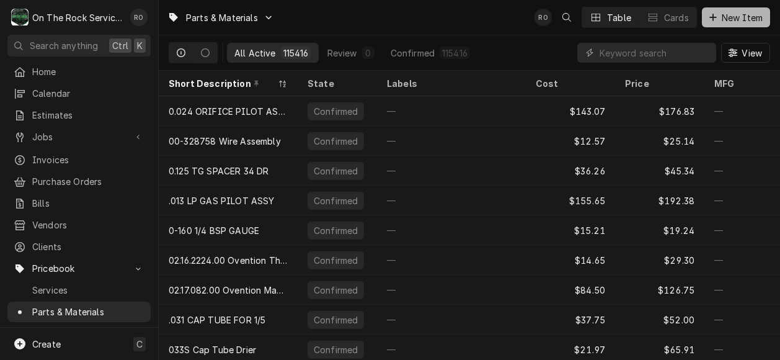
click at [715, 19] on icon "Dynamic Content Wrapper" at bounding box center [713, 17] width 7 height 9
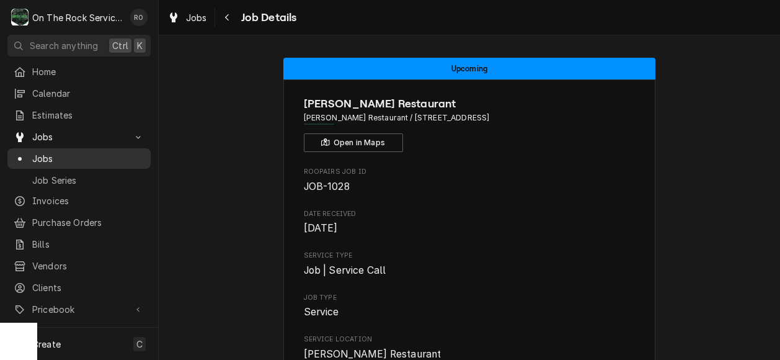
click at [55, 152] on span "Jobs" at bounding box center [88, 158] width 112 height 13
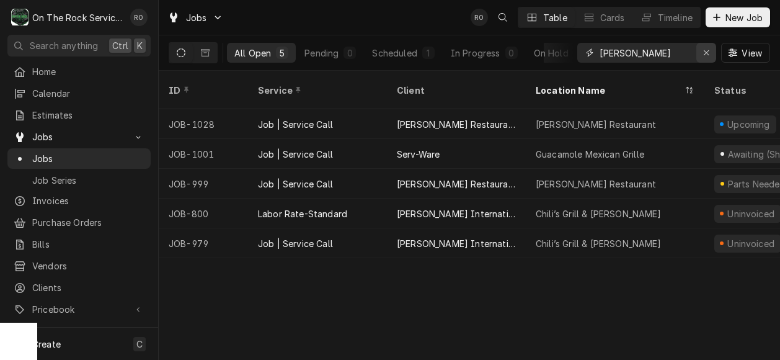
click at [708, 53] on icon "Erase input" at bounding box center [706, 52] width 7 height 9
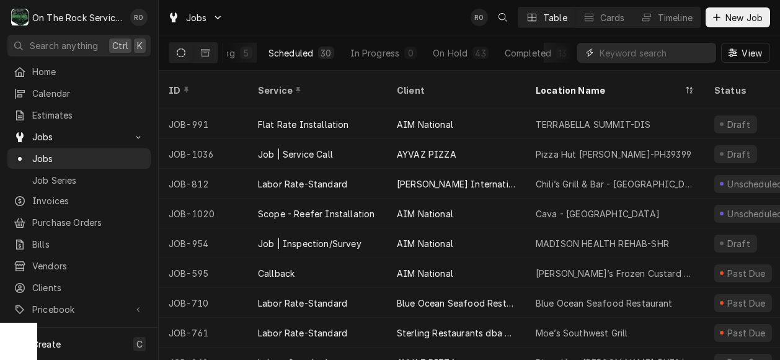
scroll to position [0, 104]
click at [456, 52] on div "On Hold" at bounding box center [451, 53] width 35 height 13
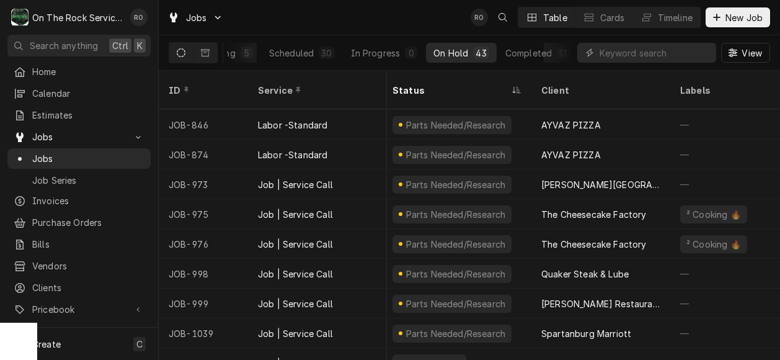
scroll to position [1024, 4]
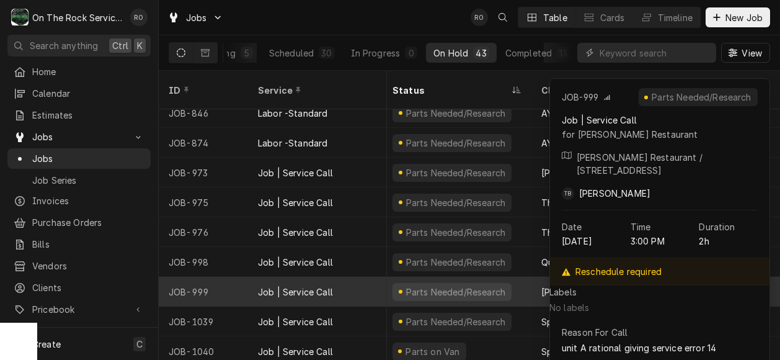
click at [344, 277] on div "Job | Service Call" at bounding box center [317, 292] width 139 height 30
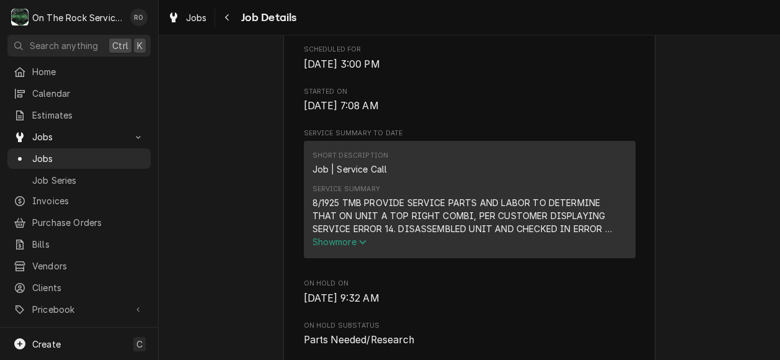
scroll to position [457, 0]
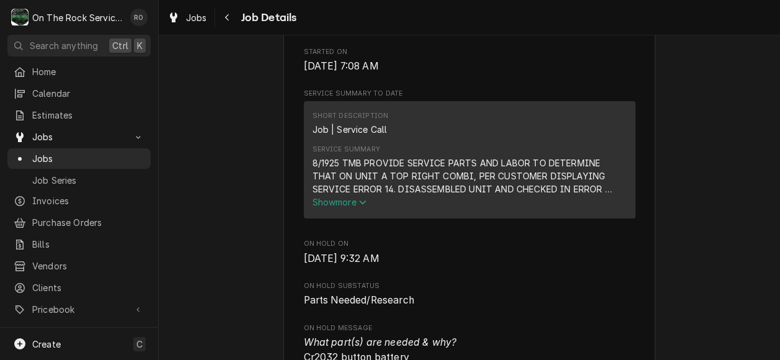
click at [371, 208] on button "Show more" at bounding box center [470, 201] width 315 height 13
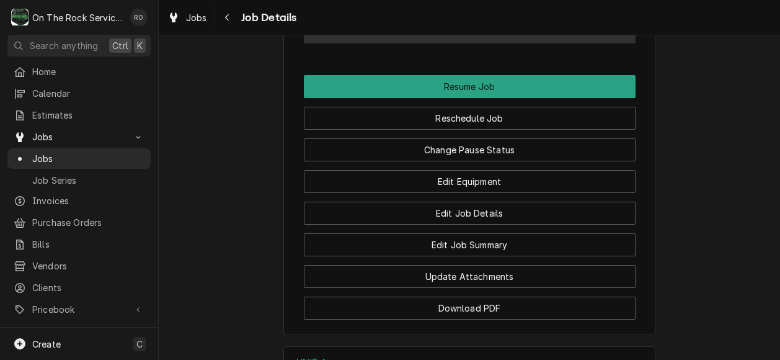
scroll to position [1538, 0]
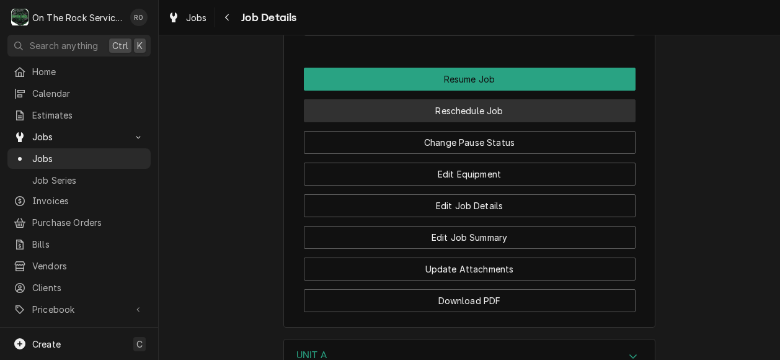
click at [470, 122] on button "Reschedule Job" at bounding box center [470, 110] width 332 height 23
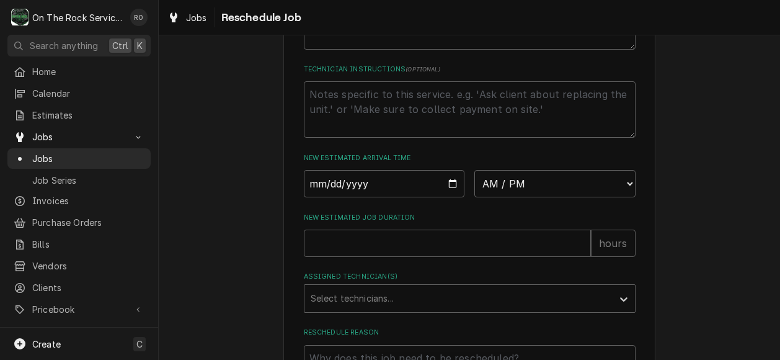
scroll to position [438, 0]
click at [453, 197] on input "Date" at bounding box center [384, 182] width 161 height 27
type input "2025-09-04"
type textarea "x"
click at [577, 197] on select "AM / PM 6:00 AM 6:15 AM 6:30 AM 6:45 AM 7:00 AM 7:15 AM 7:30 AM 7:45 AM 8:00 AM…" at bounding box center [555, 182] width 161 height 27
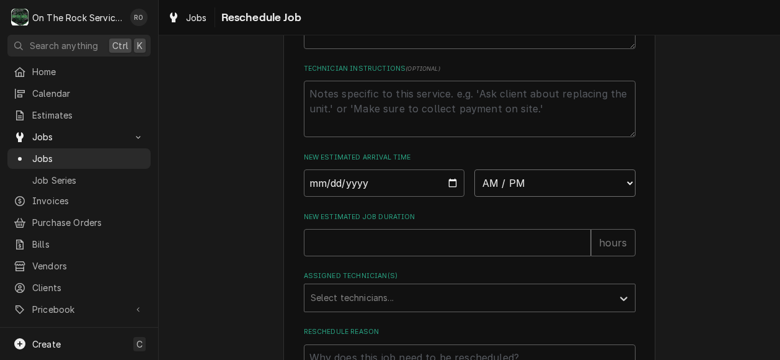
select select "07:00:00"
click at [475, 183] on select "AM / PM 6:00 AM 6:15 AM 6:30 AM 6:45 AM 7:00 AM 7:15 AM 7:30 AM 7:45 AM 8:00 AM…" at bounding box center [555, 182] width 161 height 27
click at [463, 251] on input "New Estimated Job Duration" at bounding box center [447, 242] width 287 height 27
type textarea "x"
type input "2"
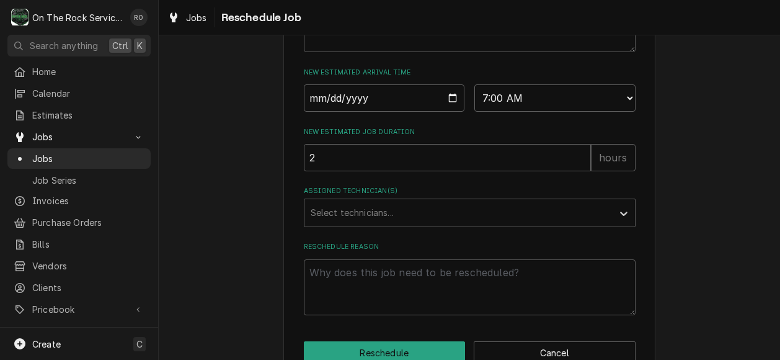
scroll to position [524, 0]
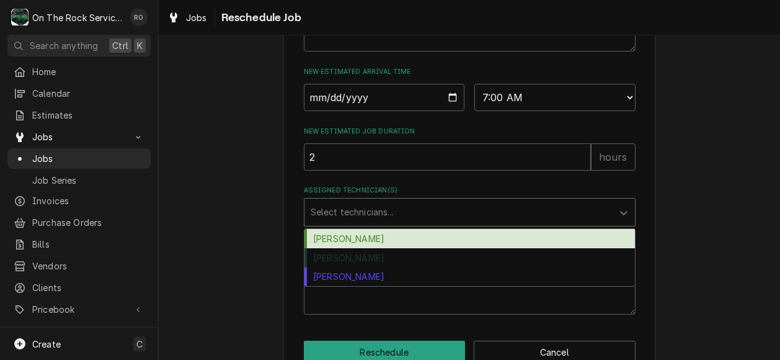
click at [457, 223] on div "Assigned Technician(s)" at bounding box center [459, 212] width 296 height 22
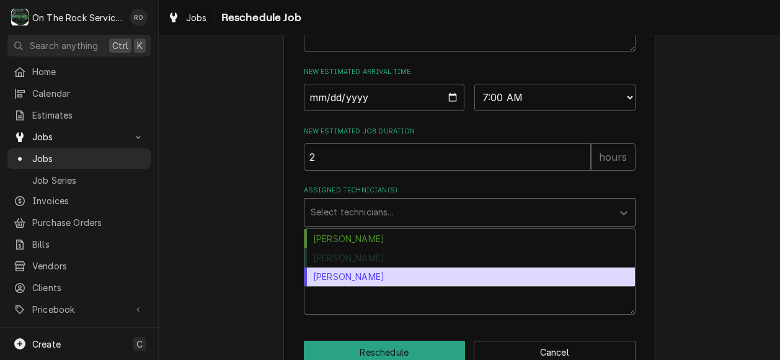
click at [450, 287] on div "[PERSON_NAME]" at bounding box center [470, 276] width 331 height 19
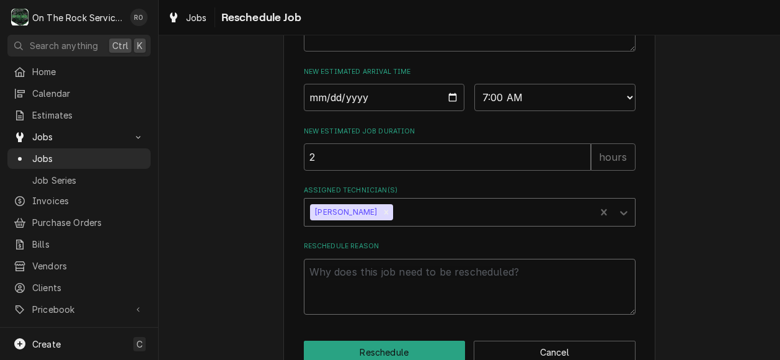
click at [445, 297] on textarea "Reschedule Reason" at bounding box center [470, 287] width 332 height 56
type textarea "x"
type textarea "P"
type textarea "x"
type textarea "Par"
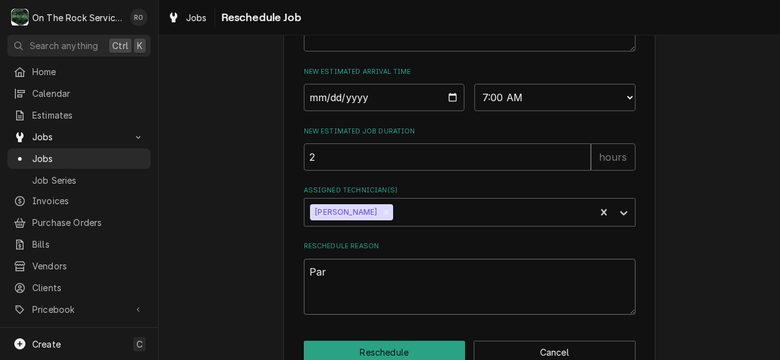
type textarea "x"
type textarea "Pars"
type textarea "x"
type textarea "Par"
type textarea "x"
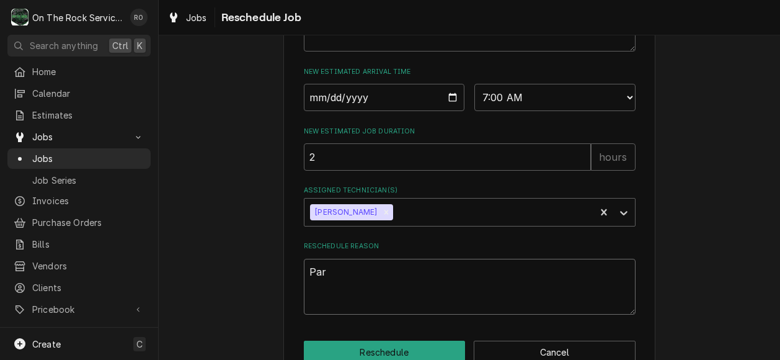
type textarea "Part"
type textarea "x"
type textarea "Parts"
type textarea "x"
type textarea "Parts"
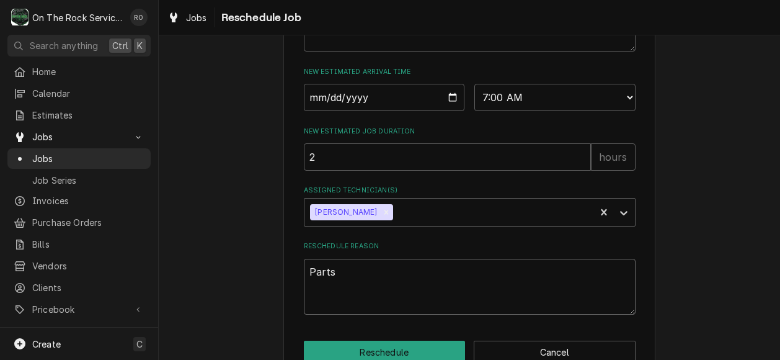
type textarea "x"
type textarea "Parts o"
type textarea "x"
type textarea "Parts on"
type textarea "x"
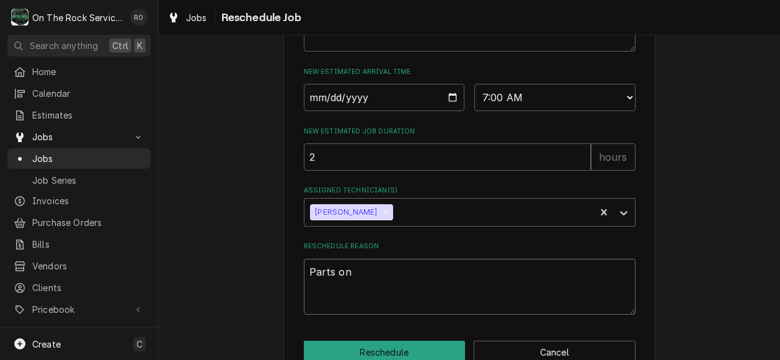
type textarea "Parts on t"
type textarea "x"
type textarea "Parts on tr"
type textarea "x"
type textarea "Parts on tru"
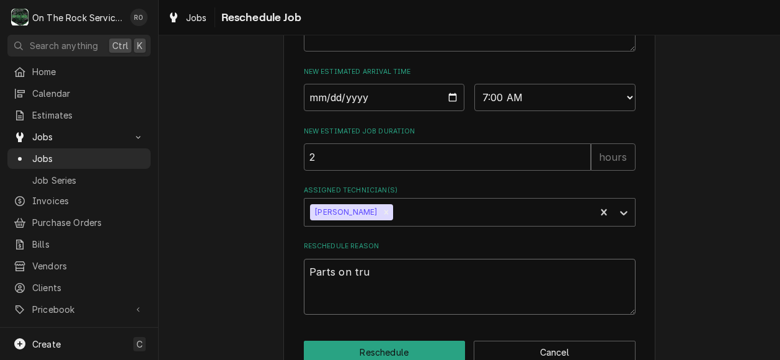
type textarea "x"
type textarea "Parts on truck"
type textarea "x"
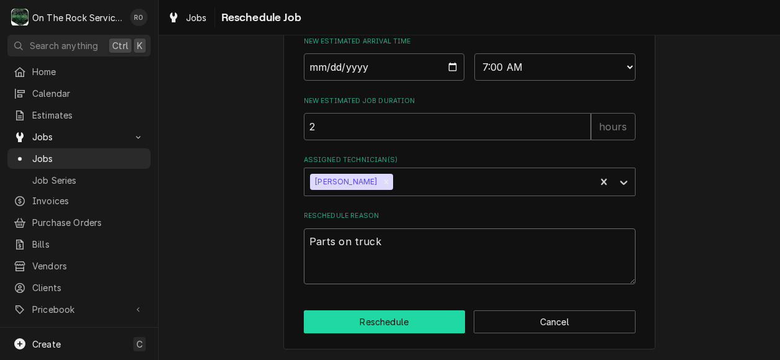
type textarea "Parts on truck"
click at [396, 329] on button "Reschedule" at bounding box center [385, 321] width 162 height 23
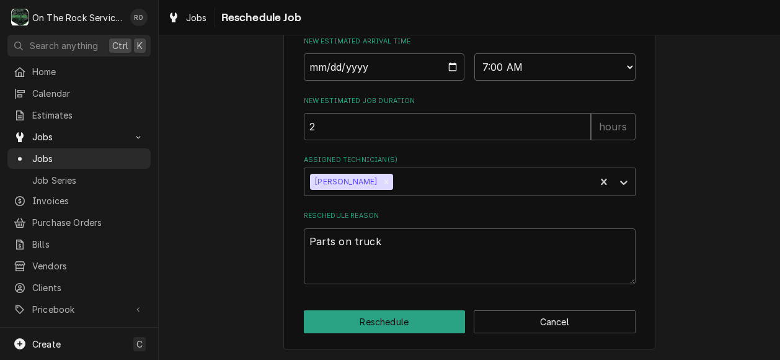
type textarea "x"
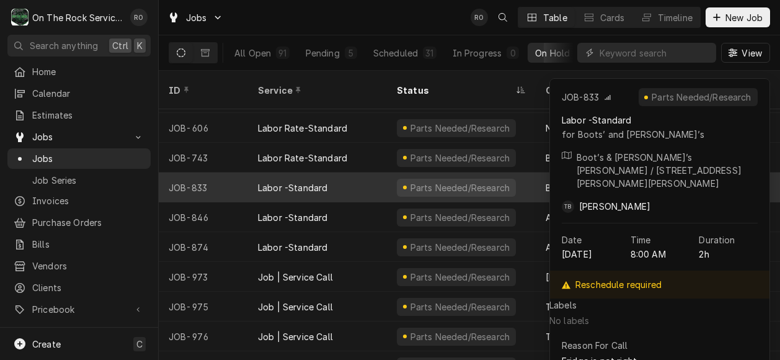
scroll to position [994, 0]
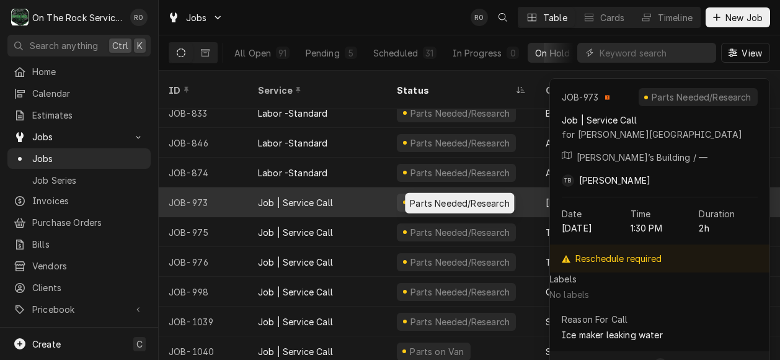
click at [478, 196] on div "Parts Needed/Research" at bounding box center [460, 202] width 102 height 13
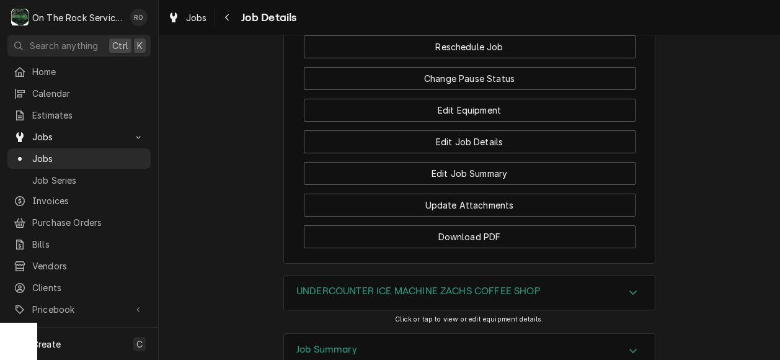
scroll to position [1396, 0]
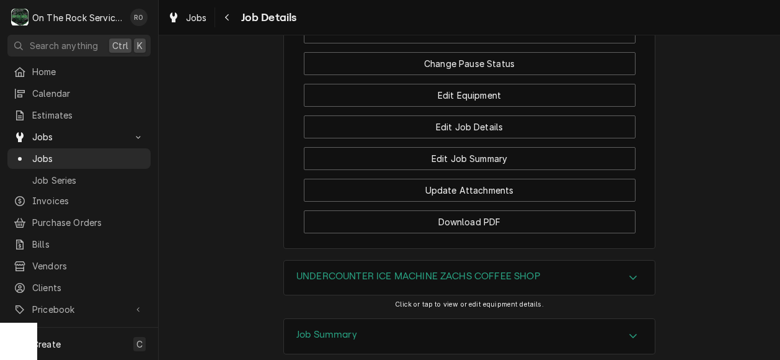
click at [522, 319] on div "Job Summary" at bounding box center [469, 336] width 371 height 35
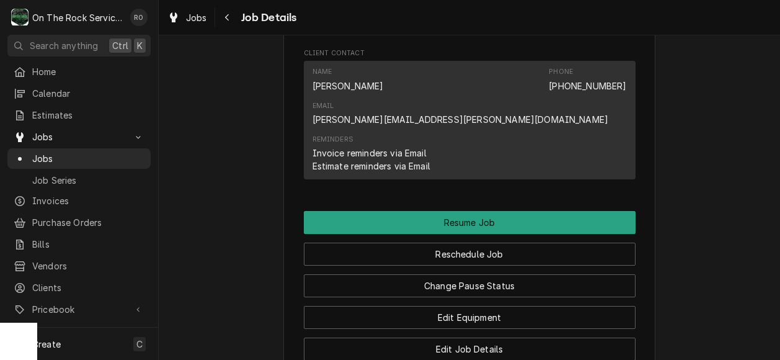
scroll to position [1204, 0]
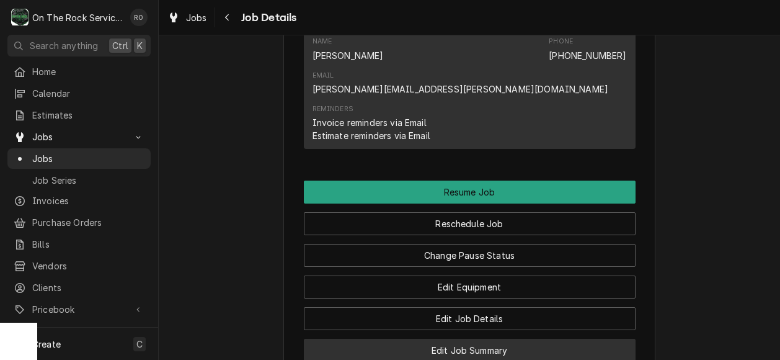
click at [431, 339] on button "Edit Job Summary" at bounding box center [470, 350] width 332 height 23
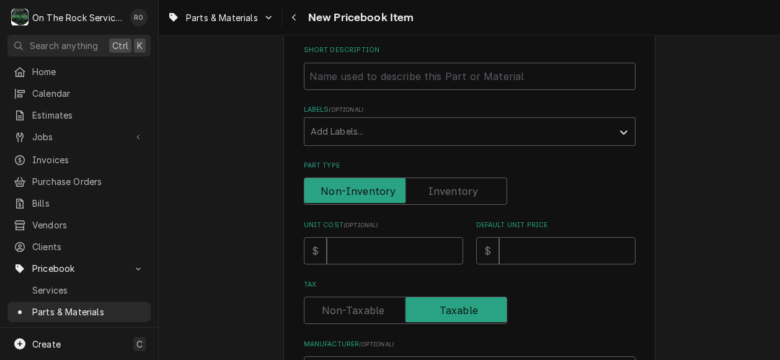
scroll to position [149, 0]
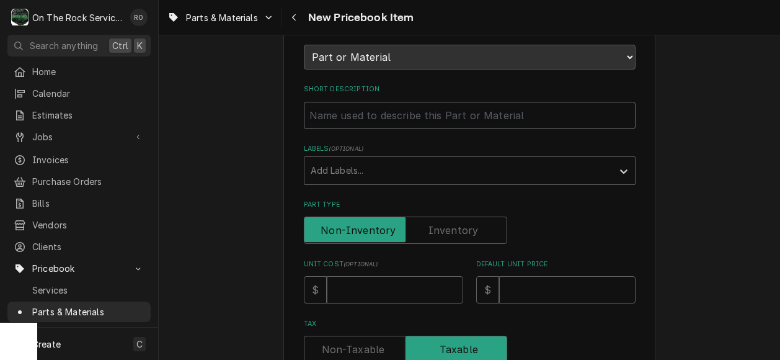
click at [349, 117] on input "Short Description" at bounding box center [470, 115] width 332 height 27
paste input "Ice O Matic 3051222-20S Tubing, 9/16" ID x 20" Long, PVC"
type textarea "x"
type input "Ice O Matic 3051222-20S Tubing, 9/16" ID x 20" Long, PVC"
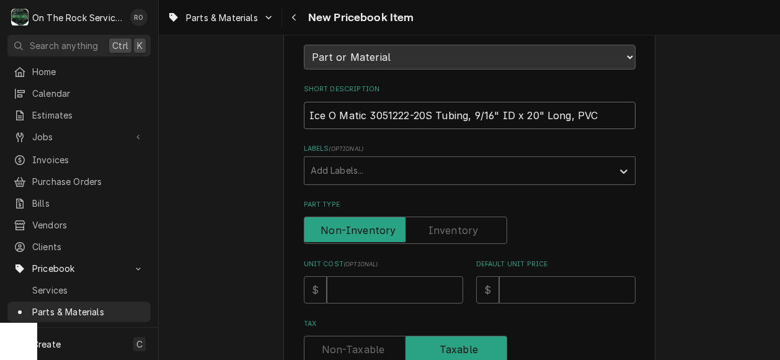
drag, startPoint x: 362, startPoint y: 113, endPoint x: 424, endPoint y: 115, distance: 62.7
click at [424, 115] on input "Ice O Matic 3051222-20S Tubing, 9/16" ID x 20" Long, PVC" at bounding box center [470, 115] width 332 height 27
type textarea "x"
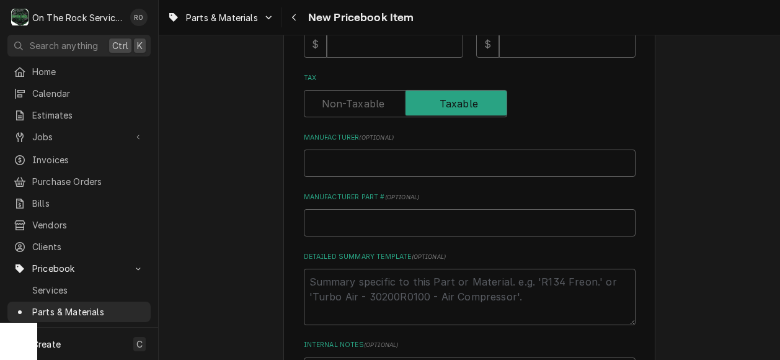
scroll to position [396, 0]
type input "Ice O Matic Tubing, 9/16" ID x 20" Long, PVC"
click at [398, 153] on input "Manufacturer ( optional )" at bounding box center [470, 161] width 332 height 27
type textarea "x"
type input "I"
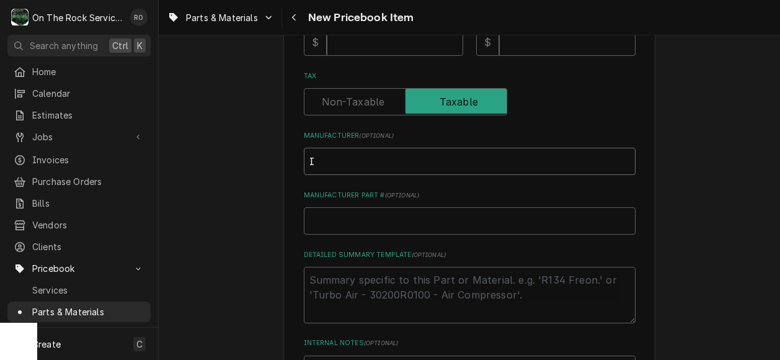
type textarea "x"
type input "Ic"
type textarea "x"
type input "Icw"
type textarea "x"
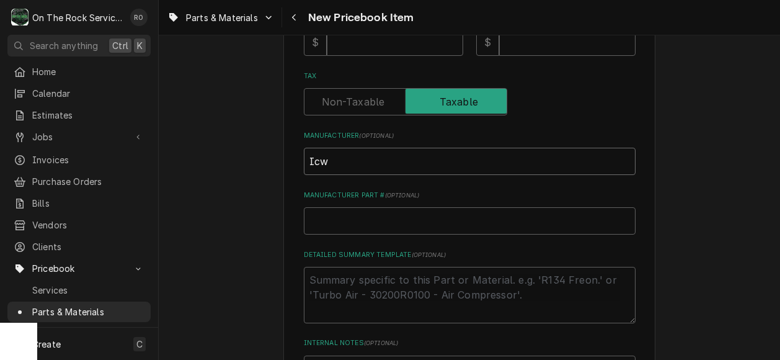
type input "Icw"
type textarea "x"
type input "Icw O"
type textarea "x"
type input "Icw"
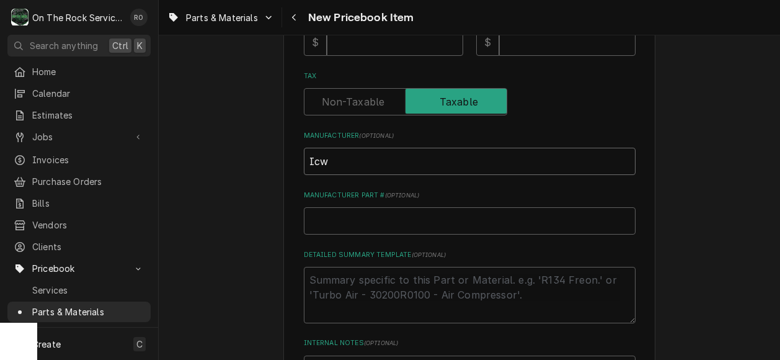
type textarea "x"
type input "Icw"
type textarea "x"
type input "Ic"
type textarea "x"
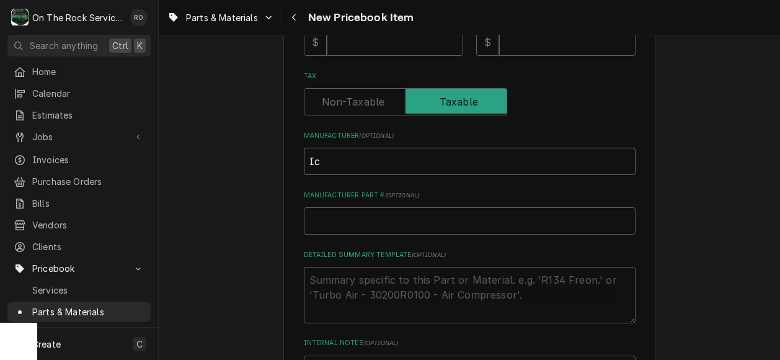
type input "Icw"
type textarea "x"
type input "Icwe"
type textarea "x"
type input "Icwe"
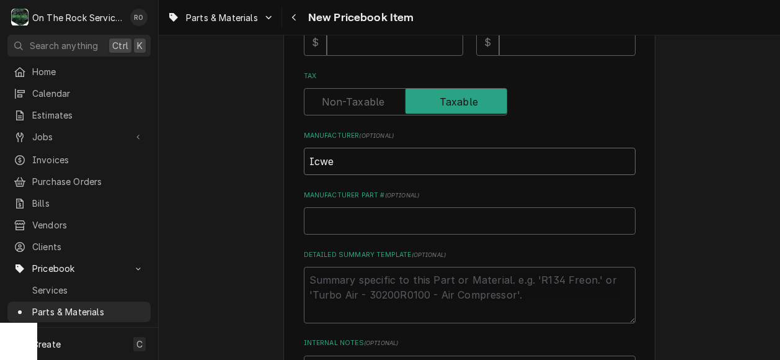
type textarea "x"
type input "Icwe"
type textarea "x"
type input "Icw"
type textarea "x"
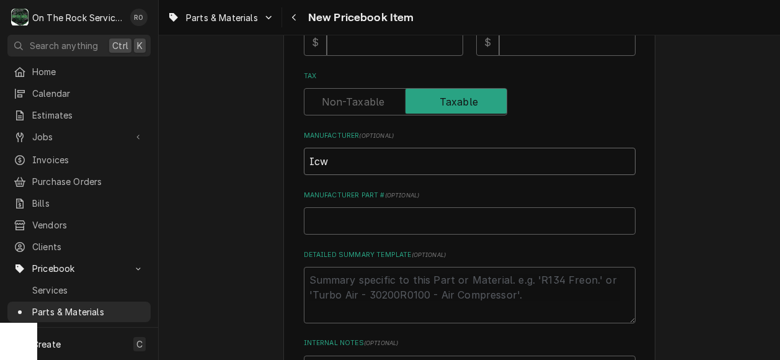
type input "Ic"
type textarea "x"
type input "Ice"
type textarea "x"
type input "Ice O"
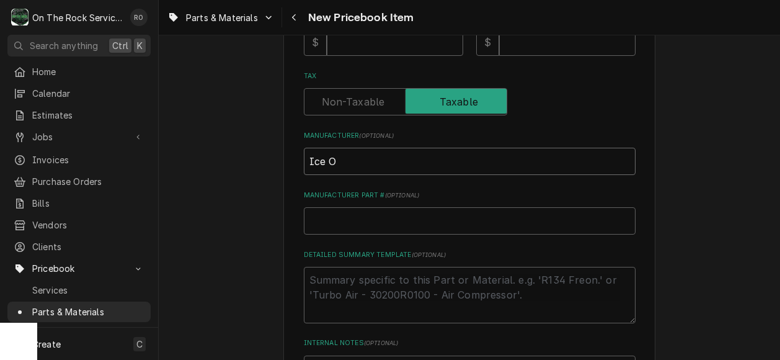
type textarea "x"
type input "Ice O"
type textarea "x"
type input "Ice O M"
type textarea "x"
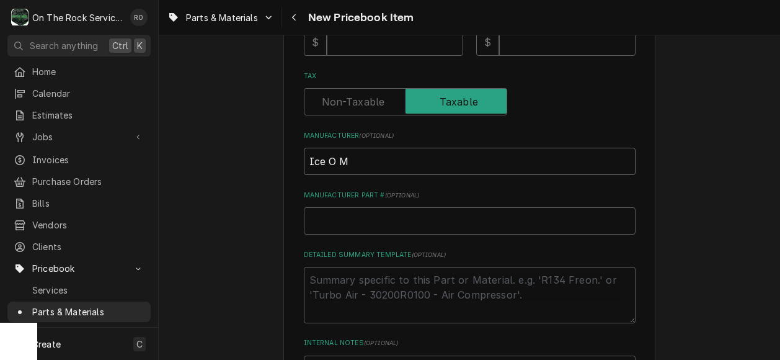
type input "Ice O Ma"
type textarea "x"
type input "Ice O Mat"
type textarea "x"
type input "Ice O Mati"
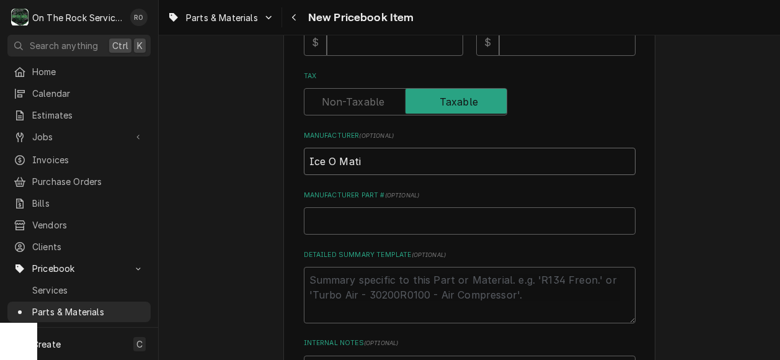
type textarea "x"
type input "Ice O Matic"
type textarea "x"
type input "Ice O Matic"
click at [346, 208] on input "Manufacturer Part # ( optional )" at bounding box center [470, 220] width 332 height 27
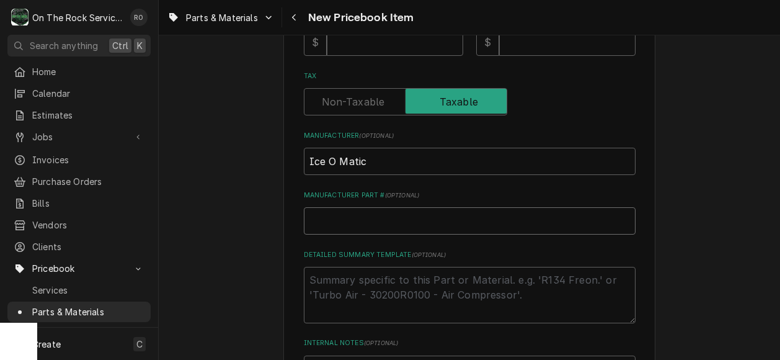
paste input "3051222-20S"
type textarea "x"
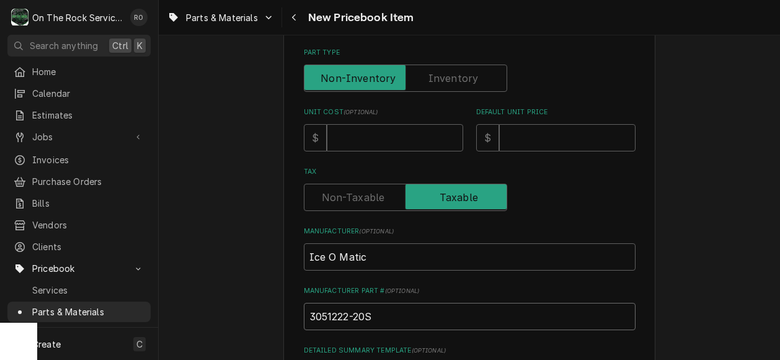
scroll to position [296, 0]
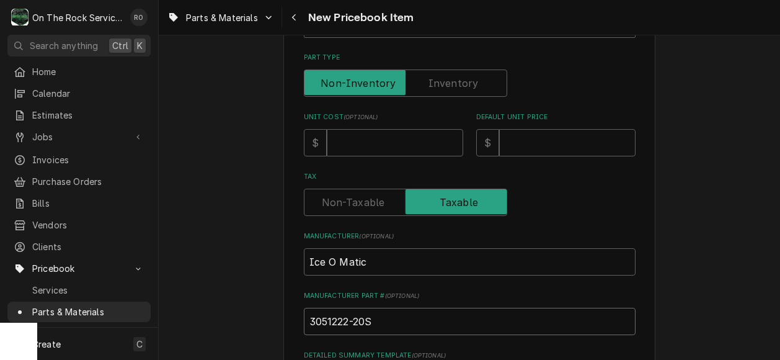
type input "3051222-20S"
click at [389, 148] on input "Unit Cost ( optional )" at bounding box center [395, 142] width 136 height 27
type textarea "x"
type input "8"
type textarea "x"
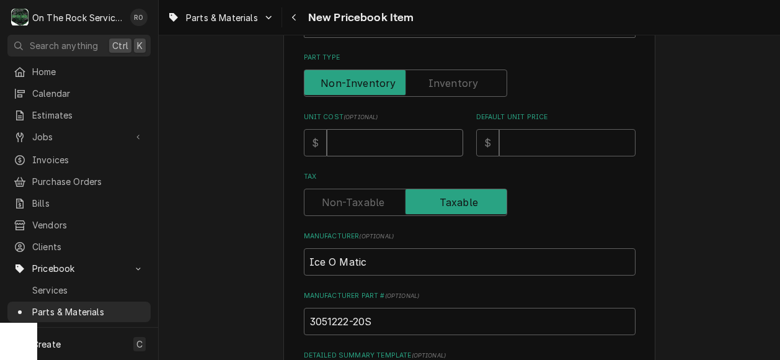
type textarea "x"
type input "6"
type textarea "x"
type input "69"
type textarea "x"
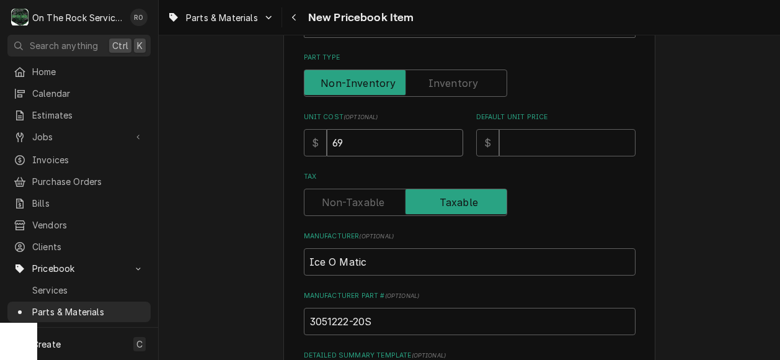
type input "69.9"
type textarea "x"
type input "69.96"
type textarea "x"
type input "1"
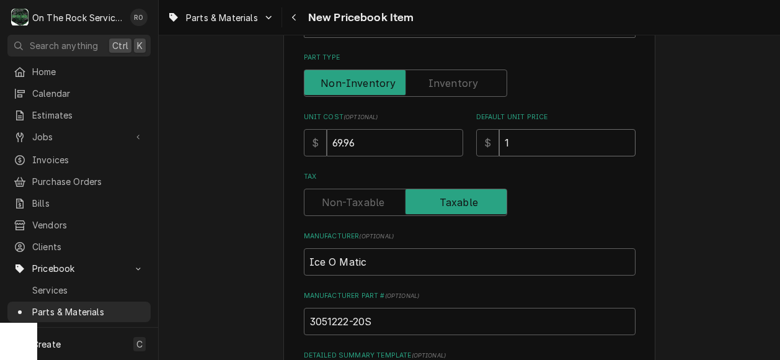
type textarea "x"
type input "13"
type textarea "x"
type input "139"
type textarea "x"
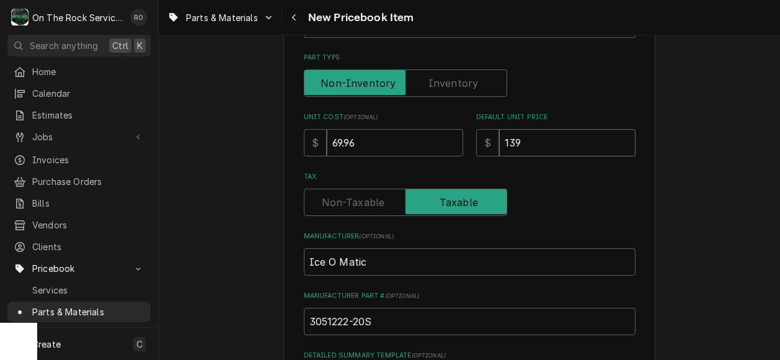
type input "139.9"
type textarea "x"
type input "139.92"
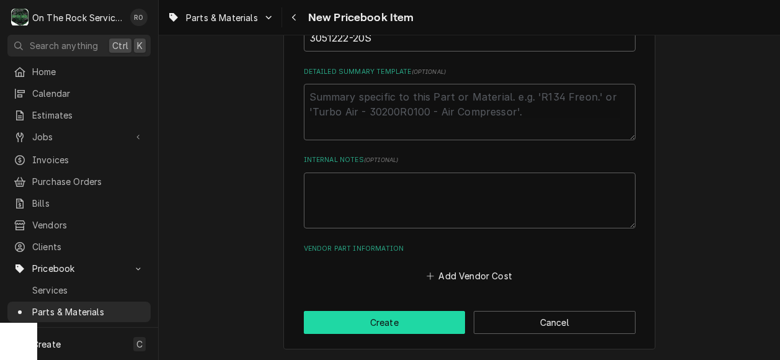
click at [419, 314] on button "Create" at bounding box center [385, 322] width 162 height 23
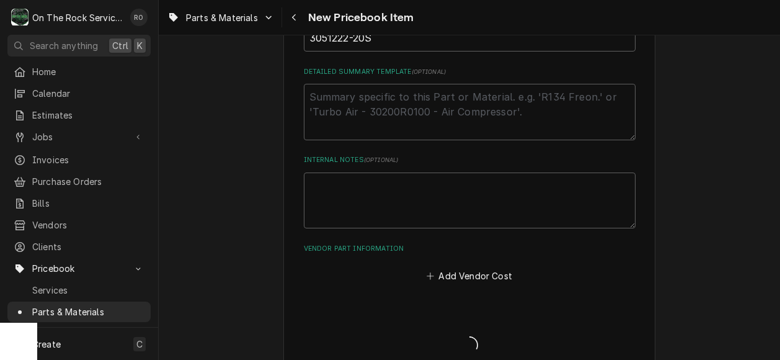
type textarea "x"
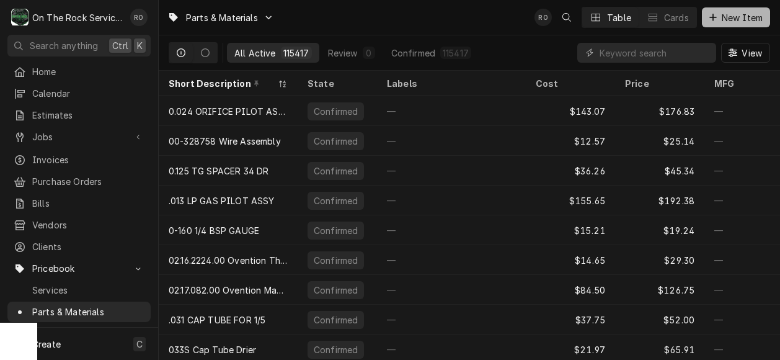
click at [747, 20] on span "New Item" at bounding box center [743, 17] width 46 height 13
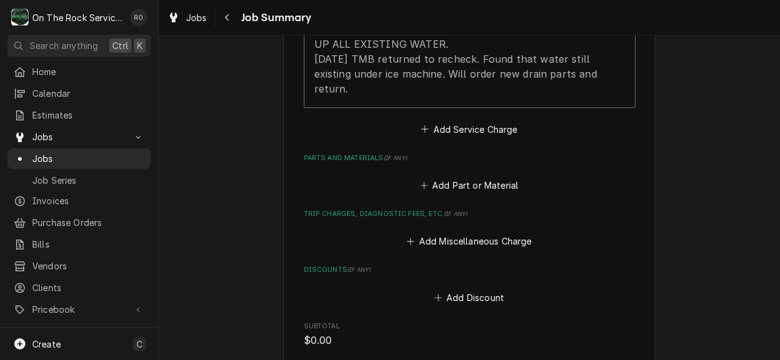
scroll to position [601, 0]
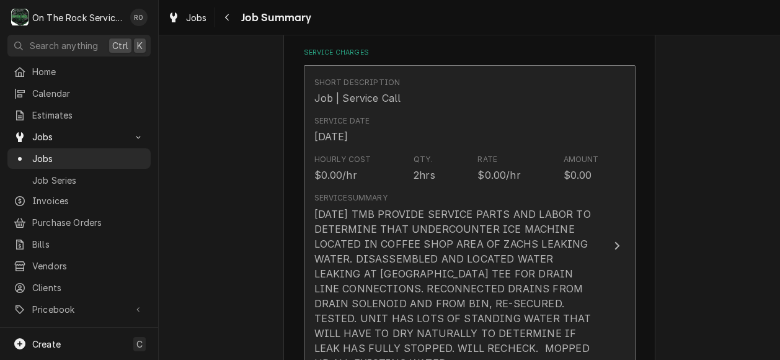
click at [590, 264] on div "[DATE] TMB PROVIDE SERVICE PARTS AND LABOR TO DETERMINE THAT UNDERCOUNTER ICE M…" at bounding box center [457, 311] width 285 height 208
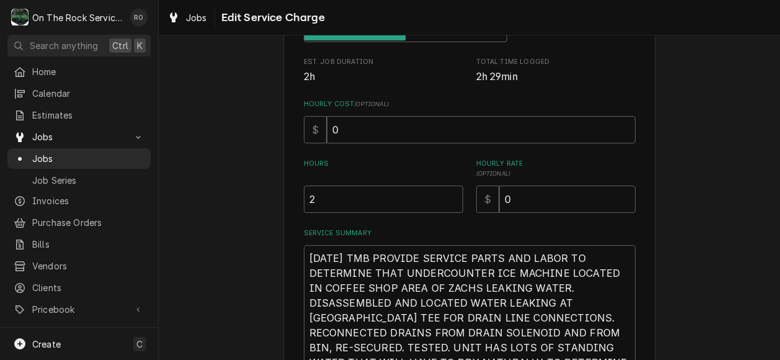
scroll to position [412, 0]
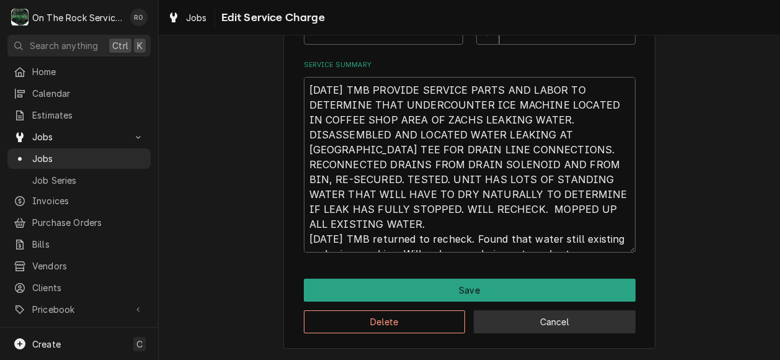
click at [550, 326] on button "Cancel" at bounding box center [555, 321] width 162 height 23
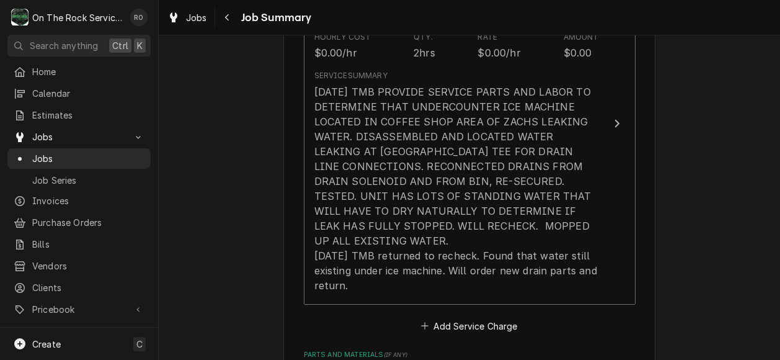
type textarea "x"
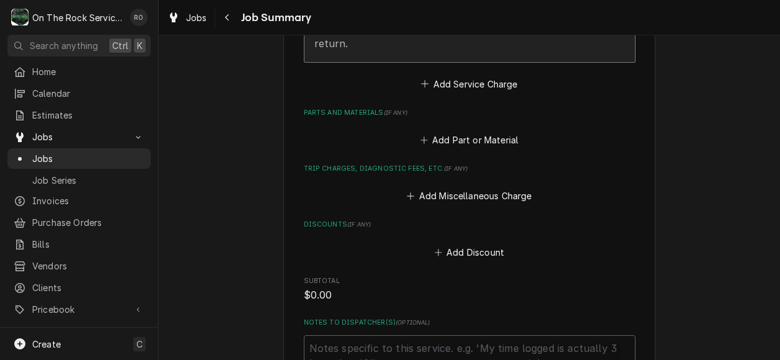
scroll to position [664, 0]
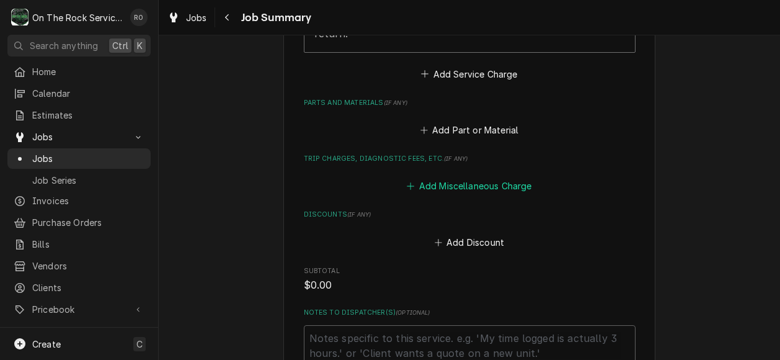
click at [465, 177] on button "Add Miscellaneous Charge" at bounding box center [469, 185] width 129 height 17
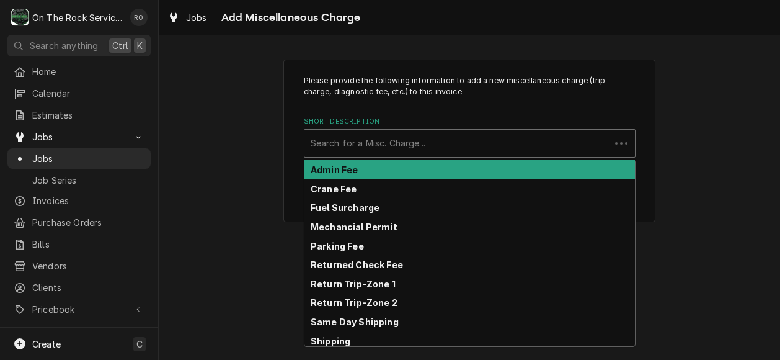
click at [472, 140] on div "Short Description" at bounding box center [457, 143] width 293 height 22
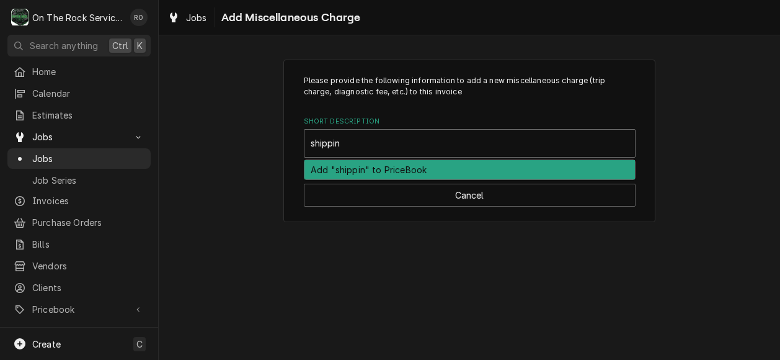
type input "shipping"
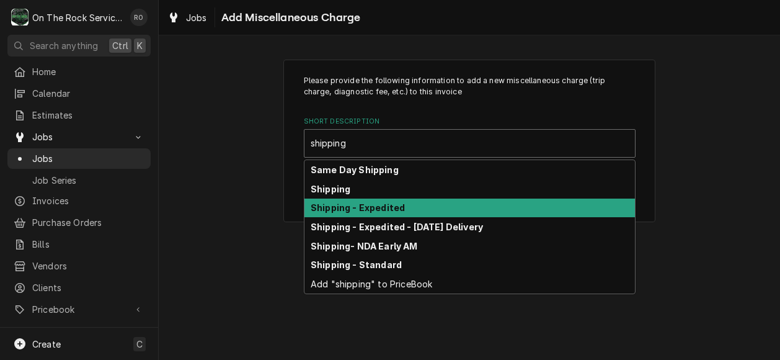
click at [449, 209] on div "Shipping - Expedited" at bounding box center [470, 208] width 331 height 19
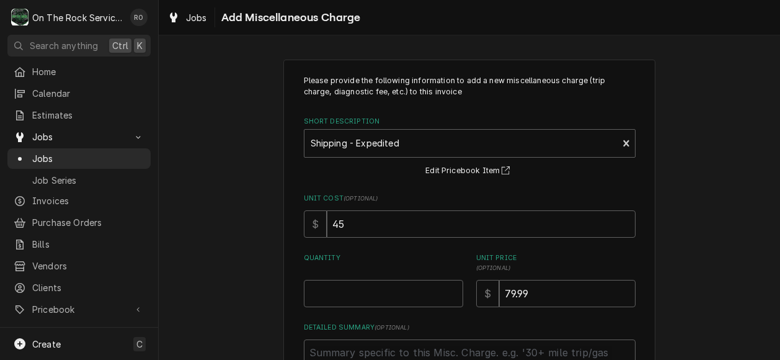
click at [370, 309] on div "Please provide the following information to add a new miscellaneous charge (tri…" at bounding box center [470, 235] width 332 height 321
click at [373, 296] on input "Quantity" at bounding box center [383, 293] width 159 height 27
type textarea "x"
type input "1"
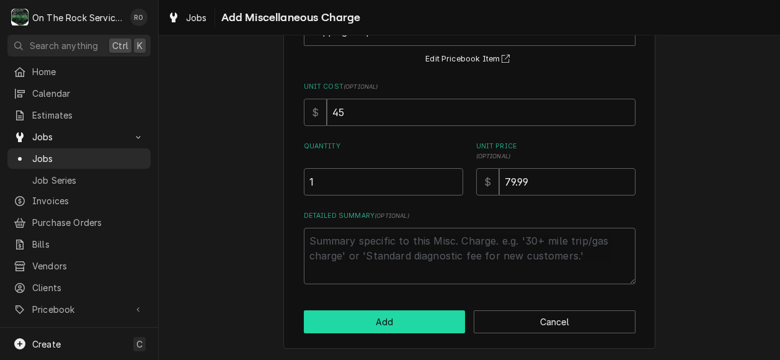
click at [373, 315] on button "Add" at bounding box center [385, 321] width 162 height 23
type textarea "x"
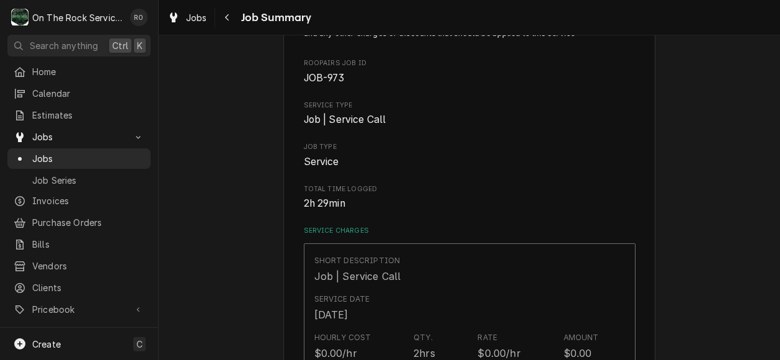
scroll to position [664, 0]
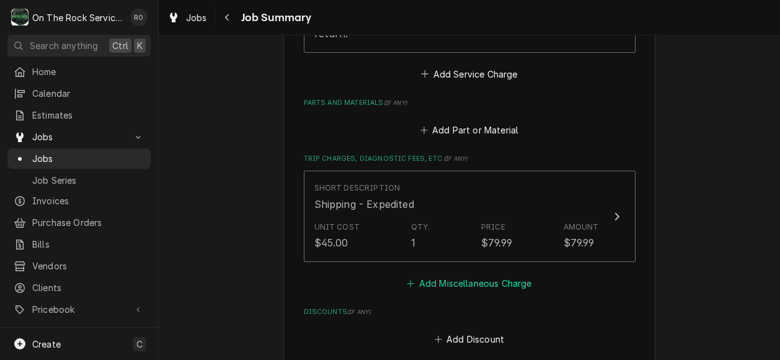
click at [450, 274] on button "Add Miscellaneous Charge" at bounding box center [469, 282] width 129 height 17
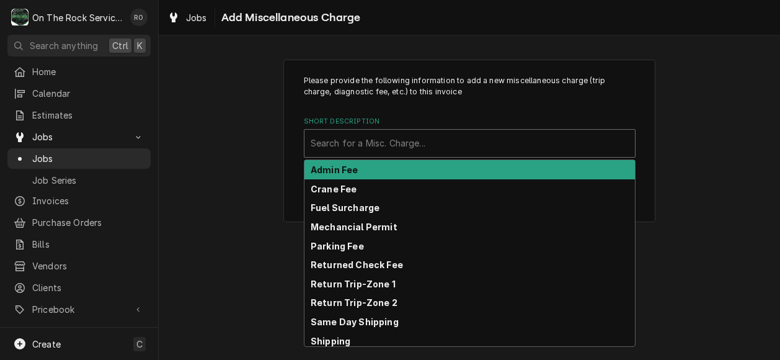
click at [435, 150] on div "Short Description" at bounding box center [470, 143] width 318 height 22
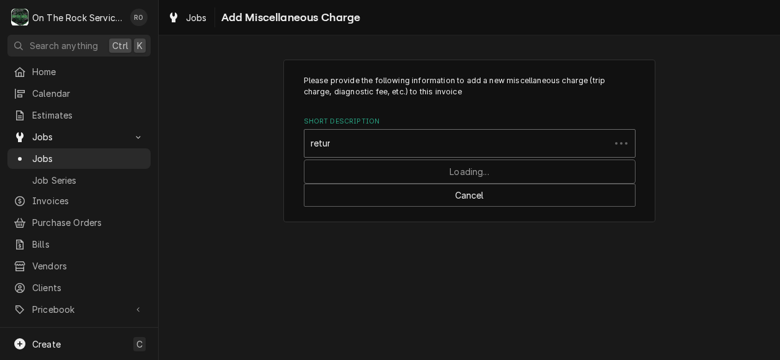
type input "return"
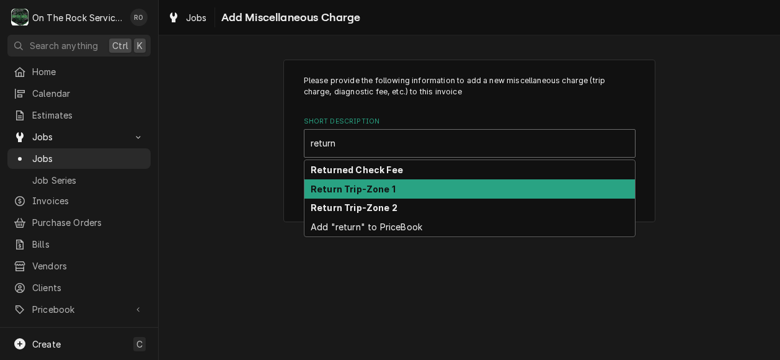
click at [432, 188] on div "Return Trip-Zone 1" at bounding box center [470, 188] width 331 height 19
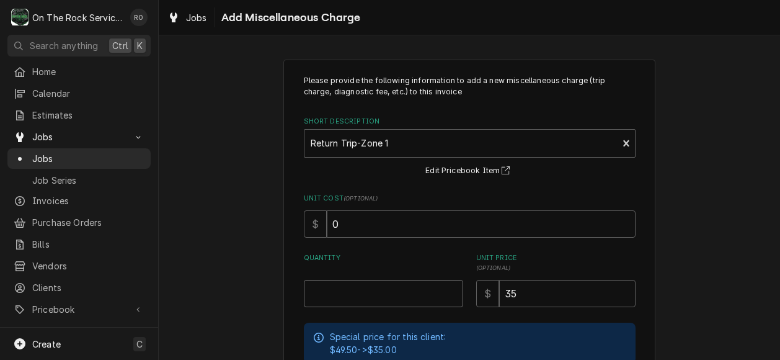
click at [404, 292] on input "Quantity" at bounding box center [383, 293] width 159 height 27
type textarea "x"
type input "1"
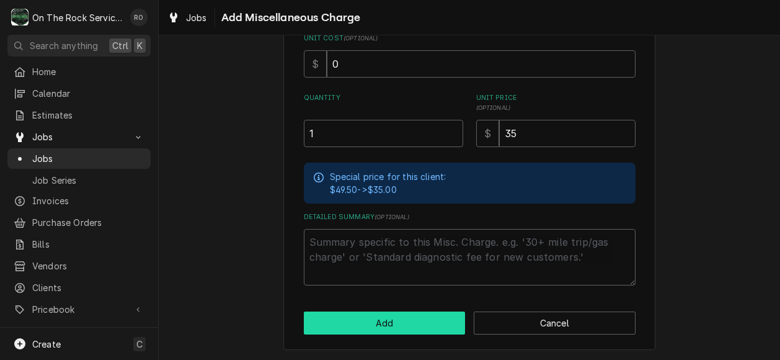
click at [400, 321] on button "Add" at bounding box center [385, 322] width 162 height 23
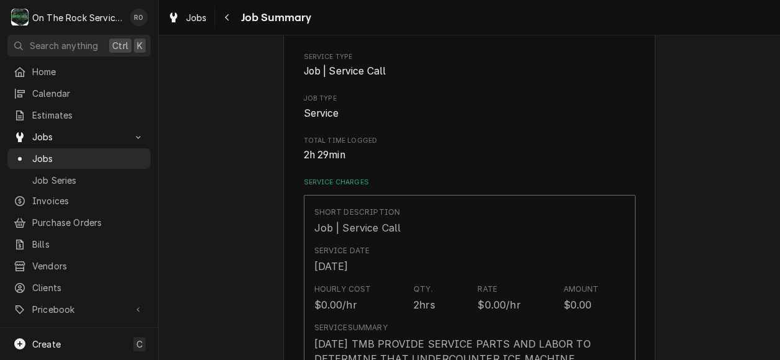
type textarea "x"
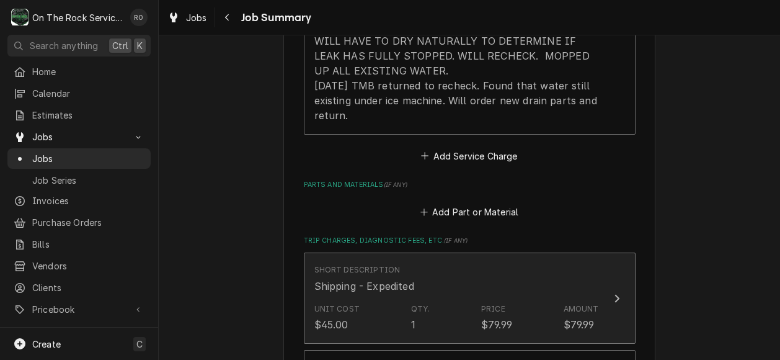
scroll to position [578, 0]
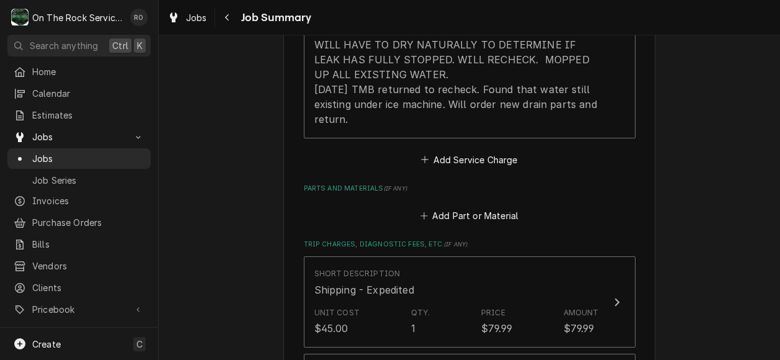
click at [451, 200] on div "Add Part or Material" at bounding box center [470, 212] width 332 height 24
click at [455, 207] on button "Add Part or Material" at bounding box center [469, 215] width 102 height 17
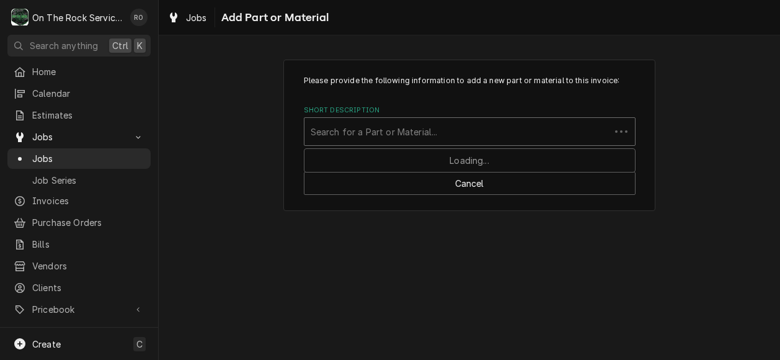
click at [439, 128] on div "Short Description" at bounding box center [457, 131] width 293 height 22
type input "3051222"
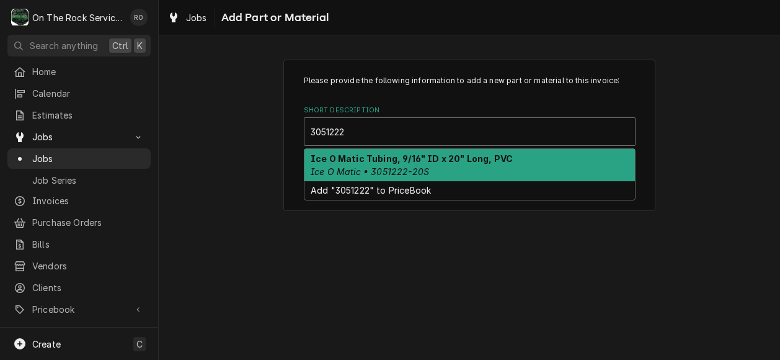
click at [426, 172] on em "Ice O Matic • 3051222-20S" at bounding box center [370, 171] width 118 height 11
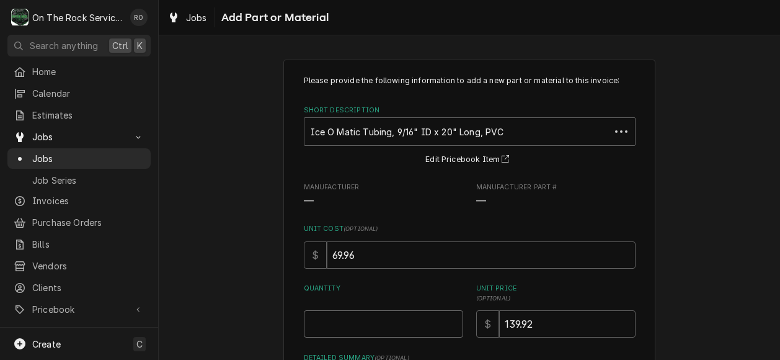
click at [418, 319] on input "Quantity" at bounding box center [383, 323] width 159 height 27
type textarea "x"
type input "1"
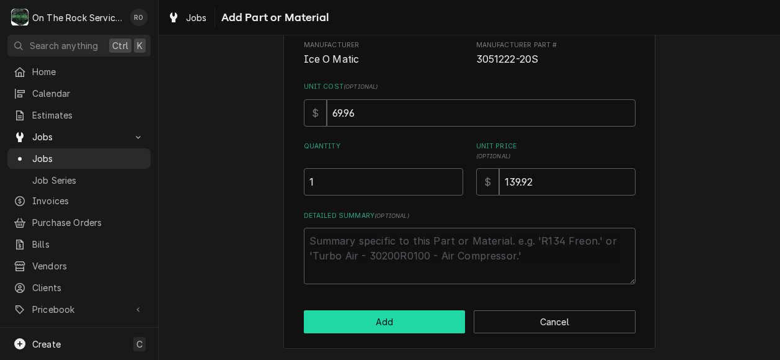
click at [416, 320] on button "Add" at bounding box center [385, 321] width 162 height 23
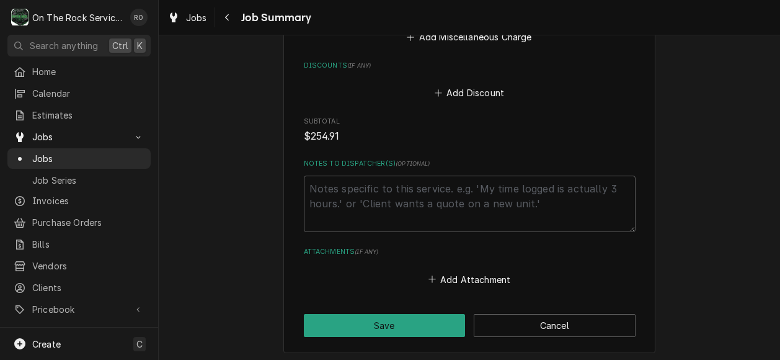
scroll to position [1144, 0]
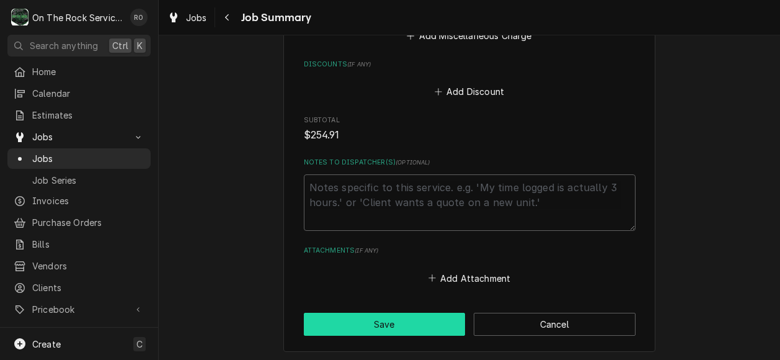
click at [400, 314] on button "Save" at bounding box center [385, 324] width 162 height 23
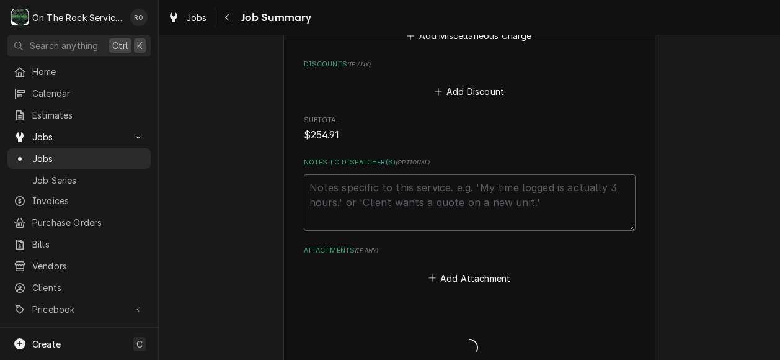
type textarea "x"
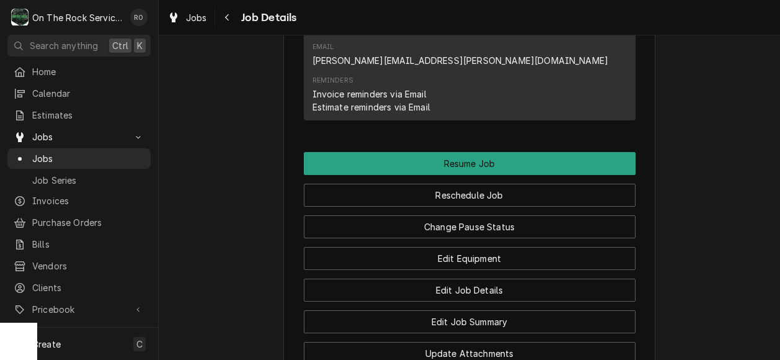
scroll to position [1236, 0]
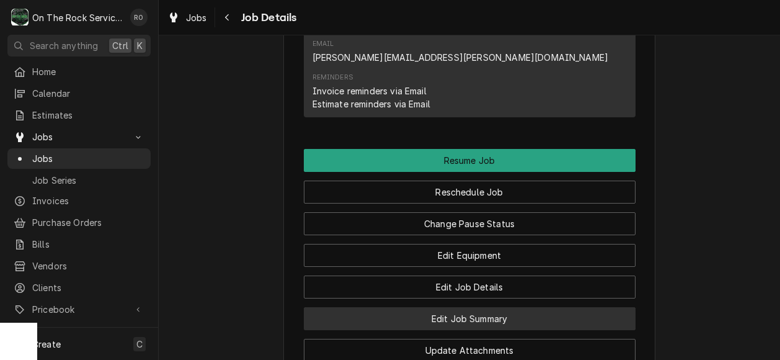
click at [454, 307] on button "Edit Job Summary" at bounding box center [470, 318] width 332 height 23
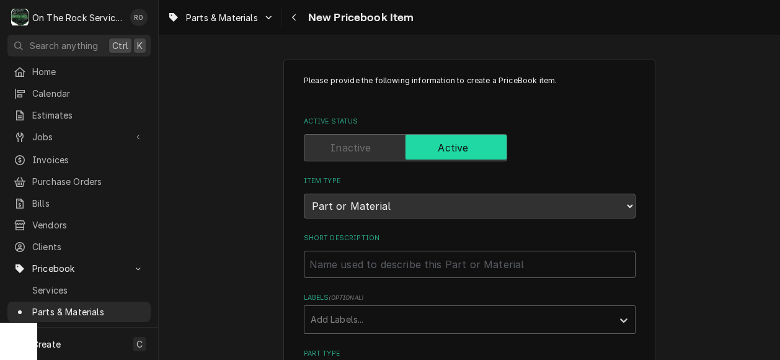
click at [359, 261] on input "Short Description" at bounding box center [470, 264] width 332 height 27
paste input "Ice-O-Matic - Tee Barbed Plastic 5/8"
type textarea "x"
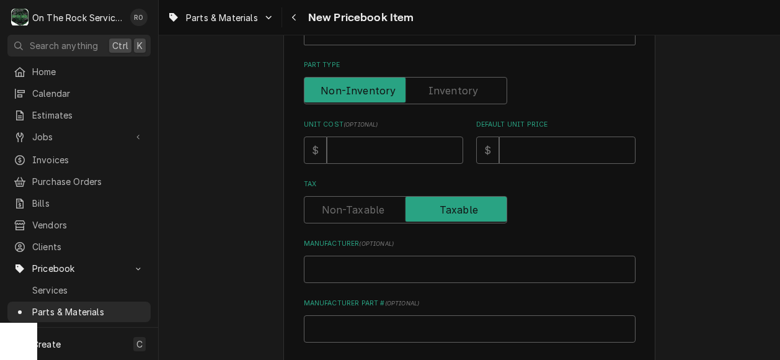
scroll to position [312, 0]
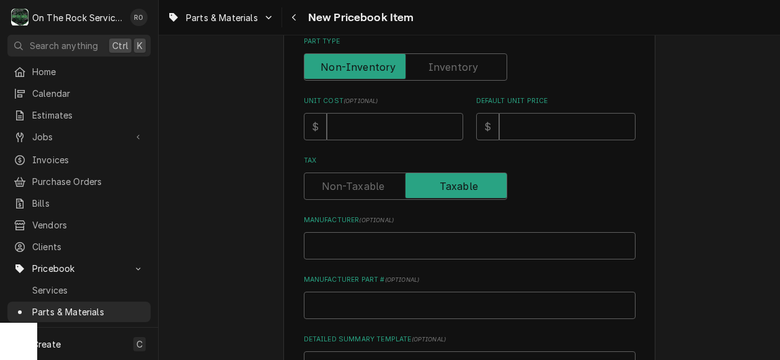
type input "Ice-O-Matic - Tee Barbed Plastic 5/8"
click at [375, 256] on input "Manufacturer ( optional )" at bounding box center [470, 245] width 332 height 27
type textarea "x"
type input "I"
type textarea "x"
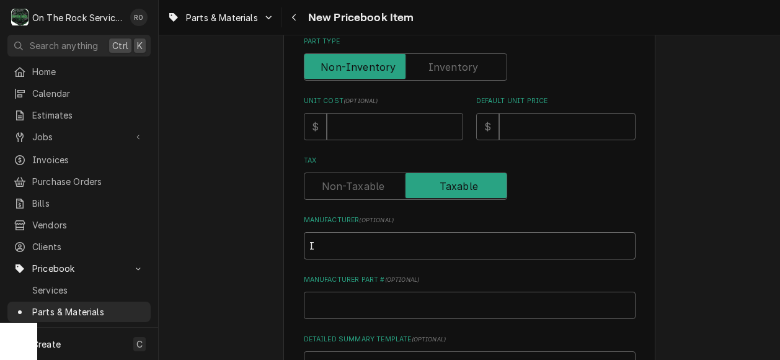
type input "Ic"
type textarea "x"
type input "Ice"
type textarea "x"
type input "Ice"
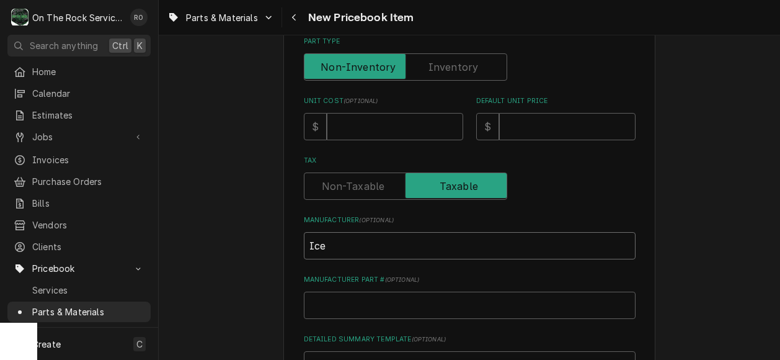
type textarea "x"
type input "Ice O"
type textarea "x"
type input "Ice O"
type textarea "x"
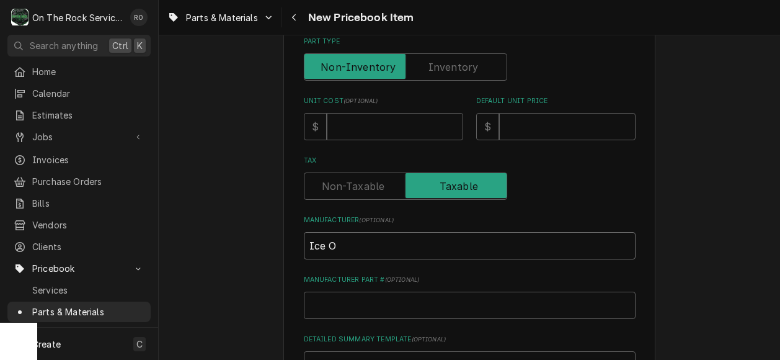
type input "Ice O M"
type textarea "x"
type input "Ice O Ma"
type textarea "x"
type input "Ice O Mat"
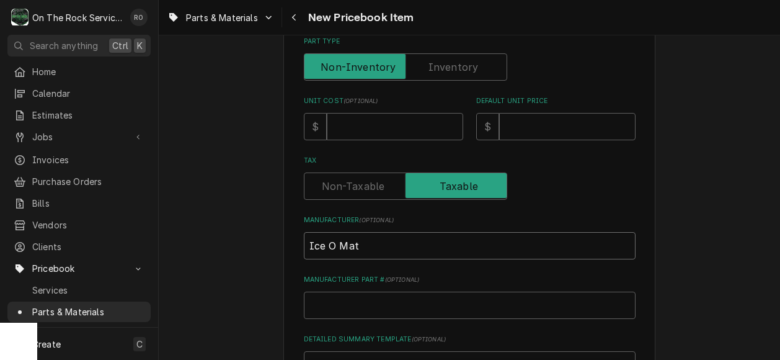
type textarea "x"
type input "Ice O Mati"
type textarea "x"
type input "Ice O Matic"
click at [366, 312] on input "Manufacturer Part # ( optional )" at bounding box center [470, 305] width 332 height 27
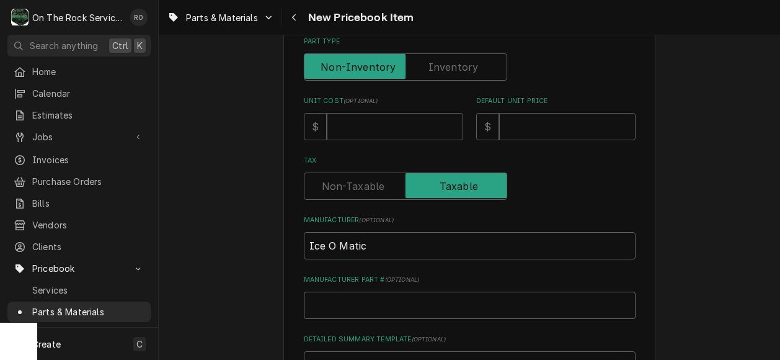
click at [319, 295] on input "Manufacturer Part # ( optional )" at bounding box center [470, 305] width 332 height 27
paste input "9091024-01"
type textarea "x"
type input "9091024-01"
click at [376, 117] on input "Unit Cost ( optional )" at bounding box center [395, 126] width 136 height 27
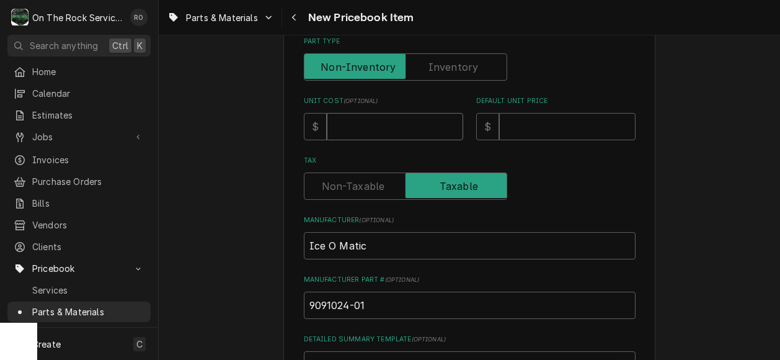
type textarea "x"
type input "3"
type textarea "x"
type input "33"
type textarea "x"
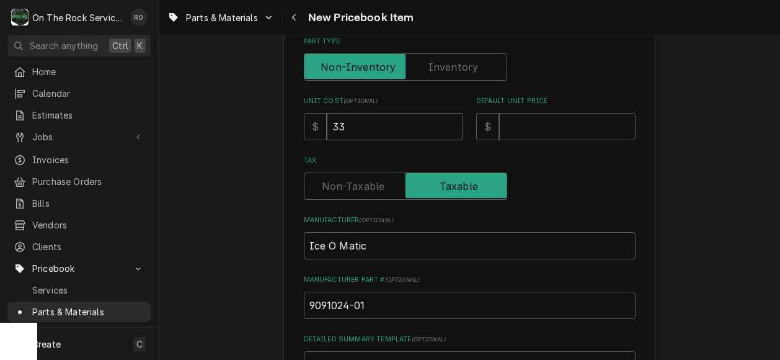
type input "33.5"
type textarea "x"
type input "33.53"
type textarea "x"
type input "6"
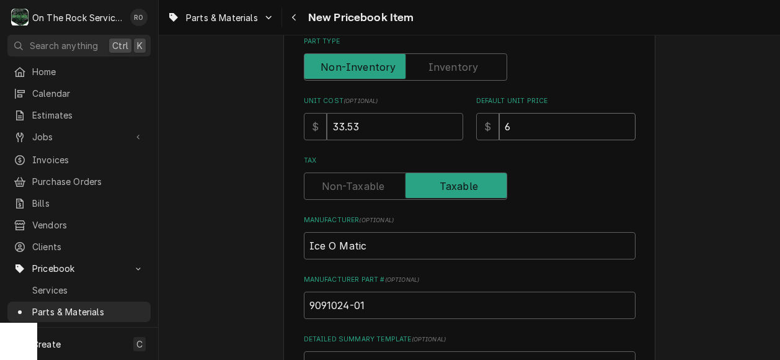
type textarea "x"
type input "67"
type textarea "x"
type input "67.0"
type textarea "x"
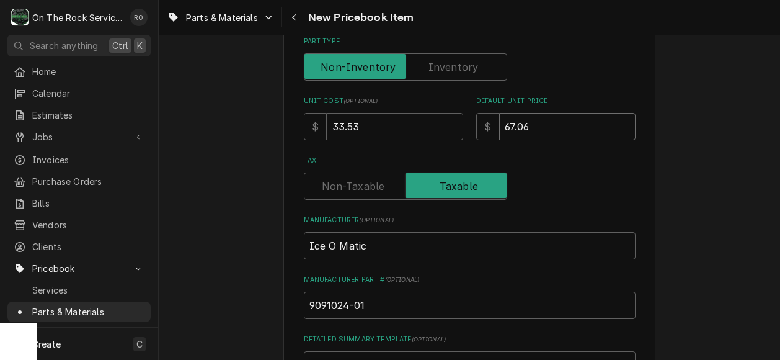
type input "67.06"
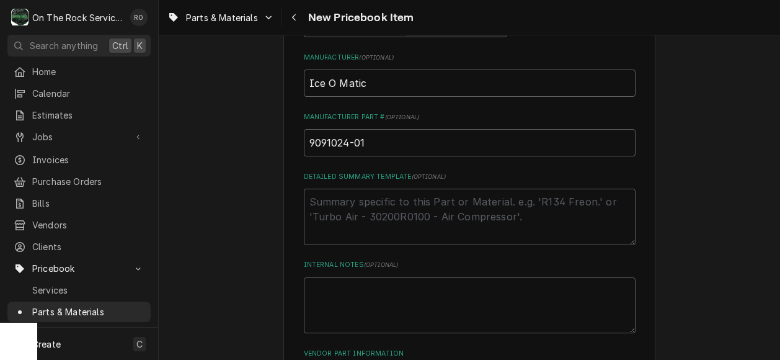
scroll to position [465, 0]
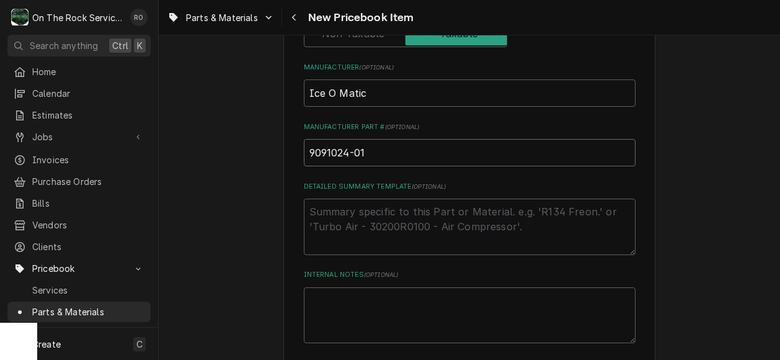
drag, startPoint x: 385, startPoint y: 153, endPoint x: 295, endPoint y: 148, distance: 90.1
click at [295, 148] on div "Please provide the following information to create a PriceBook item. Active Sta…" at bounding box center [470, 30] width 372 height 870
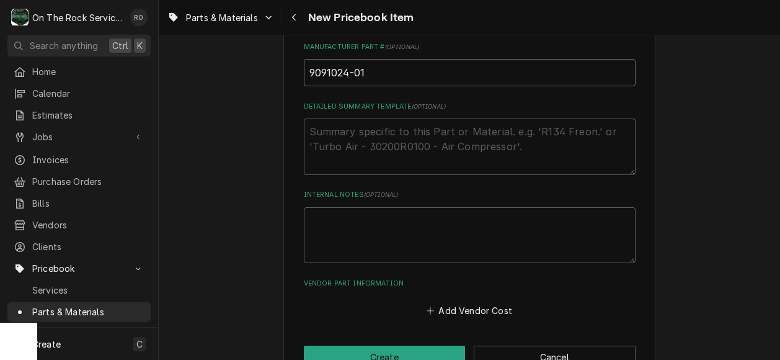
scroll to position [579, 0]
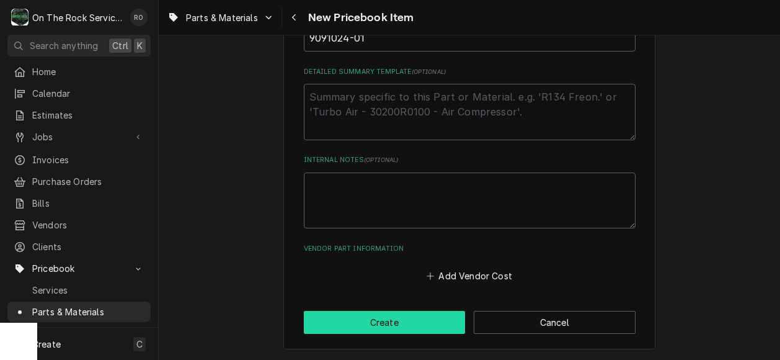
click at [391, 325] on button "Create" at bounding box center [385, 322] width 162 height 23
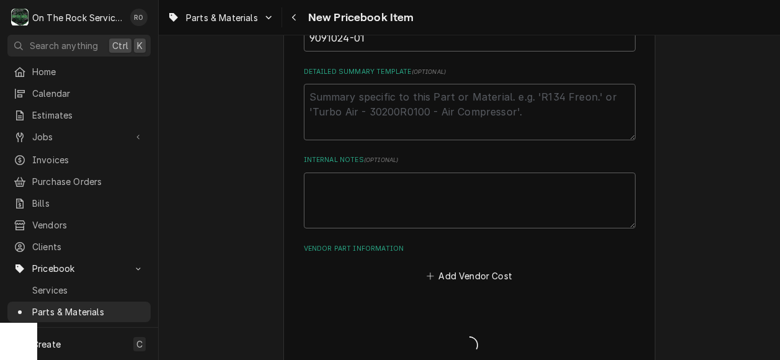
type textarea "x"
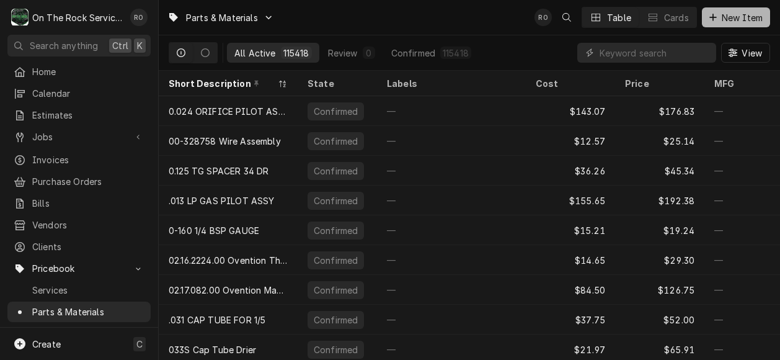
click at [763, 11] on span "New Item" at bounding box center [743, 17] width 46 height 13
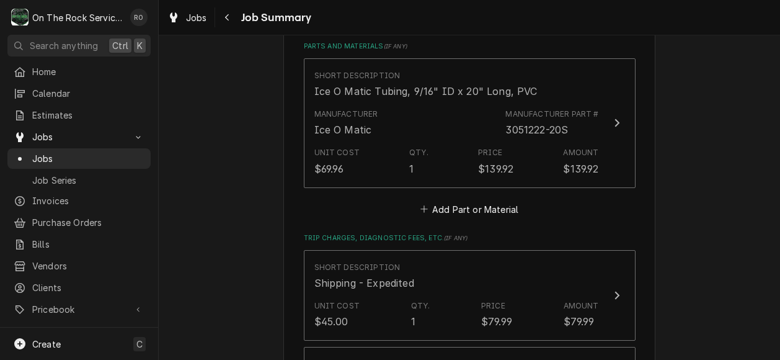
scroll to position [721, 0]
click at [483, 200] on button "Add Part or Material" at bounding box center [469, 208] width 102 height 17
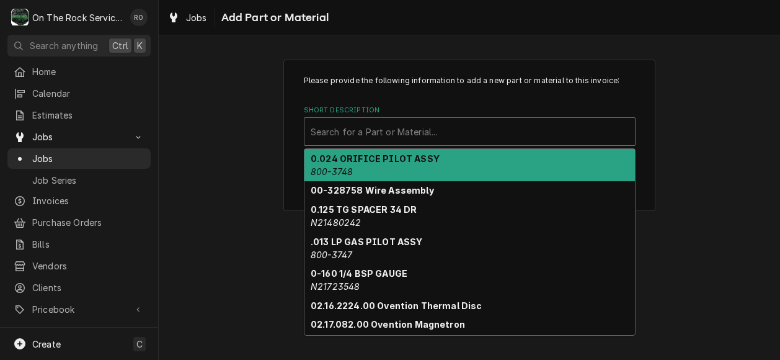
click at [462, 133] on div "Short Description" at bounding box center [470, 131] width 318 height 22
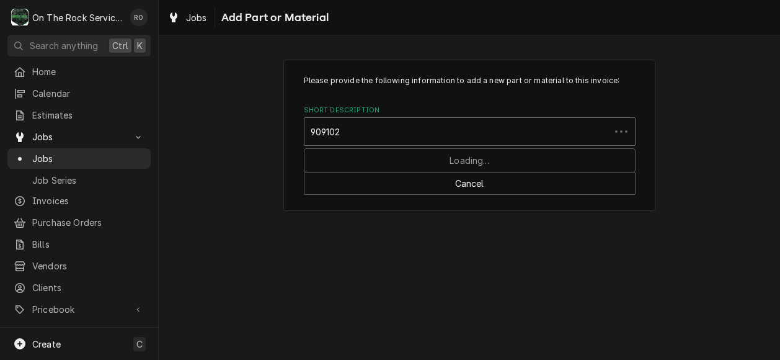
type input "9091024"
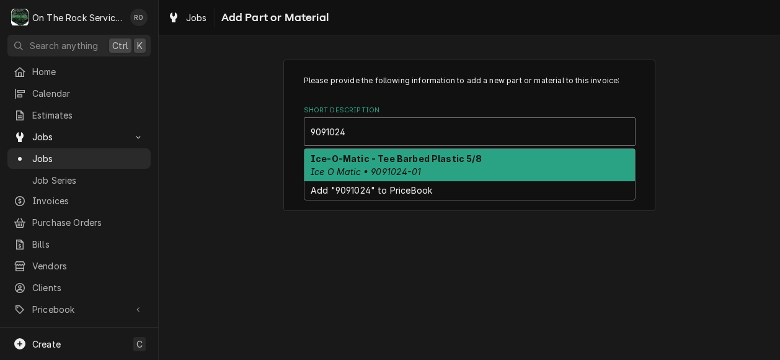
click at [460, 164] on div "Ice-O-Matic - Tee Barbed Plastic 5/8 Ice O Matic • 9091024-01" at bounding box center [470, 165] width 331 height 32
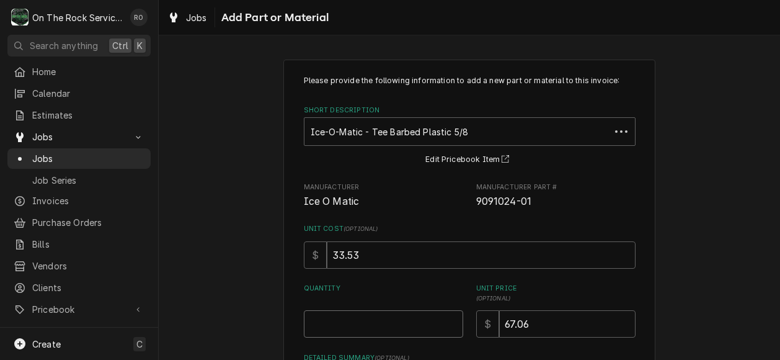
click at [411, 326] on input "Quantity" at bounding box center [383, 323] width 159 height 27
type textarea "x"
type input "1"
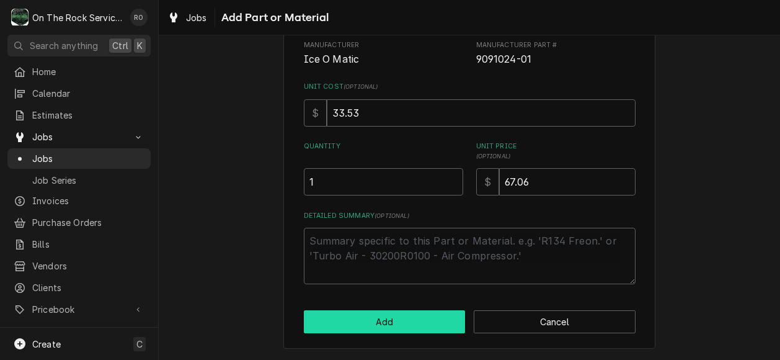
click at [402, 318] on button "Add" at bounding box center [385, 321] width 162 height 23
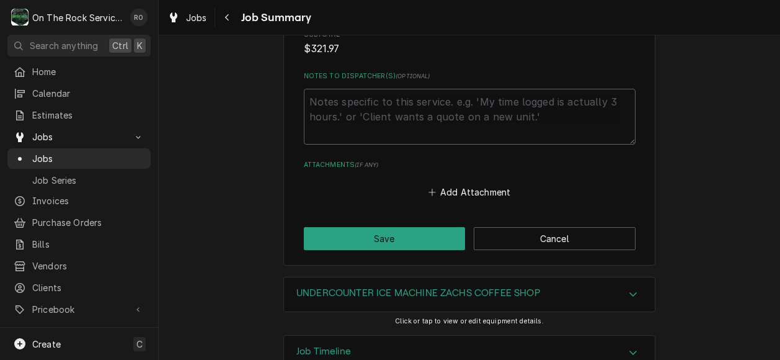
click at [402, 318] on div "UNDERCOUNTER ICE MACHINE ZACHS COFFEE SHOP Click or tap to view or edit equipme…" at bounding box center [470, 306] width 372 height 58
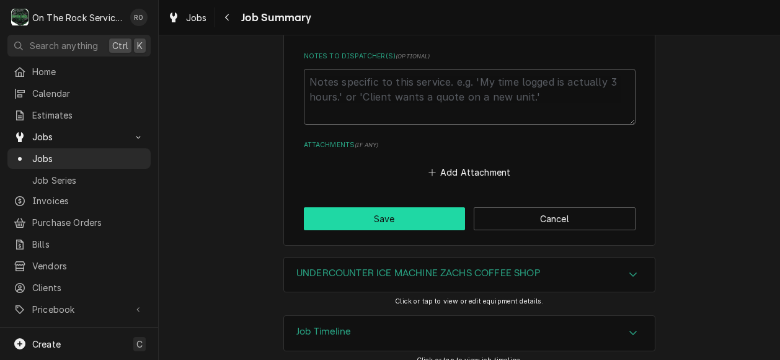
click at [402, 210] on button "Save" at bounding box center [385, 218] width 162 height 23
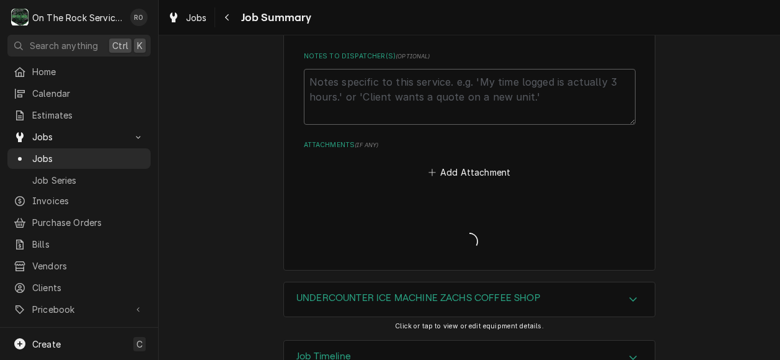
type textarea "x"
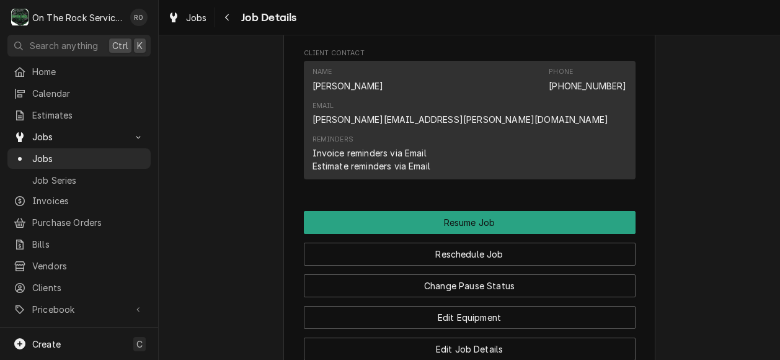
scroll to position [1202, 0]
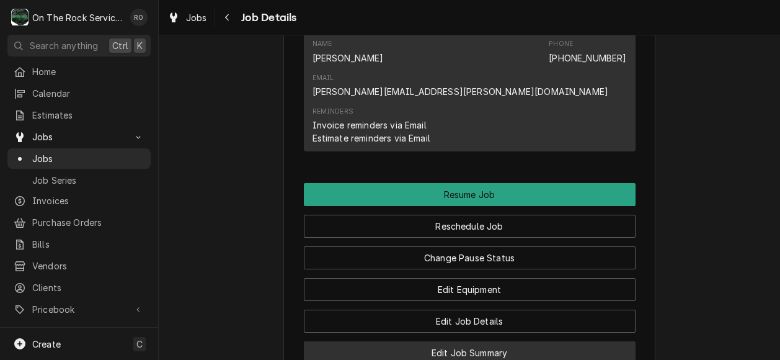
click at [463, 341] on button "Edit Job Summary" at bounding box center [470, 352] width 332 height 23
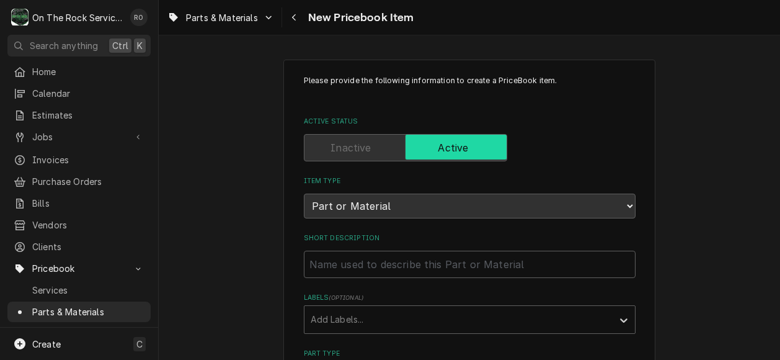
scroll to position [72, 0]
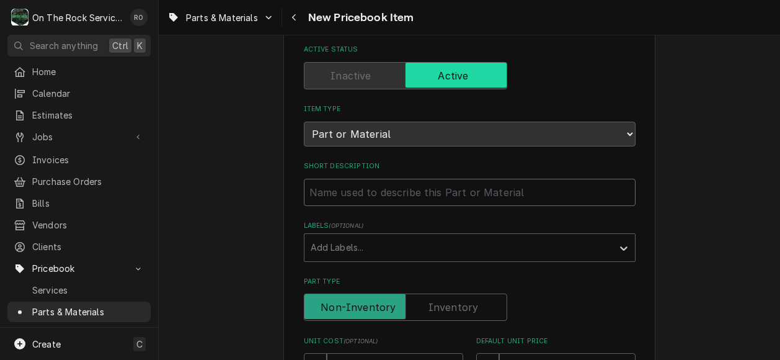
click at [370, 184] on input "Short Description" at bounding box center [470, 192] width 332 height 27
paste input "9051280-08 - Ice-O-Matic - Tube Purge Drain"
type textarea "x"
type input "9051280-08 - Ice-O-Matic - Tube Purge Drain"
click at [519, 244] on div "Labels" at bounding box center [459, 247] width 296 height 22
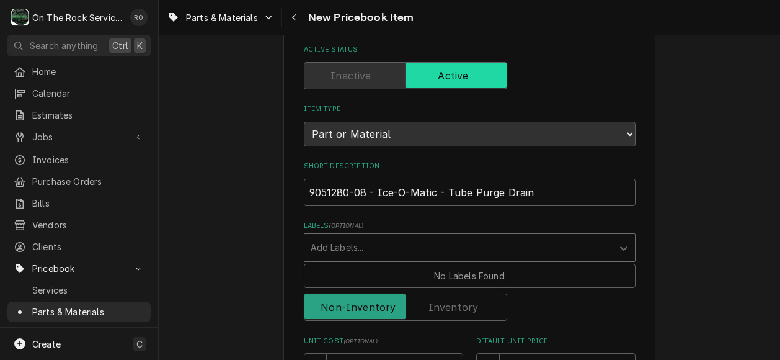
drag, startPoint x: 373, startPoint y: 189, endPoint x: 253, endPoint y: 193, distance: 120.4
type textarea "x"
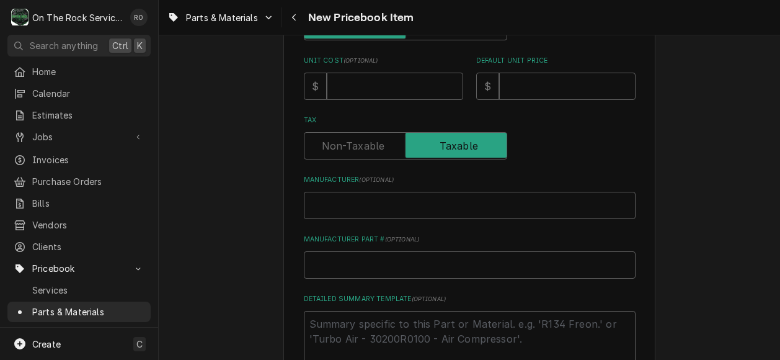
scroll to position [355, 0]
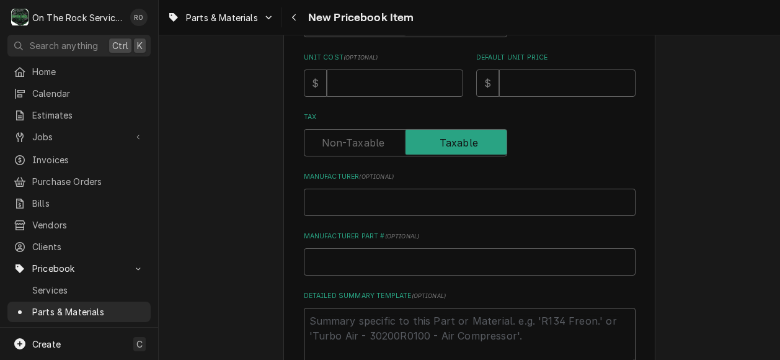
type input "Ice-O-Matic - Tube Purge Drain"
click at [342, 252] on input "Manufacturer Part # ( optional )" at bounding box center [470, 261] width 332 height 27
paste input "9051280-08 -"
type textarea "x"
type input "9051280-08 -"
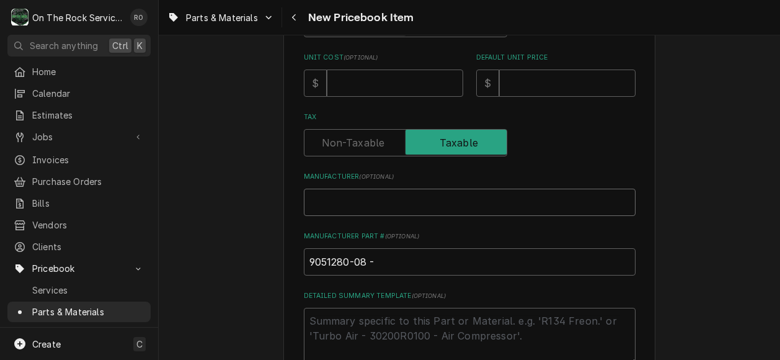
click at [342, 203] on input "Manufacturer ( optional )" at bounding box center [470, 202] width 332 height 27
type textarea "x"
type input "I"
type textarea "x"
type input "Ic"
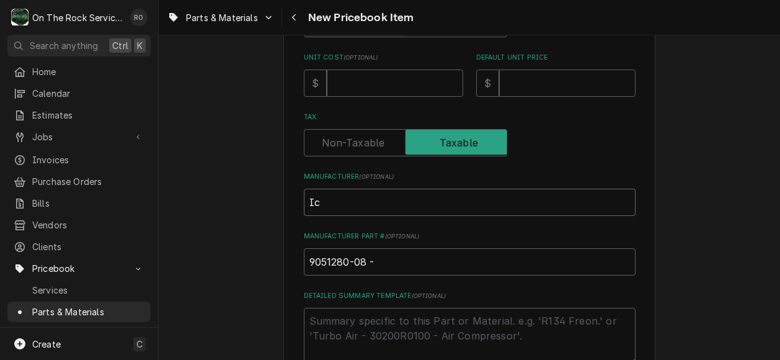
type textarea "x"
type input "Ic"
type textarea "x"
type input "Ic"
type textarea "x"
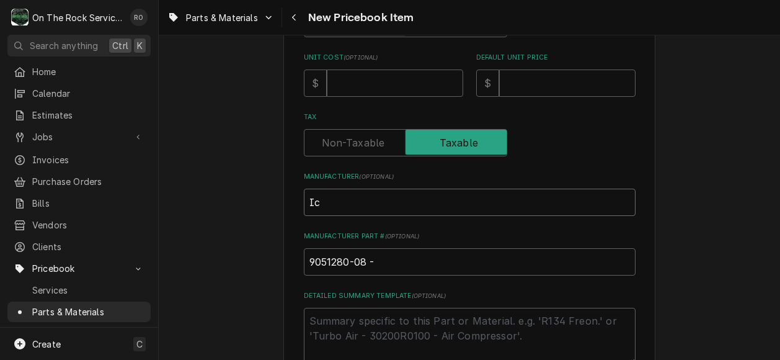
type input "Ice"
type textarea "x"
type input "Ice"
type textarea "x"
type input "Ice O"
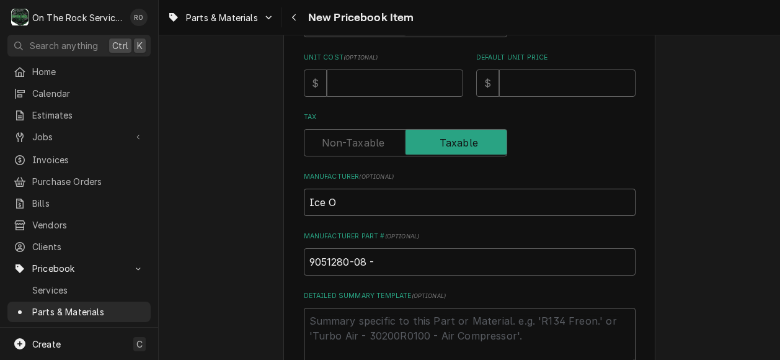
type textarea "x"
type input "Ice O"
type textarea "x"
type input "Ice O M"
type textarea "x"
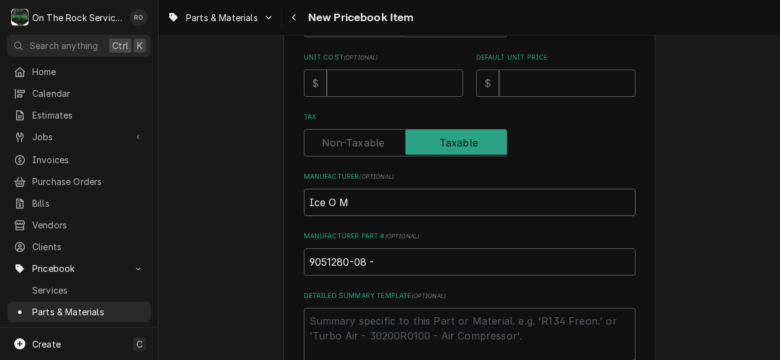
type input "Ice O Ma"
type textarea "x"
type input "Ice O Mat"
type textarea "x"
type input "Ice O Matic"
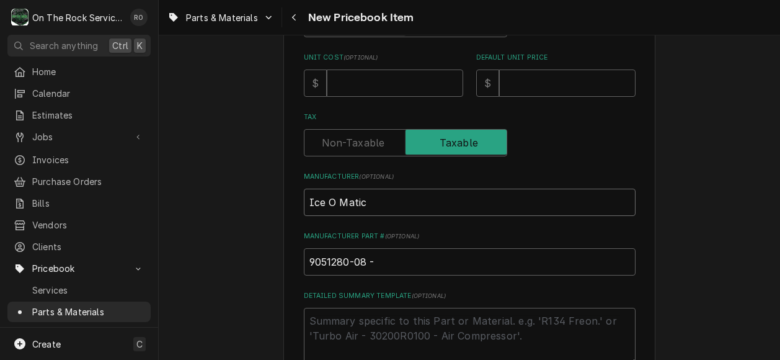
type textarea "x"
type input "Ice O Maticv"
type textarea "x"
type input "Ice O Maticv"
type textarea "x"
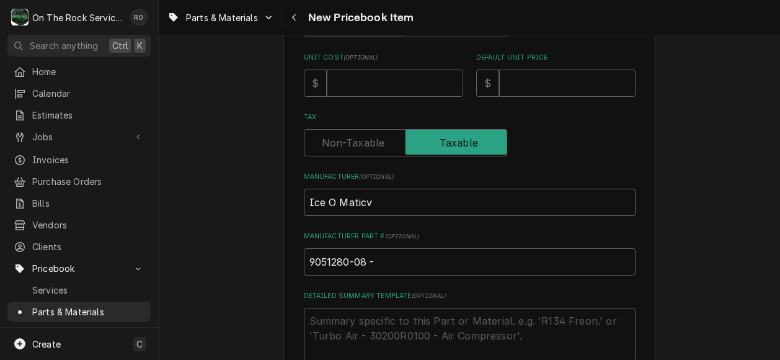
type input "Ice O Maticv"
type textarea "x"
type input "Ice O Matic"
type textarea "x"
type input "Ice O Matic"
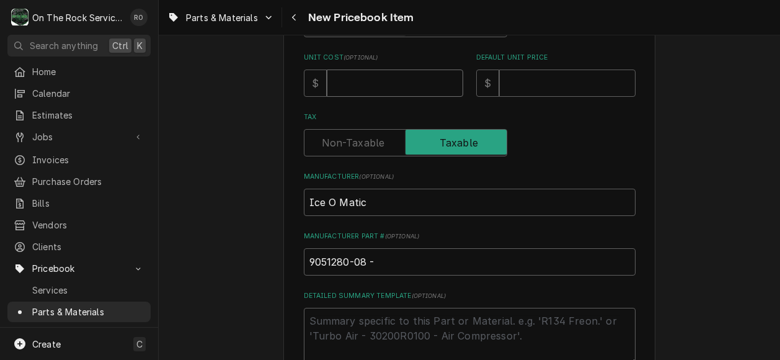
click at [373, 76] on input "Unit Cost ( optional )" at bounding box center [395, 82] width 136 height 27
type textarea "x"
type input "4"
type textarea "x"
type input "43"
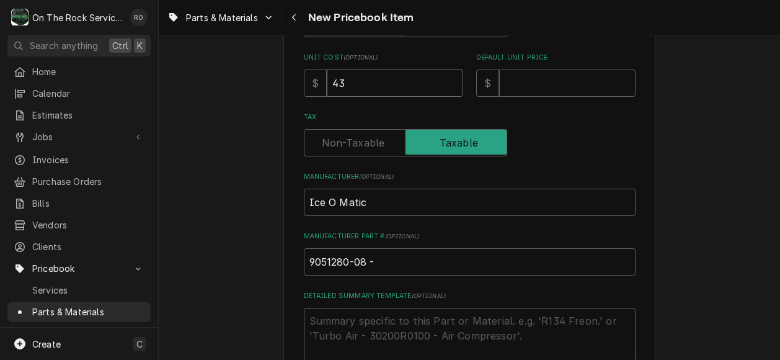
type textarea "x"
type input "43.9"
type textarea "x"
type input "43.95"
type textarea "x"
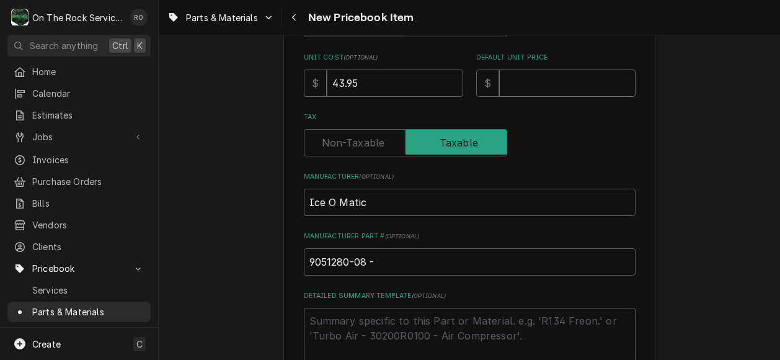
type input "8"
type textarea "x"
type input "87"
type textarea "x"
type input "87.9"
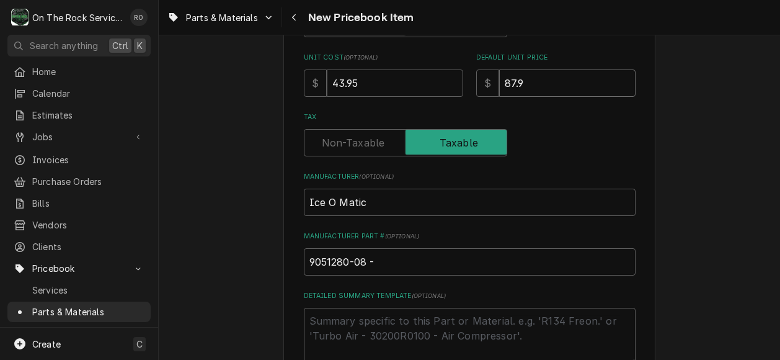
type textarea "x"
type input "87.90"
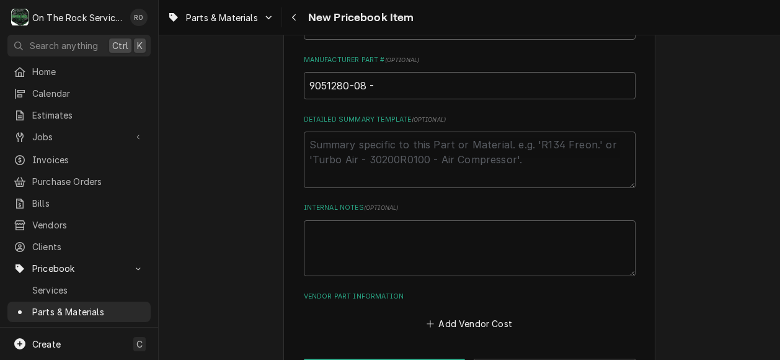
scroll to position [532, 0]
click at [432, 84] on input "9051280-08 -" at bounding box center [470, 84] width 332 height 27
type textarea "x"
type input "9051280-08 -"
type textarea "x"
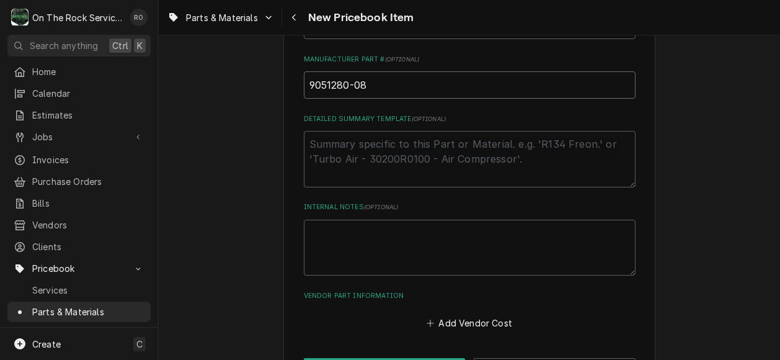
scroll to position [579, 0]
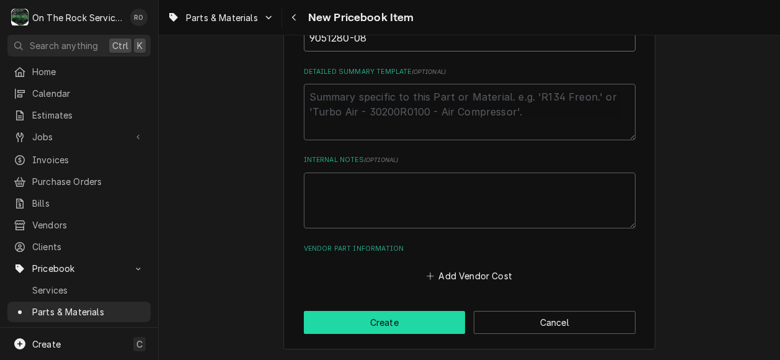
type input "9051280-08"
click at [407, 317] on button "Create" at bounding box center [385, 322] width 162 height 23
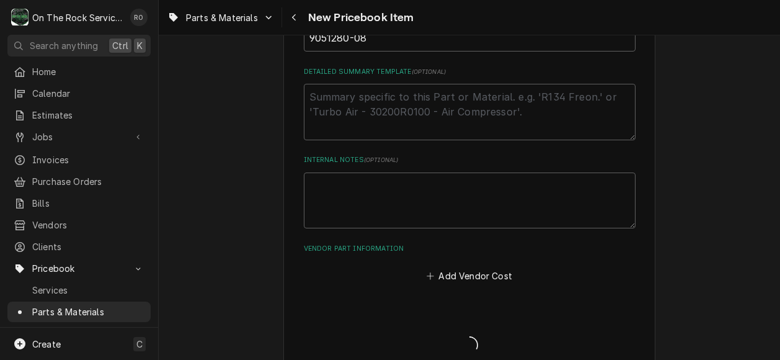
type textarea "x"
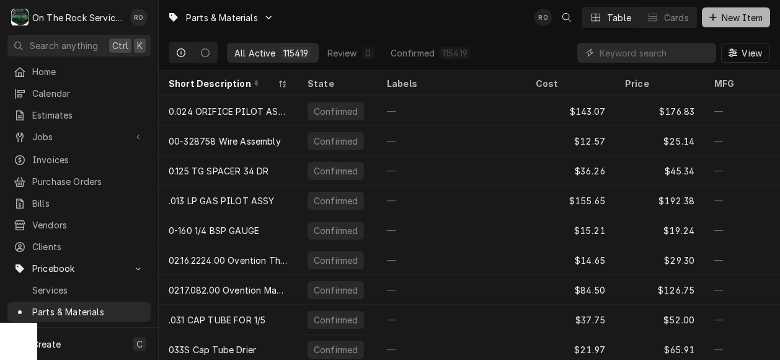
click at [744, 18] on span "New Item" at bounding box center [743, 17] width 46 height 13
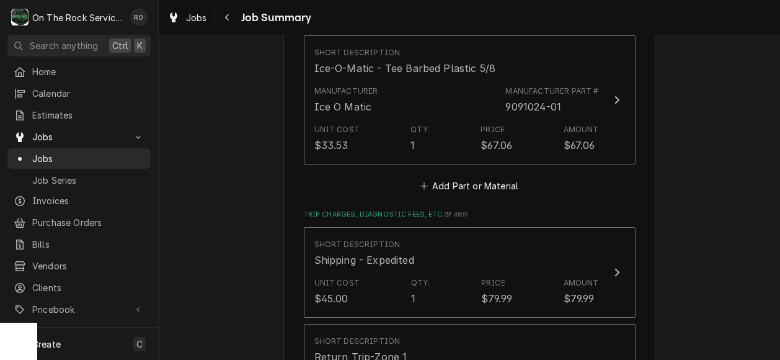
scroll to position [880, 0]
click at [492, 177] on button "Add Part or Material" at bounding box center [469, 185] width 102 height 17
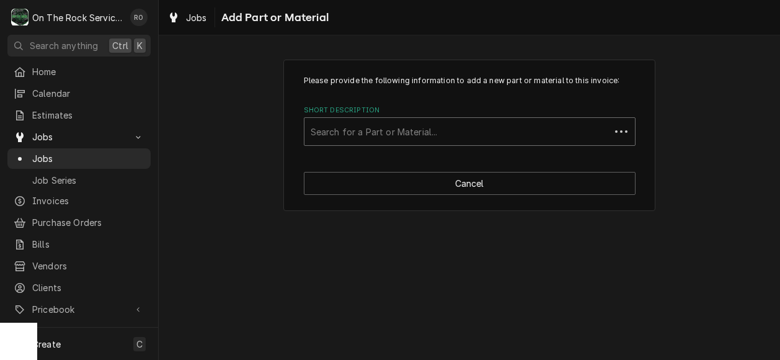
click at [455, 131] on div "Short Description" at bounding box center [457, 131] width 293 height 22
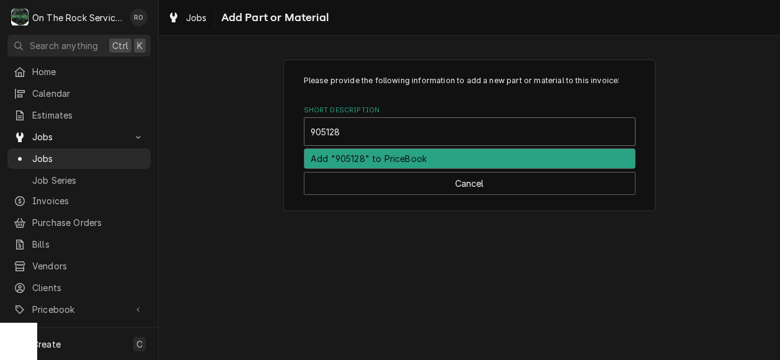
type input "9051280"
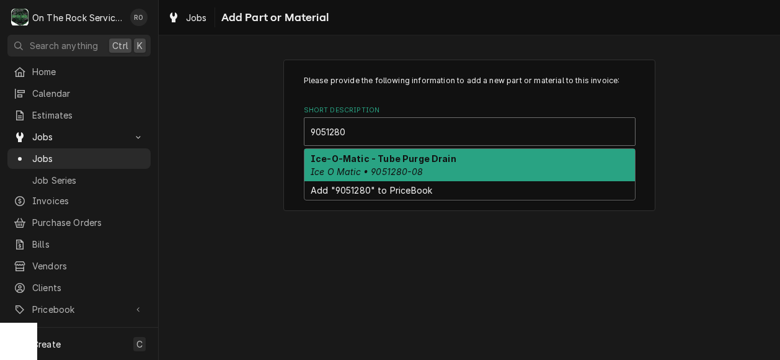
click at [453, 151] on div "Ice-O-Matic - Tube Purge Drain Ice O Matic • 9051280-08" at bounding box center [470, 165] width 331 height 32
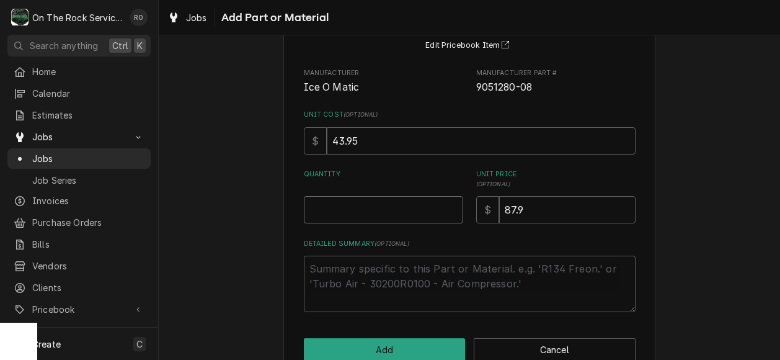
click at [400, 199] on input "Quantity" at bounding box center [383, 209] width 159 height 27
type textarea "x"
type input "1"
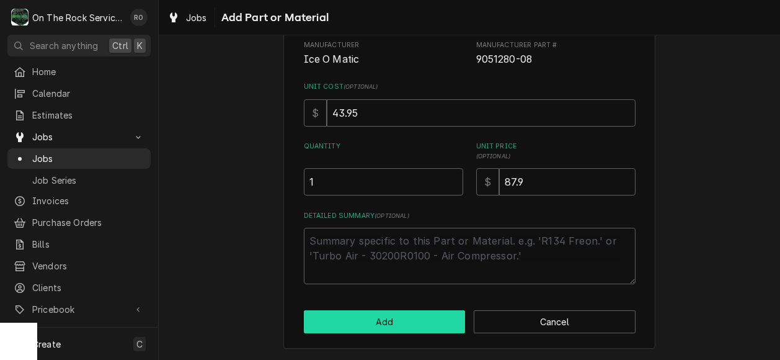
click at [406, 321] on button "Add" at bounding box center [385, 321] width 162 height 23
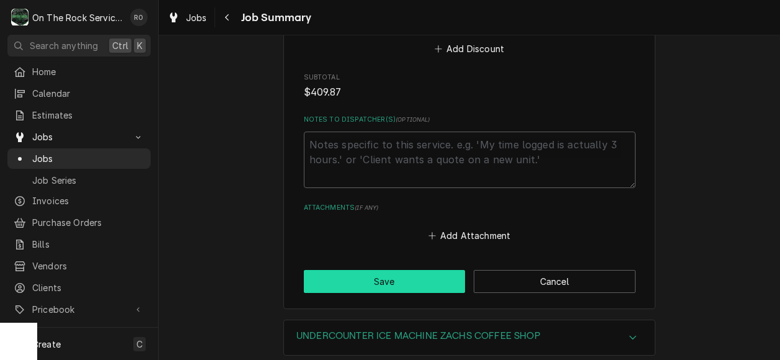
scroll to position [1459, 0]
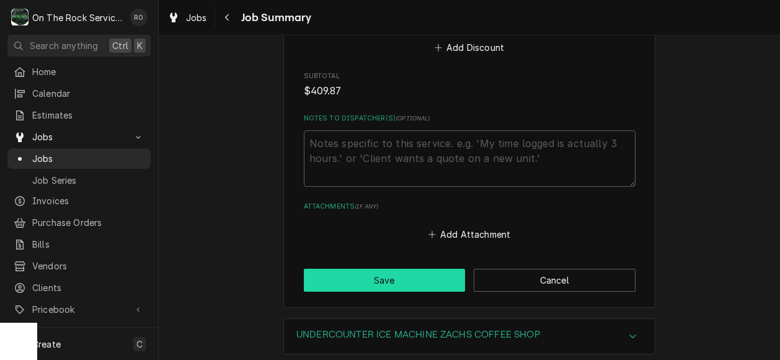
click at [435, 269] on button "Save" at bounding box center [385, 280] width 162 height 23
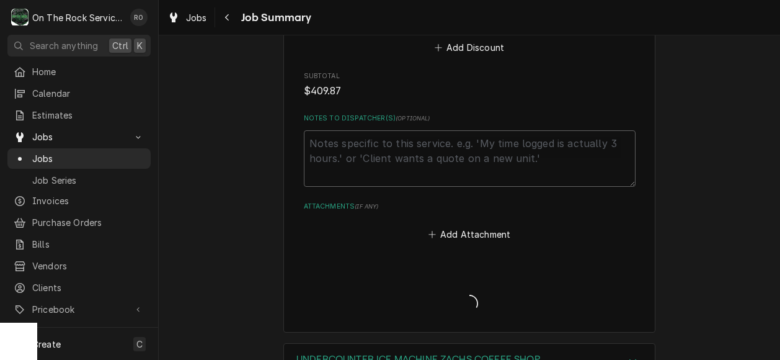
type textarea "x"
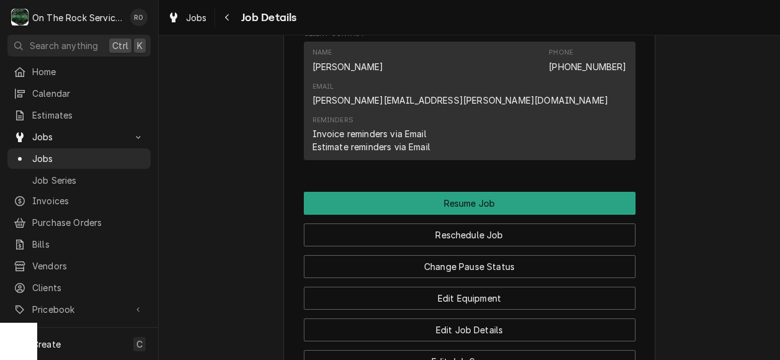
scroll to position [1194, 0]
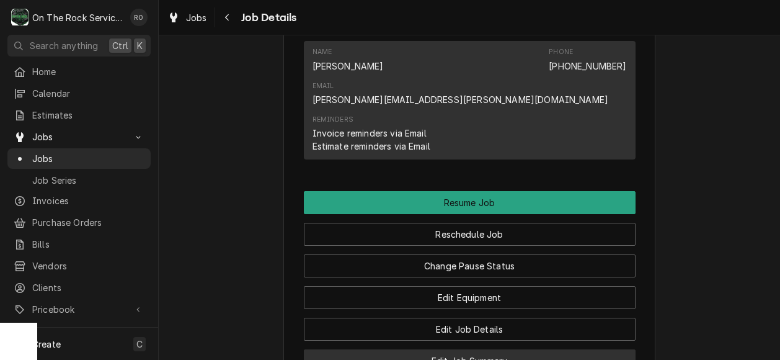
click at [460, 349] on button "Edit Job Summary" at bounding box center [470, 360] width 332 height 23
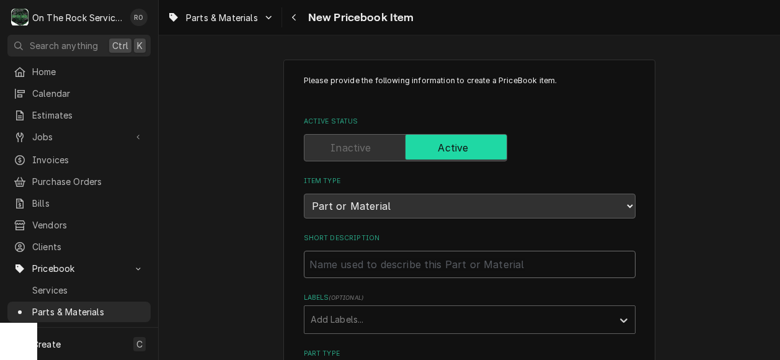
click at [383, 260] on input "Short Description" at bounding box center [470, 264] width 332 height 27
paste input "9021010-05P - Ice-O-Matic - 10Pk Clamp Hose Snp-19"
type textarea "x"
type input "9021010-05P - Ice-O-Matic - 10Pk Clamp Hose Snp-19"
drag, startPoint x: 373, startPoint y: 262, endPoint x: 252, endPoint y: 256, distance: 121.8
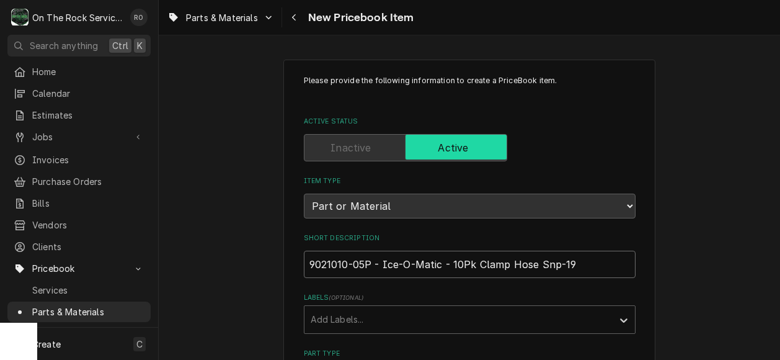
type textarea "x"
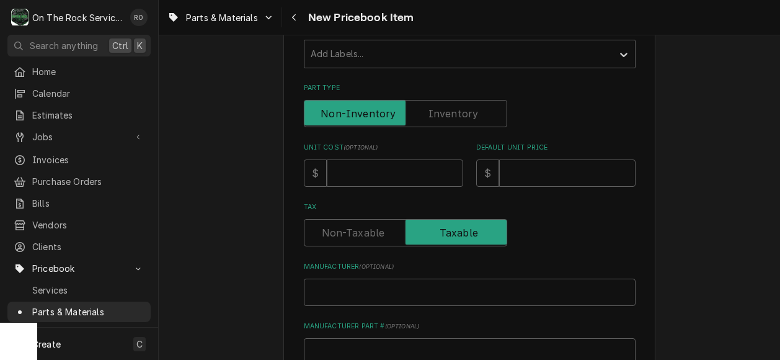
scroll to position [297, 0]
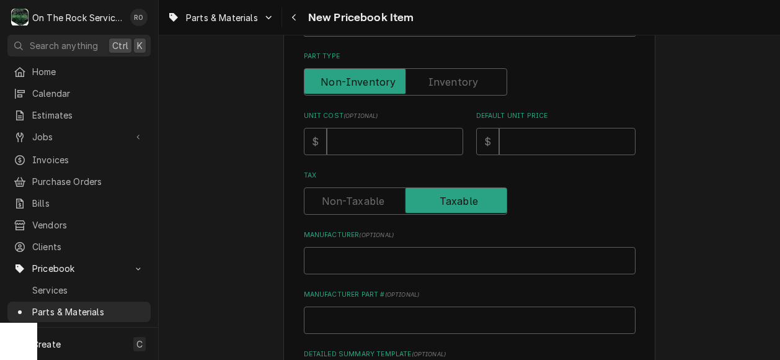
type input "Ice-O-Matic - 10Pk Clamp Hose Snp-19"
click at [349, 314] on input "Manufacturer Part # ( optional )" at bounding box center [470, 319] width 332 height 27
paste input "9021010-05P -"
type textarea "x"
type input "9021010-05P -"
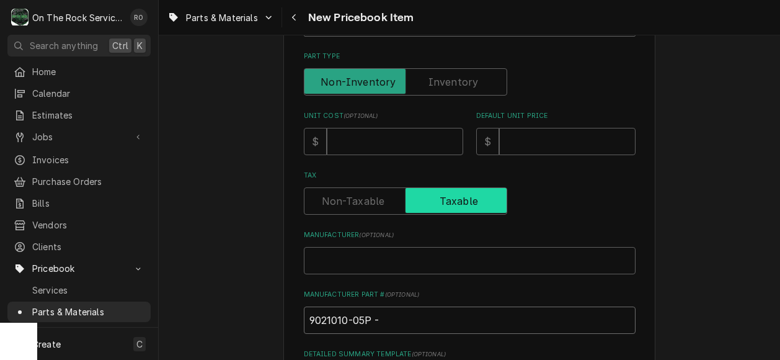
type textarea "x"
type input "9021010-05P"
click at [350, 263] on input "Manufacturer ( optional )" at bounding box center [470, 260] width 332 height 27
type textarea "x"
type input "IC"
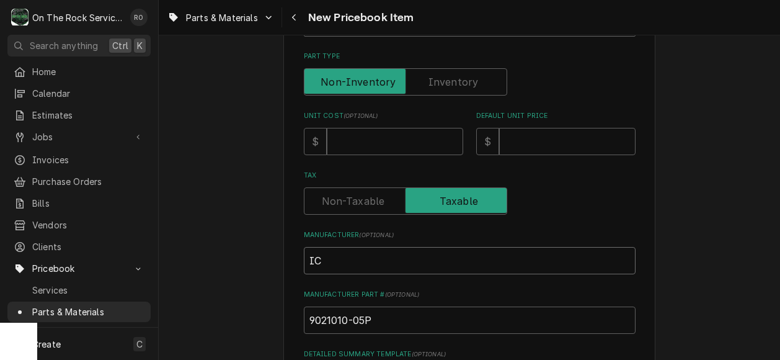
type textarea "x"
type input "ICE"
type textarea "x"
type input "ICE"
type textarea "x"
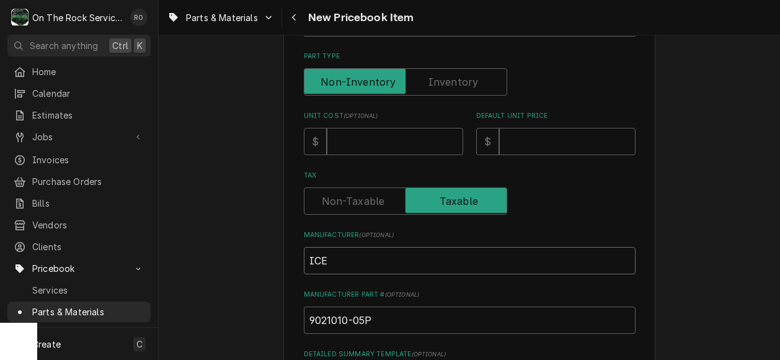
type input "ICE"
type textarea "x"
type input "IC"
type textarea "x"
type input "I"
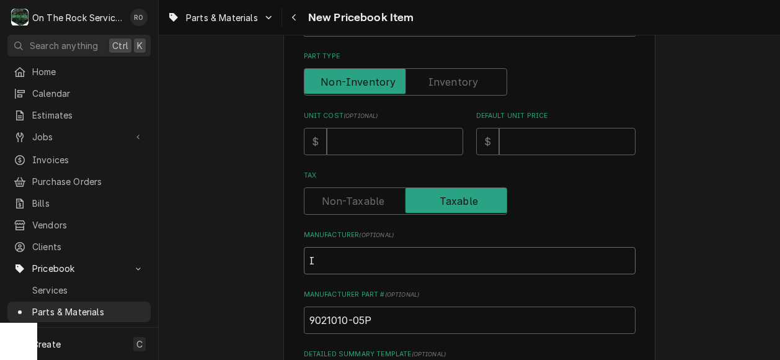
type textarea "x"
type input "Ic"
type textarea "x"
type input "Ice"
type textarea "x"
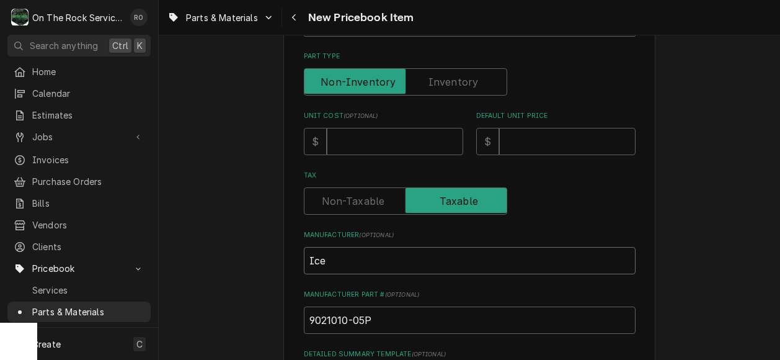
type input "Ice"
type textarea "x"
type input "Ice O"
type textarea "x"
type input "Ice O M"
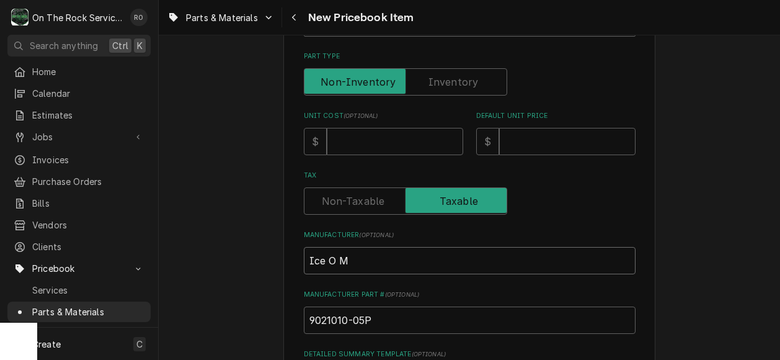
type textarea "x"
type input "Ice O Ma"
type textarea "x"
type input "Ice O Mat"
type textarea "x"
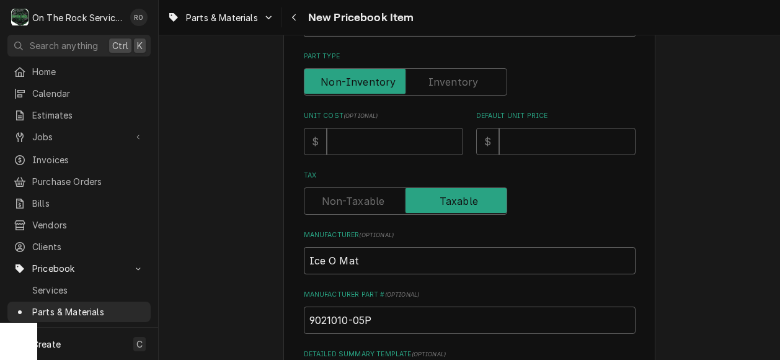
type input "Ice O Mati"
type textarea "x"
type input "Ice O Matif"
type textarea "x"
type input "Ice O Matif"
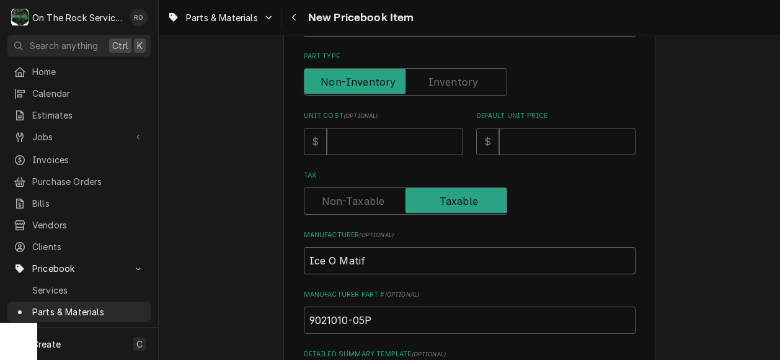
type textarea "x"
type input "Ice O Matif"
type textarea "x"
type input "Ice O Mati"
type textarea "x"
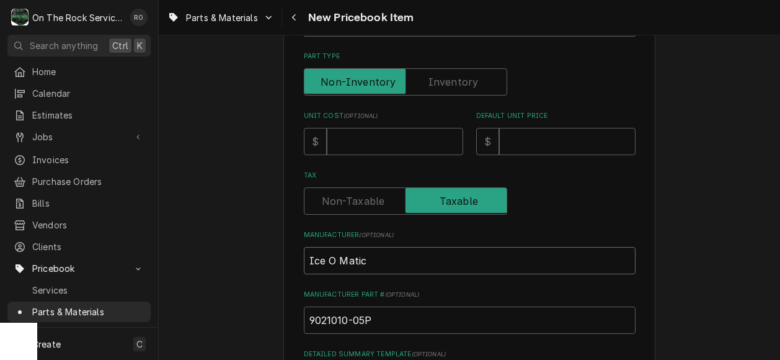
type input "Ice O Matic"
type textarea "x"
type input "Ice O Matic"
click at [372, 145] on input "Unit Cost ( optional )" at bounding box center [395, 141] width 136 height 27
type textarea "x"
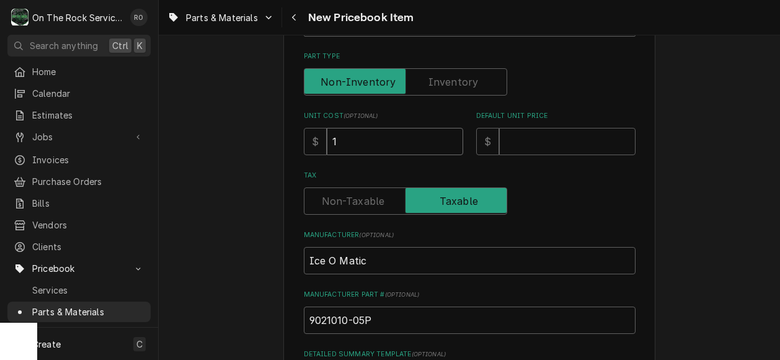
type input "12"
type textarea "x"
type input "129"
type textarea "x"
type input "129.9"
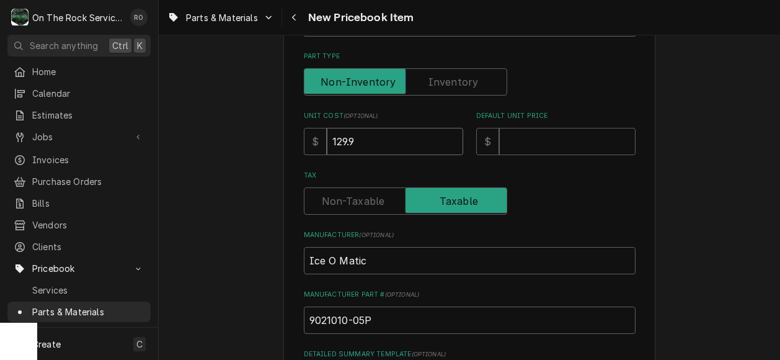
type textarea "x"
type input "129.92"
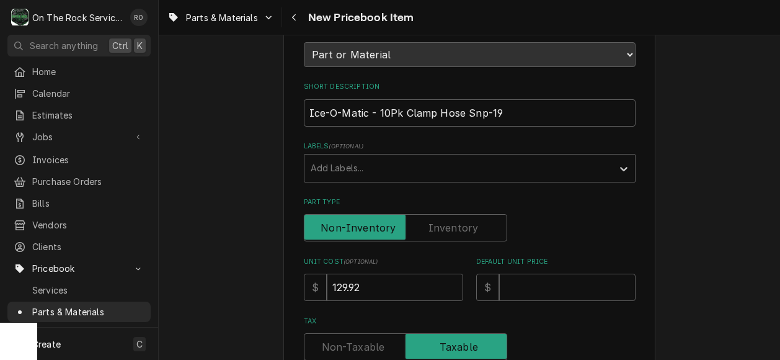
scroll to position [152, 0]
drag, startPoint x: 403, startPoint y: 108, endPoint x: 376, endPoint y: 112, distance: 27.6
click at [376, 112] on input "Ice-O-Matic - 10Pk Clamp Hose Snp-19" at bounding box center [470, 112] width 332 height 27
type textarea "x"
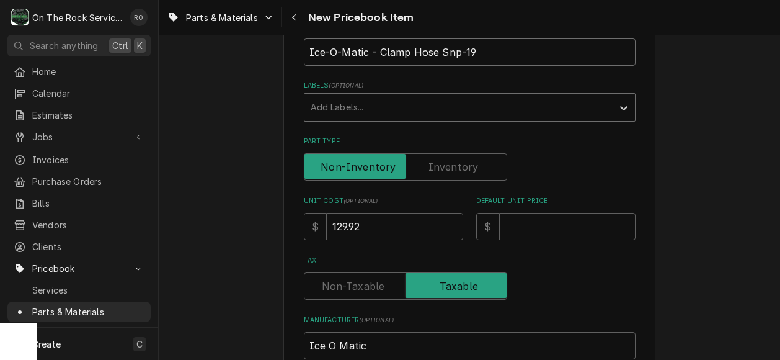
scroll to position [213, 0]
type input "Ice-O-Matic - Clamp Hose Snp-19"
drag, startPoint x: 406, startPoint y: 221, endPoint x: 308, endPoint y: 215, distance: 98.2
click at [308, 215] on div "$ 129.92" at bounding box center [383, 225] width 159 height 27
type textarea "x"
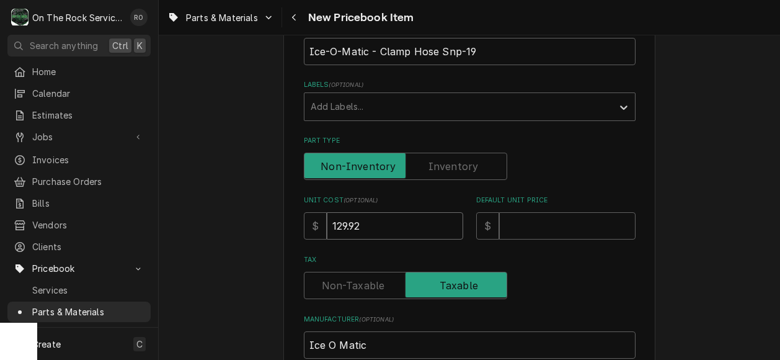
type input "1"
type textarea "x"
type input "13"
click at [576, 220] on input "Default Unit Price" at bounding box center [567, 225] width 136 height 27
type textarea "x"
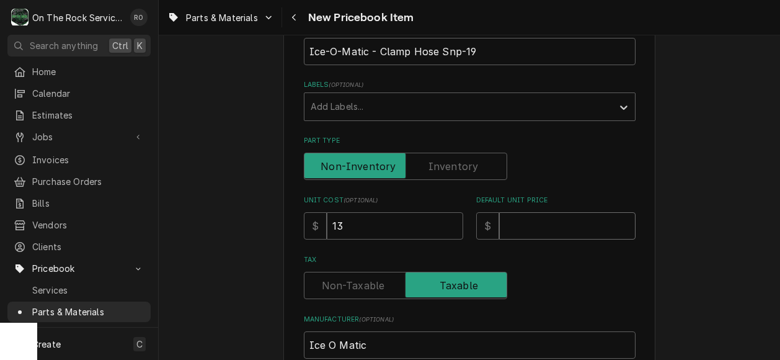
type input "3"
type textarea "x"
type input "36"
type textarea "x"
type input "3"
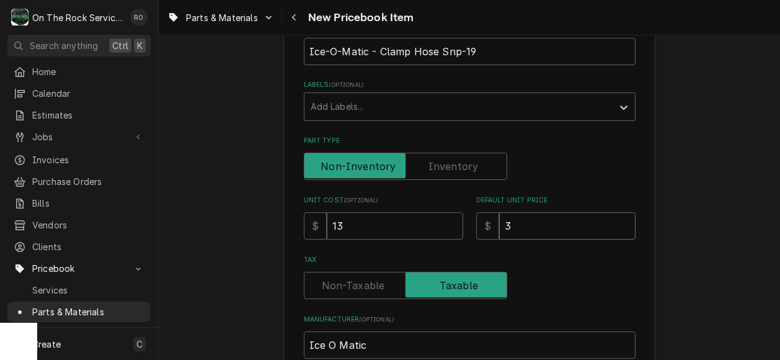
type textarea "x"
type input "2"
type textarea "x"
type input "26"
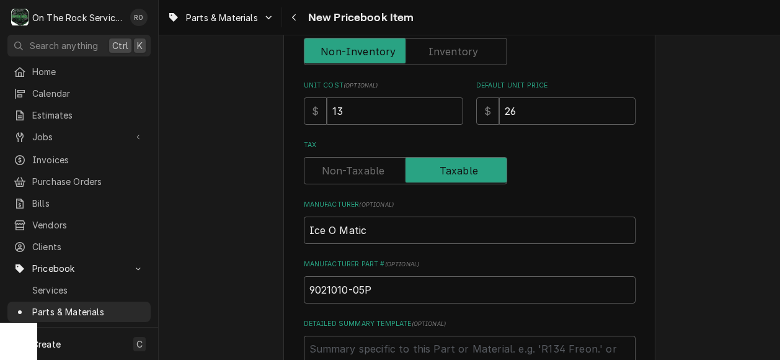
scroll to position [323, 0]
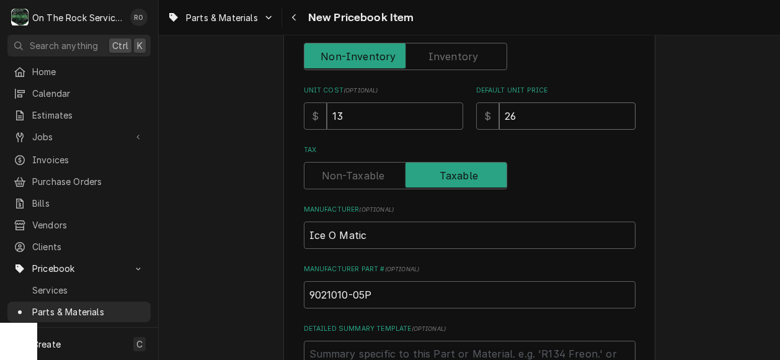
click at [562, 112] on input "26" at bounding box center [567, 115] width 136 height 27
type textarea "x"
type input "2"
type textarea "x"
type input "28"
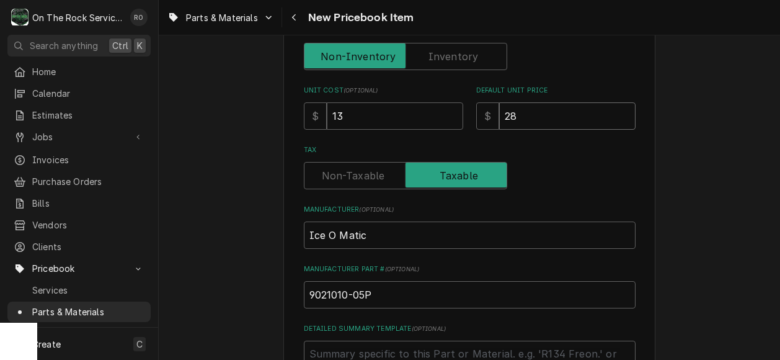
type textarea "x"
type input "28.6"
type textarea "x"
type input "28.60"
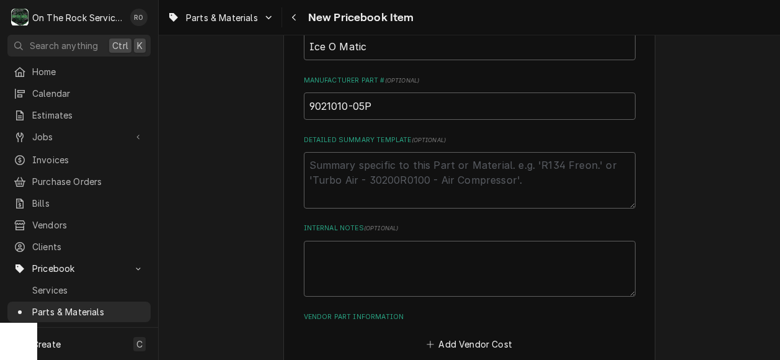
scroll to position [579, 0]
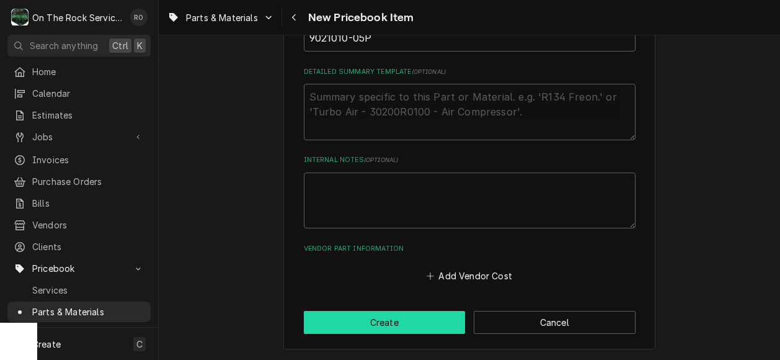
click at [409, 323] on button "Create" at bounding box center [385, 322] width 162 height 23
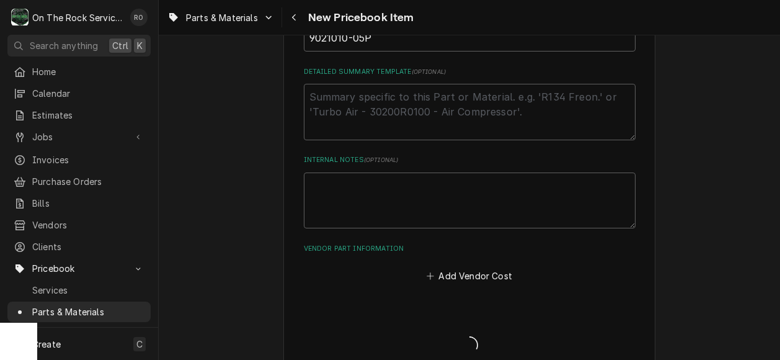
type textarea "x"
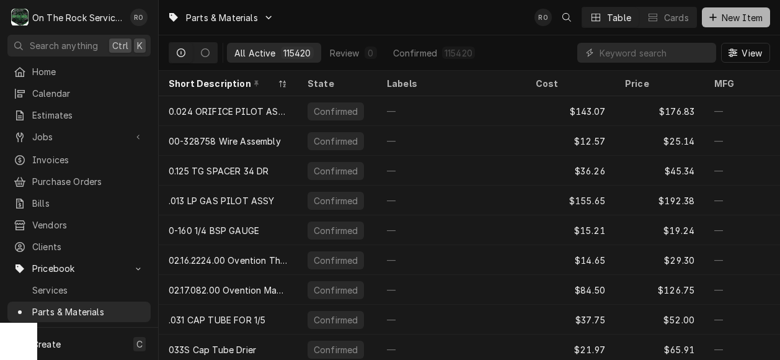
click at [737, 15] on span "New Item" at bounding box center [743, 17] width 46 height 13
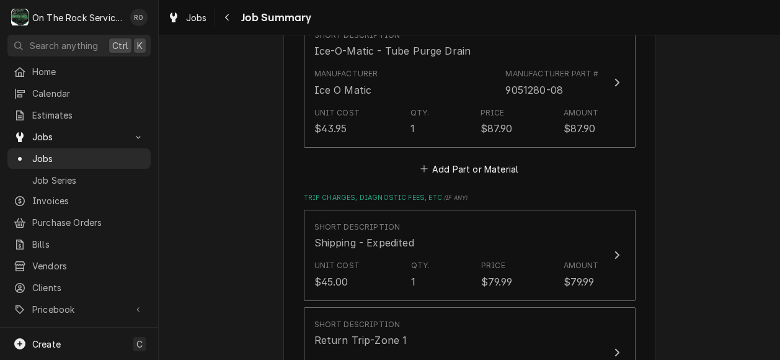
scroll to position [1035, 0]
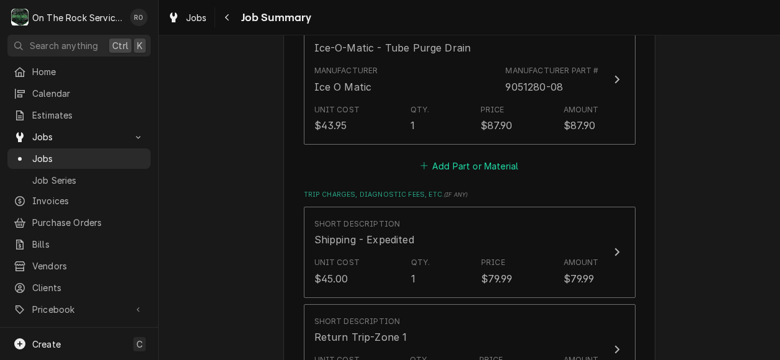
click at [457, 157] on button "Add Part or Material" at bounding box center [469, 165] width 102 height 17
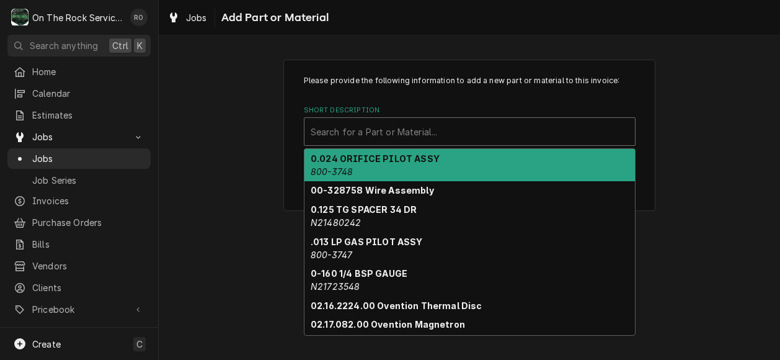
click at [458, 135] on div "Short Description" at bounding box center [470, 131] width 318 height 22
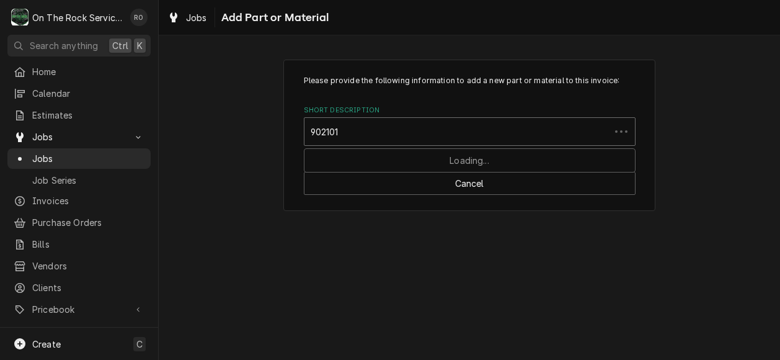
type input "9021010"
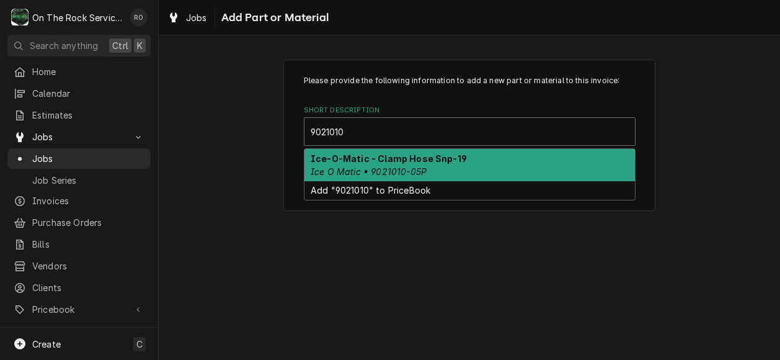
click at [460, 166] on div "Ice-O-Matic - Clamp Hose Snp-19 Ice O Matic • 9021010-05P" at bounding box center [470, 165] width 331 height 32
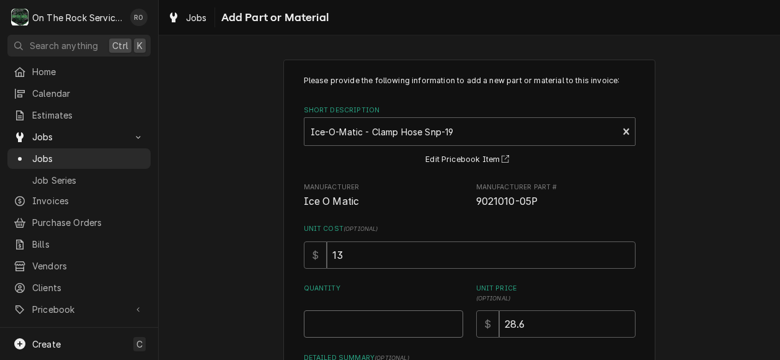
click at [417, 321] on input "Quantity" at bounding box center [383, 323] width 159 height 27
type textarea "x"
type input "1"
type textarea "x"
type input "10"
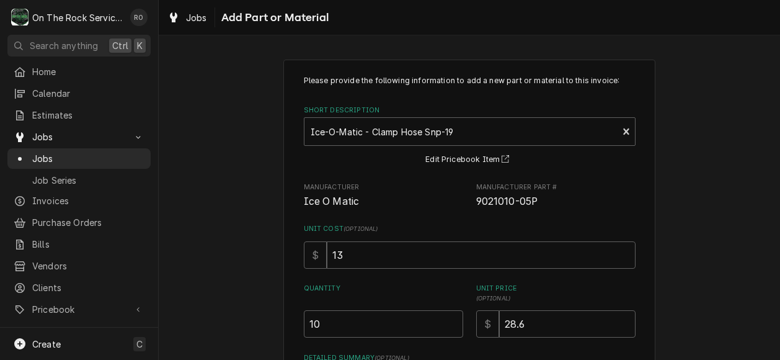
scroll to position [142, 0]
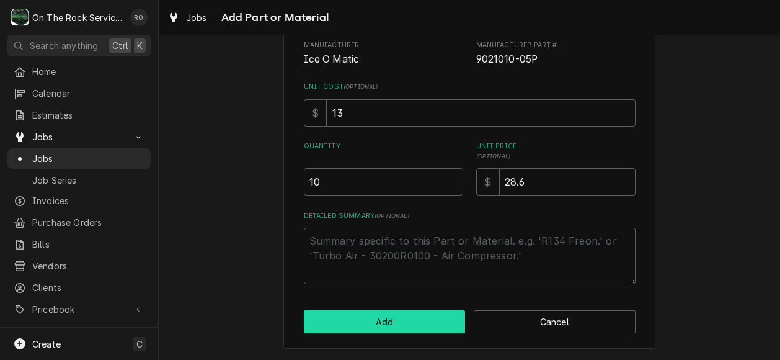
click at [391, 324] on button "Add" at bounding box center [385, 321] width 162 height 23
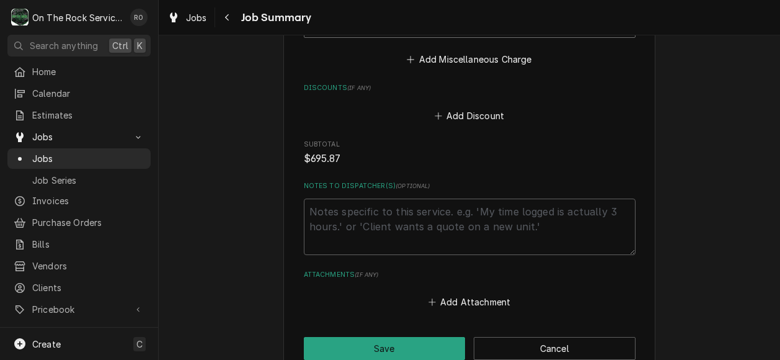
scroll to position [1612, 0]
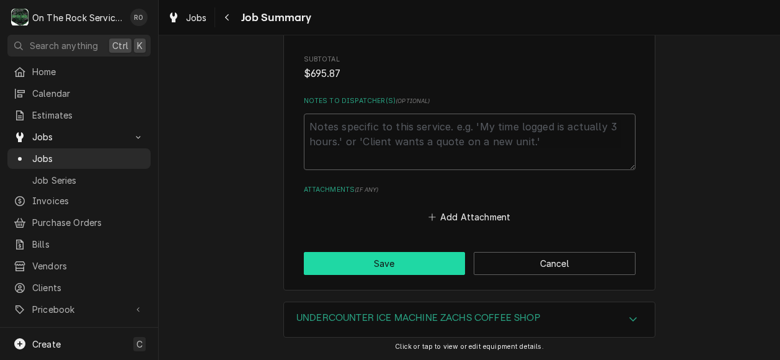
click at [382, 252] on button "Save" at bounding box center [385, 263] width 162 height 23
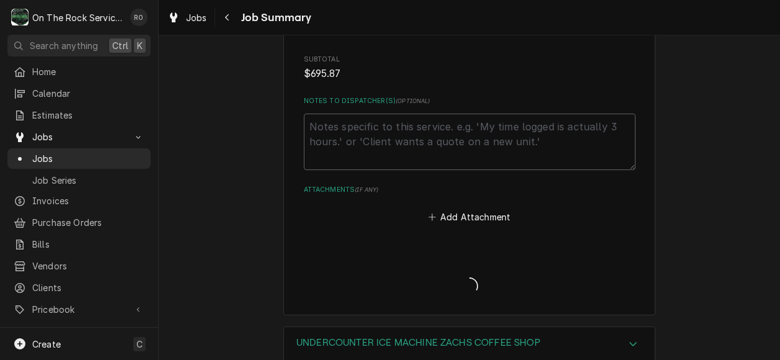
type textarea "x"
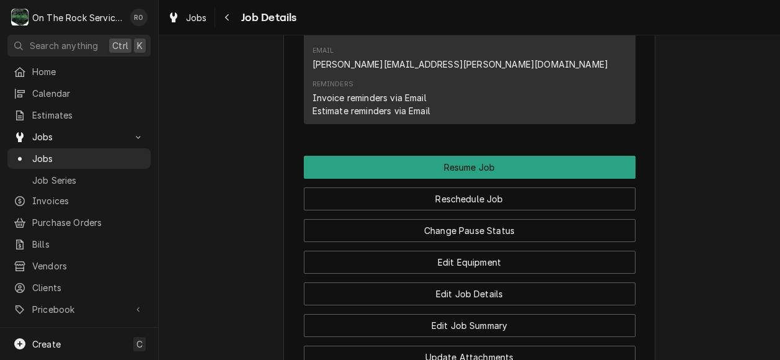
scroll to position [1301, 0]
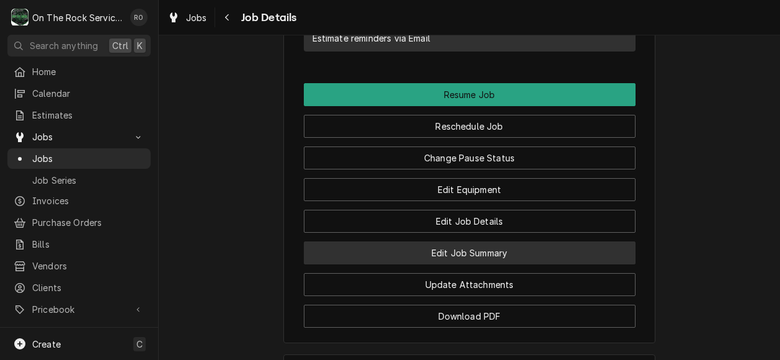
click at [479, 241] on button "Edit Job Summary" at bounding box center [470, 252] width 332 height 23
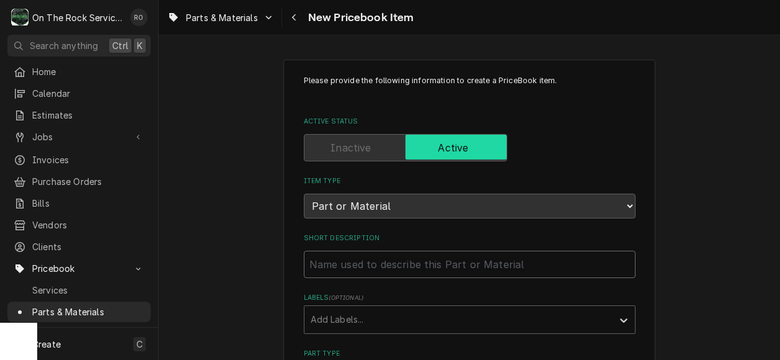
click at [396, 270] on input "Short Description" at bounding box center [470, 264] width 332 height 27
paste input "9021010-04P - Ice-O-Matic - Hose Clamp, Snp-18Pack Of 25"
type textarea "x"
type input "9021010-04P - Ice-O-Matic - Hose Clamp, Snp-18Pack Of 25"
drag, startPoint x: 377, startPoint y: 264, endPoint x: 305, endPoint y: 264, distance: 72.6
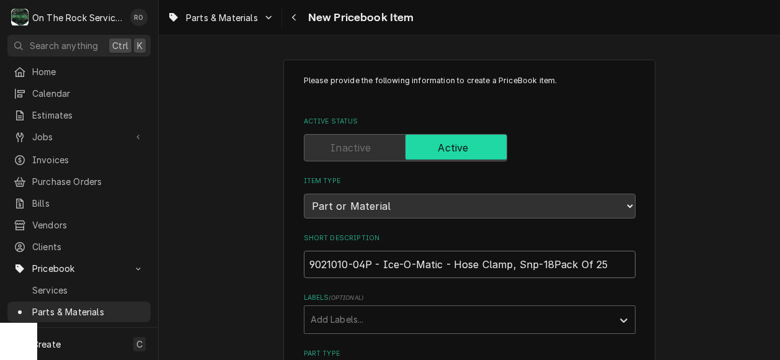
click at [305, 264] on input "9021010-04P - Ice-O-Matic - Hose Clamp, Snp-18Pack Of 25" at bounding box center [470, 264] width 332 height 27
type textarea "x"
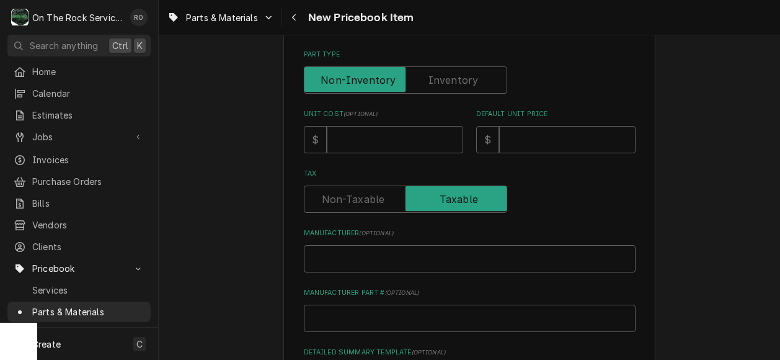
scroll to position [301, 0]
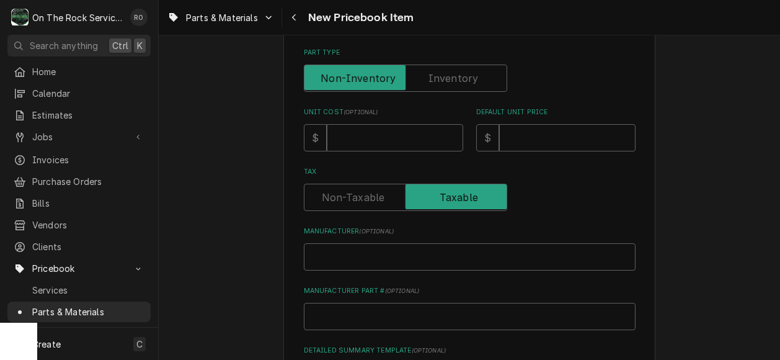
type input "Ice-O-Matic - Hose Clamp, Snp-18Pack Of 25"
click at [359, 305] on input "Manufacturer Part # ( optional )" at bounding box center [470, 316] width 332 height 27
drag, startPoint x: 359, startPoint y: 305, endPoint x: 345, endPoint y: 316, distance: 17.2
click at [345, 316] on input "Manufacturer Part # ( optional )" at bounding box center [470, 316] width 332 height 27
paste input "9021010-04P -"
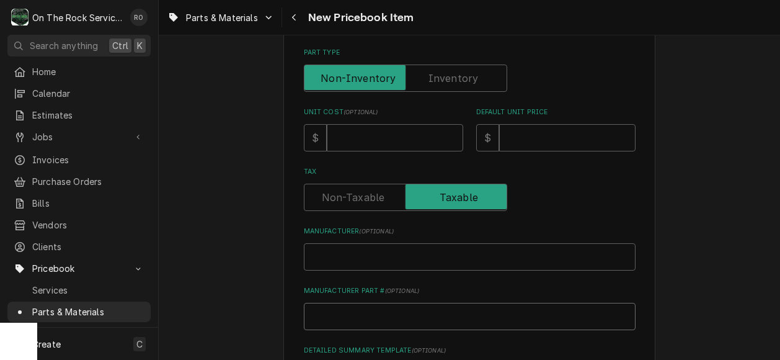
type textarea "x"
type input "9021010-04P -"
type textarea "x"
type input "9021010-04P -"
type textarea "x"
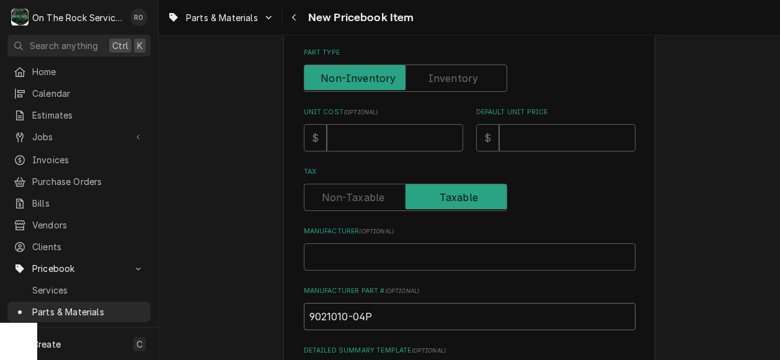
type input "9021010-04P"
click at [373, 259] on input "Manufacturer ( optional )" at bounding box center [470, 256] width 332 height 27
type textarea "x"
type input "I"
type textarea "x"
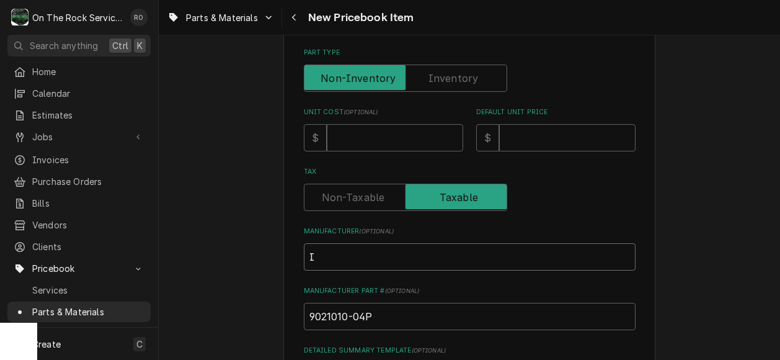
type input "Ic"
type textarea "x"
type input "Ice"
type textarea "x"
type input "Ice"
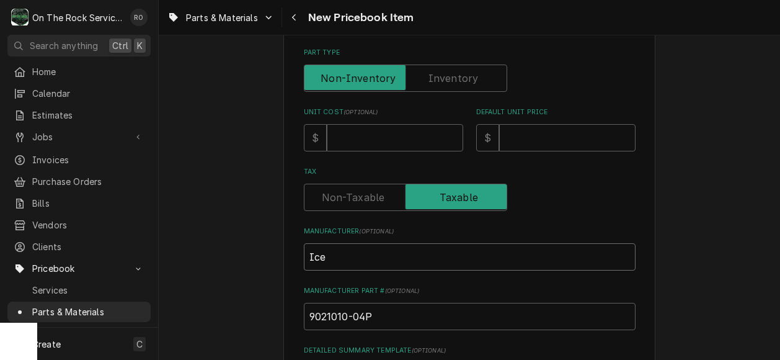
type textarea "x"
type input "Ice O"
type textarea "x"
type input "Ice O M"
type textarea "x"
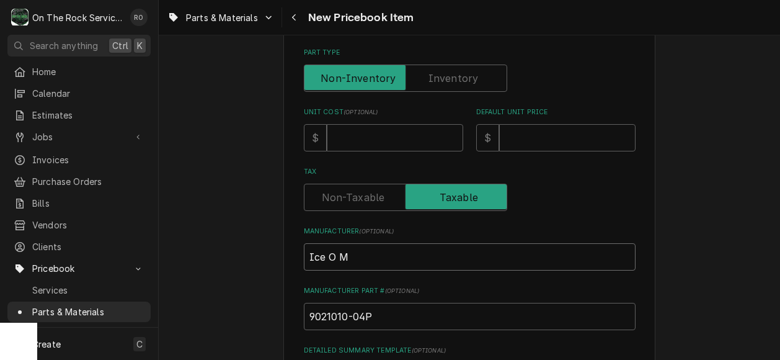
type input "Ice O Ma"
type textarea "x"
type input "Ice O Mat"
type textarea "x"
type input "Ice O Mati"
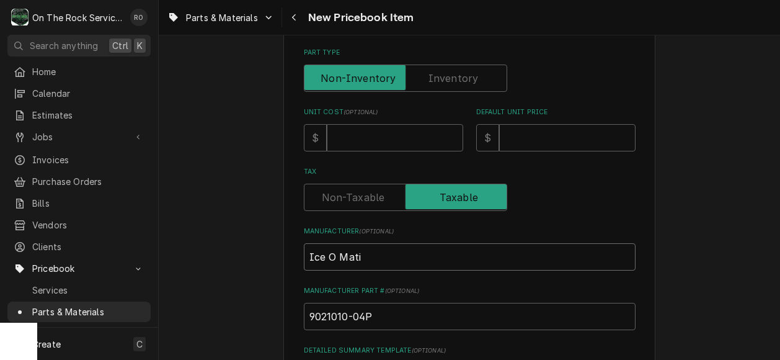
type textarea "x"
type input "Ice O Matic"
type textarea "x"
type input "Ice O Matic"
click at [364, 125] on input "Unit Cost ( optional )" at bounding box center [395, 137] width 136 height 27
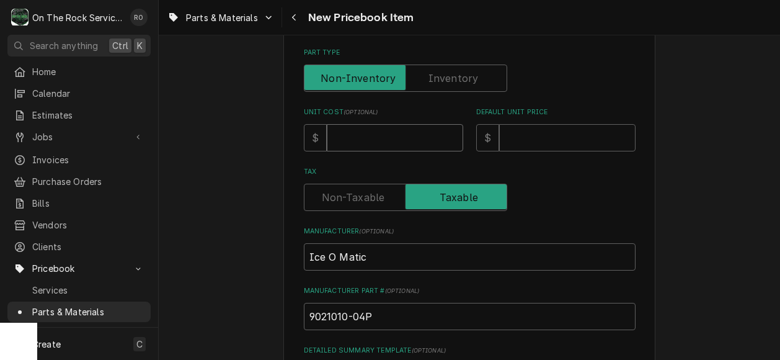
type textarea "x"
type input "2"
type textarea "x"
type input "2.7"
type textarea "x"
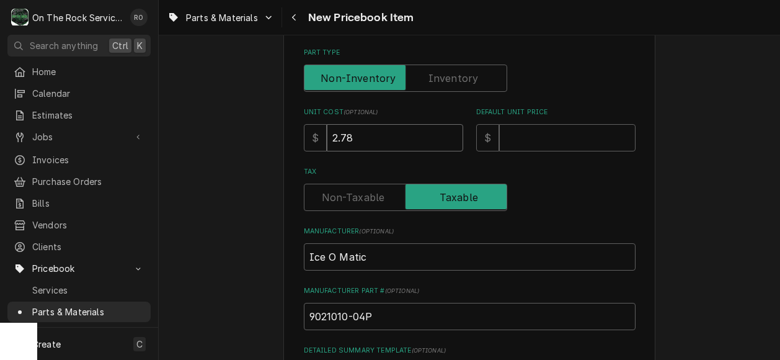
type input "2.78"
type textarea "x"
type input "2"
type textarea "x"
type input "26"
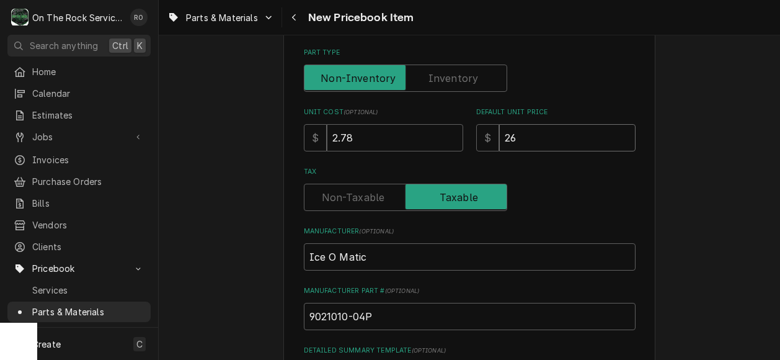
type textarea "x"
type input "26.0"
type textarea "x"
type input "26.00"
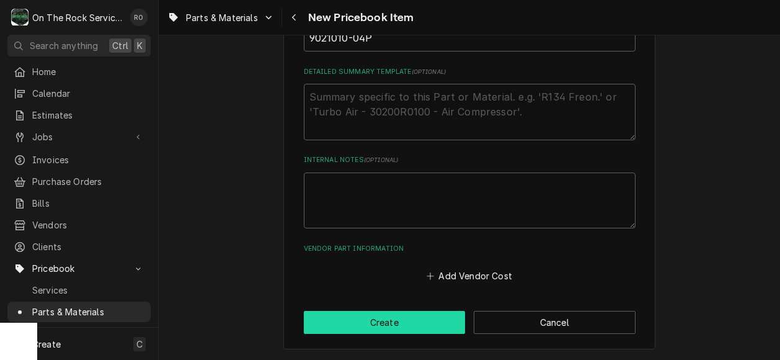
click at [414, 323] on button "Create" at bounding box center [385, 322] width 162 height 23
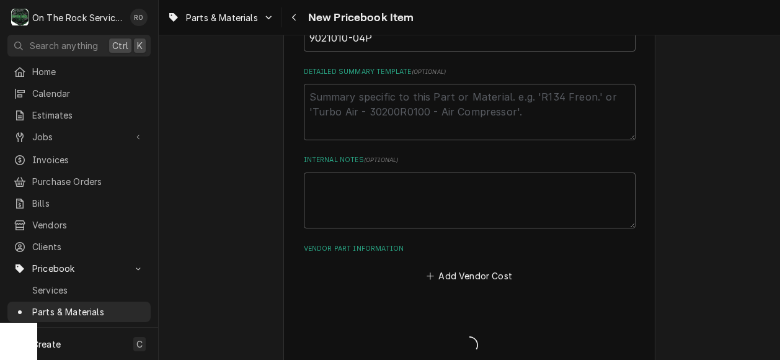
type textarea "x"
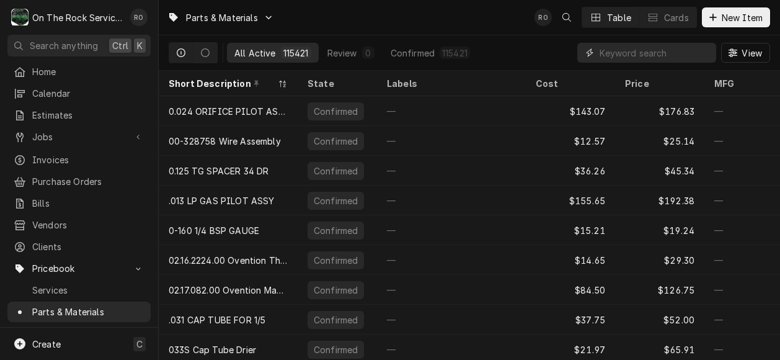
click at [689, 51] on input "Dynamic Content Wrapper" at bounding box center [655, 53] width 110 height 20
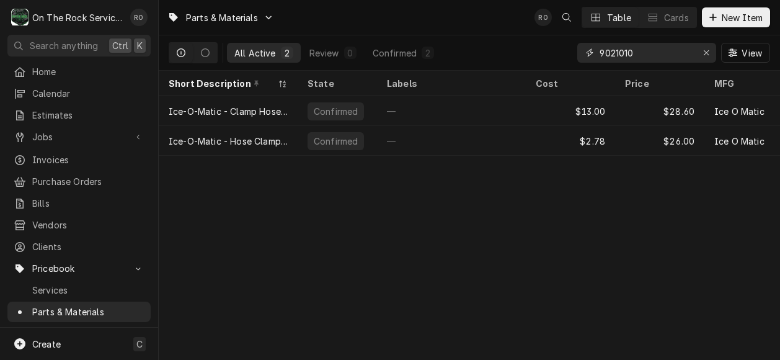
type input "9021010"
click at [481, 17] on div "Parts & Materials RO Table Cards New Item" at bounding box center [470, 17] width 622 height 35
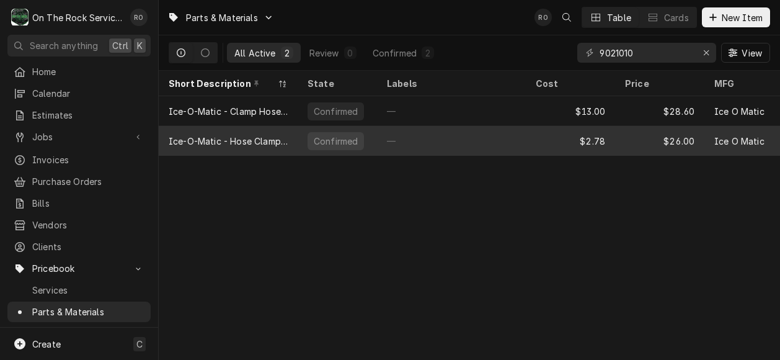
click at [447, 126] on div "—" at bounding box center [451, 141] width 149 height 30
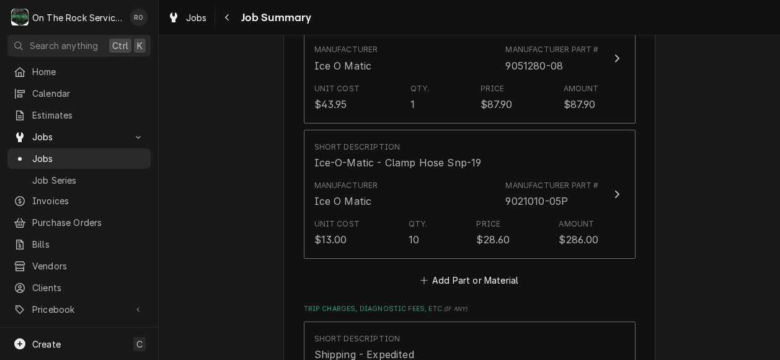
scroll to position [1102, 0]
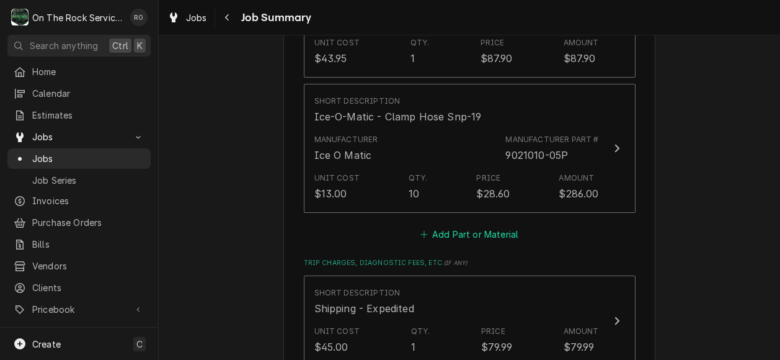
click at [493, 226] on button "Add Part or Material" at bounding box center [469, 234] width 102 height 17
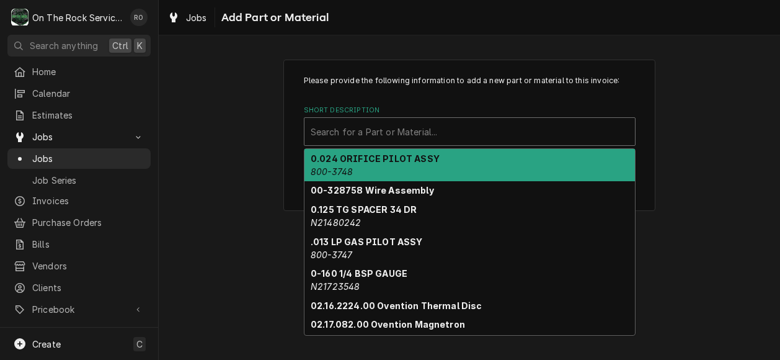
click at [483, 136] on div "Short Description" at bounding box center [470, 131] width 318 height 22
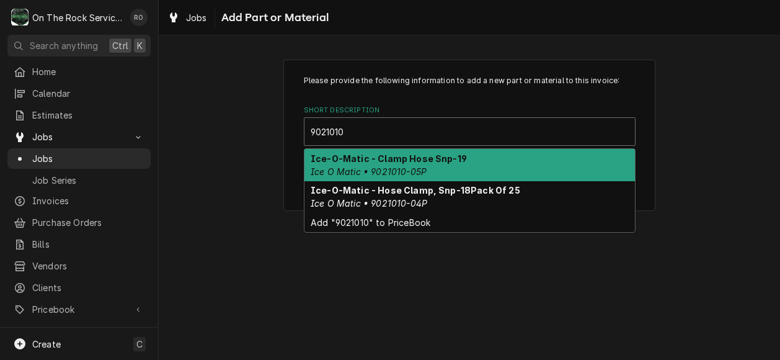
type input "9021010"
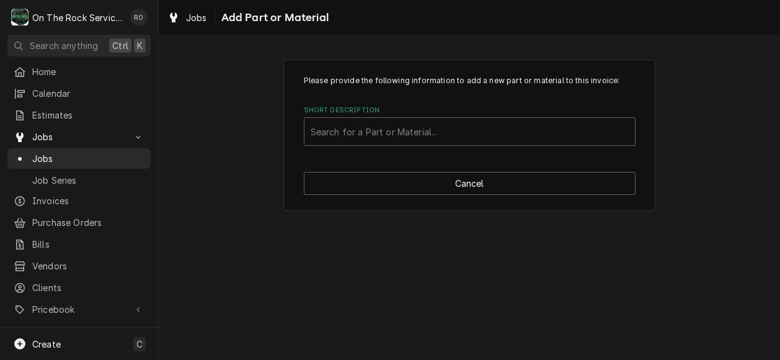
click at [463, 108] on label "Short Description" at bounding box center [470, 110] width 332 height 10
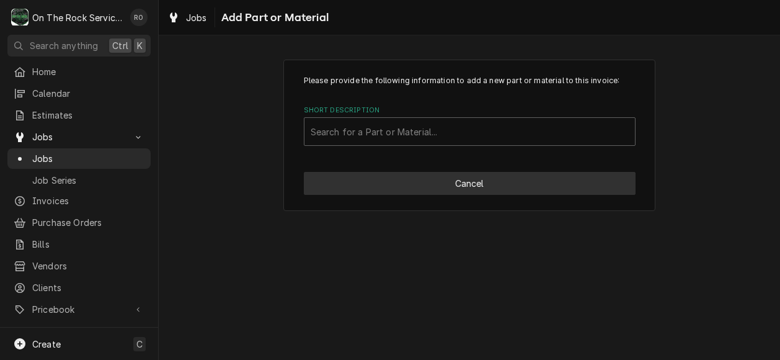
click at [507, 190] on button "Cancel" at bounding box center [470, 183] width 332 height 23
type textarea "x"
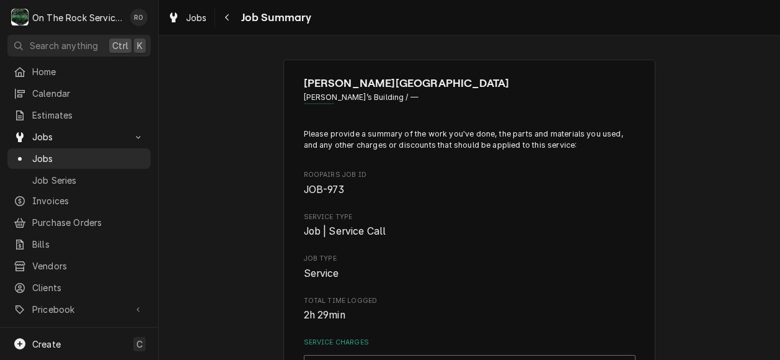
scroll to position [1102, 0]
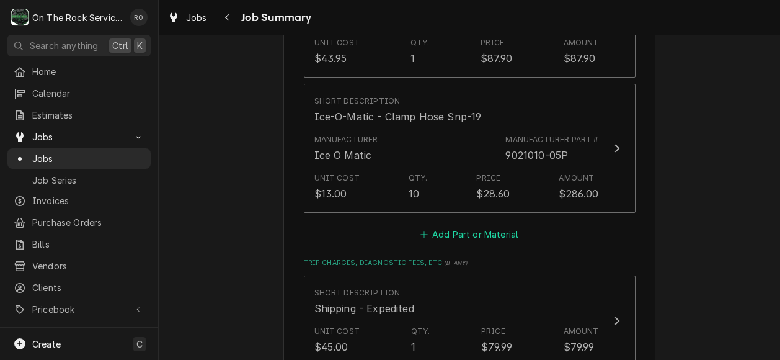
click at [490, 226] on button "Add Part or Material" at bounding box center [469, 234] width 102 height 17
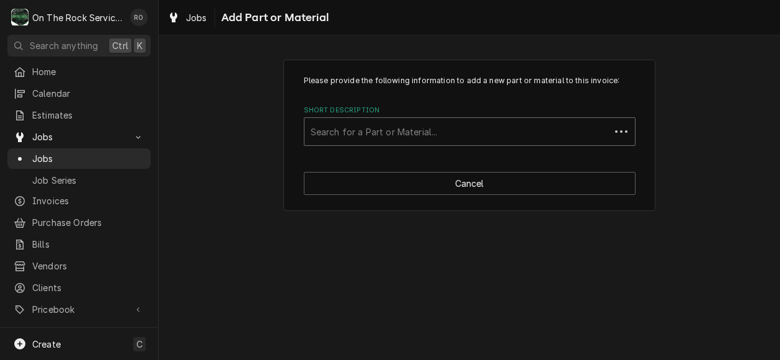
click at [472, 128] on div "Short Description" at bounding box center [457, 131] width 293 height 22
type input "9021010"
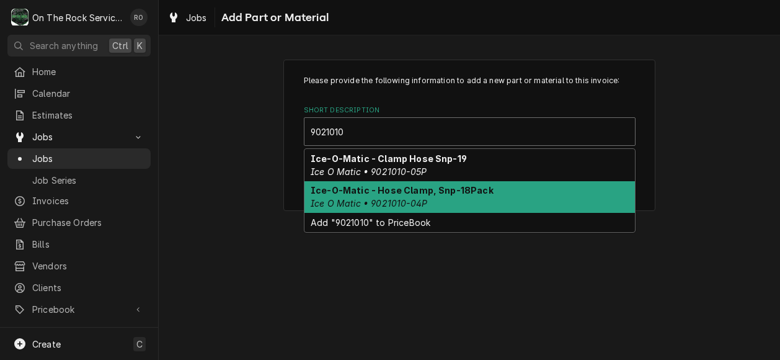
click at [489, 192] on div "Ice-O-Matic - Hose Clamp, Snp-18Pack Ice O Matic • 9021010-04P" at bounding box center [470, 197] width 331 height 32
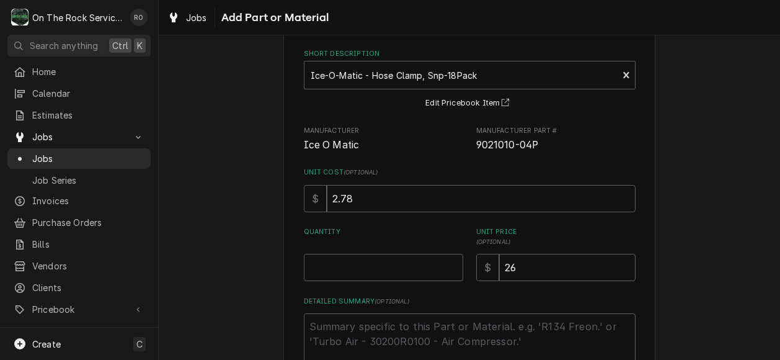
scroll to position [57, 0]
type textarea "x"
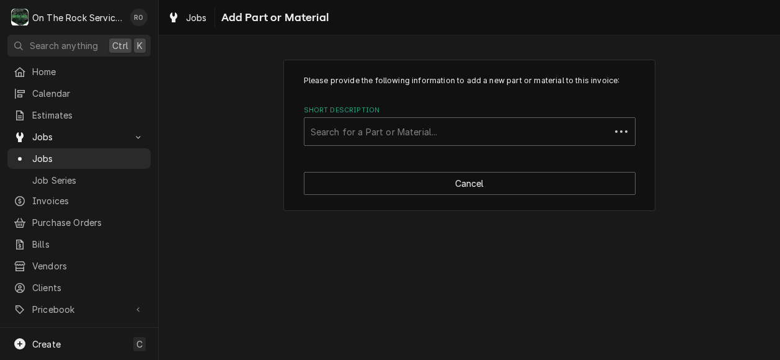
scroll to position [0, 0]
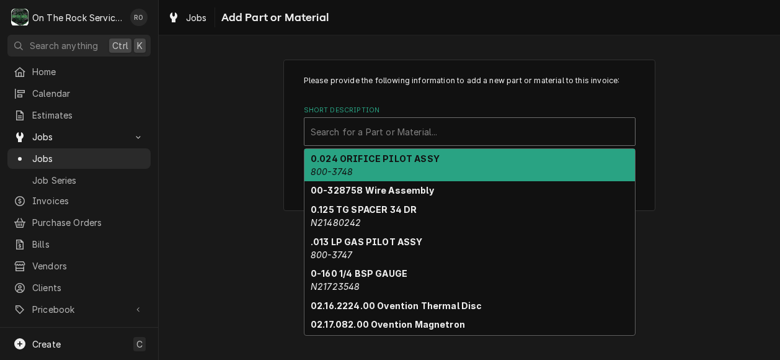
click at [590, 127] on div "Short Description" at bounding box center [470, 131] width 318 height 22
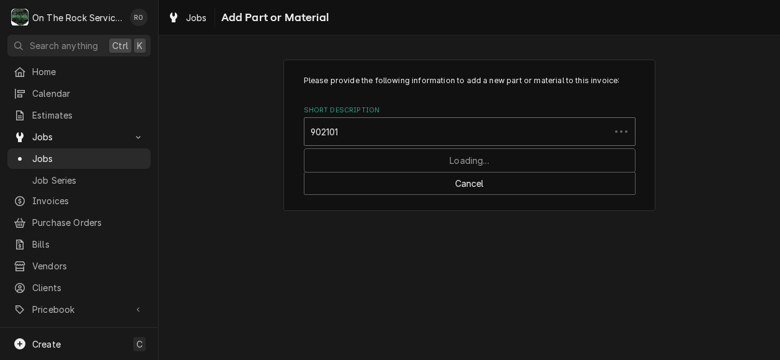
type input "9021010"
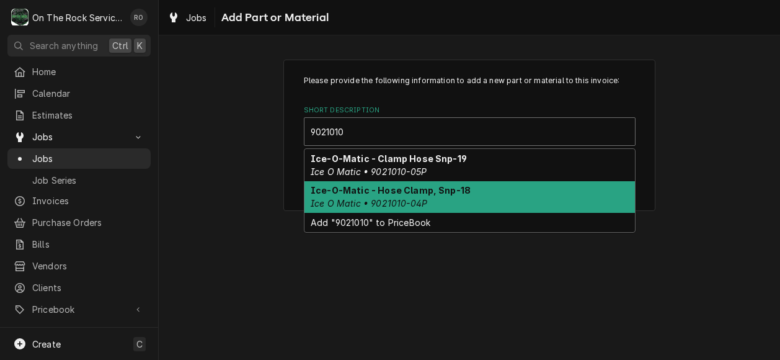
click at [574, 195] on div "Ice-O-Matic - Hose Clamp, Snp-18 Ice O Matic • 9021010-04P" at bounding box center [470, 197] width 331 height 32
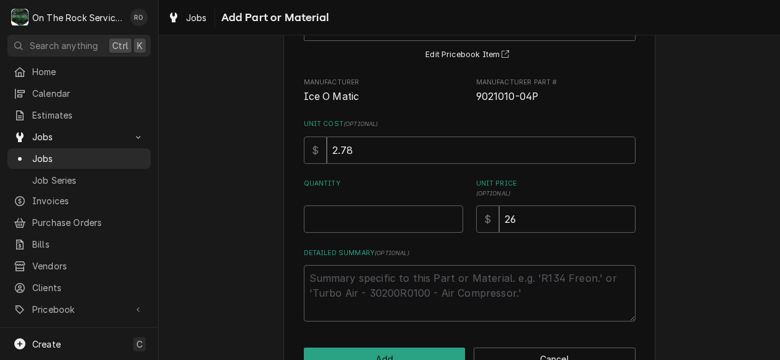
scroll to position [113, 0]
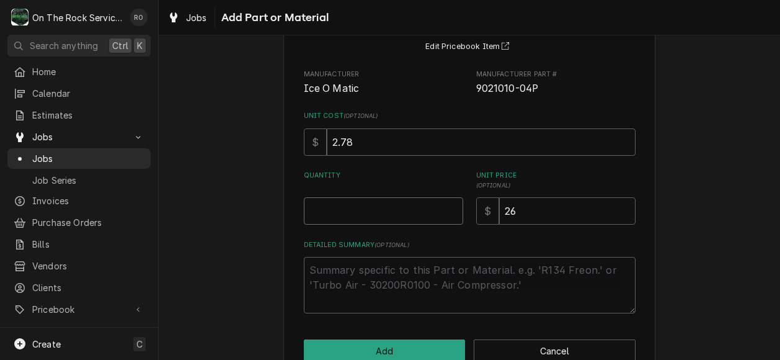
click at [406, 205] on input "Quantity" at bounding box center [383, 210] width 159 height 27
type textarea "x"
type input "4"
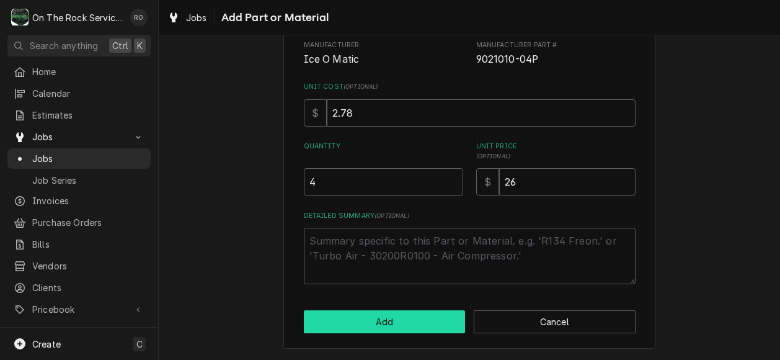
click at [414, 322] on button "Add" at bounding box center [385, 321] width 162 height 23
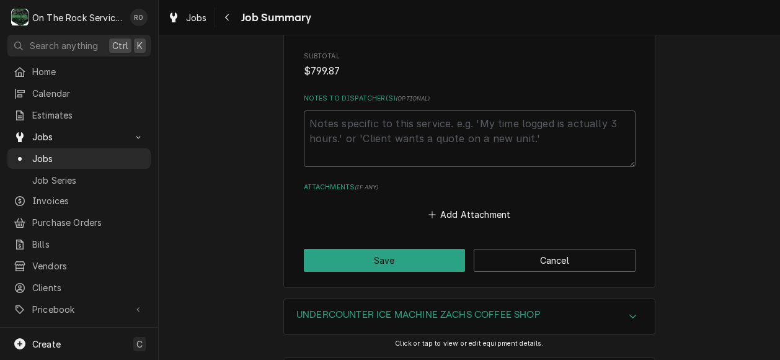
scroll to position [1749, 0]
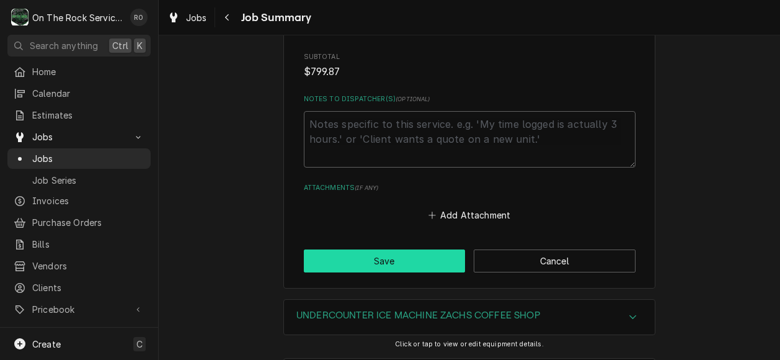
click at [411, 249] on button "Save" at bounding box center [385, 260] width 162 height 23
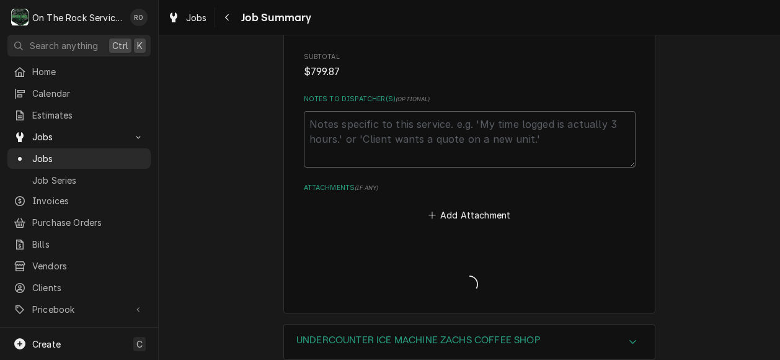
type textarea "x"
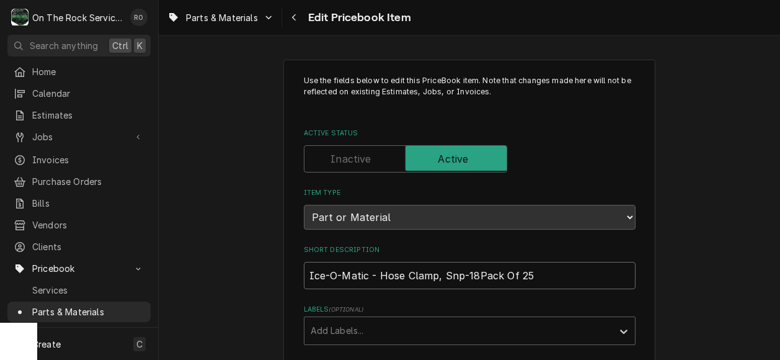
drag, startPoint x: 545, startPoint y: 279, endPoint x: 502, endPoint y: 274, distance: 43.1
click at [502, 274] on input "Ice-O-Matic - Hose Clamp, Snp-18Pack Of 25" at bounding box center [470, 275] width 332 height 27
type textarea "x"
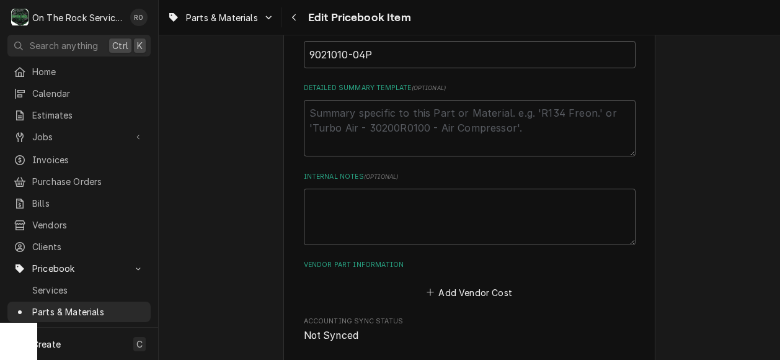
scroll to position [636, 0]
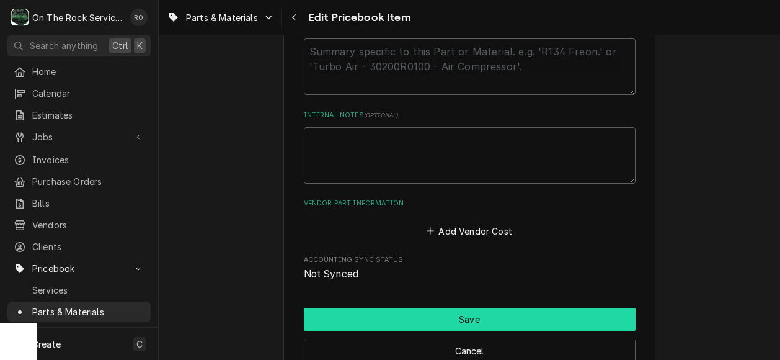
type input "Ice-O-Matic - Hose Clamp, Snp-18Pack"
click at [381, 310] on button "Save" at bounding box center [470, 319] width 332 height 23
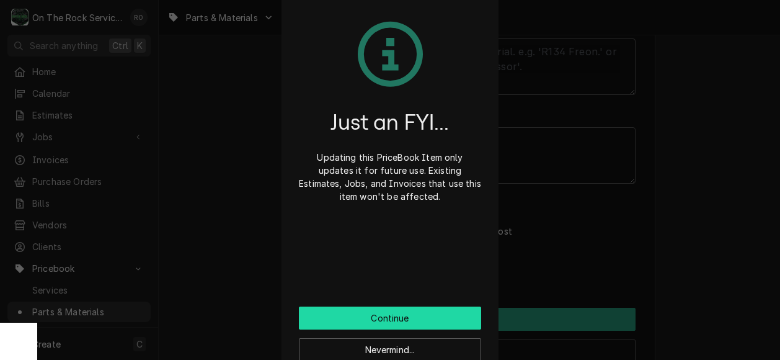
click at [405, 314] on button "Continue" at bounding box center [390, 317] width 182 height 23
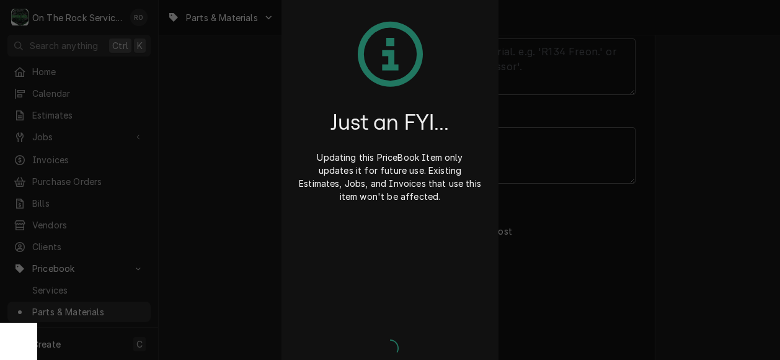
type textarea "x"
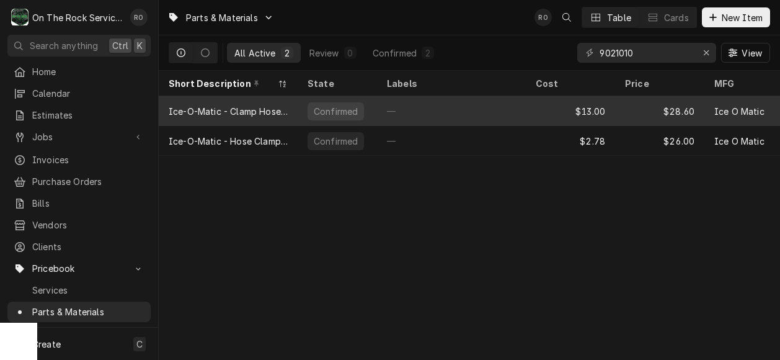
click at [532, 109] on div "$13.00" at bounding box center [570, 111] width 89 height 30
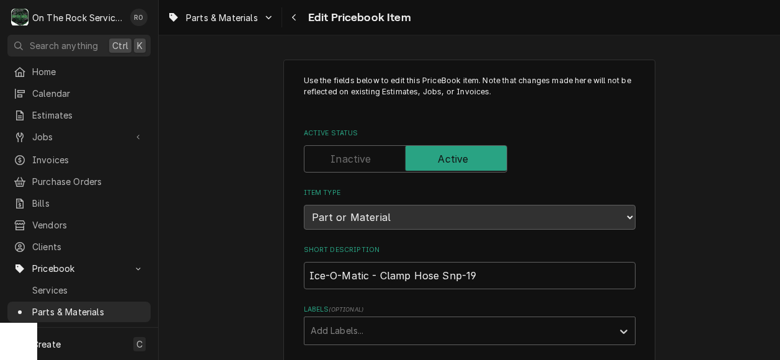
scroll to position [24, 0]
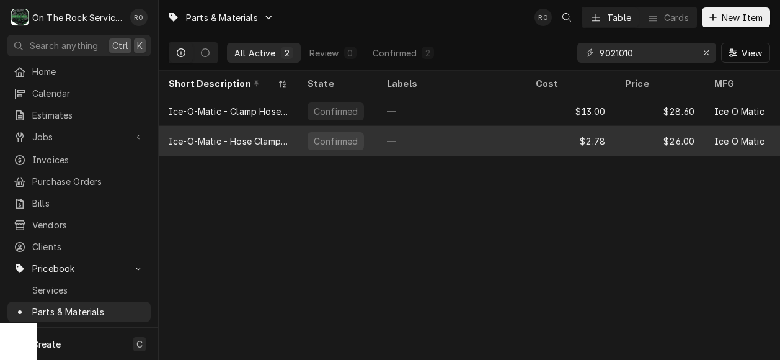
click at [424, 127] on div "—" at bounding box center [451, 141] width 149 height 30
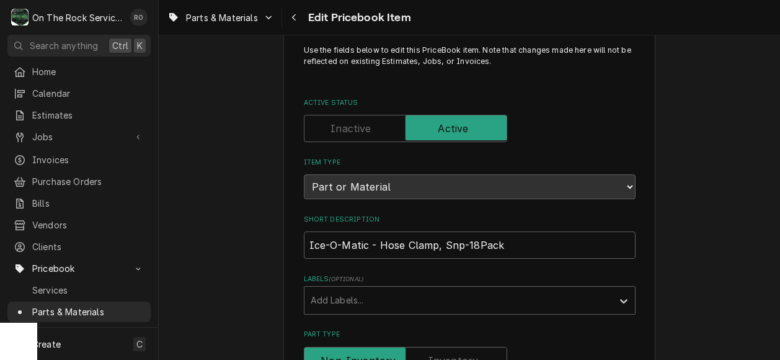
scroll to position [37, 0]
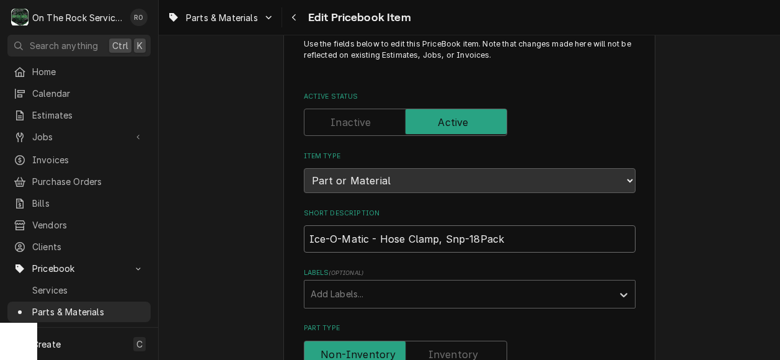
drag, startPoint x: 499, startPoint y: 238, endPoint x: 474, endPoint y: 238, distance: 25.4
click at [474, 238] on input "Ice-O-Matic - Hose Clamp, Snp-18Pack" at bounding box center [470, 238] width 332 height 27
type textarea "x"
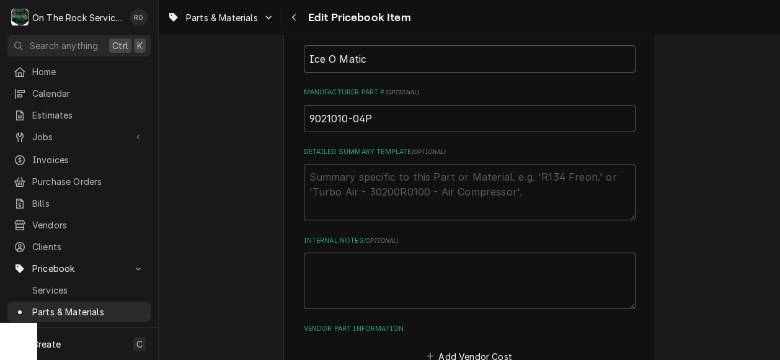
scroll to position [723, 0]
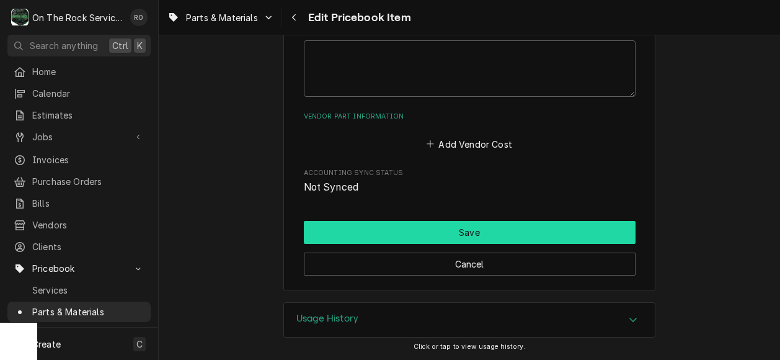
type input "Ice-O-Matic - Hose Clamp, Snp-18"
click at [472, 233] on button "Save" at bounding box center [470, 232] width 332 height 23
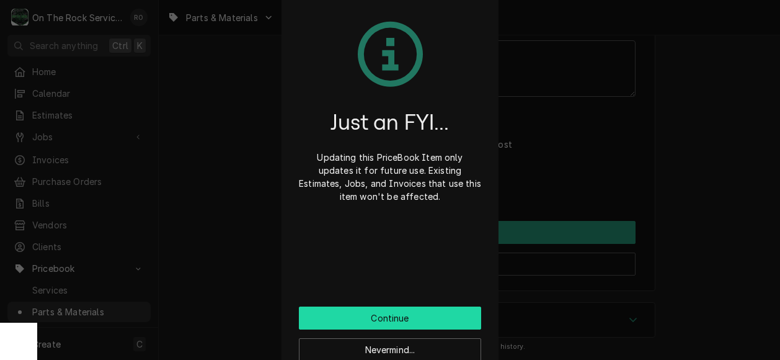
click at [402, 318] on button "Continue" at bounding box center [390, 317] width 182 height 23
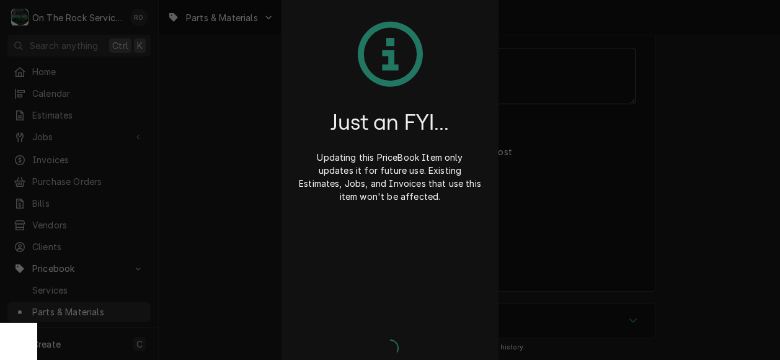
type textarea "x"
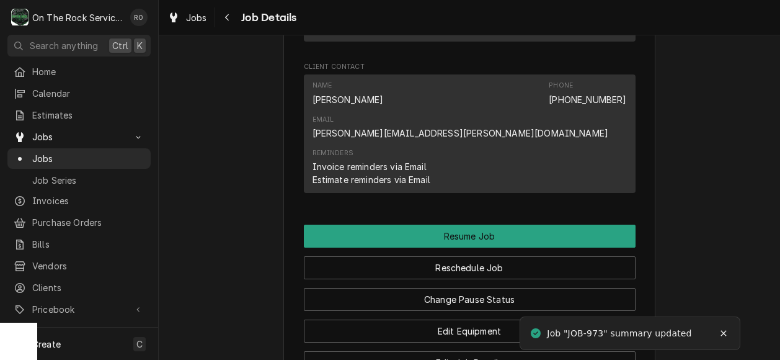
scroll to position [1156, 0]
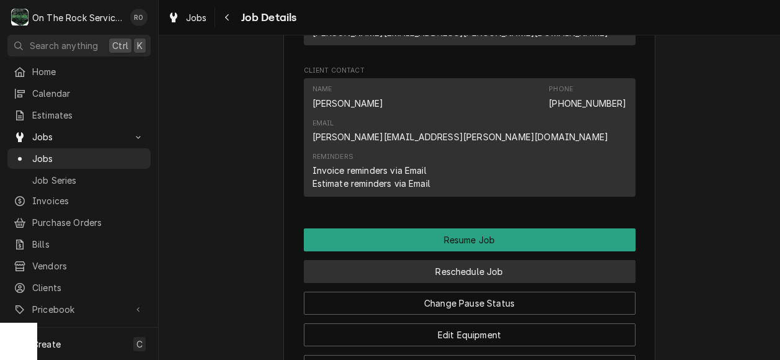
click at [574, 260] on button "Reschedule Job" at bounding box center [470, 271] width 332 height 23
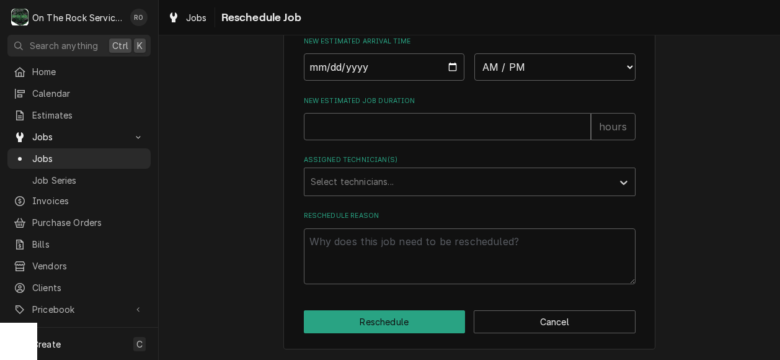
scroll to position [478, 0]
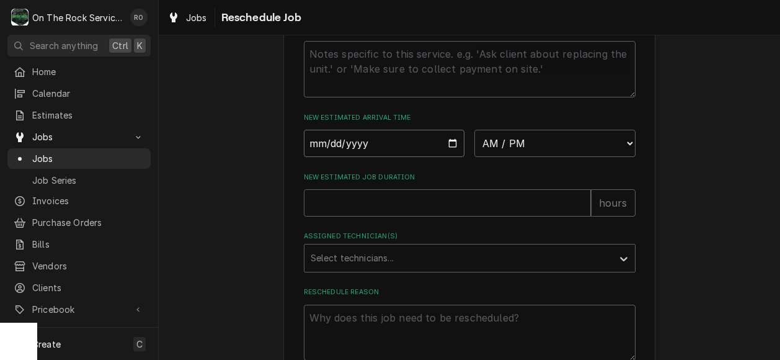
click at [442, 145] on input "Date" at bounding box center [384, 143] width 161 height 27
type textarea "x"
type input "2025-09-05"
click at [512, 151] on select "AM / PM 6:00 AM 6:15 AM 6:30 AM 6:45 AM 7:00 AM 7:15 AM 7:30 AM 7:45 AM 8:00 AM…" at bounding box center [555, 143] width 161 height 27
select select "08:00:00"
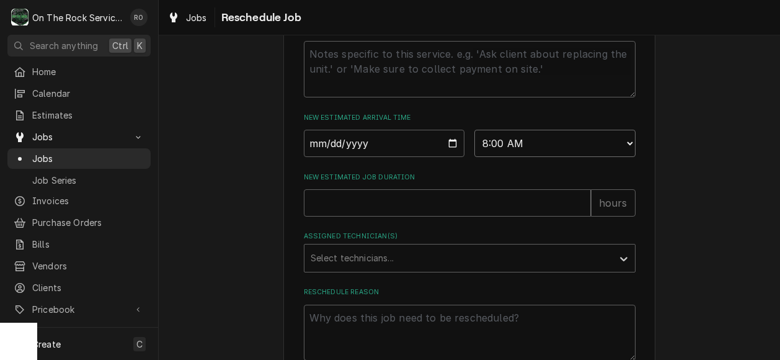
click at [475, 130] on select "AM / PM 6:00 AM 6:15 AM 6:30 AM 6:45 AM 7:00 AM 7:15 AM 7:30 AM 7:45 AM 8:00 AM…" at bounding box center [555, 143] width 161 height 27
click at [450, 195] on input "New Estimated Job Duration" at bounding box center [447, 202] width 287 height 27
type textarea "x"
type input "2"
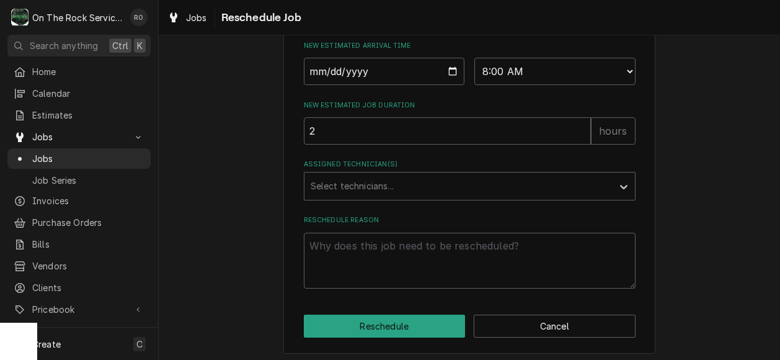
scroll to position [550, 0]
type input "2"
click at [623, 189] on icon "Assigned Technician(s)" at bounding box center [624, 186] width 12 height 12
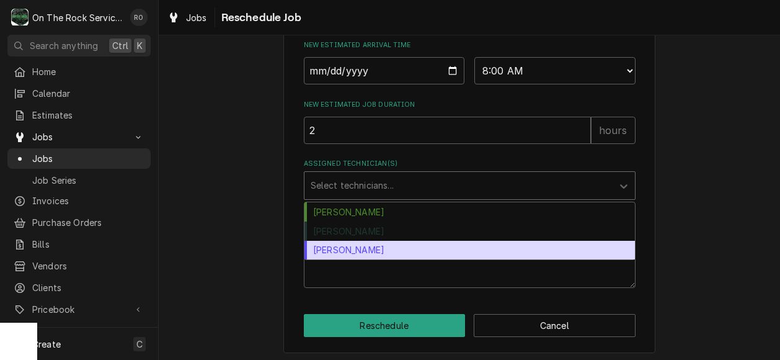
click at [548, 249] on div "Todd Brady" at bounding box center [470, 250] width 331 height 19
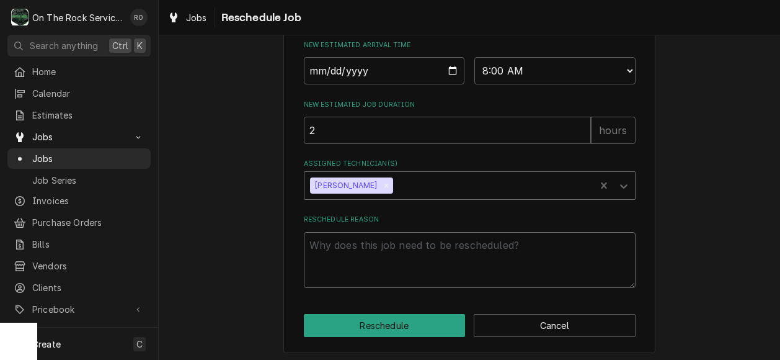
click at [407, 275] on textarea "Reschedule Reason" at bounding box center [470, 260] width 332 height 56
type textarea "x"
type textarea "p"
type textarea "x"
type textarea "pa"
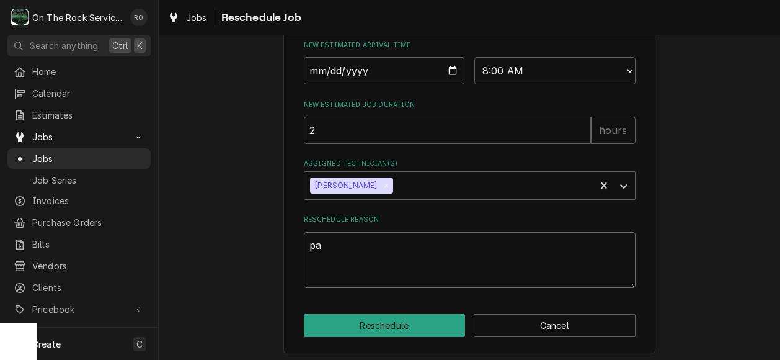
type textarea "x"
type textarea "par"
type textarea "x"
type textarea "part"
type textarea "x"
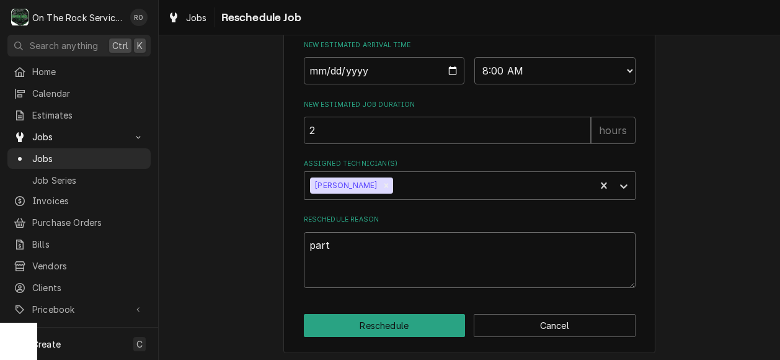
type textarea "part"
type textarea "x"
type textarea "part a"
type textarea "x"
type textarea "part ar"
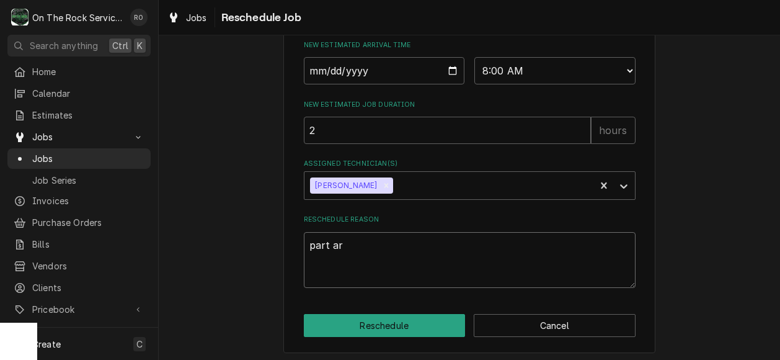
type textarea "x"
type textarea "part arr"
type textarea "x"
type textarea "part arri"
type textarea "x"
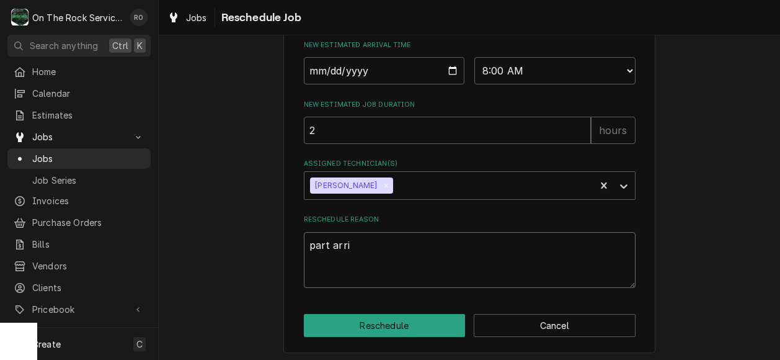
type textarea "part arriv"
type textarea "x"
type textarea "part arriva"
type textarea "x"
type textarea "part arrival"
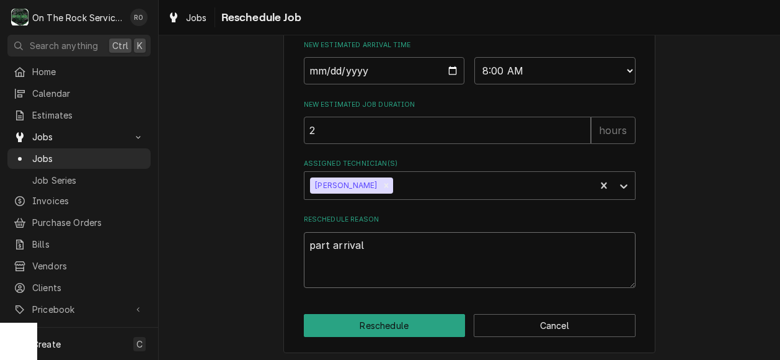
type textarea "x"
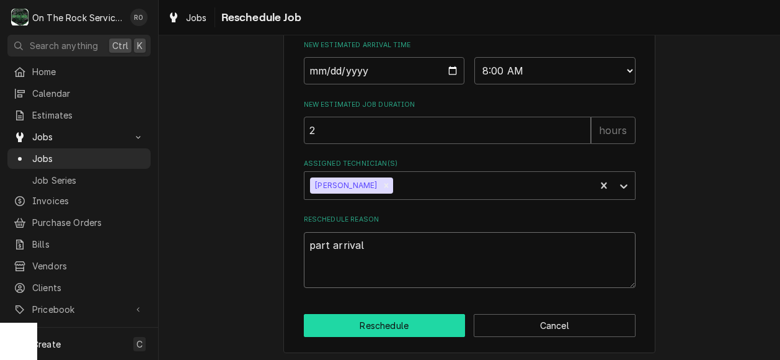
type textarea "part arrival"
click at [404, 318] on button "Reschedule" at bounding box center [385, 325] width 162 height 23
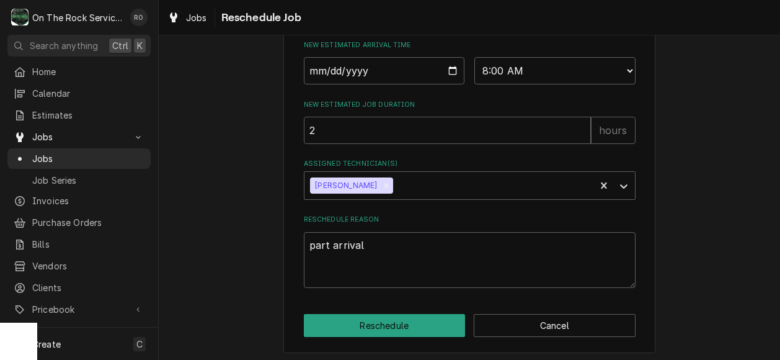
type textarea "x"
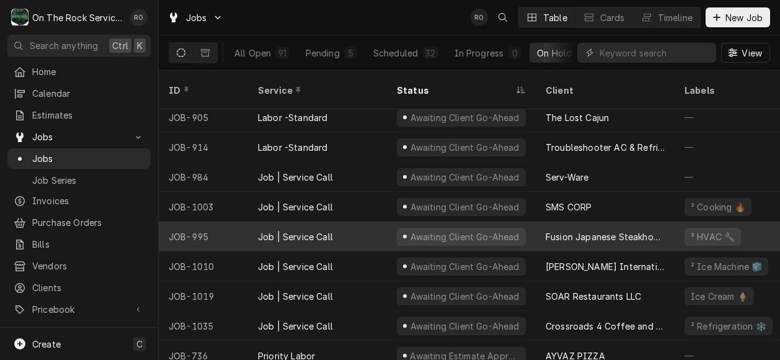
scroll to position [66, 0]
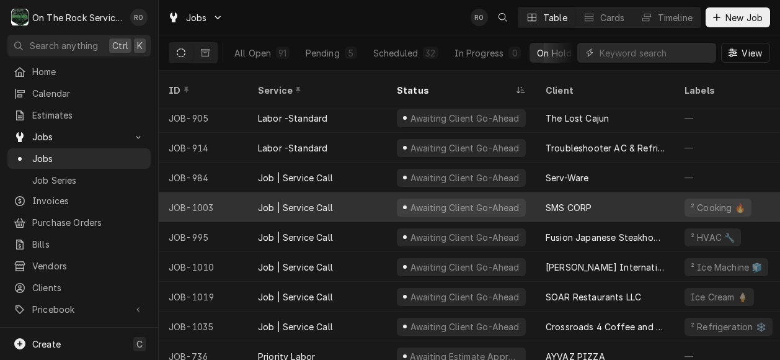
click at [643, 192] on div "SMS CORP" at bounding box center [605, 207] width 139 height 30
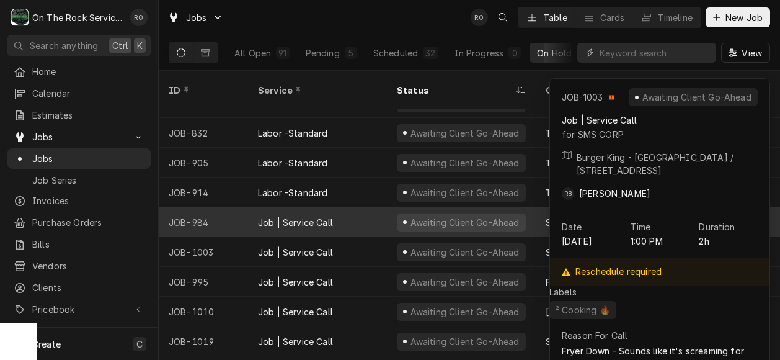
scroll to position [23, 0]
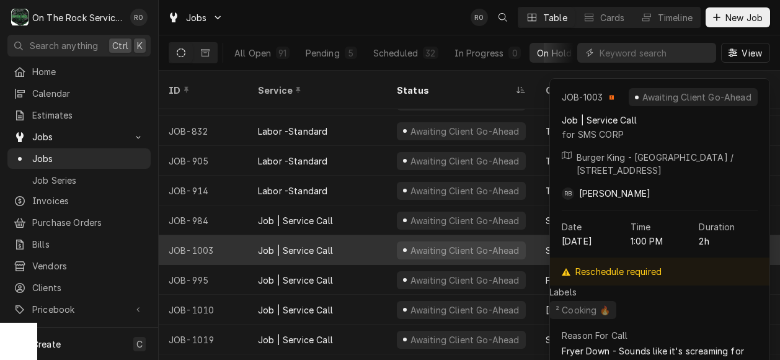
click at [460, 244] on div "Awaiting Client Go-Ahead" at bounding box center [465, 250] width 112 height 13
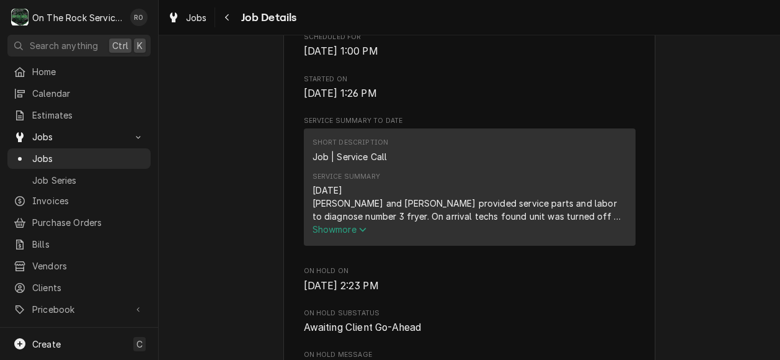
scroll to position [401, 0]
click at [352, 234] on span "Show more" at bounding box center [340, 228] width 55 height 11
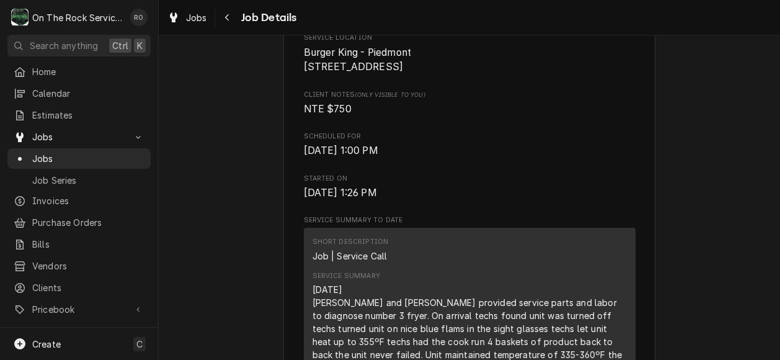
scroll to position [283, 0]
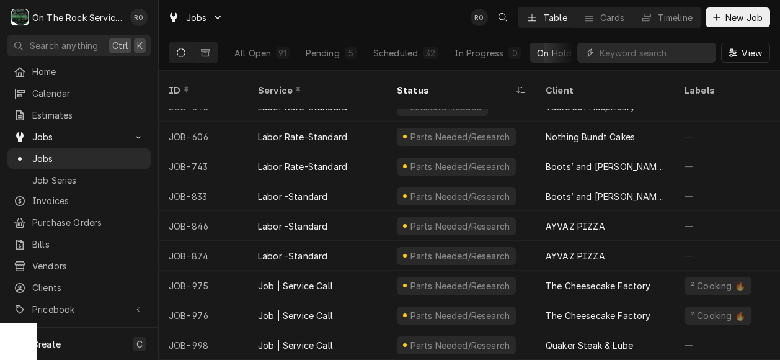
scroll to position [819, 0]
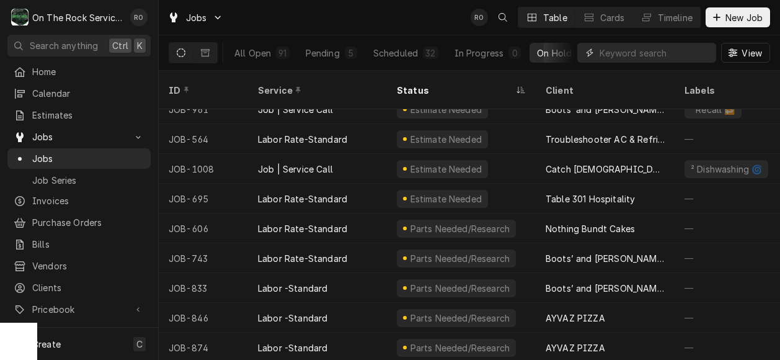
click at [651, 54] on input "Dynamic Content Wrapper" at bounding box center [655, 53] width 110 height 20
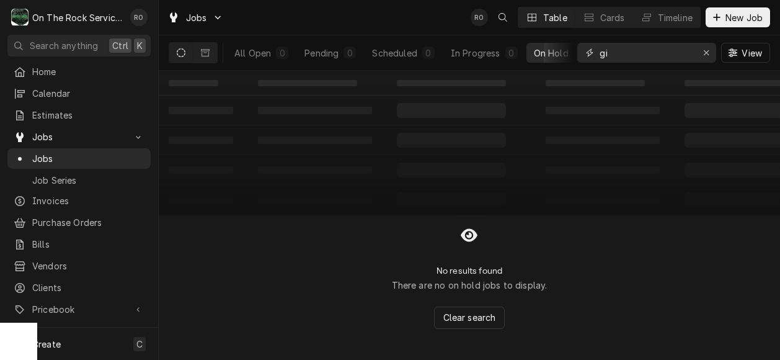
type input "g"
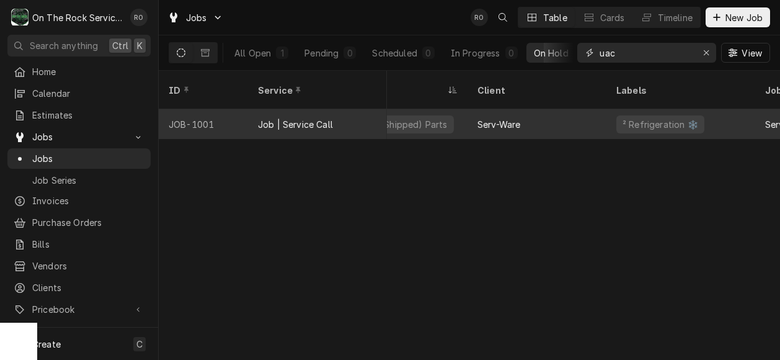
scroll to position [0, 0]
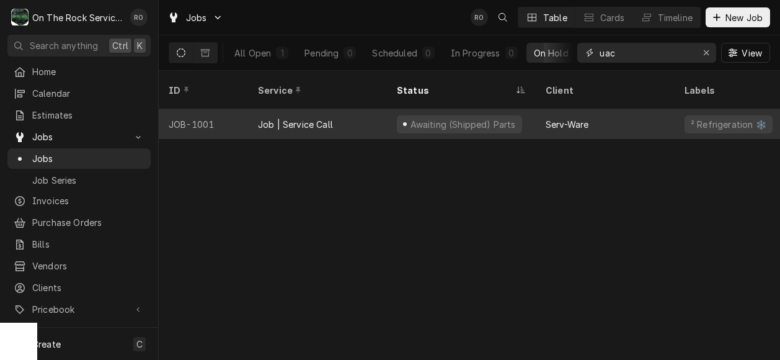
type input "uac"
click at [620, 109] on div "Serv-Ware" at bounding box center [605, 124] width 139 height 30
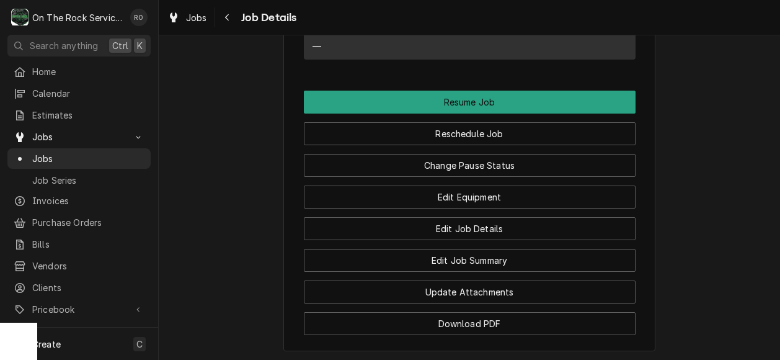
scroll to position [1494, 0]
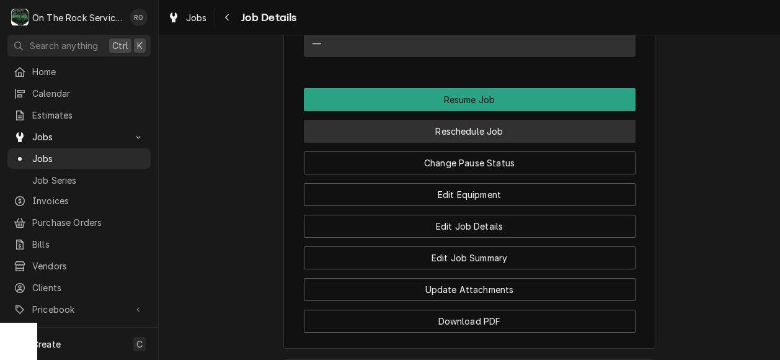
click at [505, 120] on button "Reschedule Job" at bounding box center [470, 131] width 332 height 23
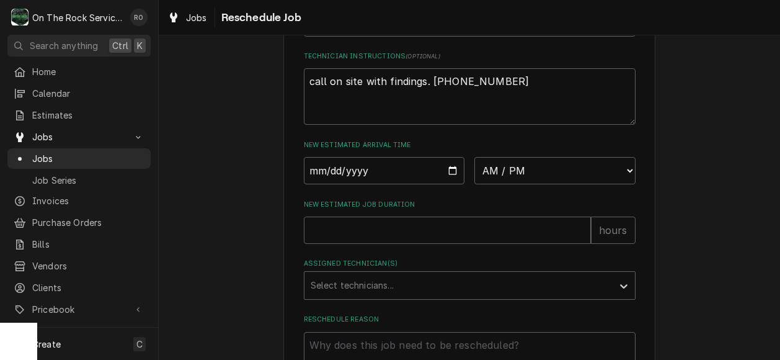
scroll to position [569, 0]
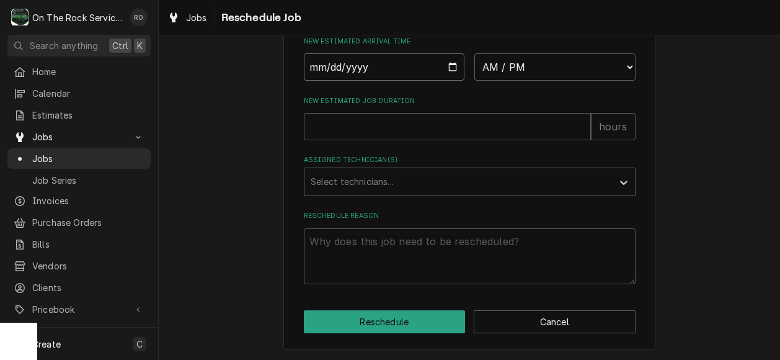
click at [445, 67] on input "Date" at bounding box center [384, 66] width 161 height 27
type textarea "x"
type input "2025-09-04"
click at [517, 66] on select "AM / PM 6:00 AM 6:15 AM 6:30 AM 6:45 AM 7:00 AM 7:15 AM 7:30 AM 7:45 AM 8:00 AM…" at bounding box center [555, 66] width 161 height 27
select select "08:00:00"
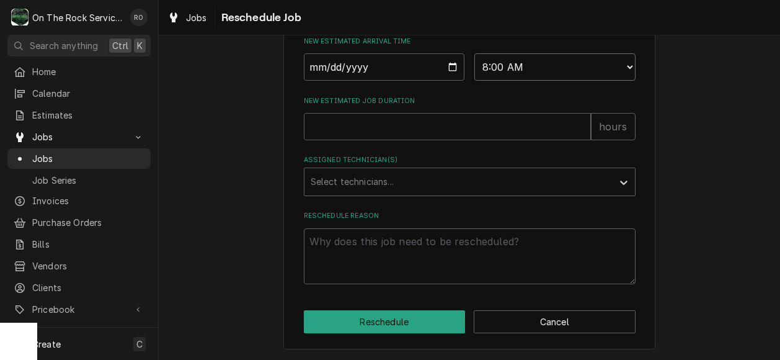
click at [475, 53] on select "AM / PM 6:00 AM 6:15 AM 6:30 AM 6:45 AM 7:00 AM 7:15 AM 7:30 AM 7:45 AM 8:00 AM…" at bounding box center [555, 66] width 161 height 27
click at [402, 128] on input "New Estimated Job Duration" at bounding box center [447, 126] width 287 height 27
type textarea "x"
type input "2"
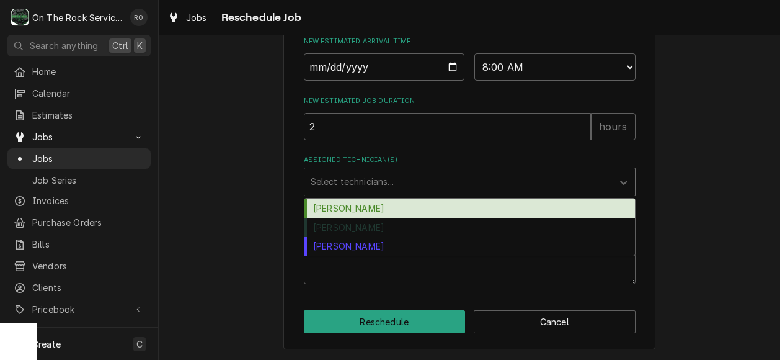
click at [395, 183] on div "Assigned Technician(s)" at bounding box center [459, 182] width 296 height 22
drag, startPoint x: 386, startPoint y: 230, endPoint x: 392, endPoint y: 211, distance: 20.0
click at [392, 211] on div "Ray Beals Rich Ortega Todd Brady" at bounding box center [470, 227] width 331 height 57
click at [392, 211] on div "Ray Beals" at bounding box center [470, 208] width 331 height 19
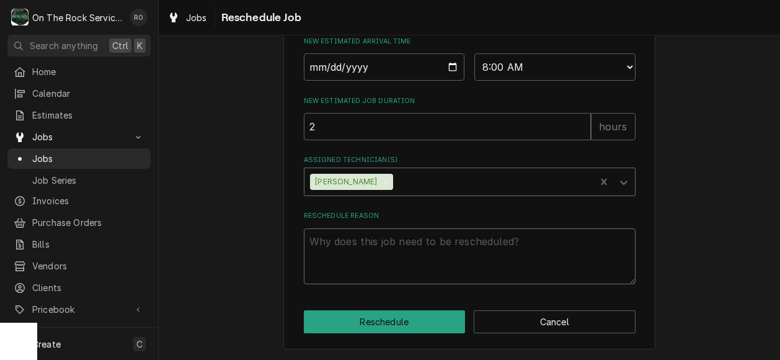
click at [386, 240] on textarea "Reschedule Reason" at bounding box center [470, 256] width 332 height 56
type textarea "x"
type textarea "P"
type textarea "x"
type textarea "Par"
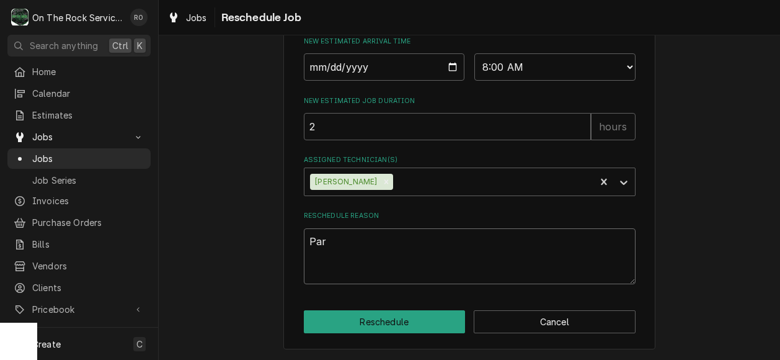
type textarea "x"
type textarea "Pars"
type textarea "x"
type textarea "Pars"
type textarea "x"
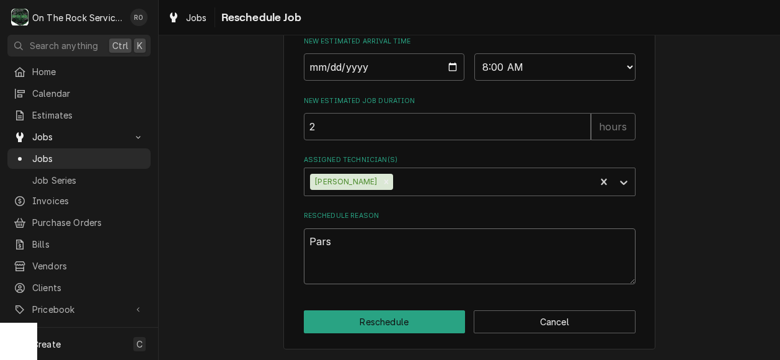
type textarea "Pars"
type textarea "x"
type textarea "Par"
type textarea "x"
type textarea "Part"
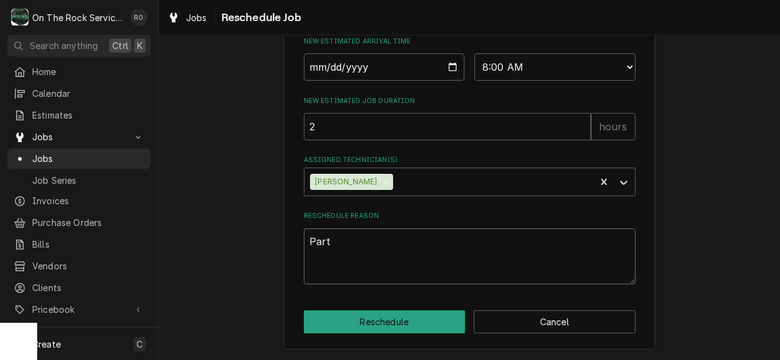
type textarea "x"
type textarea "Parts"
type textarea "x"
type textarea "Parts"
type textarea "x"
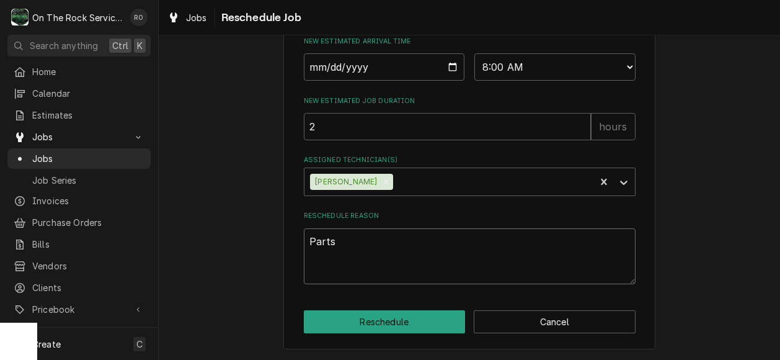
type textarea "Parts a"
type textarea "x"
type textarea "Parts ar"
type textarea "x"
type textarea "Parts arr"
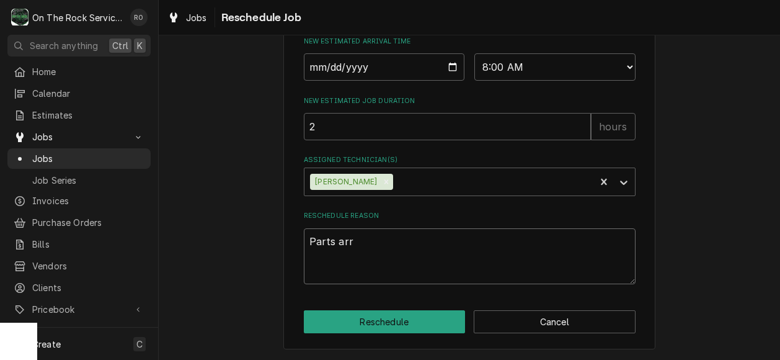
type textarea "x"
type textarea "Parts arri"
type textarea "x"
type textarea "Parts arriv"
type textarea "x"
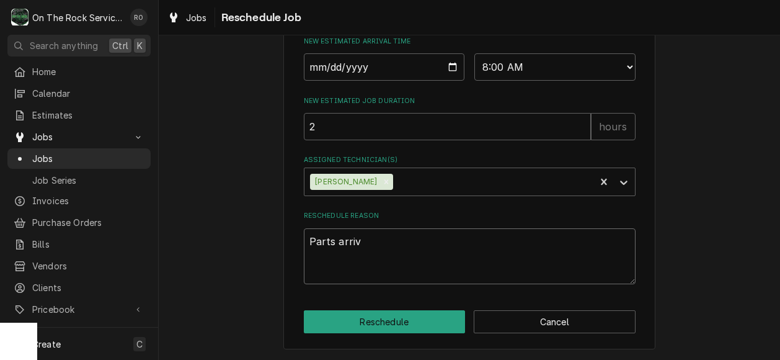
type textarea "Parts arriva"
type textarea "x"
type textarea "Parts arrival"
type textarea "x"
type textarea "Parts arrival"
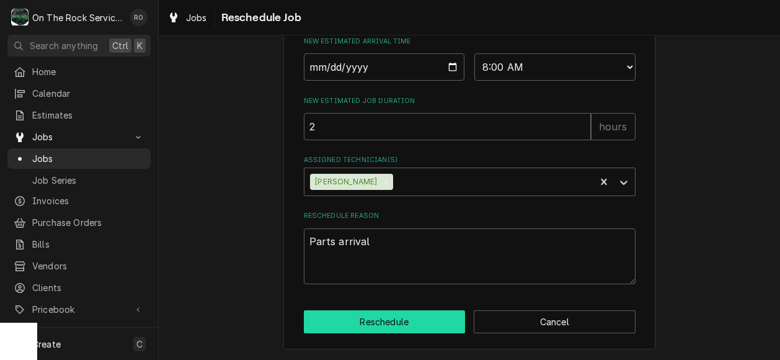
click at [386, 333] on button "Reschedule" at bounding box center [385, 321] width 162 height 23
type textarea "x"
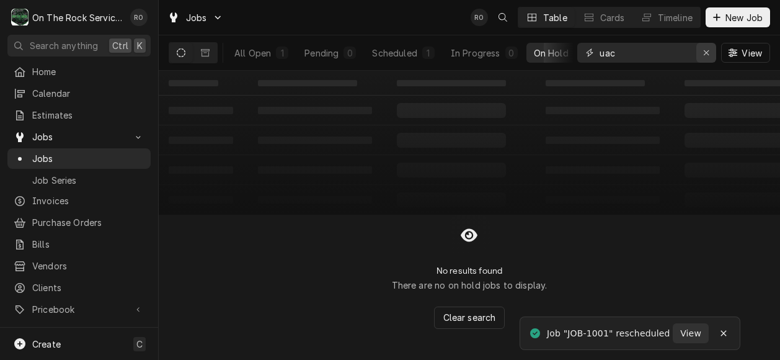
click at [708, 50] on icon "Erase input" at bounding box center [706, 52] width 7 height 9
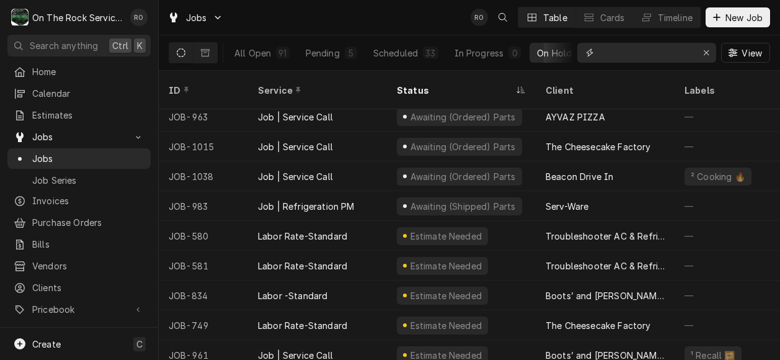
scroll to position [543, 0]
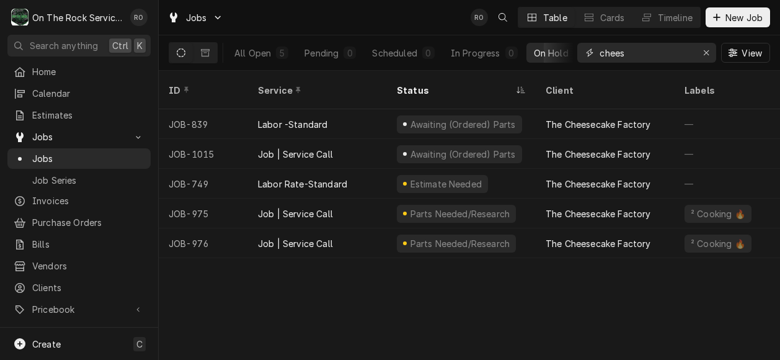
type input "chees"
click at [433, 11] on div "Jobs RO Table Cards Timeline New Job" at bounding box center [470, 17] width 622 height 35
click at [390, 29] on div "Jobs RO Table Cards Timeline New Job" at bounding box center [470, 17] width 622 height 35
click at [706, 48] on icon "Erase input" at bounding box center [706, 52] width 7 height 9
